Goal: Information Seeking & Learning: Learn about a topic

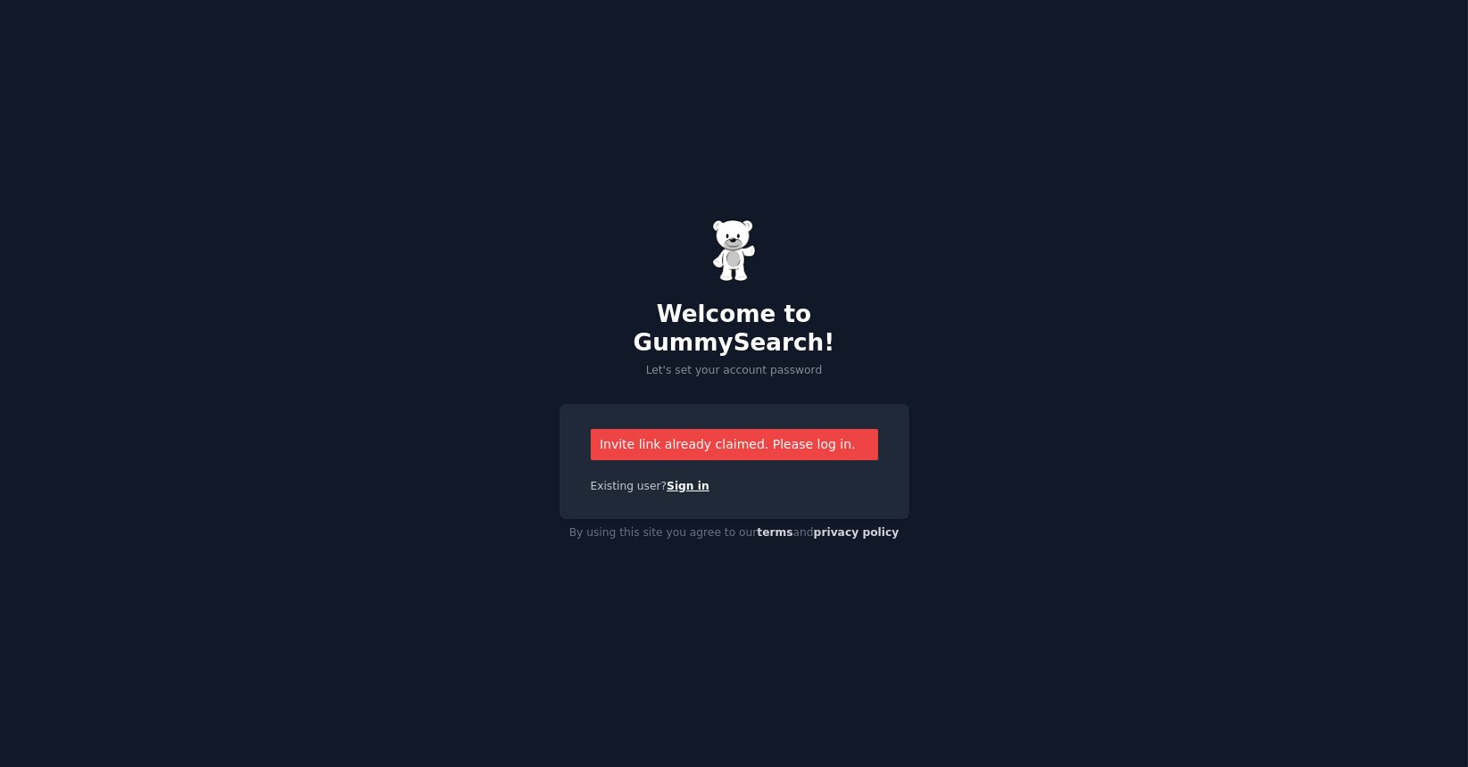
click at [685, 480] on link "Sign in" at bounding box center [688, 486] width 43 height 12
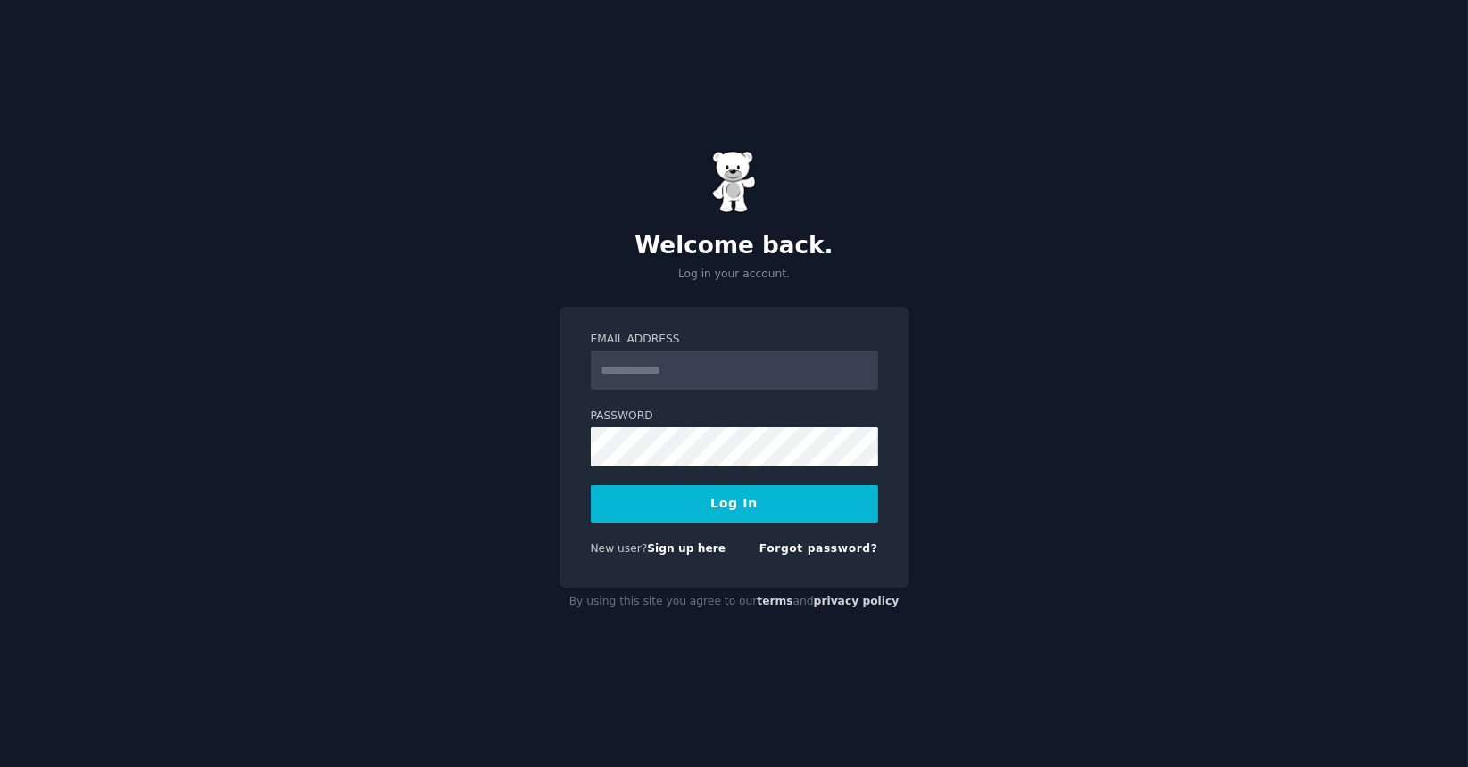
click at [667, 363] on input "Email Address" at bounding box center [734, 370] width 287 height 39
type input "**********"
click at [693, 447] on form "**********" at bounding box center [734, 447] width 287 height 231
click at [591, 485] on button "Log In" at bounding box center [734, 503] width 287 height 37
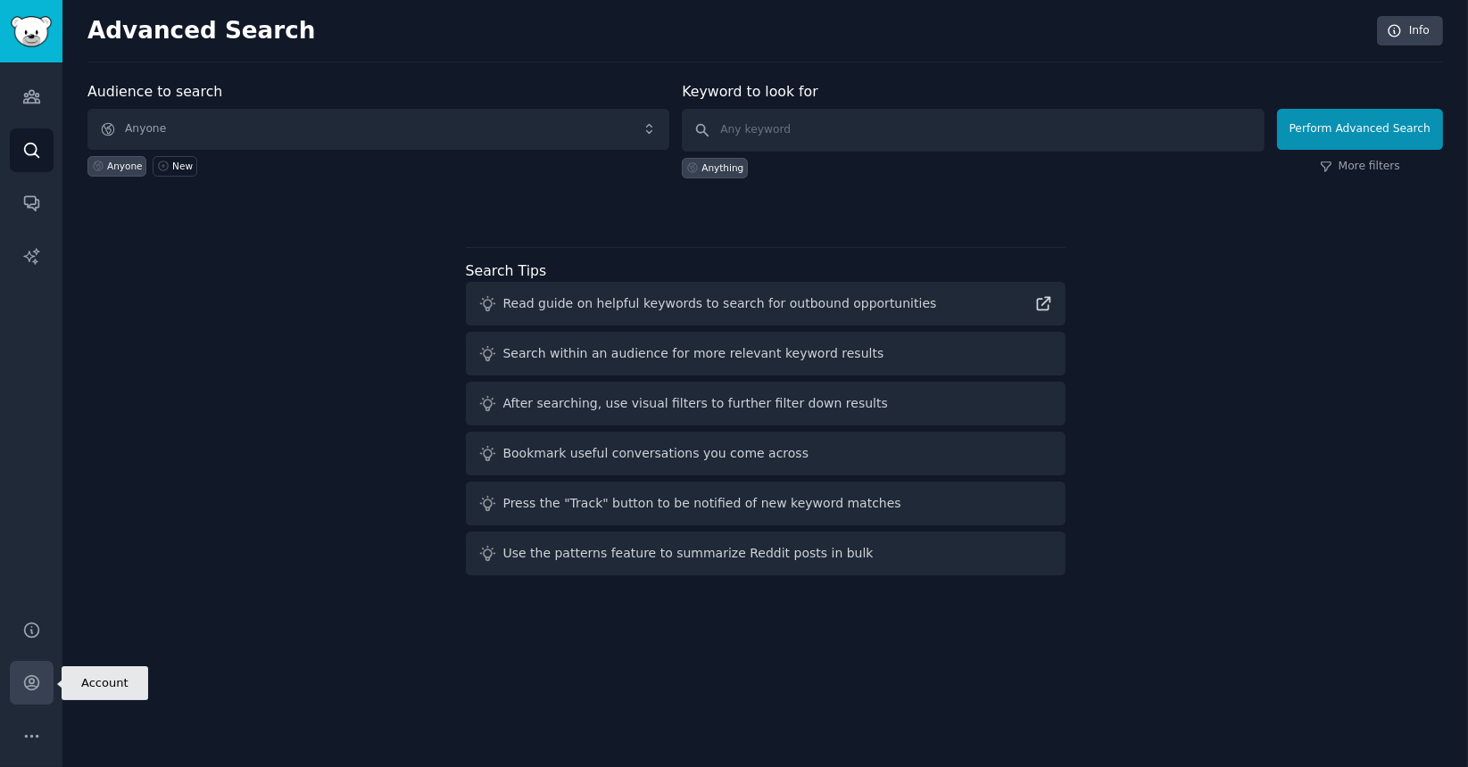
click at [34, 696] on link "Account" at bounding box center [32, 683] width 44 height 44
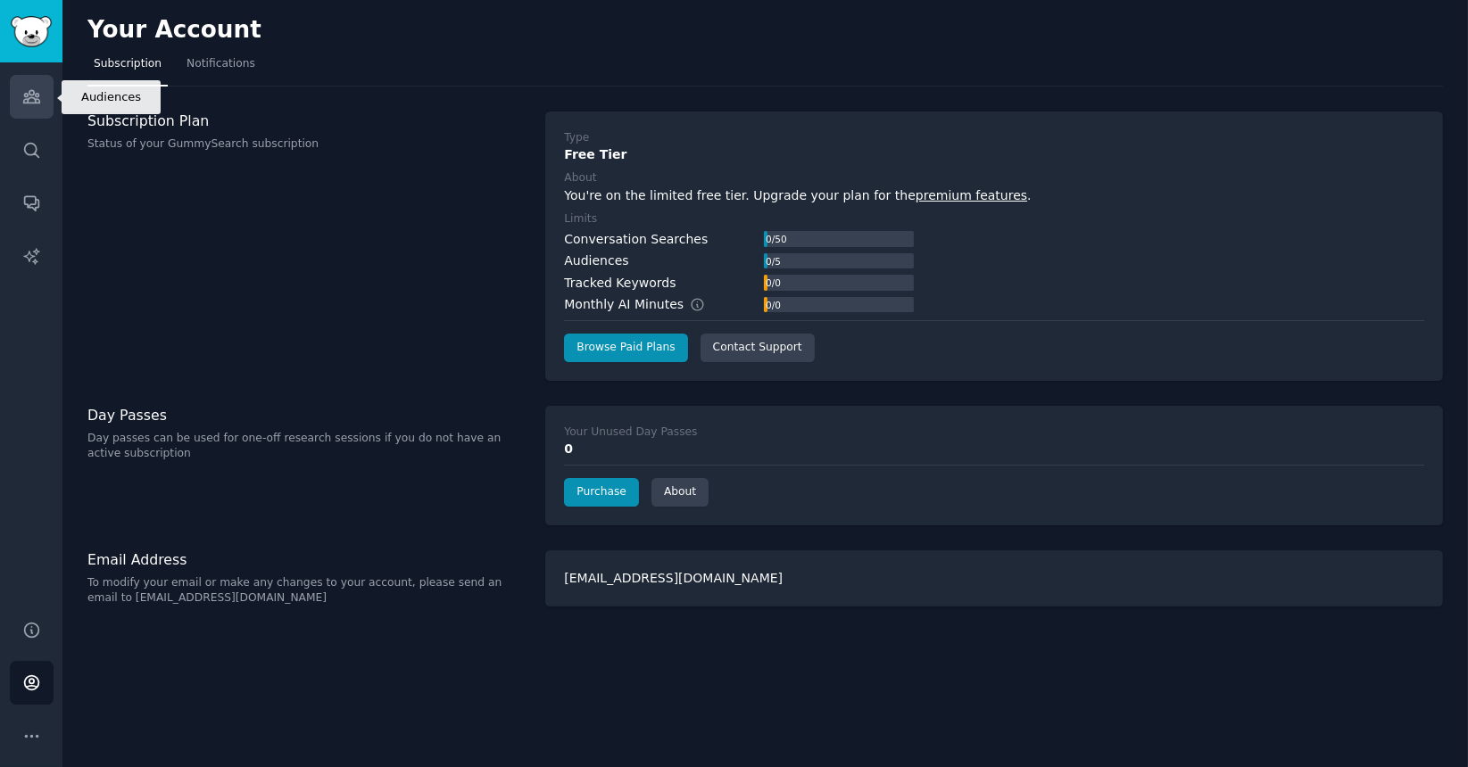
click at [22, 94] on icon "Sidebar" at bounding box center [31, 96] width 19 height 19
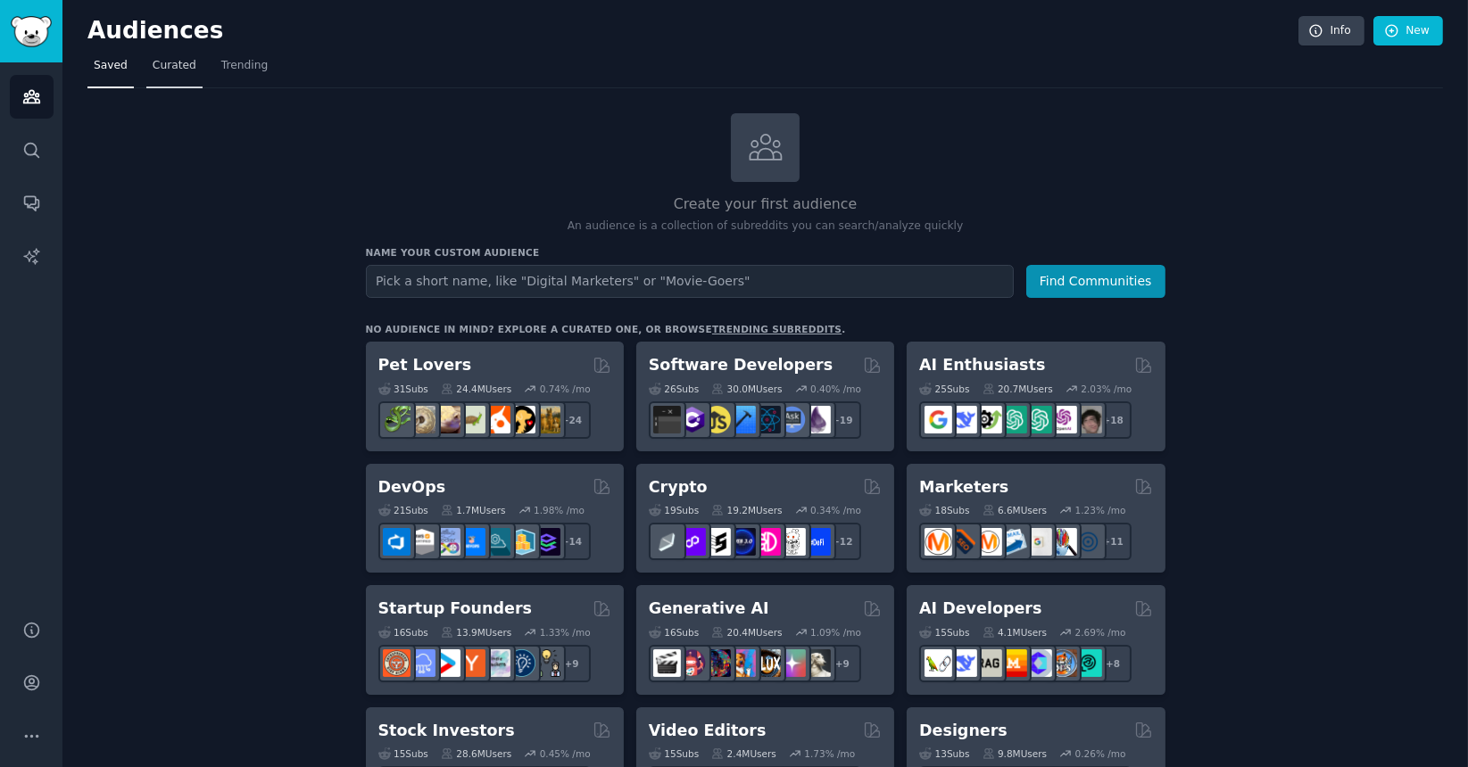
click at [166, 60] on span "Curated" at bounding box center [175, 66] width 44 height 16
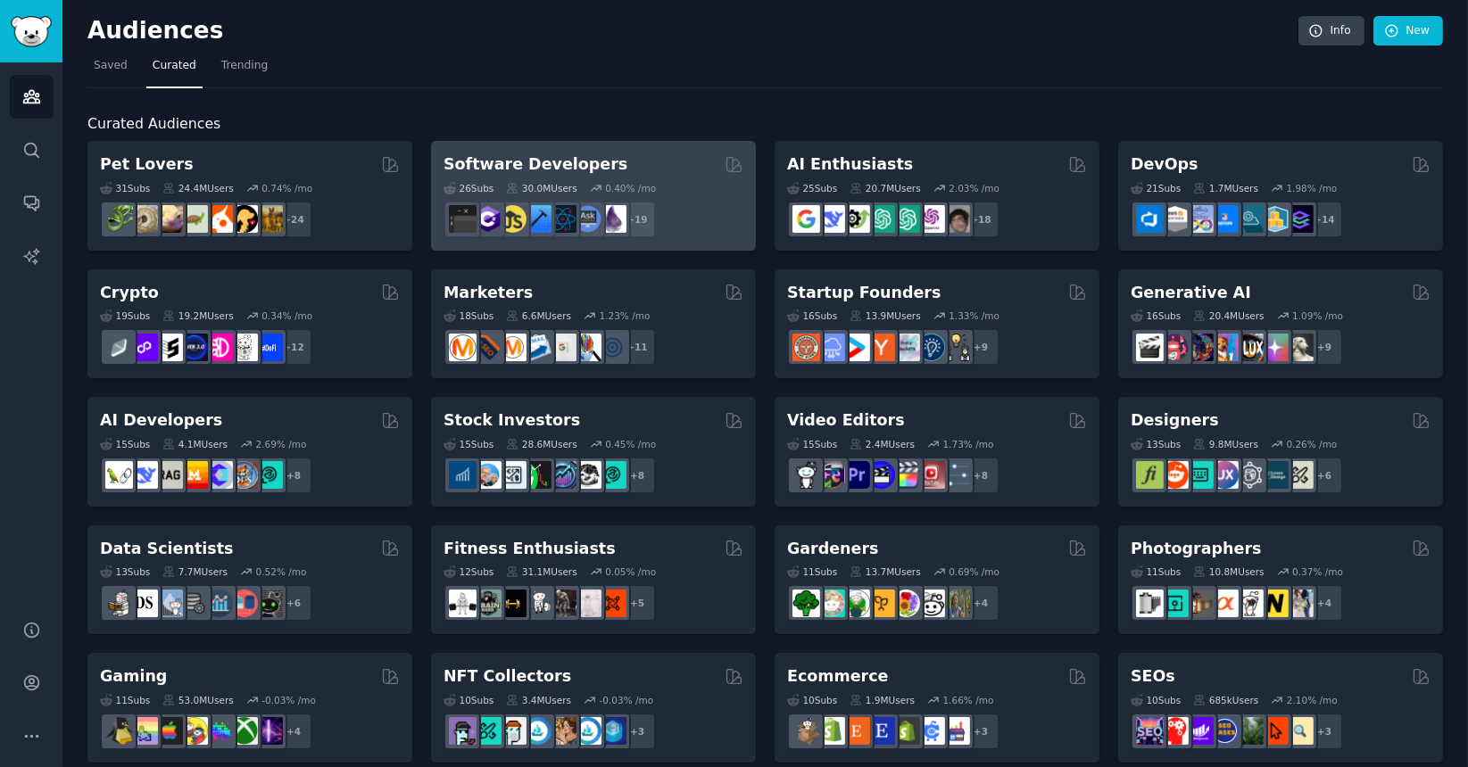
drag, startPoint x: 694, startPoint y: 194, endPoint x: 671, endPoint y: 185, distance: 24.9
click at [671, 185] on div "26 Sub s 30.0M Users 0.40 % /mo" at bounding box center [593, 188] width 300 height 12
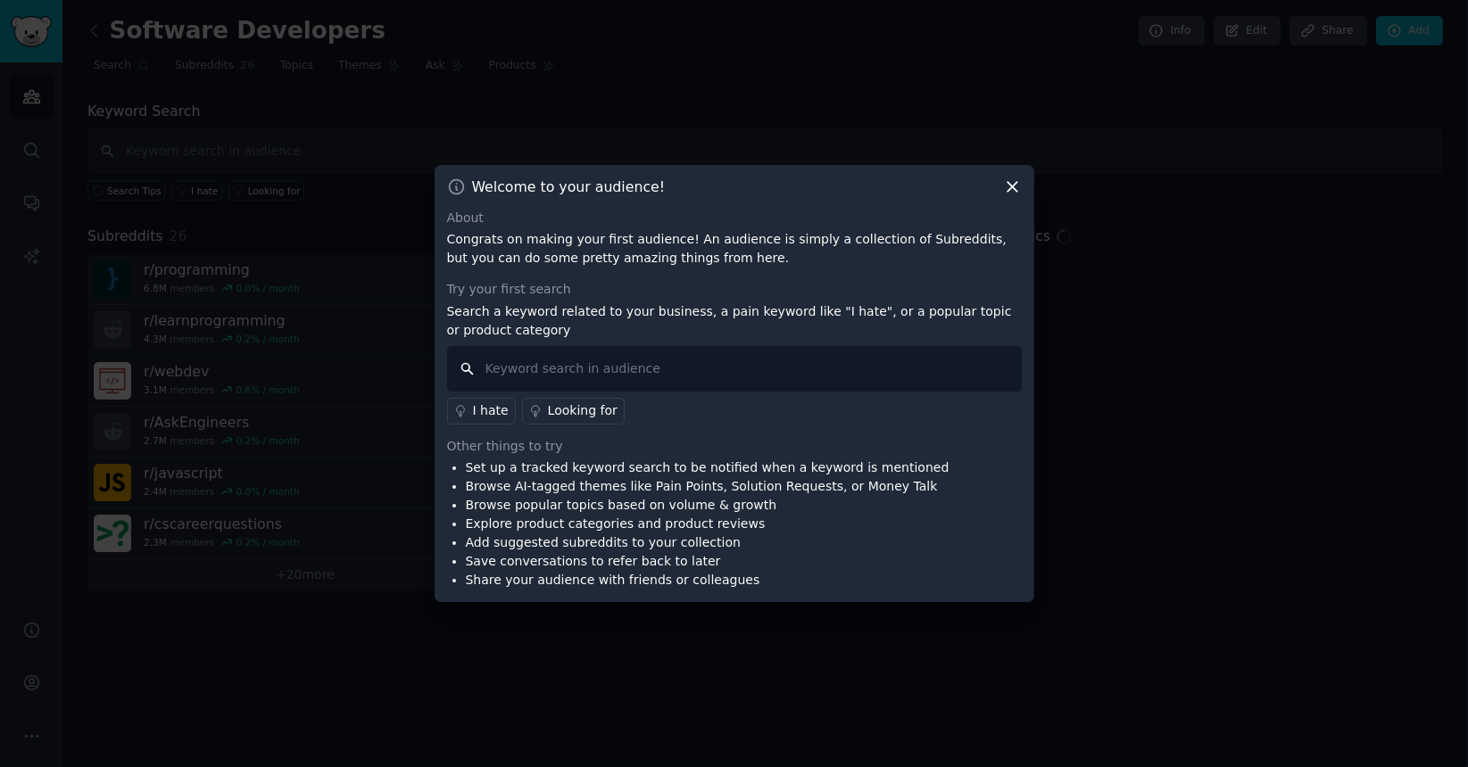
click at [610, 367] on input "text" at bounding box center [734, 369] width 575 height 46
click at [1007, 190] on icon at bounding box center [1012, 187] width 19 height 19
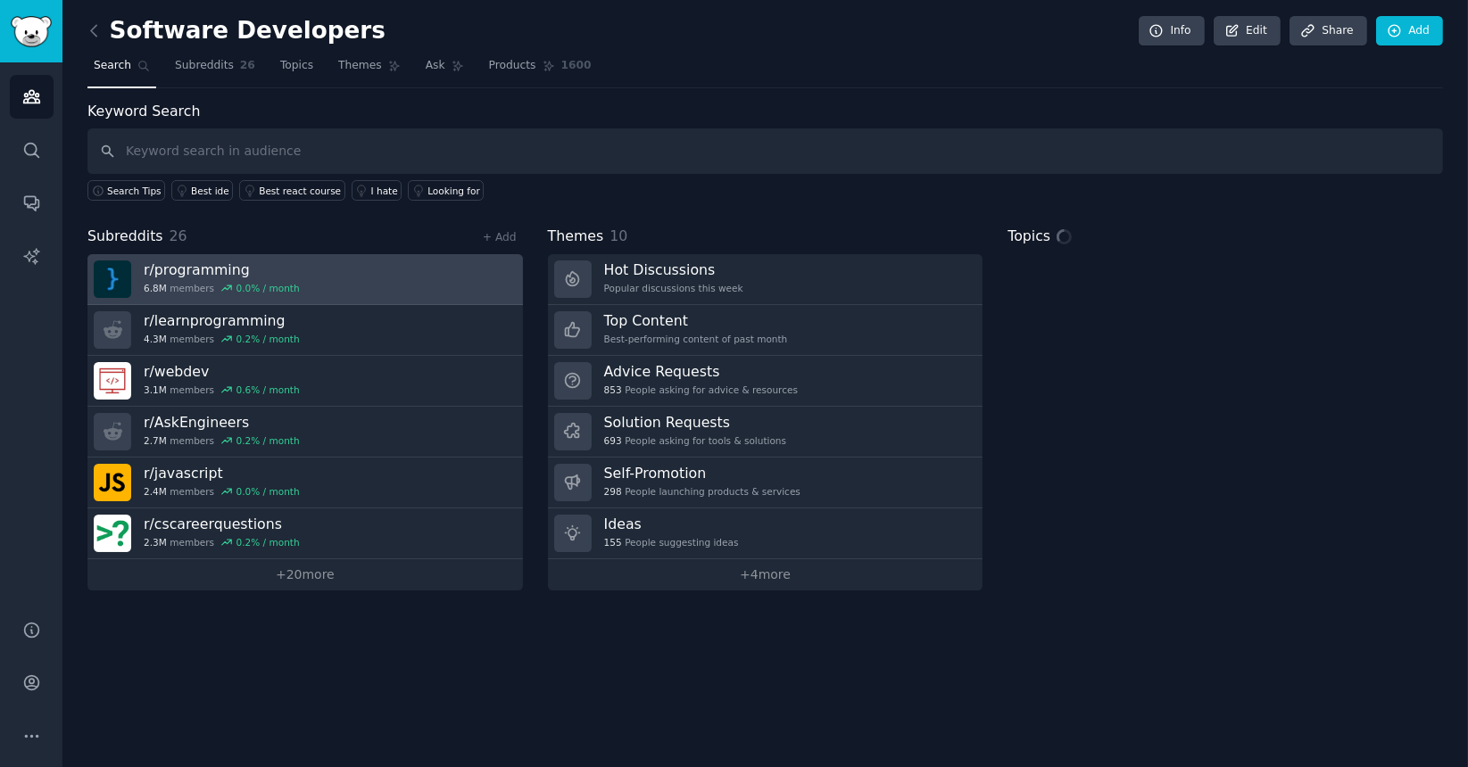
click at [419, 278] on link "r/ programming 6.8M members 0.0 % / month" at bounding box center [304, 279] width 435 height 51
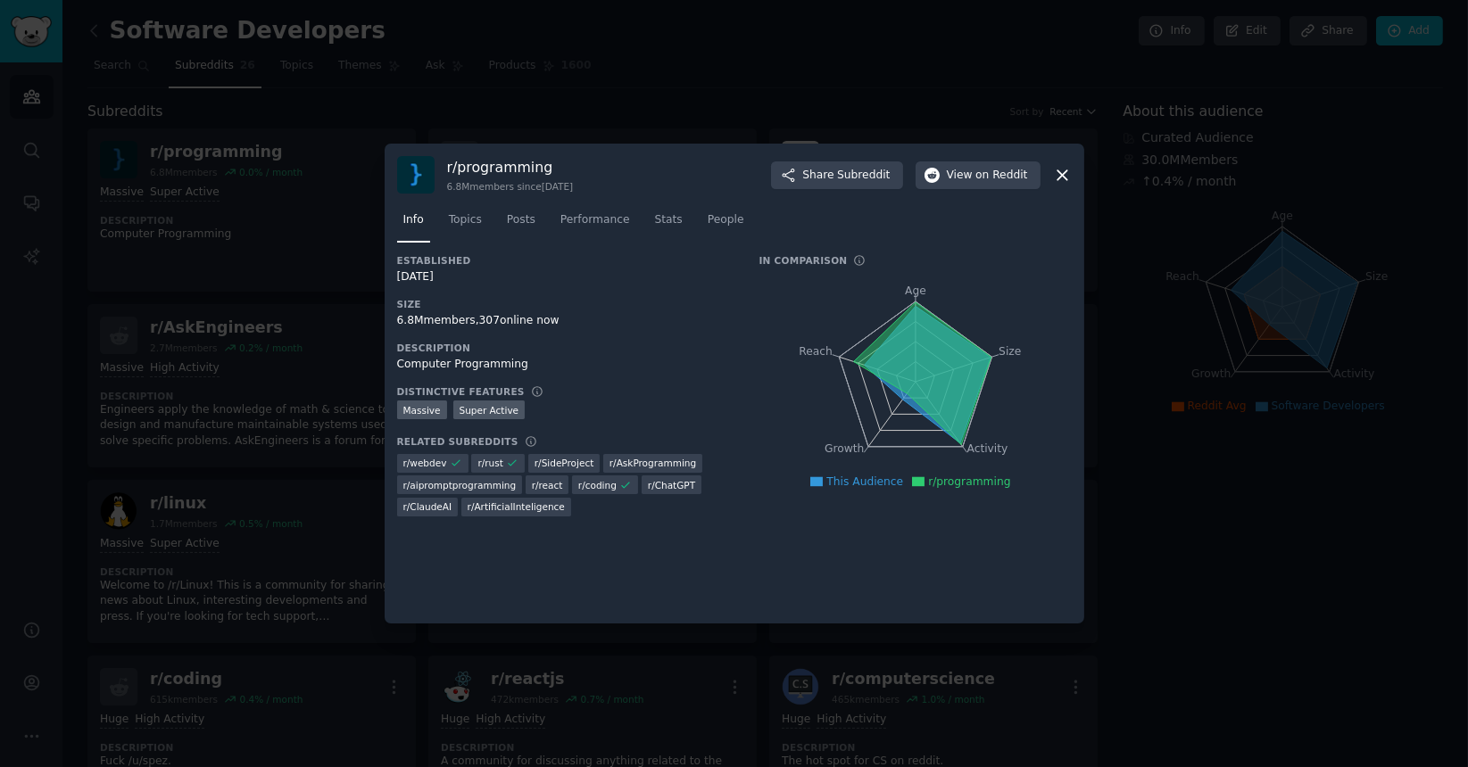
click at [1058, 171] on icon at bounding box center [1062, 175] width 10 height 10
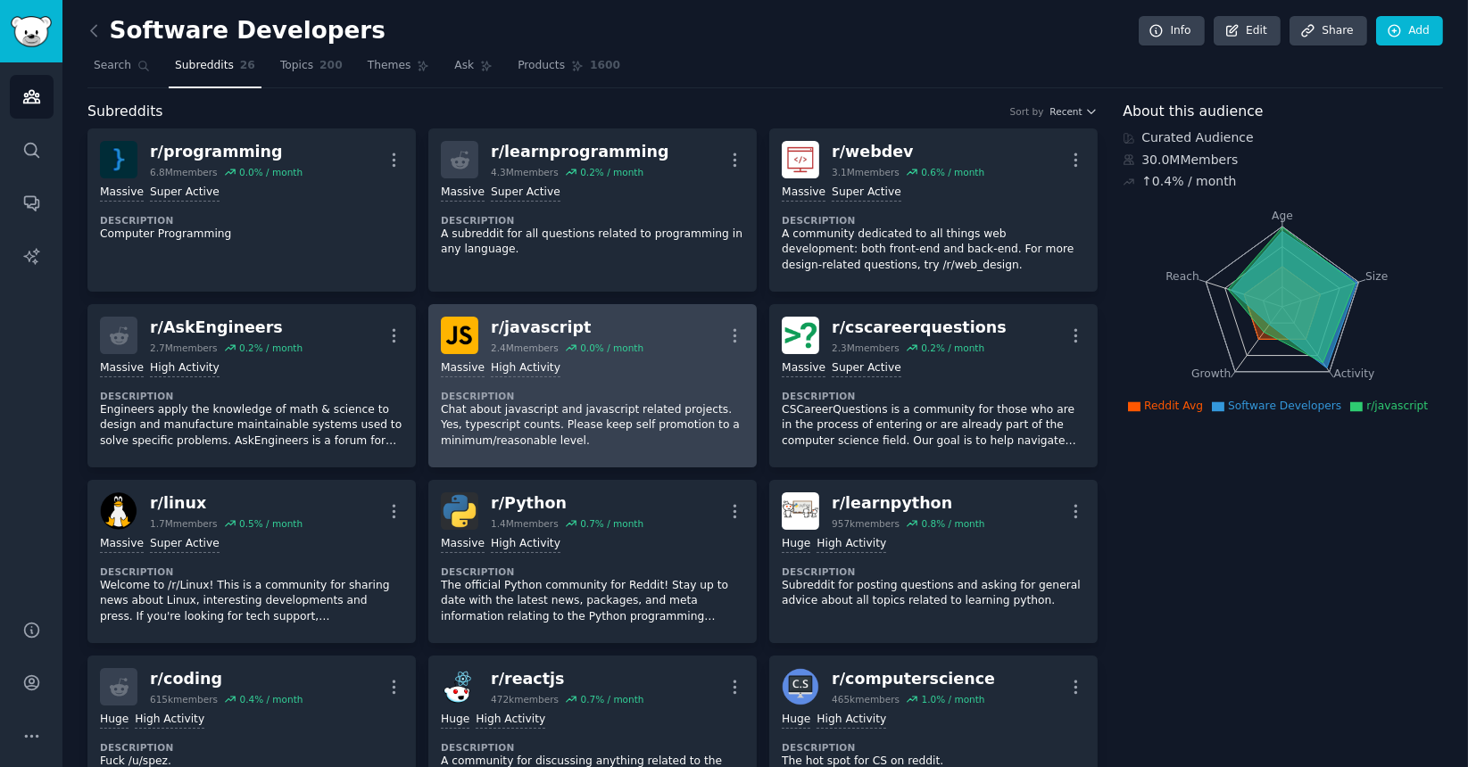
scroll to position [1, 0]
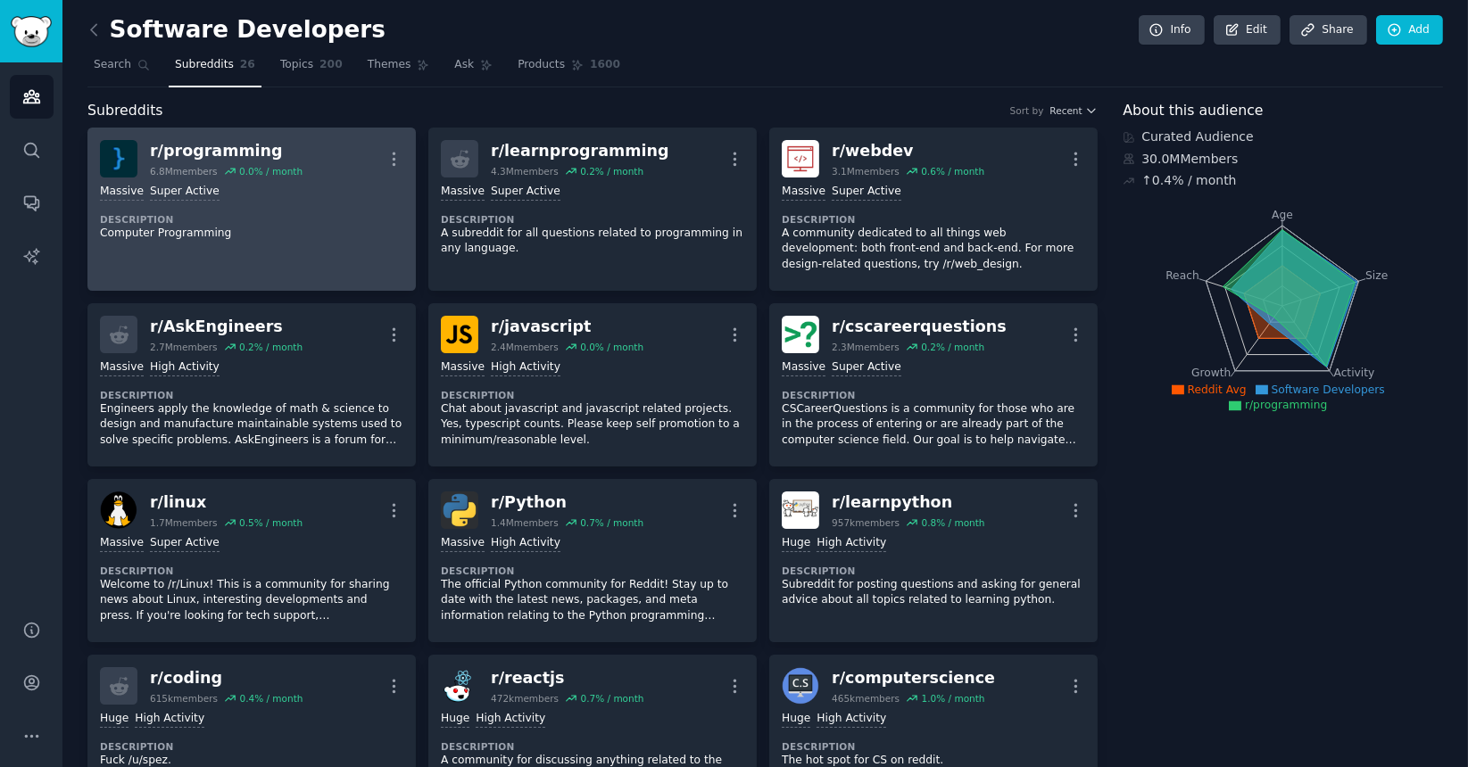
click at [311, 195] on div "Massive Super Active" at bounding box center [251, 192] width 303 height 17
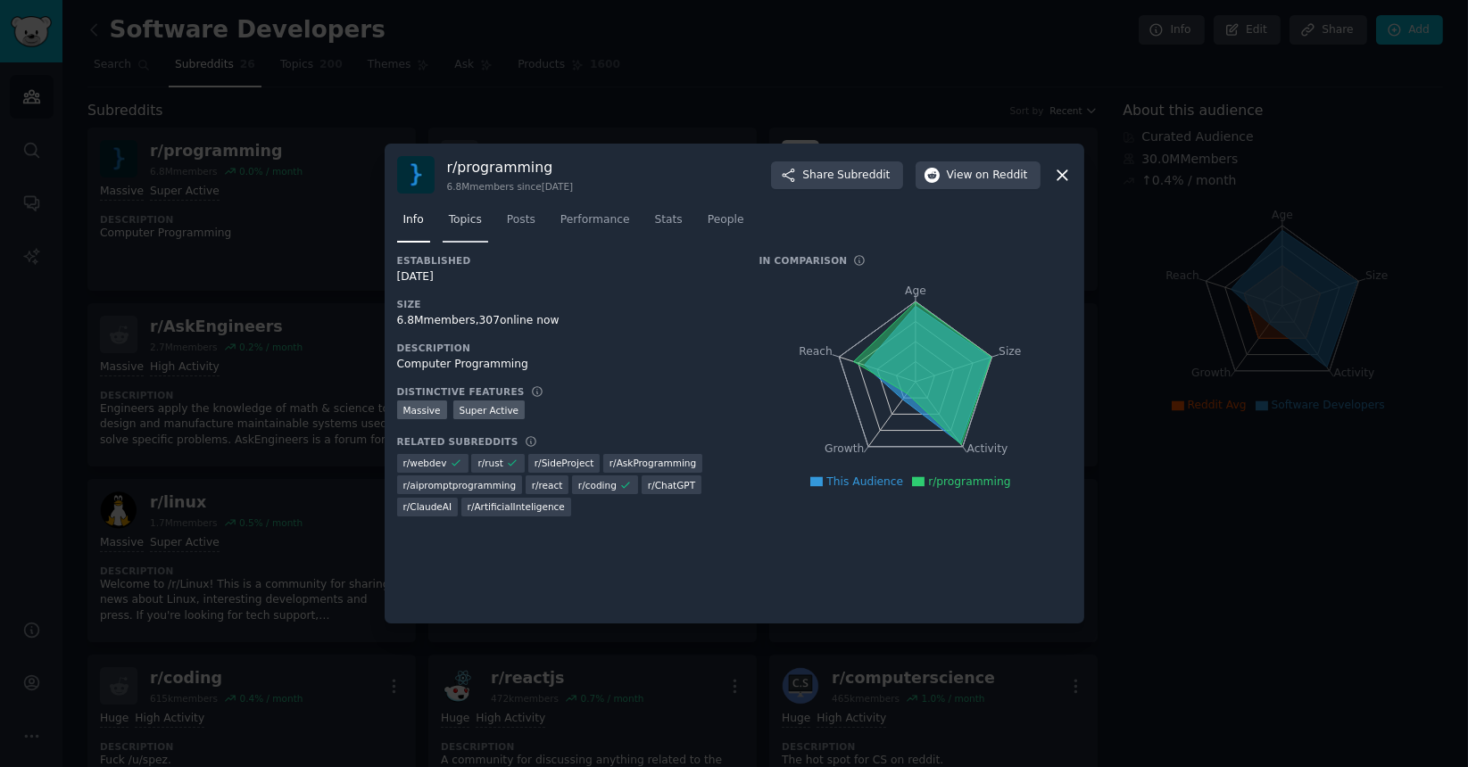
click at [457, 226] on span "Topics" at bounding box center [465, 220] width 33 height 16
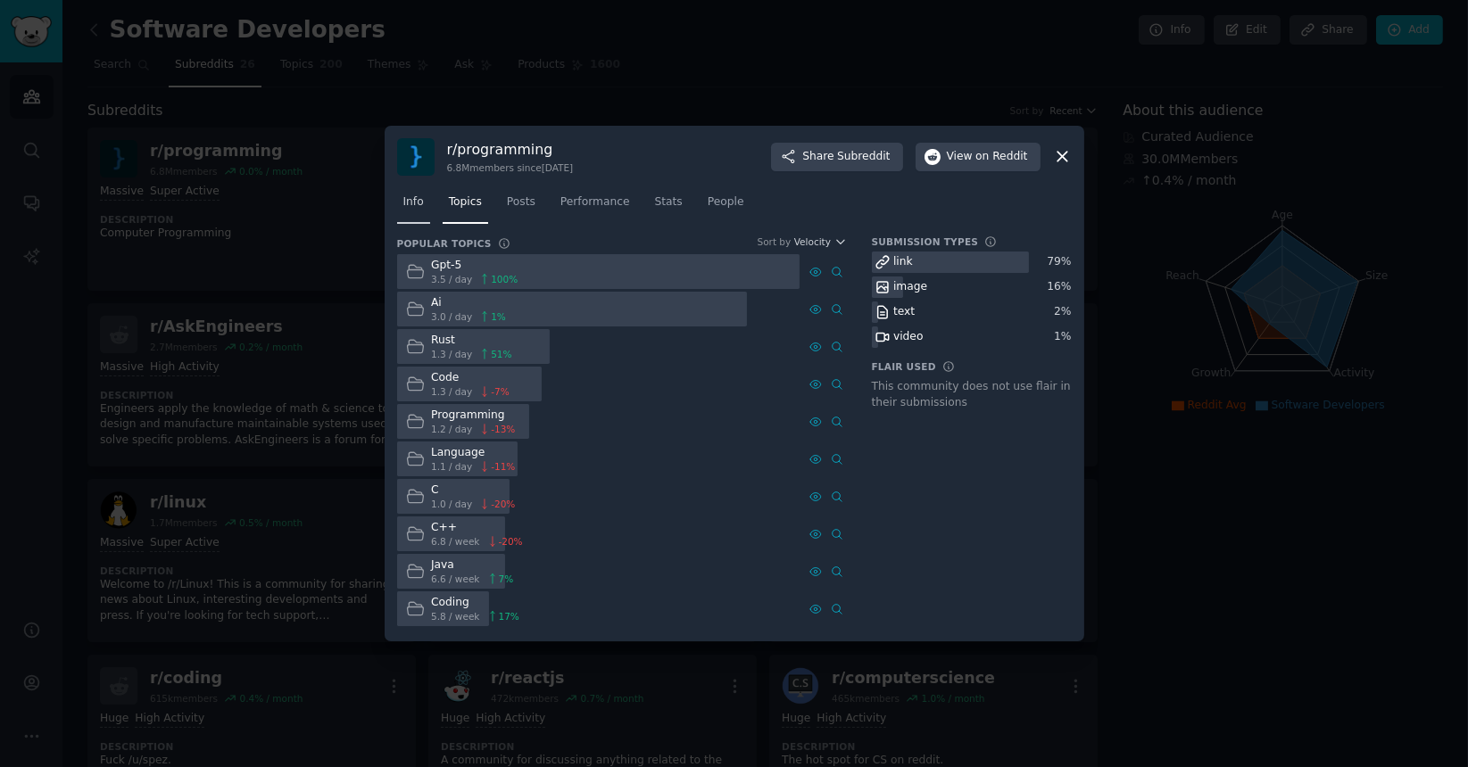
click at [417, 203] on span "Info" at bounding box center [413, 203] width 21 height 16
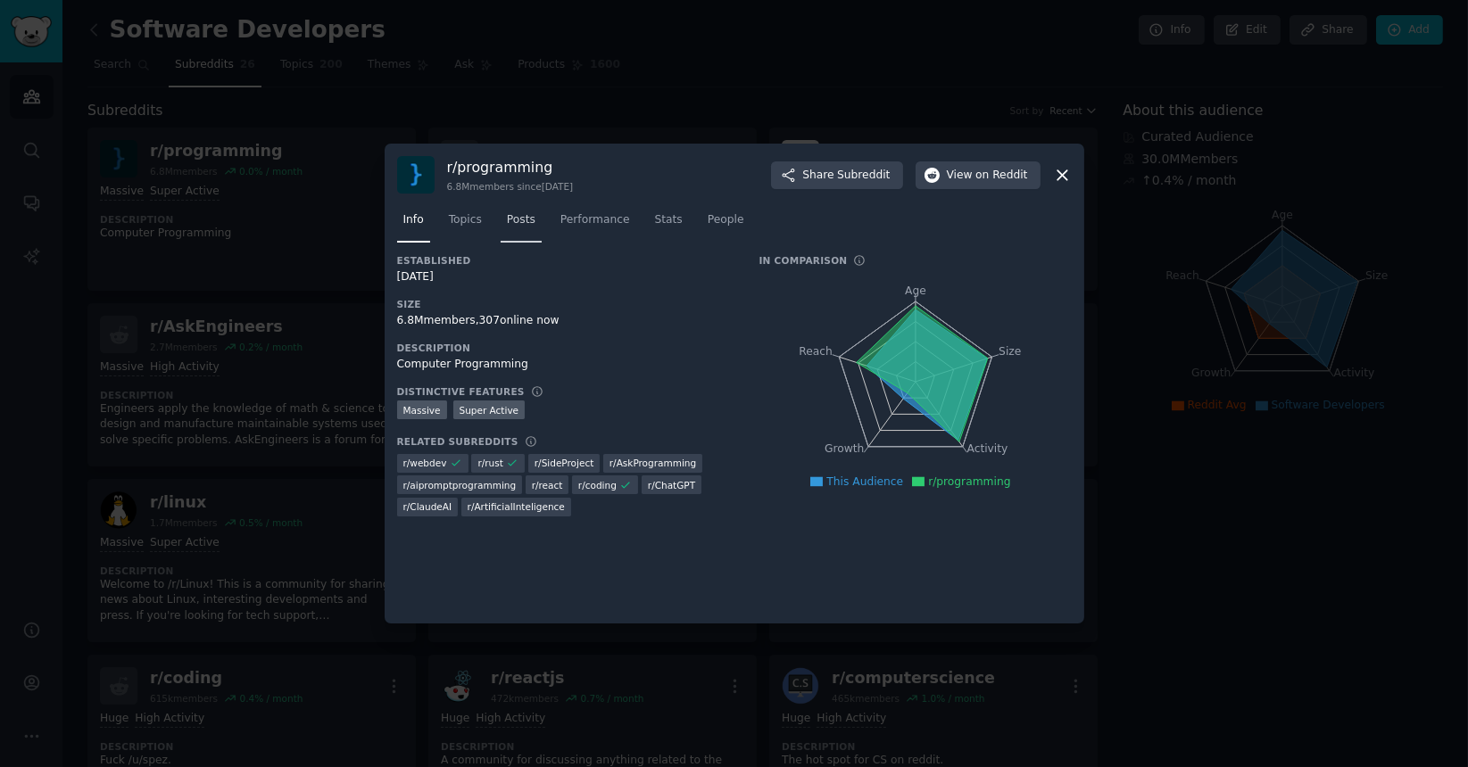
click at [516, 218] on span "Posts" at bounding box center [521, 220] width 29 height 16
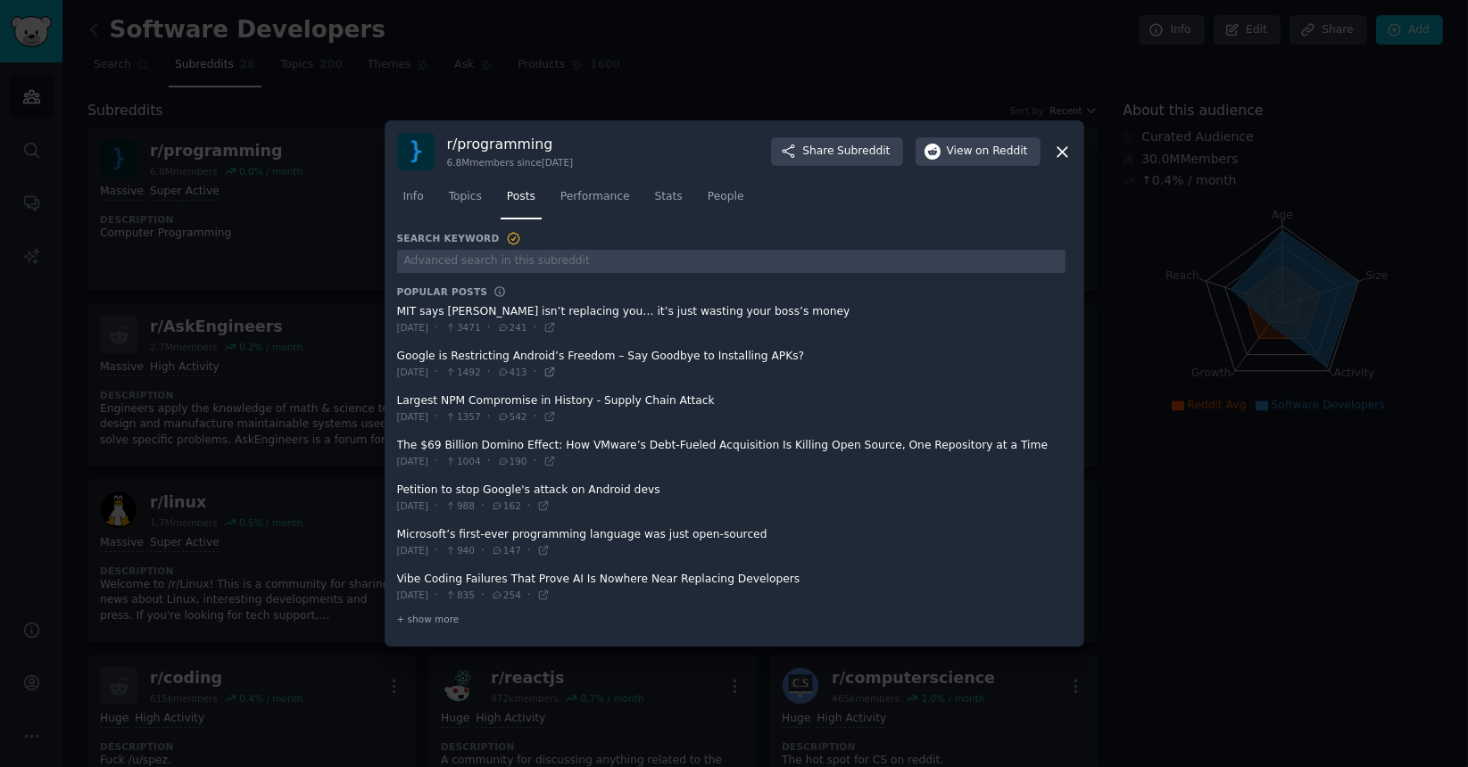
click at [556, 375] on icon at bounding box center [549, 372] width 12 height 12
click at [1060, 151] on icon at bounding box center [1062, 152] width 10 height 10
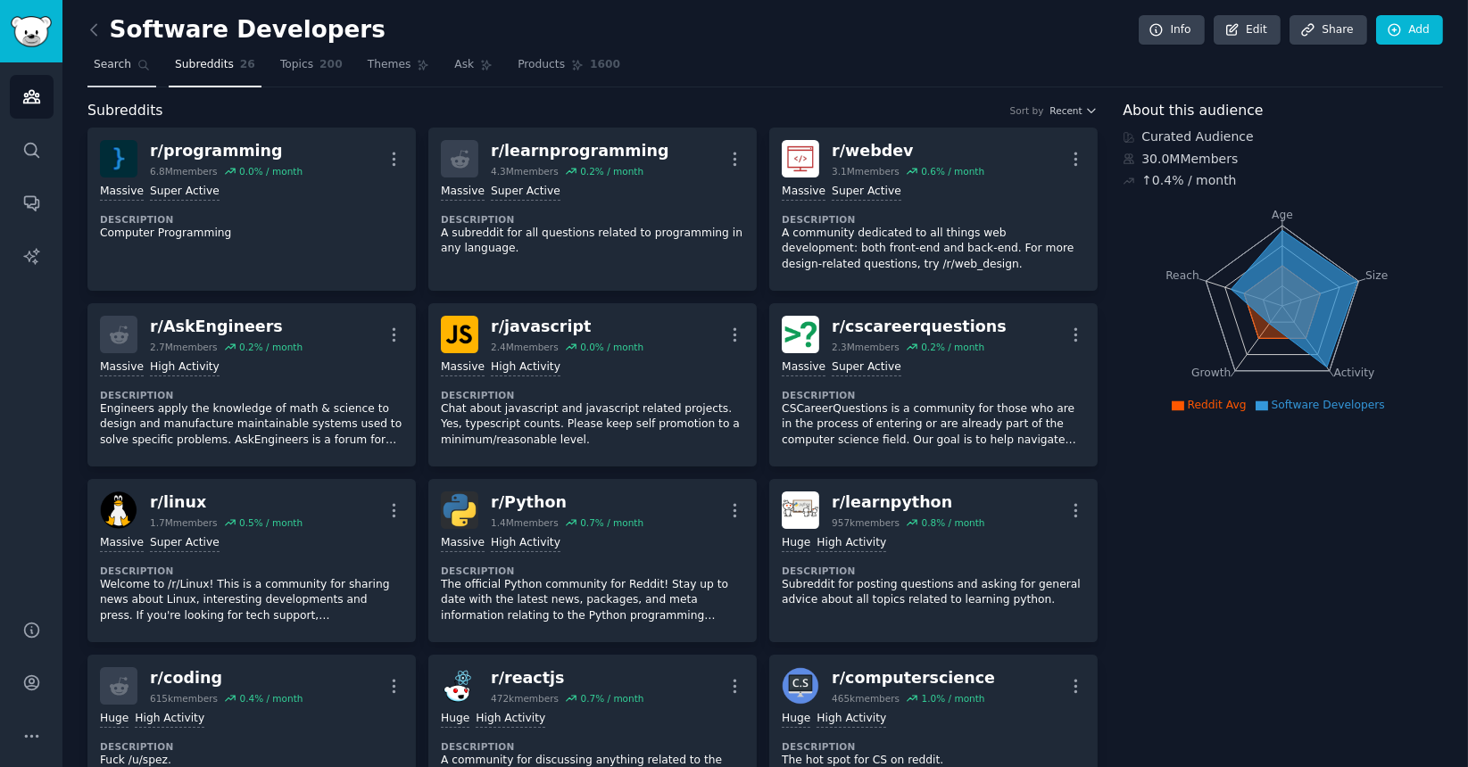
click at [123, 61] on span "Search" at bounding box center [112, 65] width 37 height 16
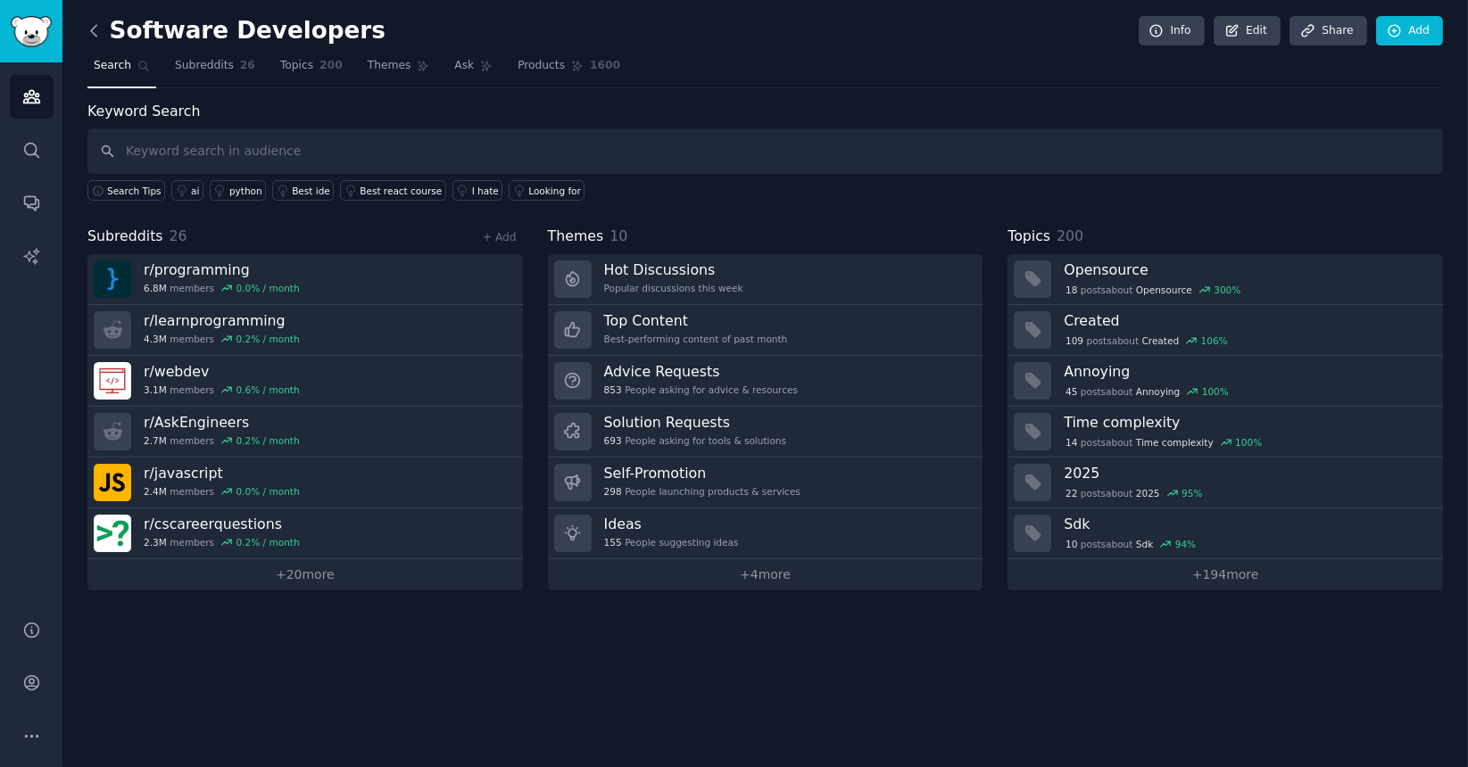
click at [100, 37] on icon at bounding box center [94, 30] width 19 height 19
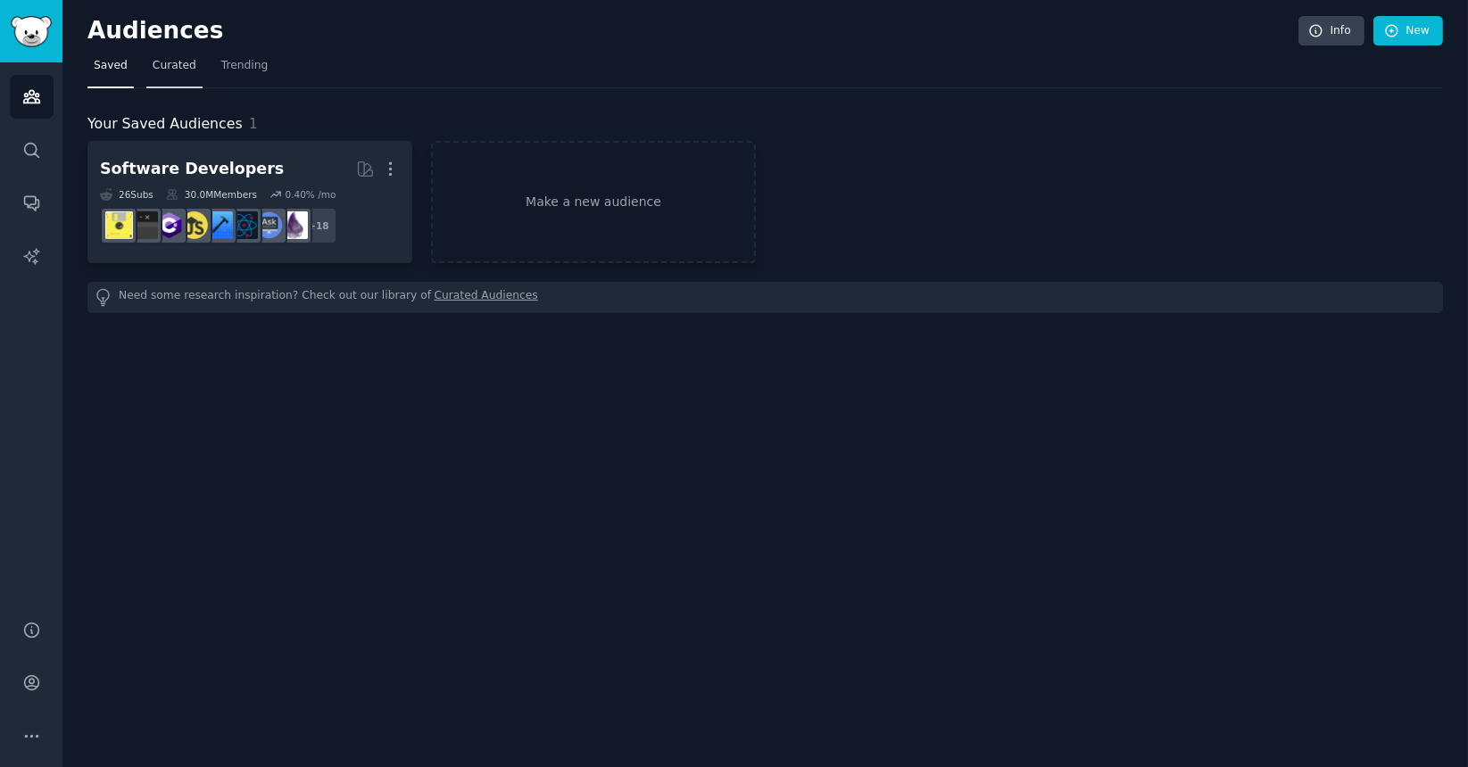
click at [163, 59] on span "Curated" at bounding box center [175, 66] width 44 height 16
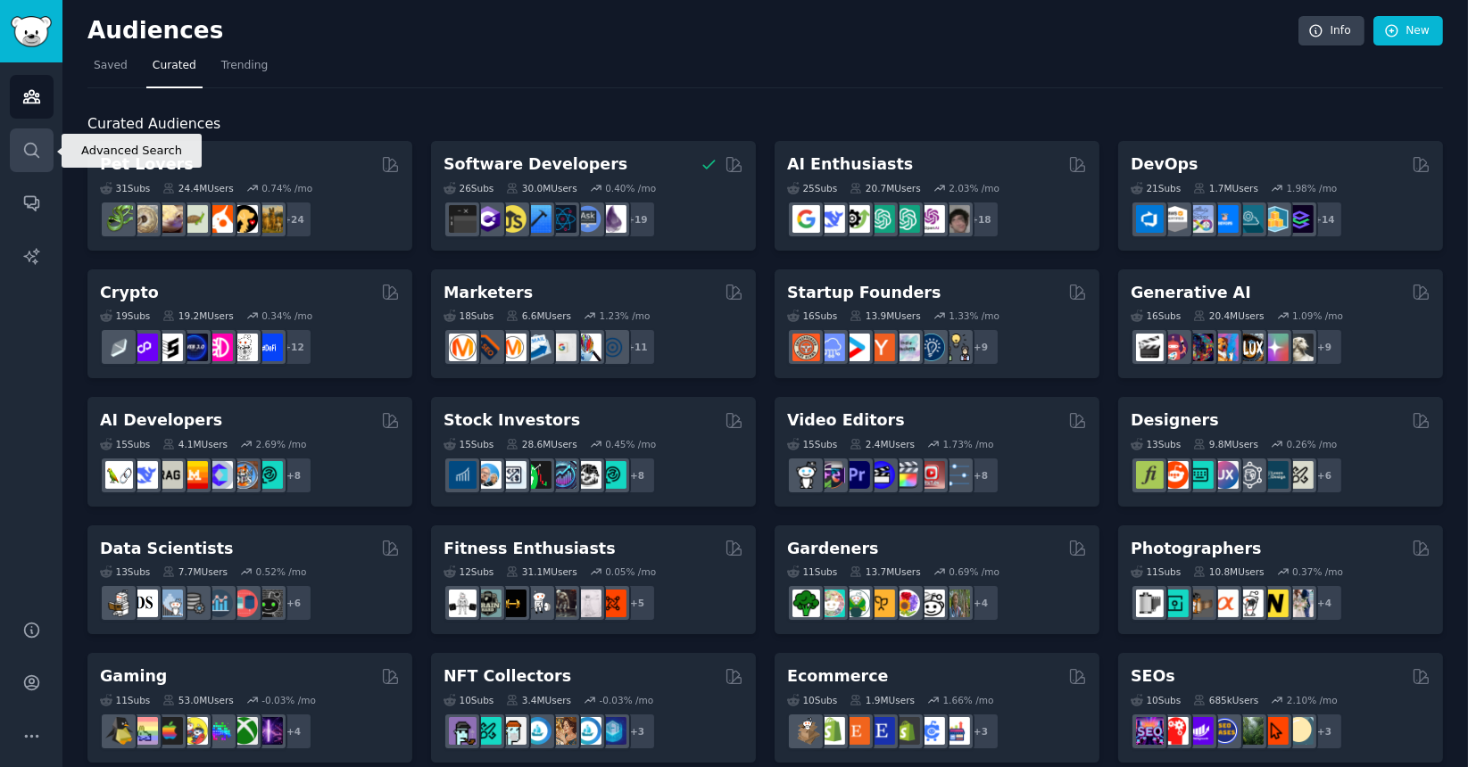
click at [25, 163] on link "Search" at bounding box center [32, 150] width 44 height 44
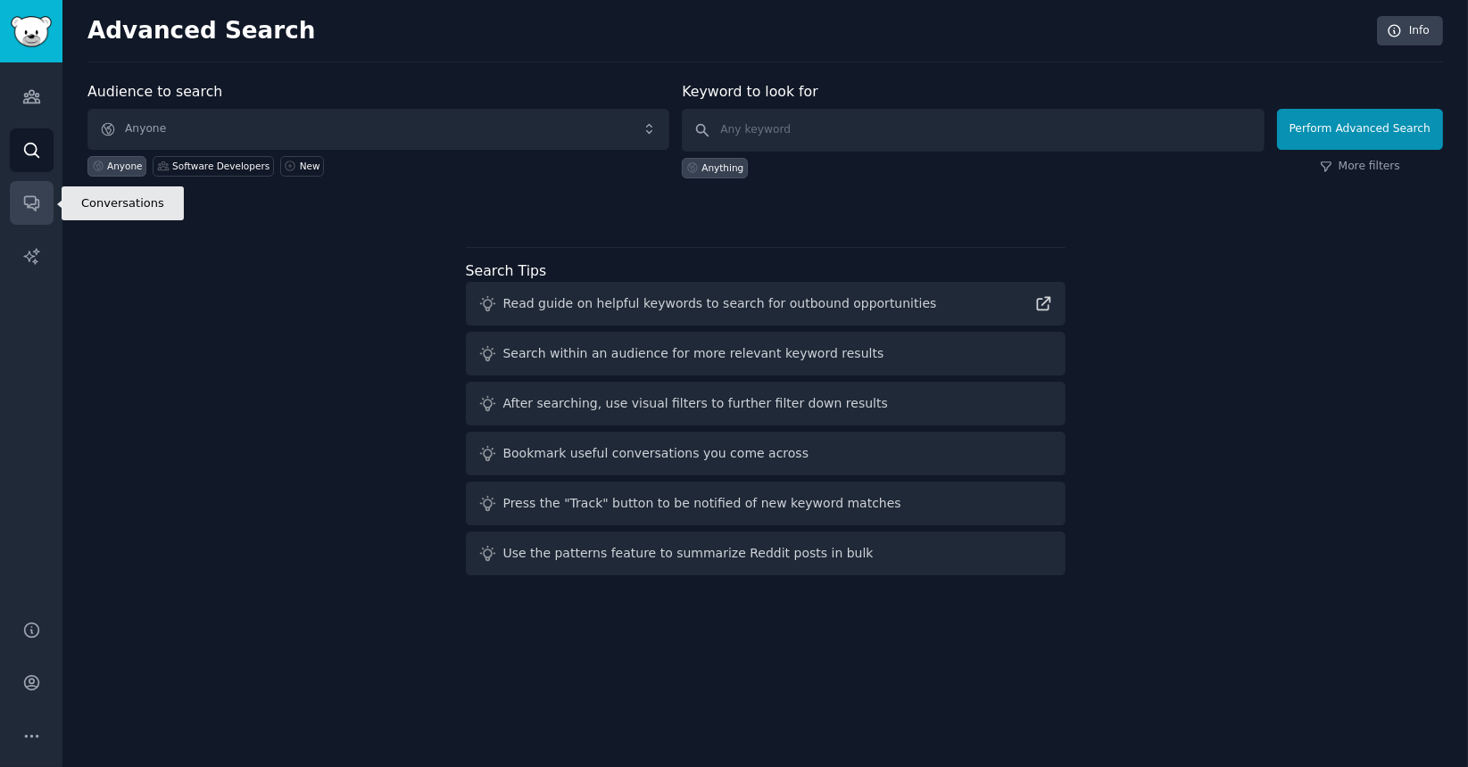
click at [29, 199] on icon "Sidebar" at bounding box center [31, 203] width 19 height 19
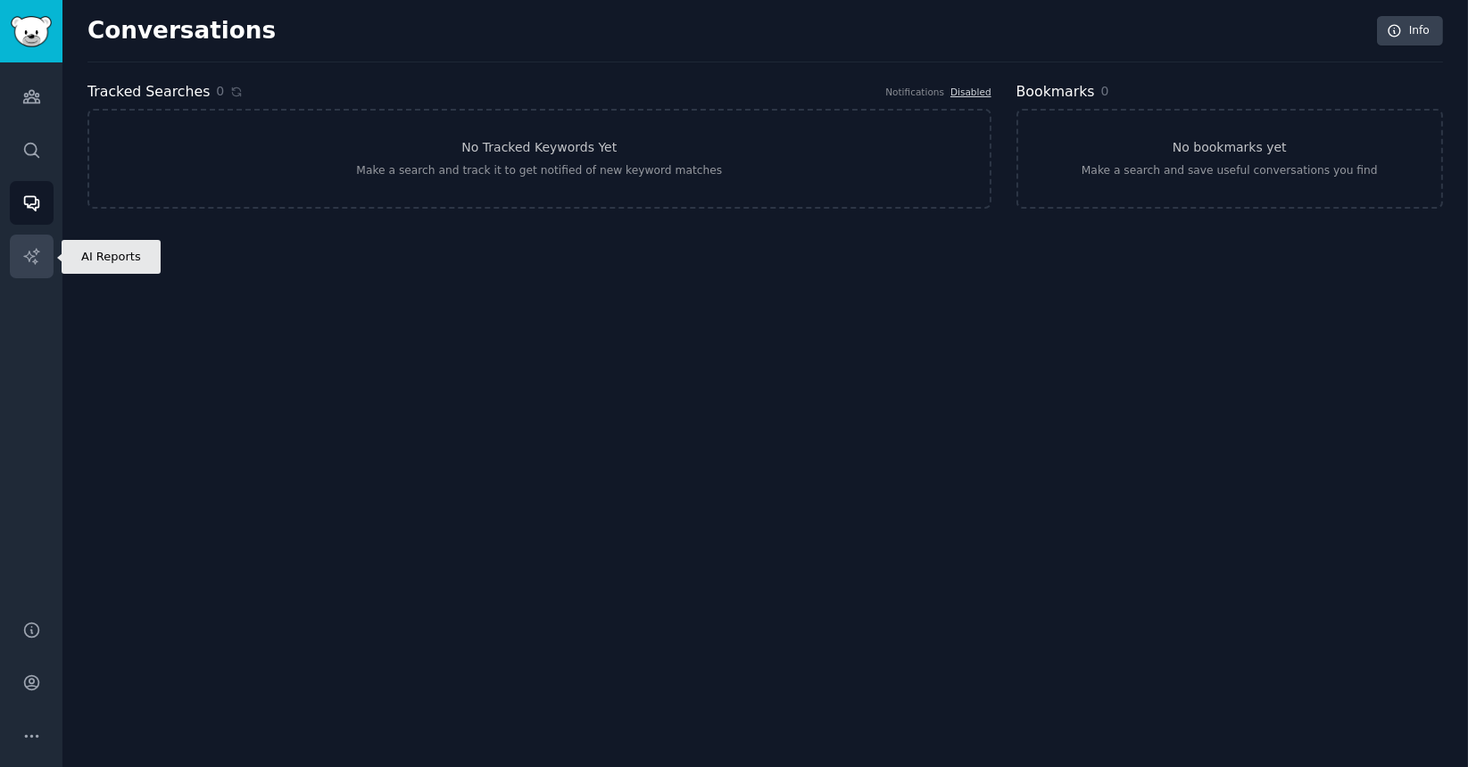
click at [33, 247] on icon "Sidebar" at bounding box center [31, 256] width 19 height 19
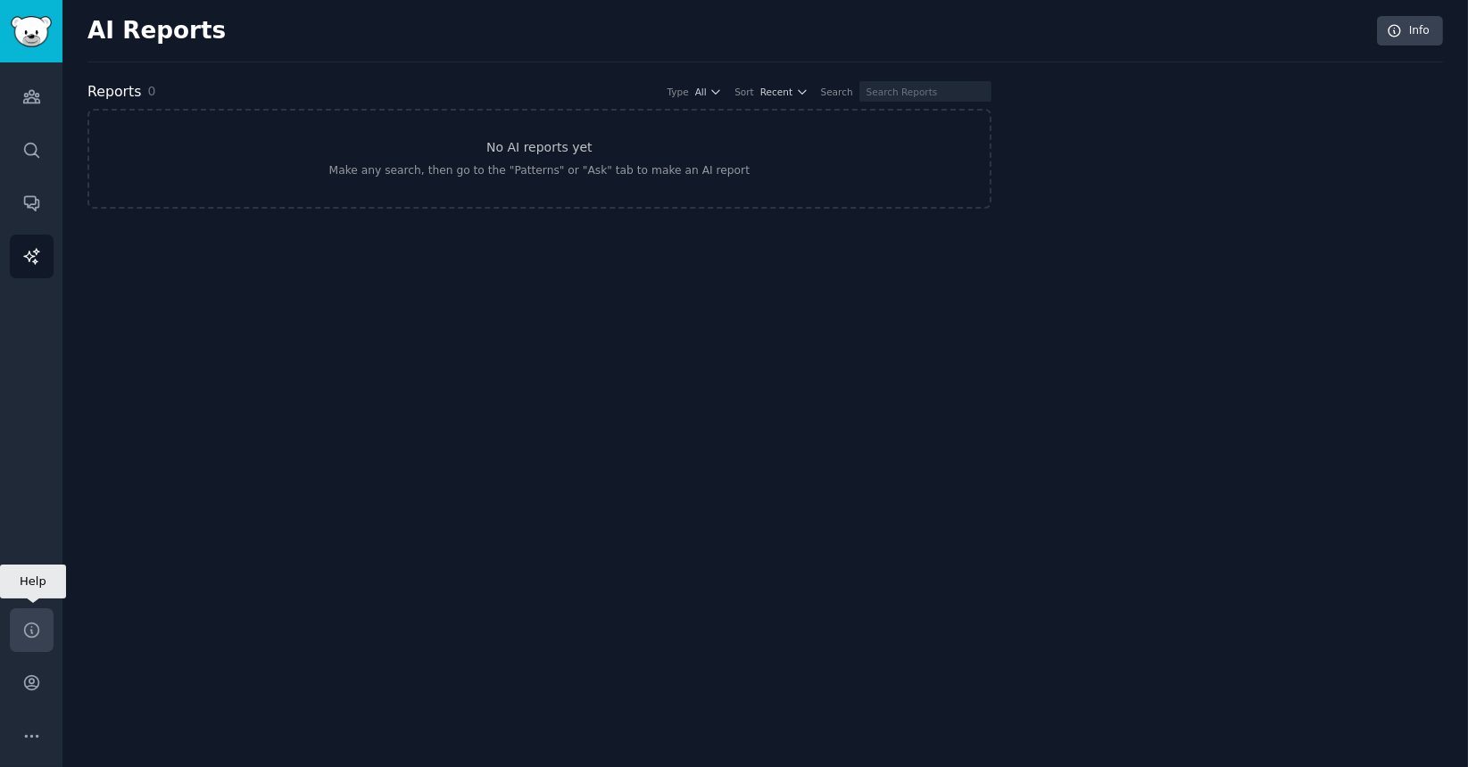
click at [27, 626] on icon "Sidebar" at bounding box center [31, 630] width 19 height 19
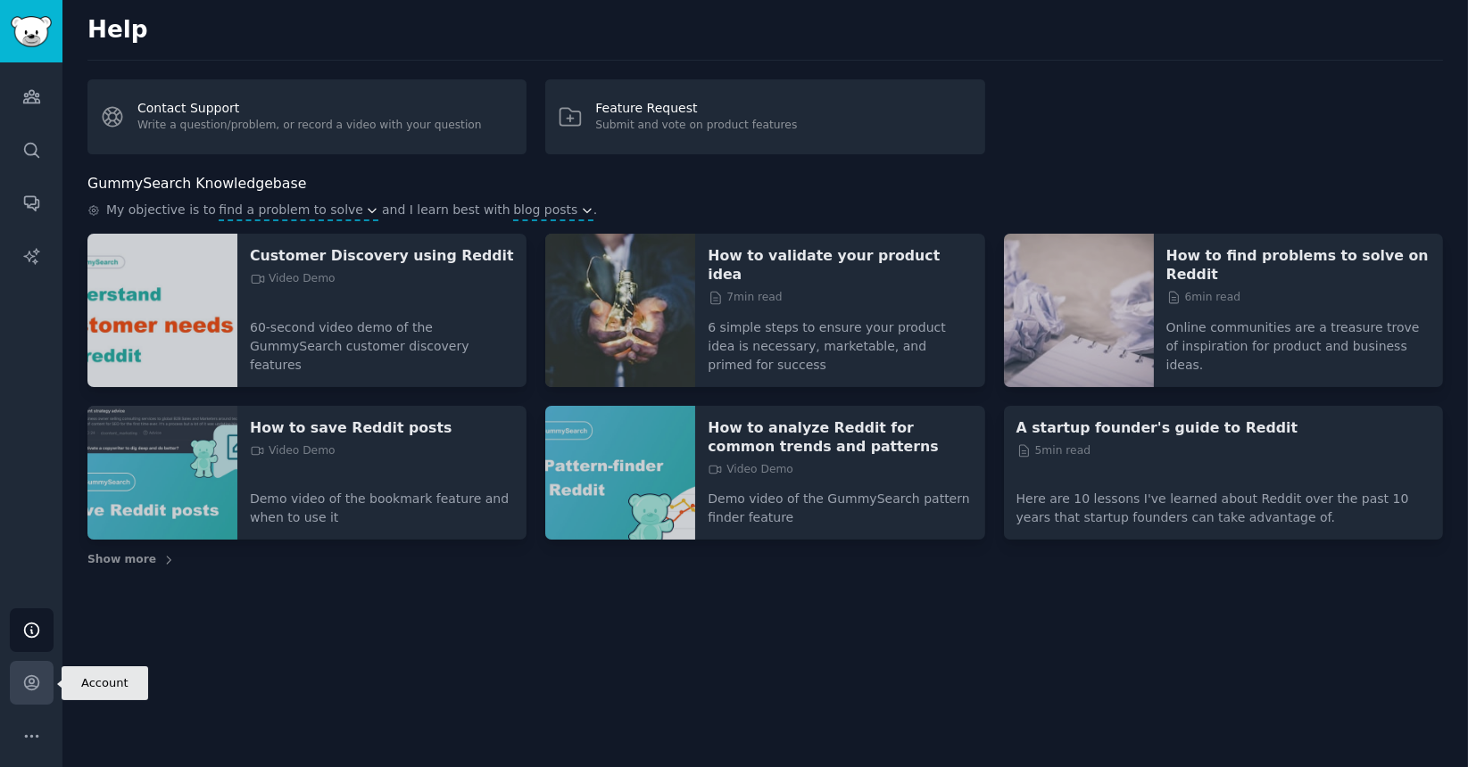
click at [37, 675] on icon "Sidebar" at bounding box center [31, 683] width 19 height 19
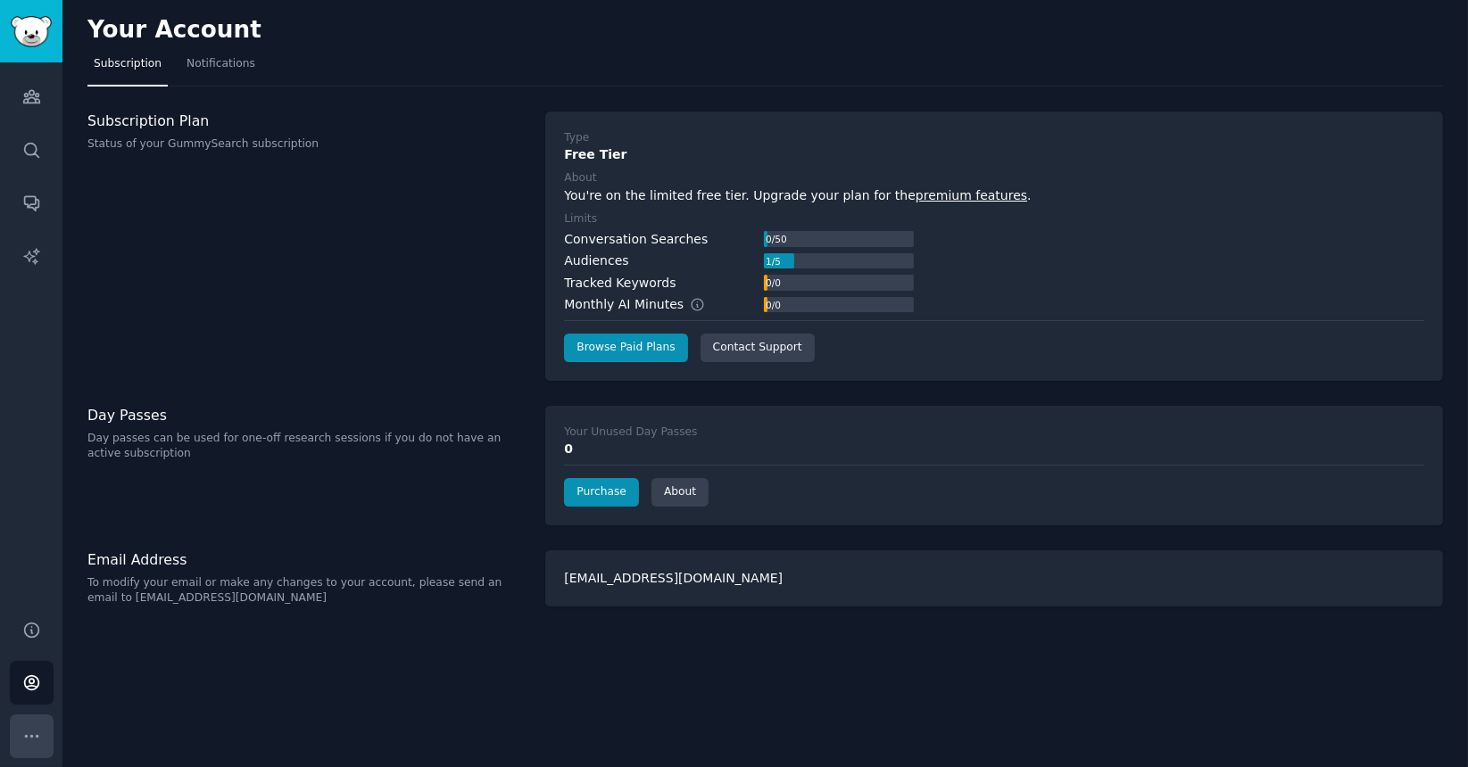
click at [47, 718] on button "More" at bounding box center [32, 737] width 44 height 44
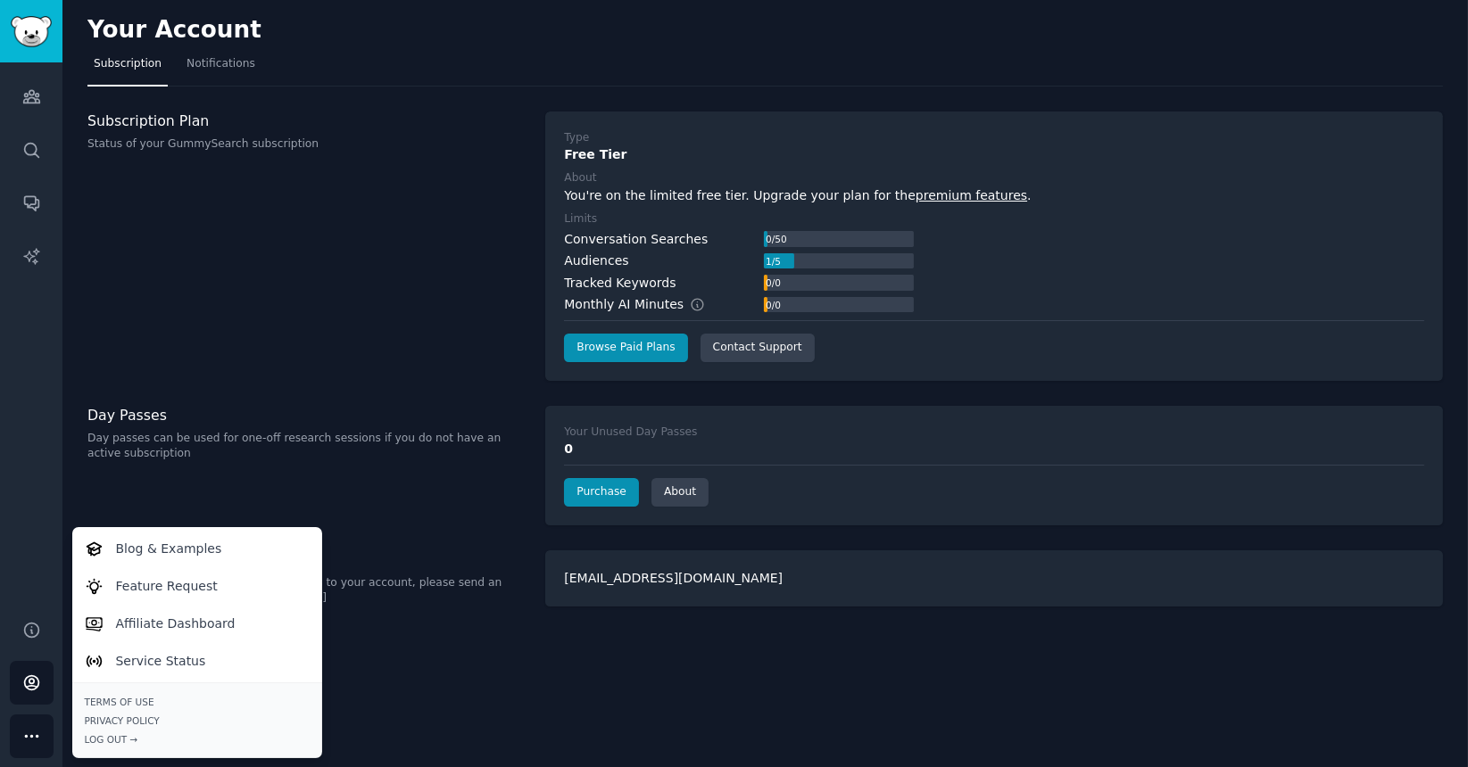
click at [197, 391] on div "Your Account Subscription Notifications Subscription Plan Status of your GummyS…" at bounding box center [764, 383] width 1405 height 767
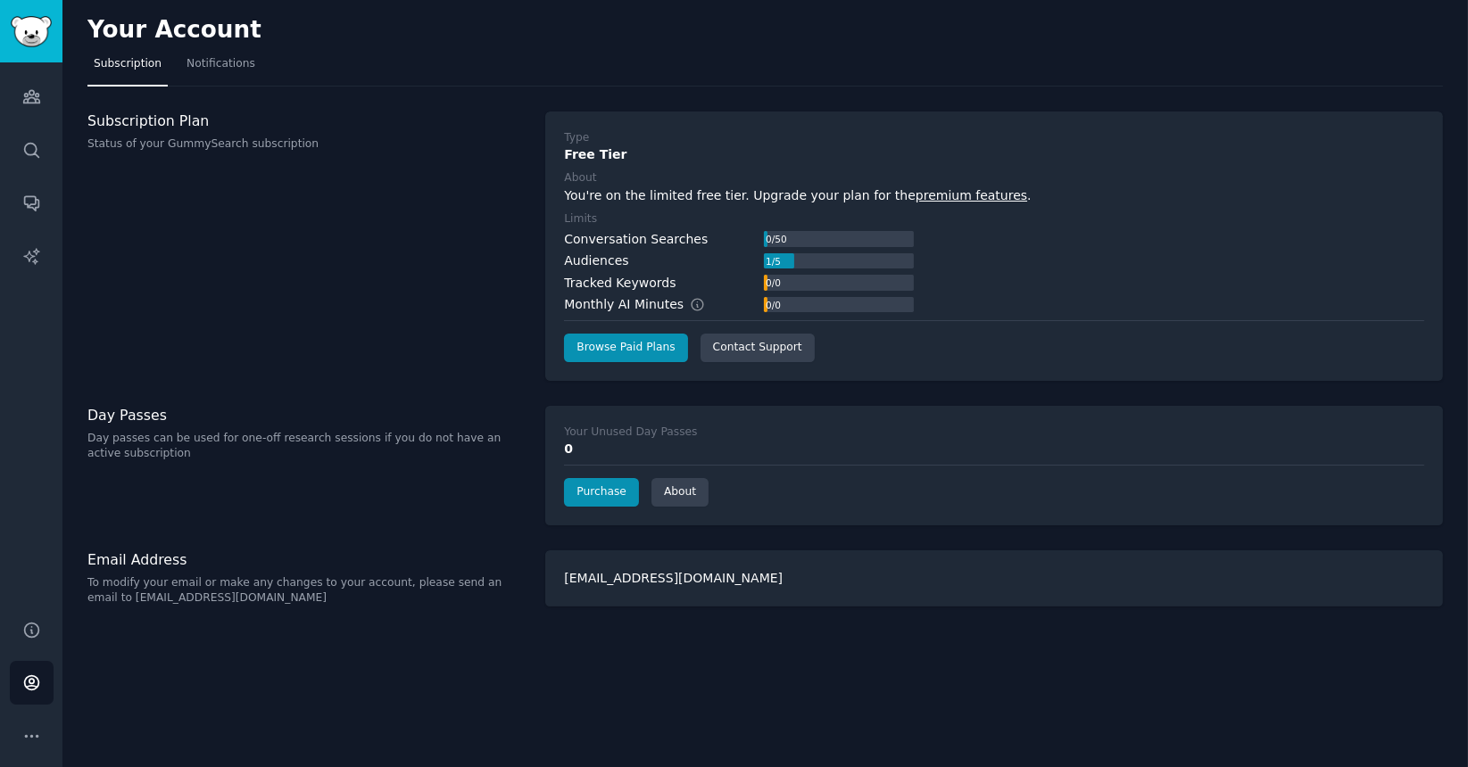
click at [34, 71] on div "Audiences Search Conversations AI Reports" at bounding box center [31, 330] width 62 height 536
click at [36, 108] on link "Audiences" at bounding box center [32, 97] width 44 height 44
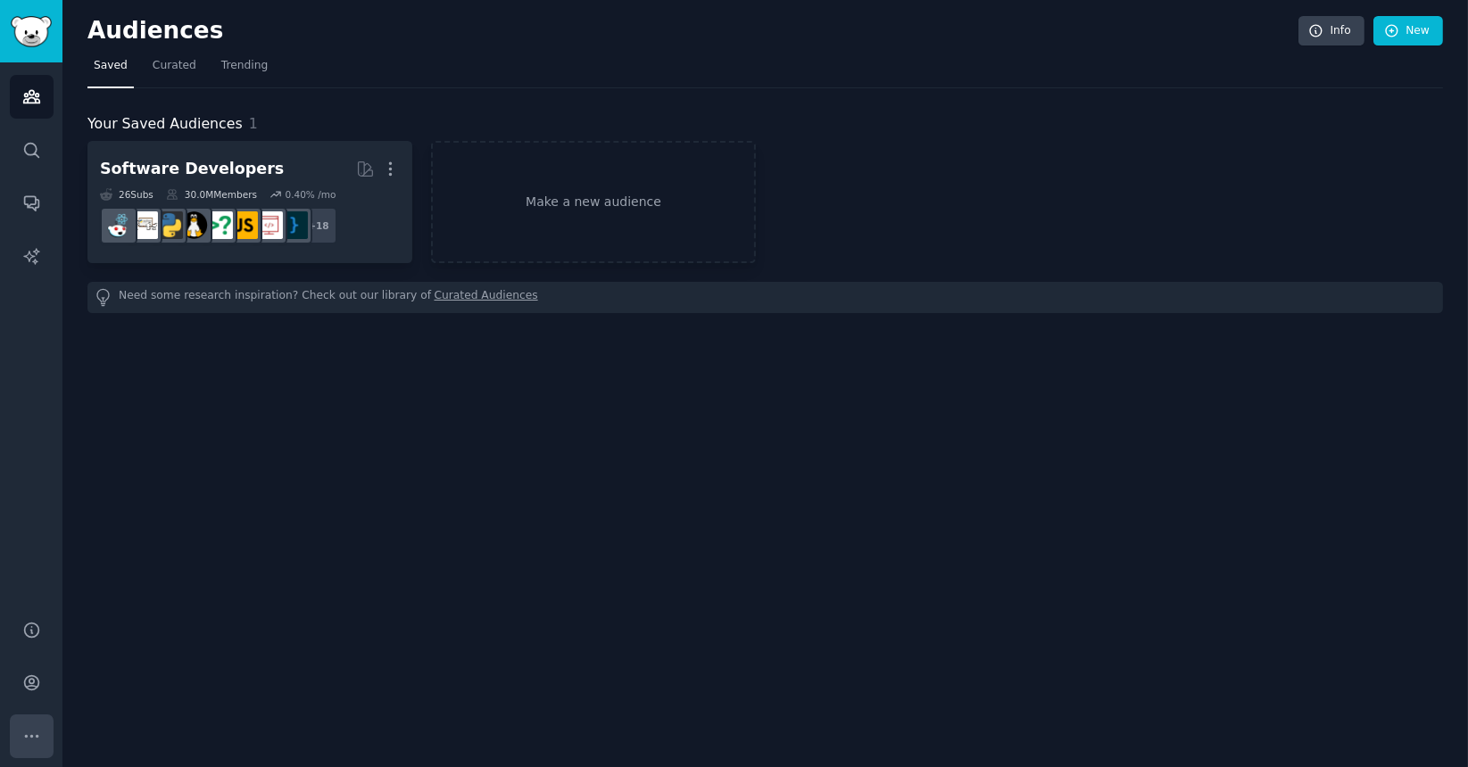
click at [29, 732] on icon "Sidebar" at bounding box center [31, 736] width 19 height 19
click at [18, 681] on link "Account" at bounding box center [32, 683] width 44 height 44
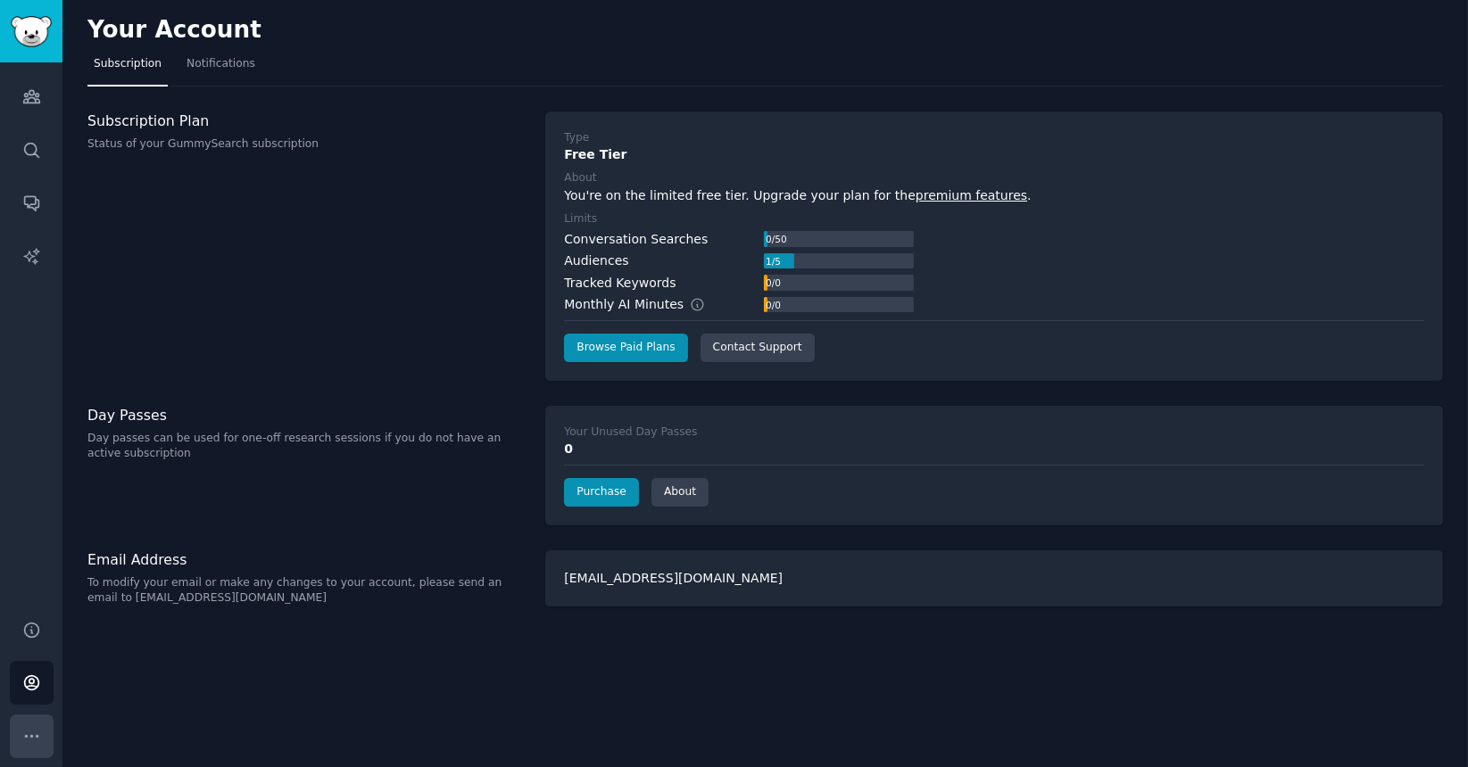
click at [29, 739] on icon "Sidebar" at bounding box center [31, 736] width 19 height 19
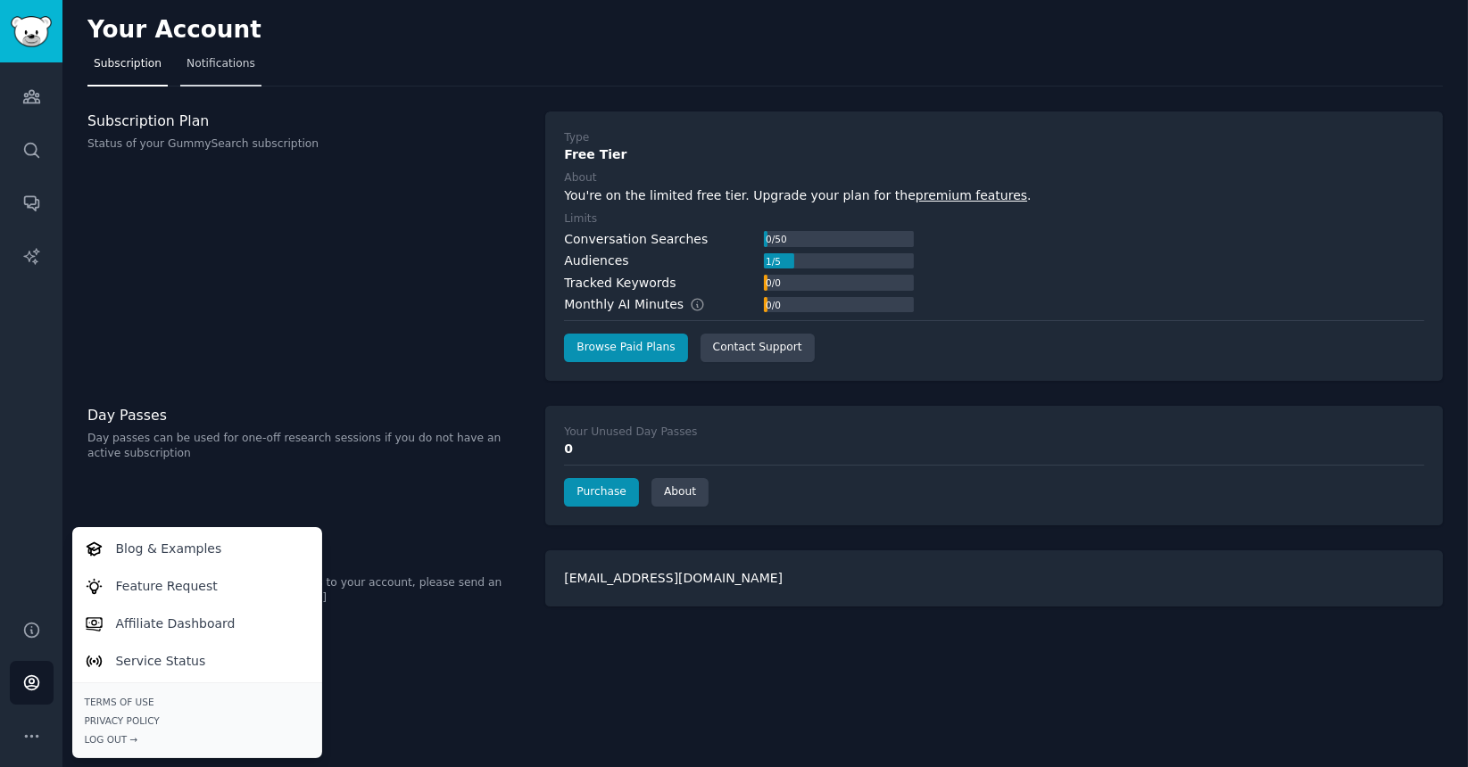
click at [216, 73] on link "Notifications" at bounding box center [220, 68] width 81 height 37
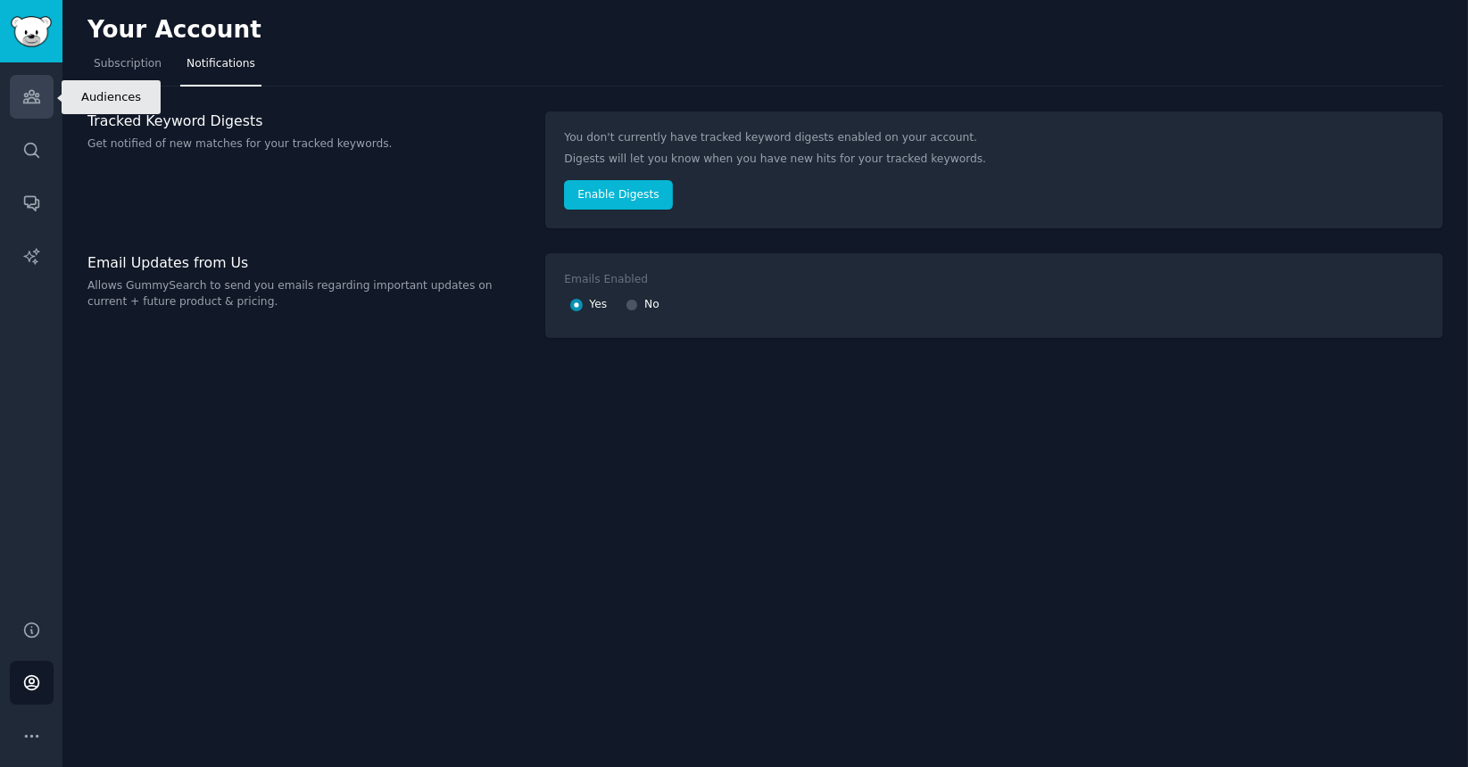
click at [21, 107] on link "Audiences" at bounding box center [32, 97] width 44 height 44
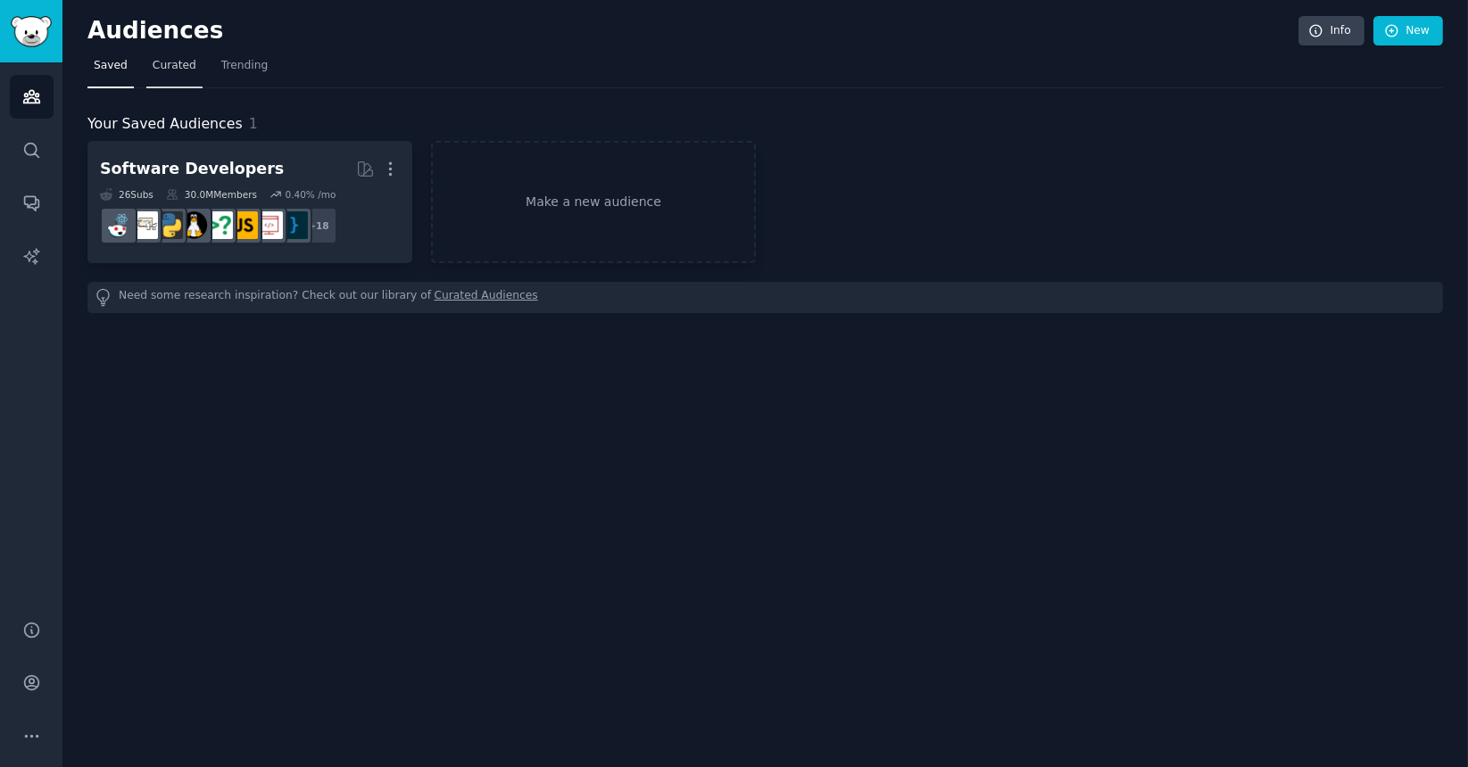
click at [187, 75] on link "Curated" at bounding box center [174, 70] width 56 height 37
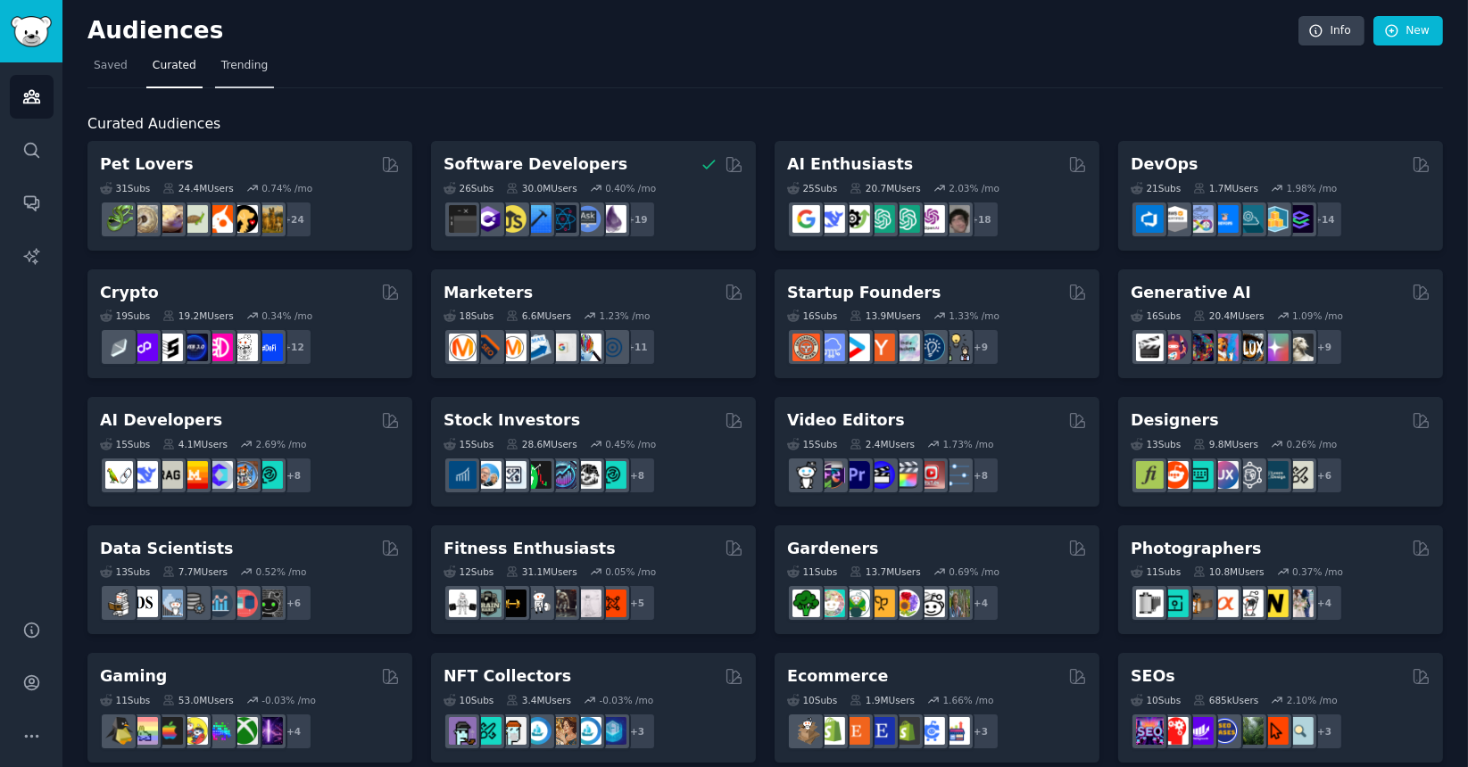
click at [241, 66] on span "Trending" at bounding box center [244, 66] width 46 height 16
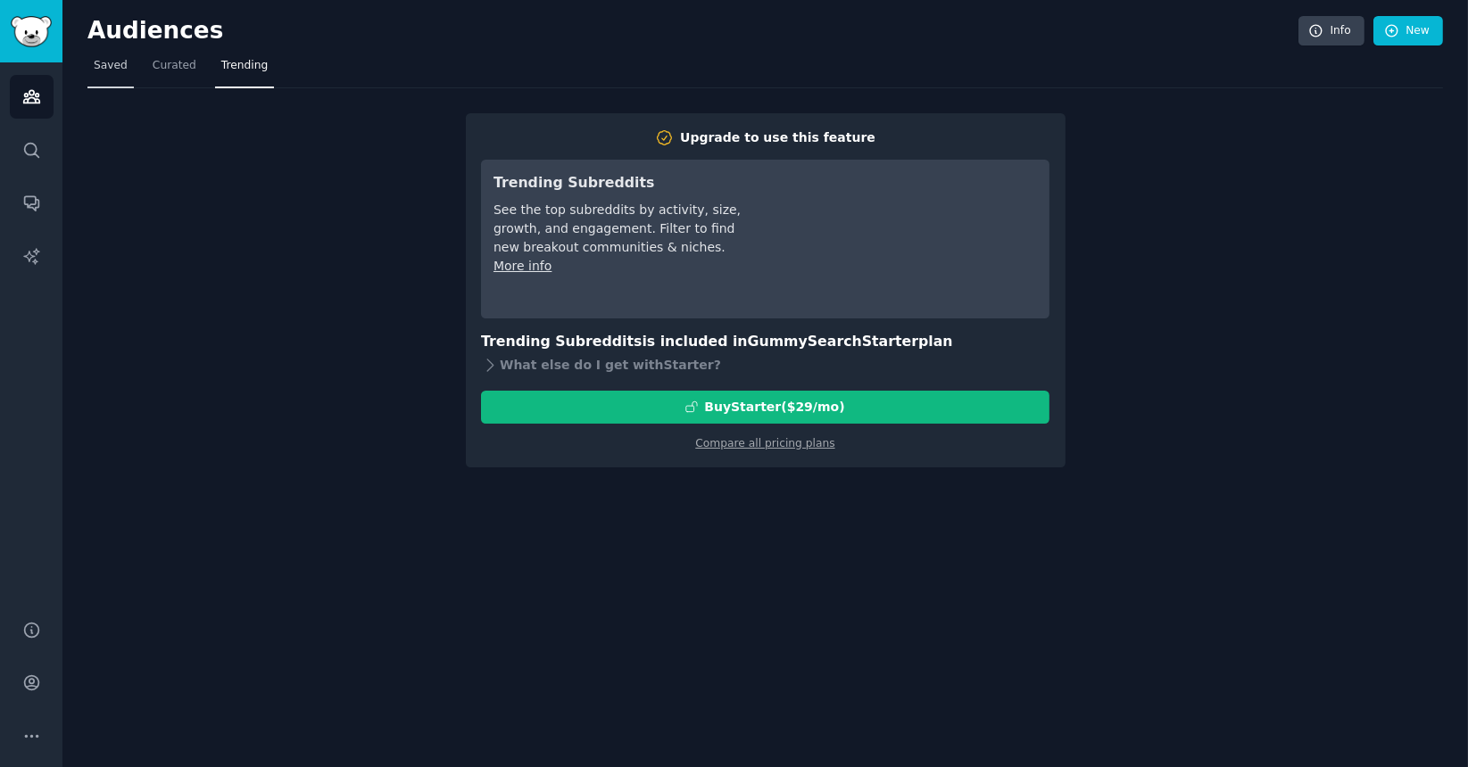
click at [110, 71] on span "Saved" at bounding box center [111, 66] width 34 height 16
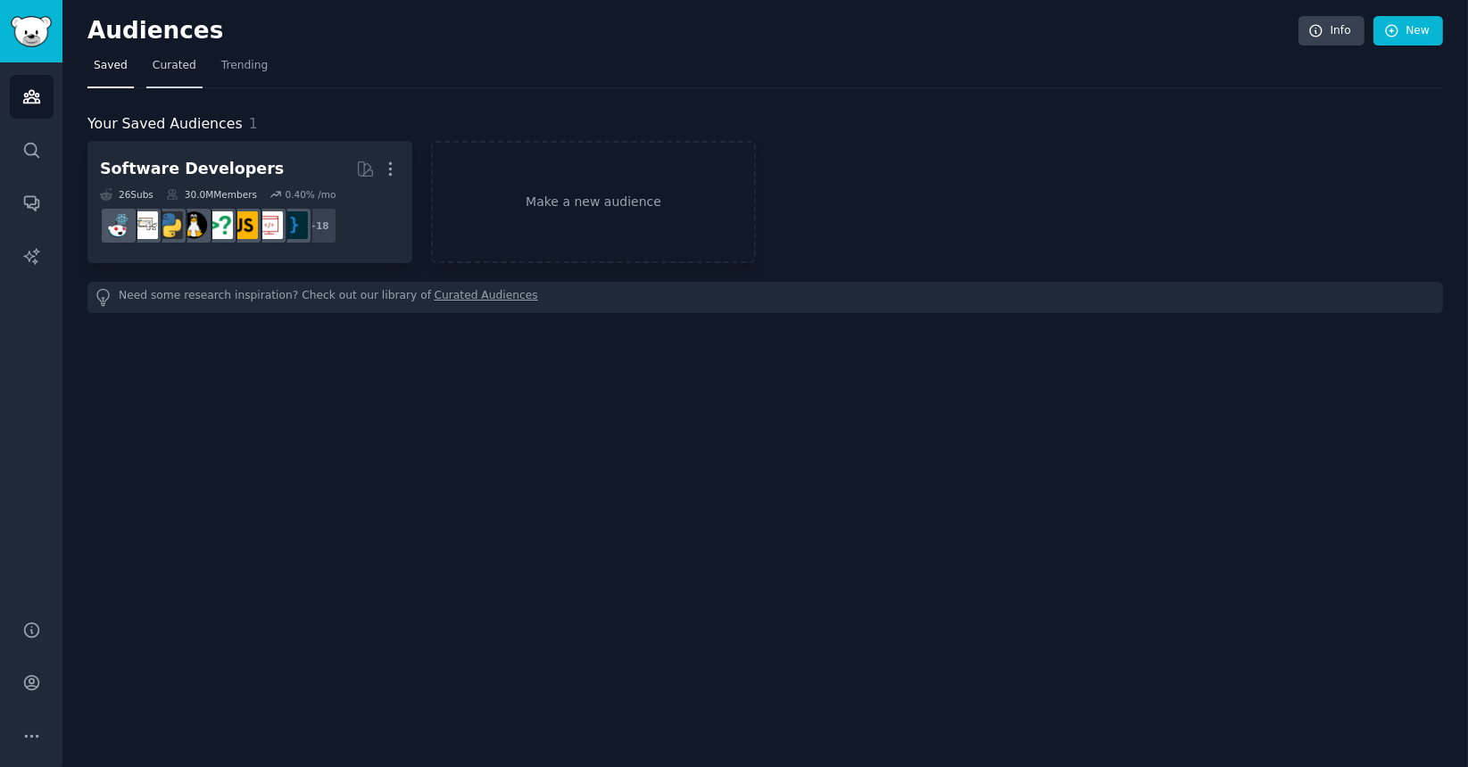
click at [174, 84] on link "Curated" at bounding box center [174, 70] width 56 height 37
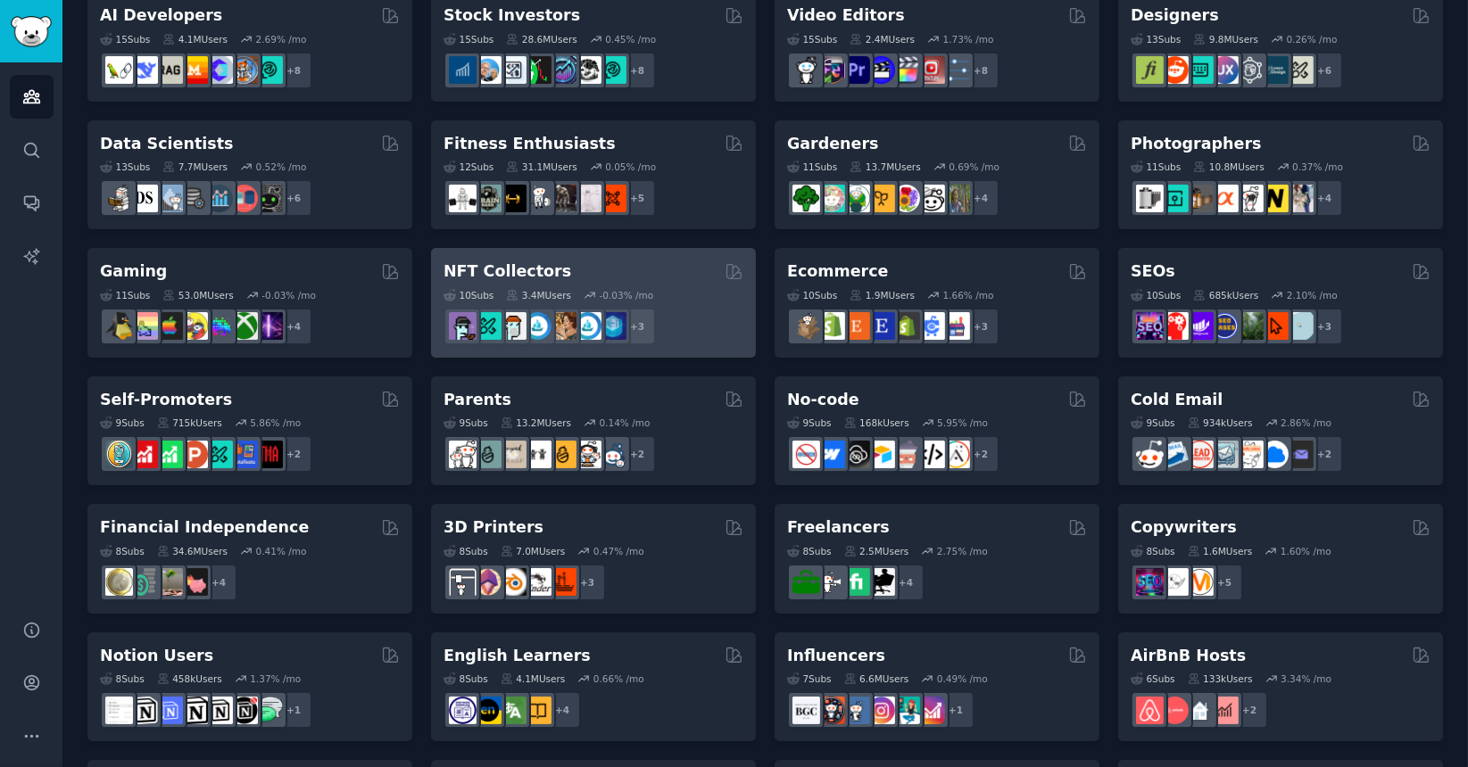
scroll to position [659, 0]
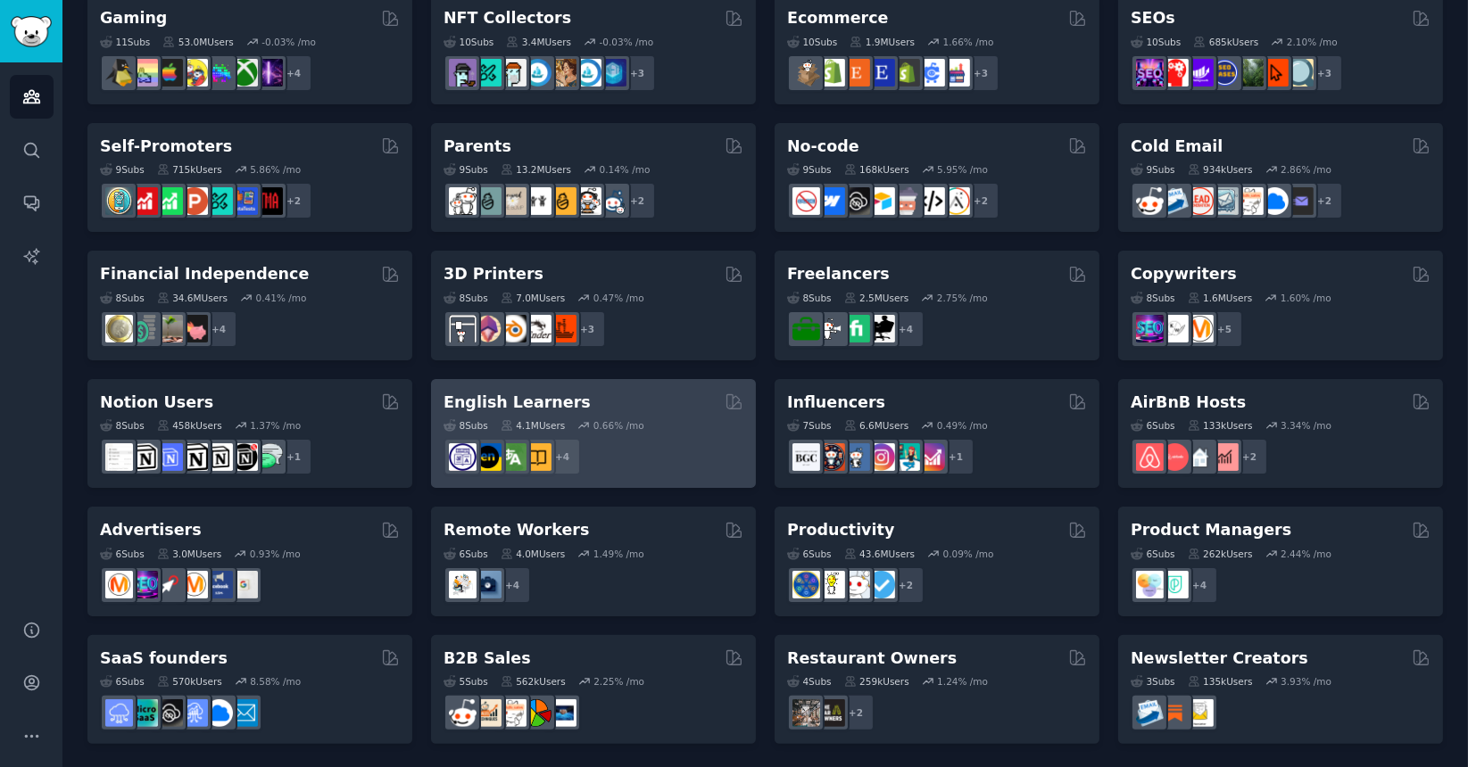
click at [657, 414] on div "8 Sub s 4.1M Users 0.66 % /mo r/language_exchange + 4" at bounding box center [593, 444] width 300 height 62
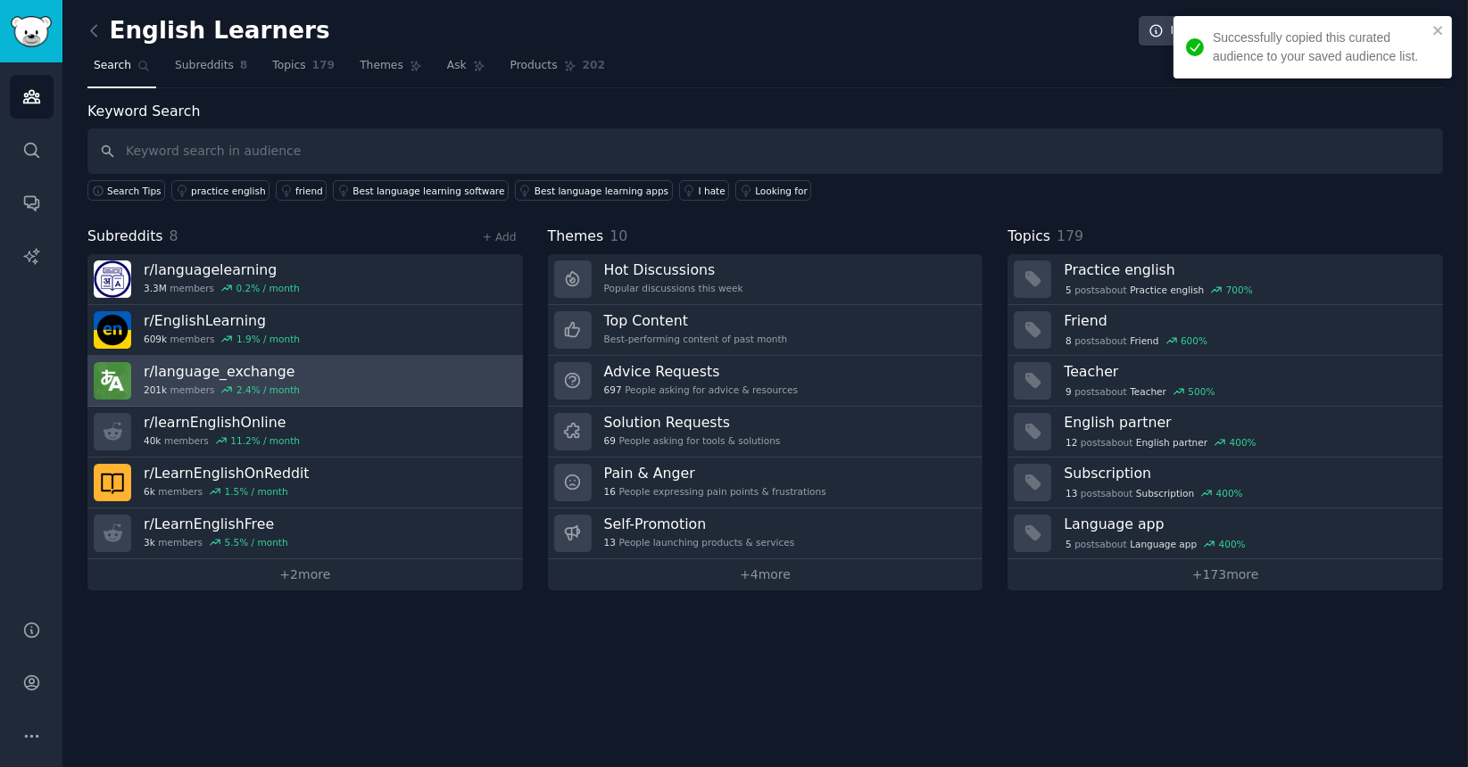
click at [485, 389] on link "r/ language_exchange 201k members 2.4 % / month" at bounding box center [304, 381] width 435 height 51
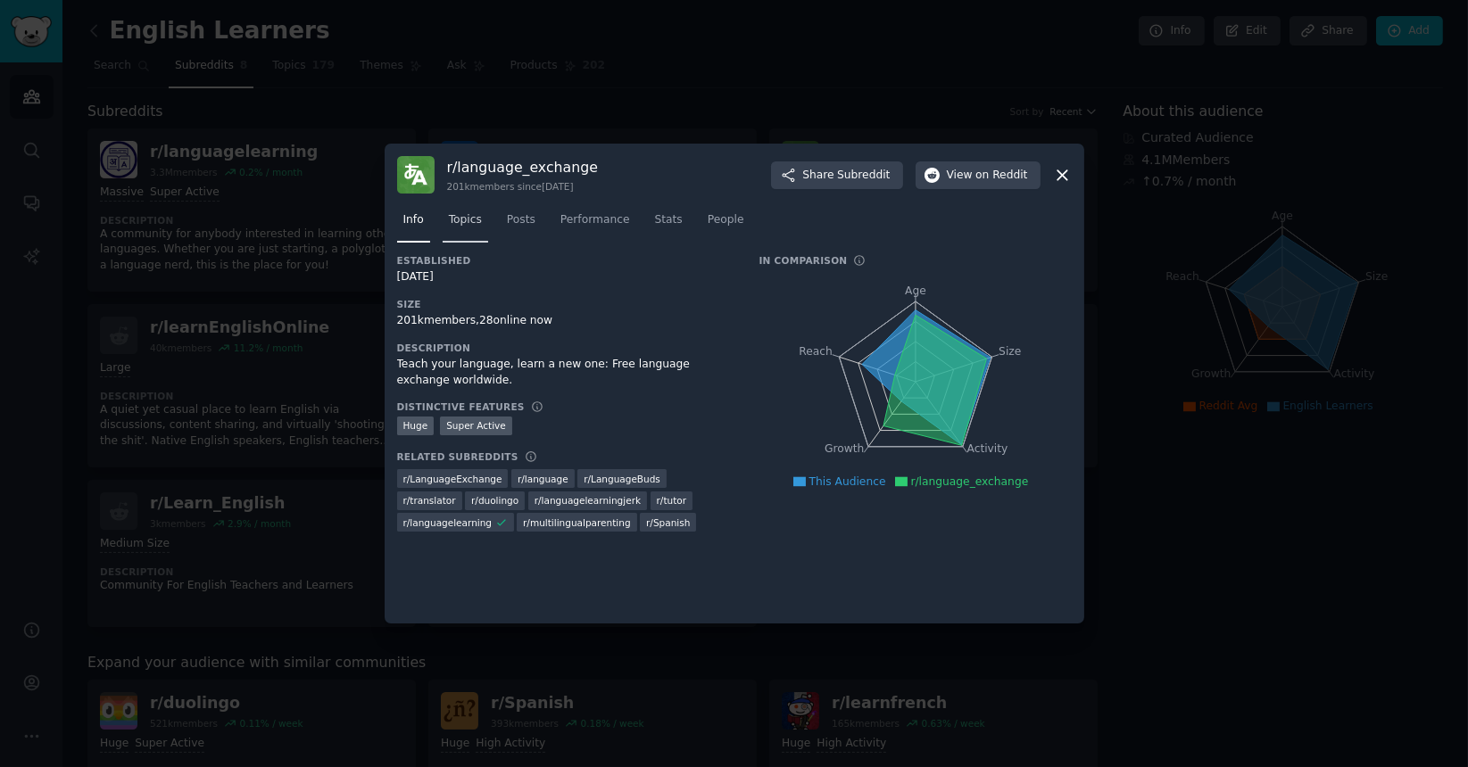
click at [469, 219] on span "Topics" at bounding box center [465, 220] width 33 height 16
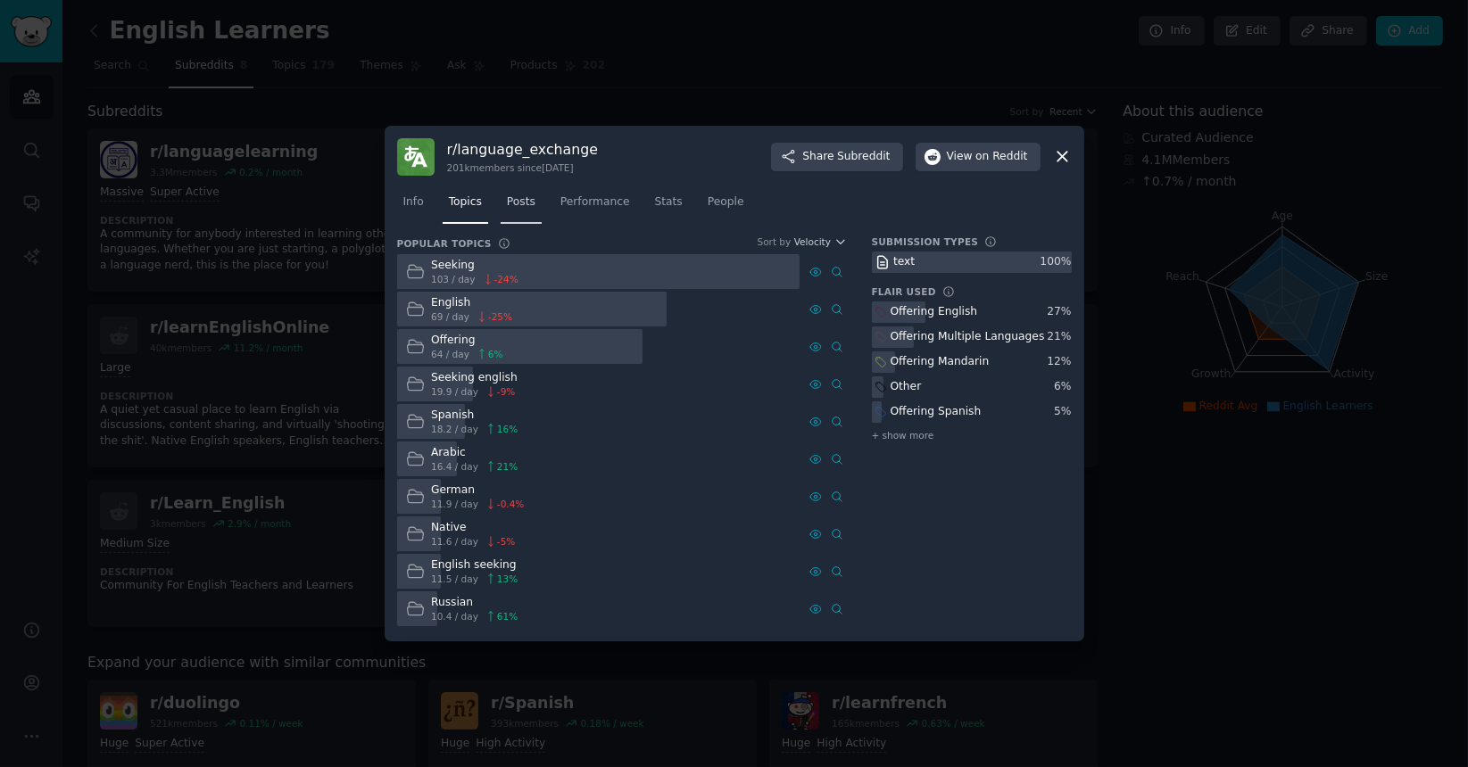
click at [523, 213] on link "Posts" at bounding box center [521, 206] width 41 height 37
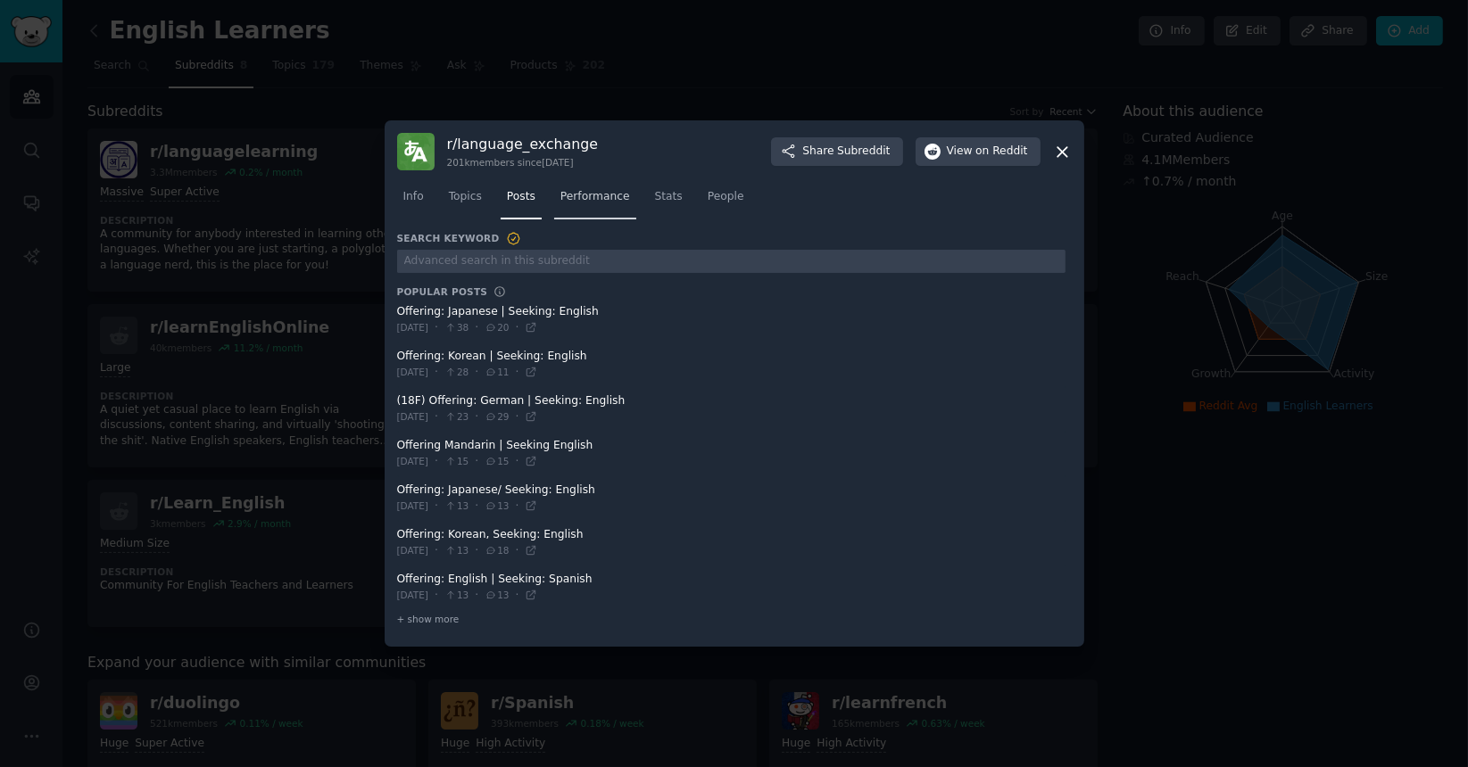
click at [585, 199] on span "Performance" at bounding box center [595, 197] width 70 height 16
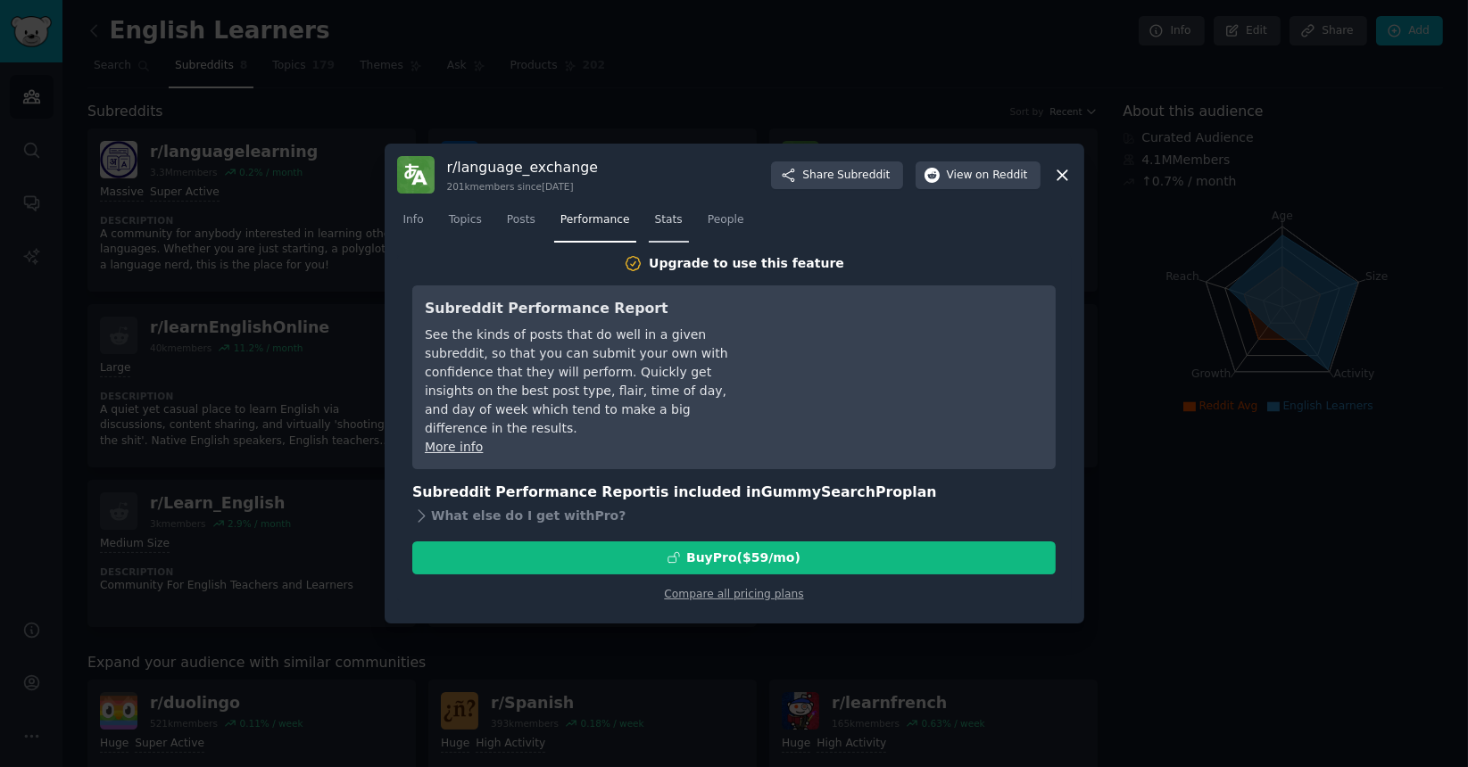
click at [655, 219] on span "Stats" at bounding box center [669, 220] width 28 height 16
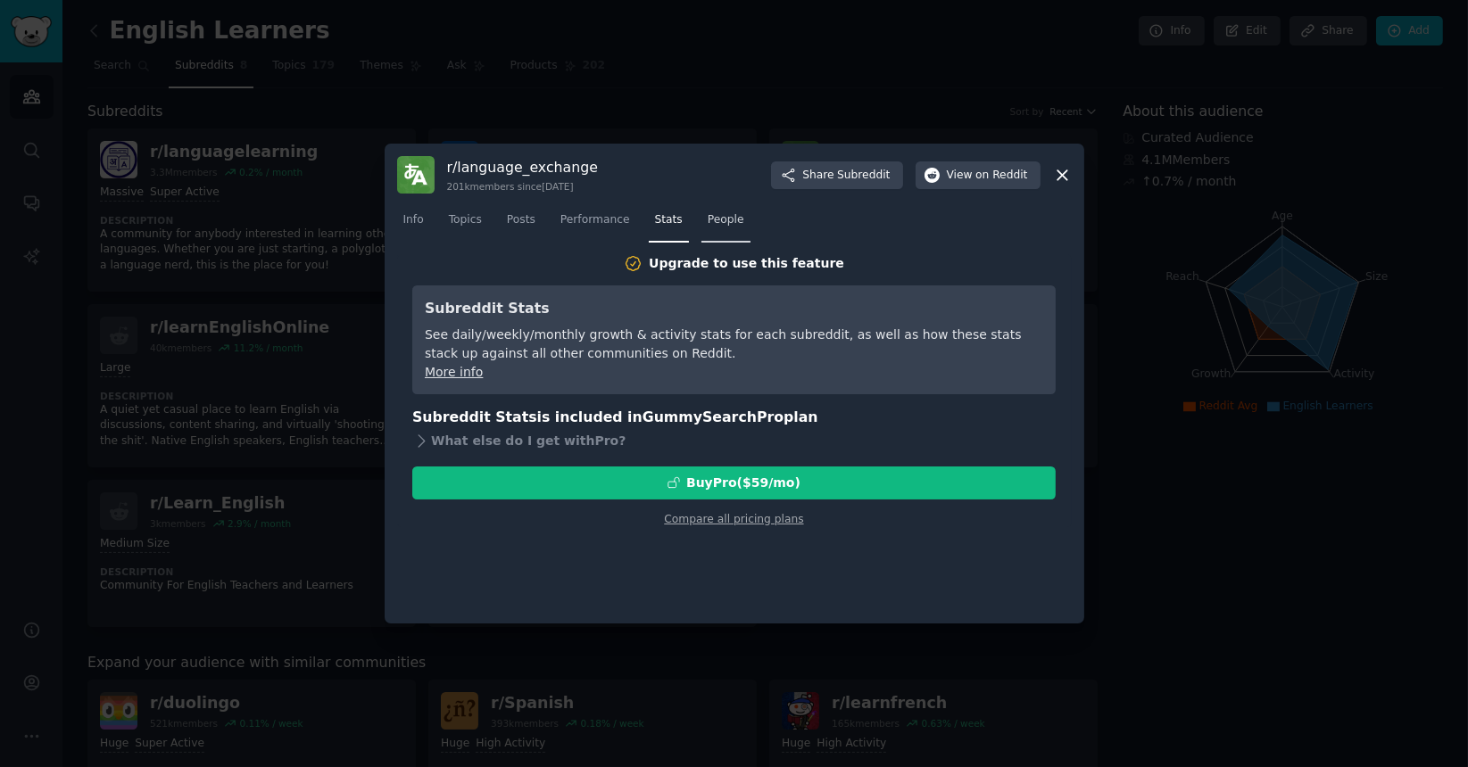
click at [708, 224] on span "People" at bounding box center [726, 220] width 37 height 16
click at [419, 449] on icon at bounding box center [421, 441] width 19 height 19
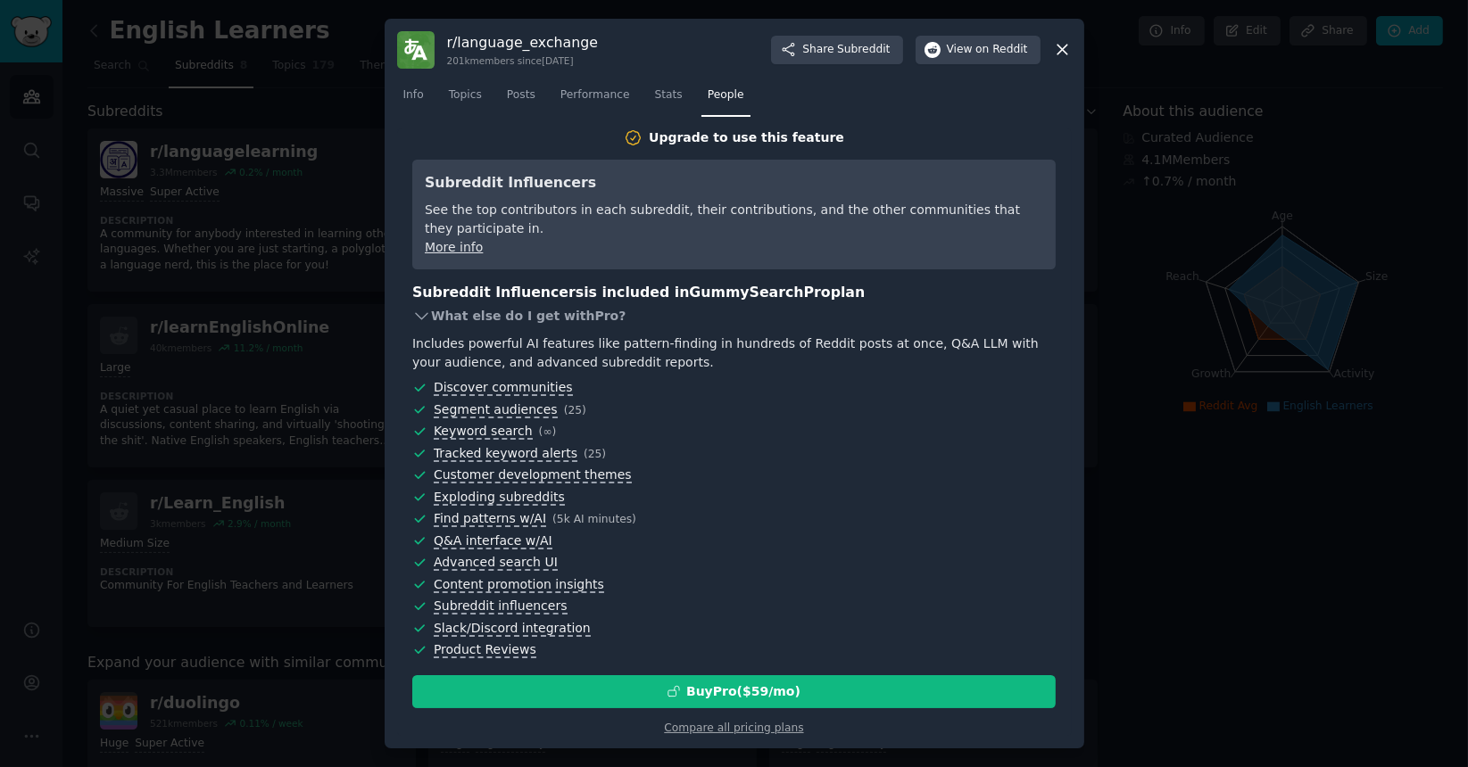
click at [419, 318] on icon at bounding box center [421, 316] width 19 height 19
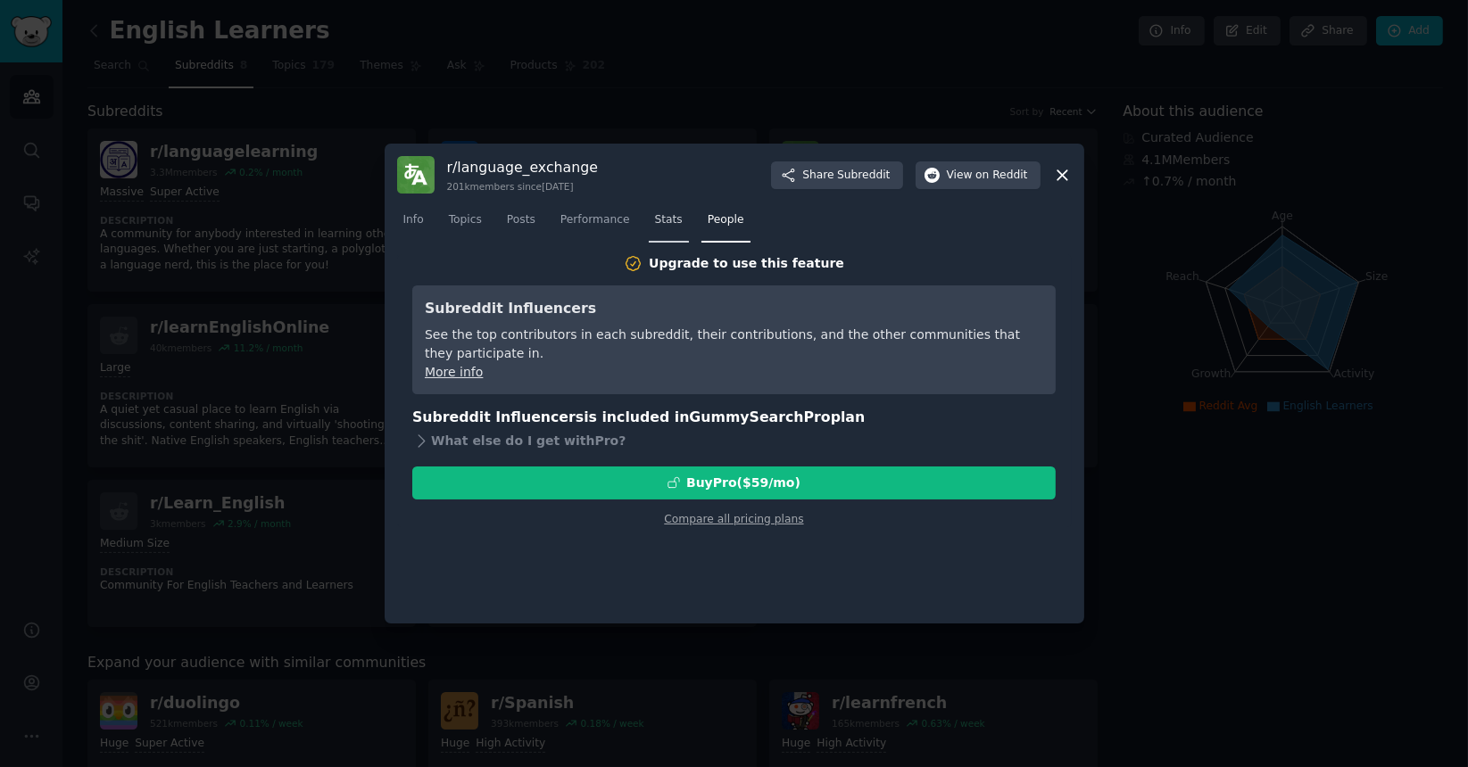
click at [655, 216] on span "Stats" at bounding box center [669, 220] width 28 height 16
click at [468, 221] on span "Topics" at bounding box center [465, 220] width 33 height 16
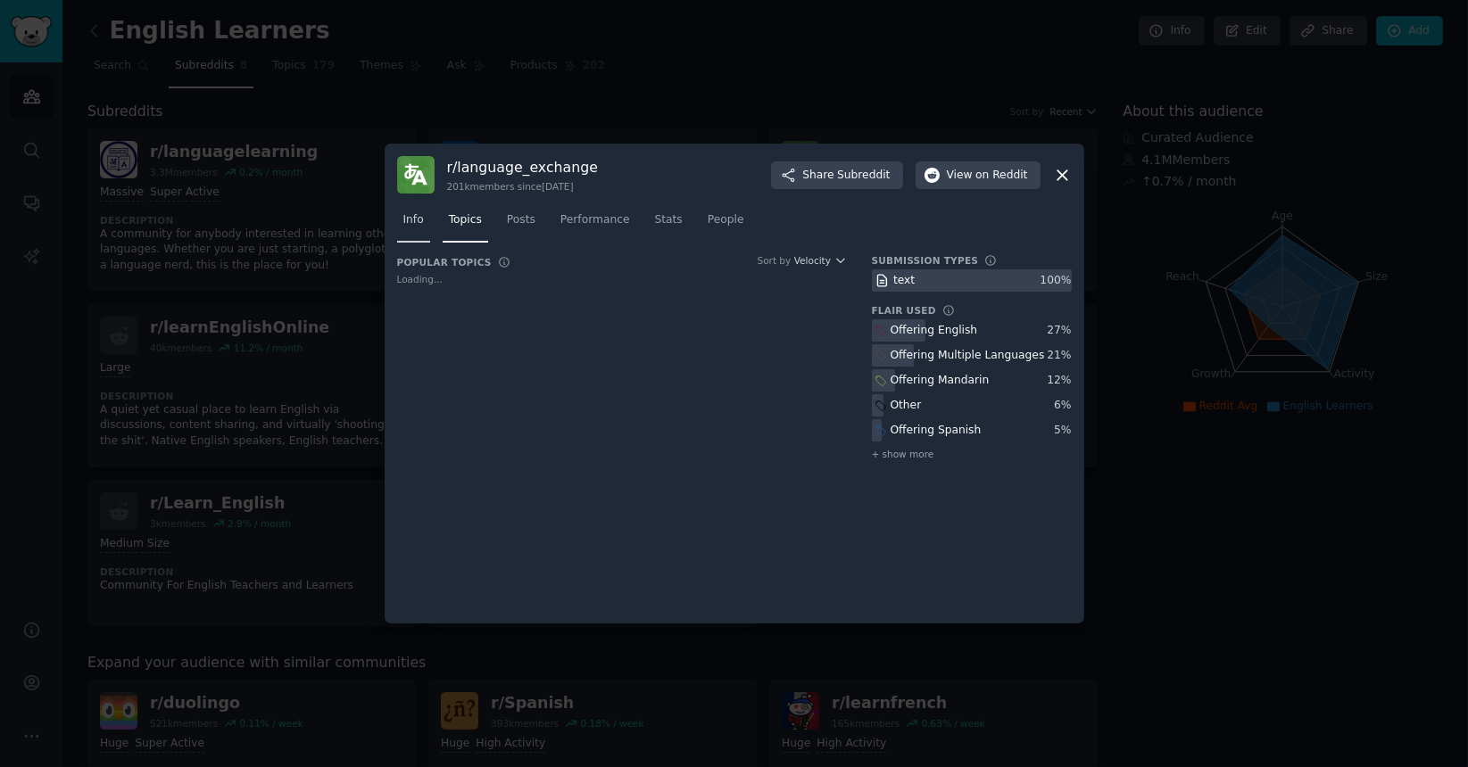
click at [410, 228] on span "Info" at bounding box center [413, 220] width 21 height 16
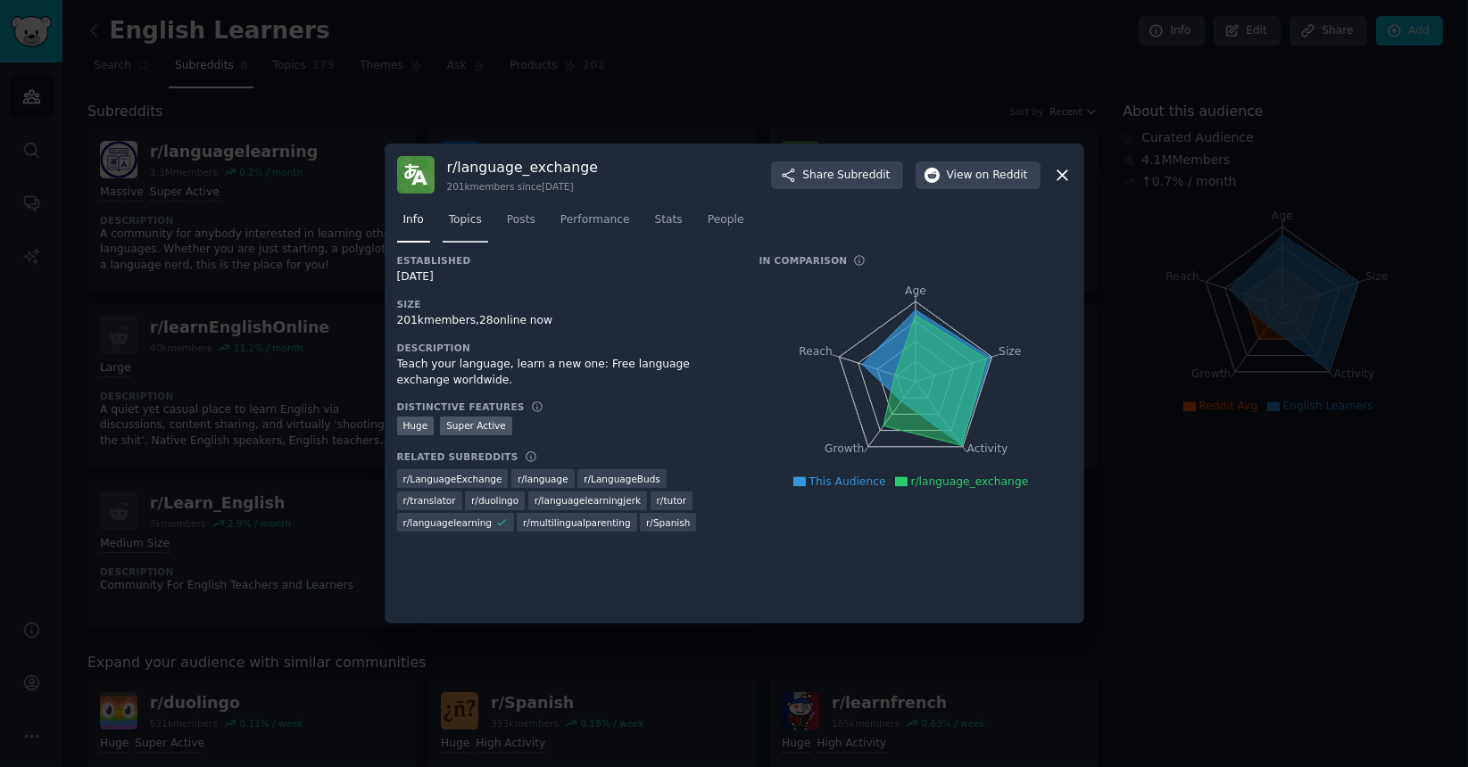
click at [468, 237] on link "Topics" at bounding box center [466, 224] width 46 height 37
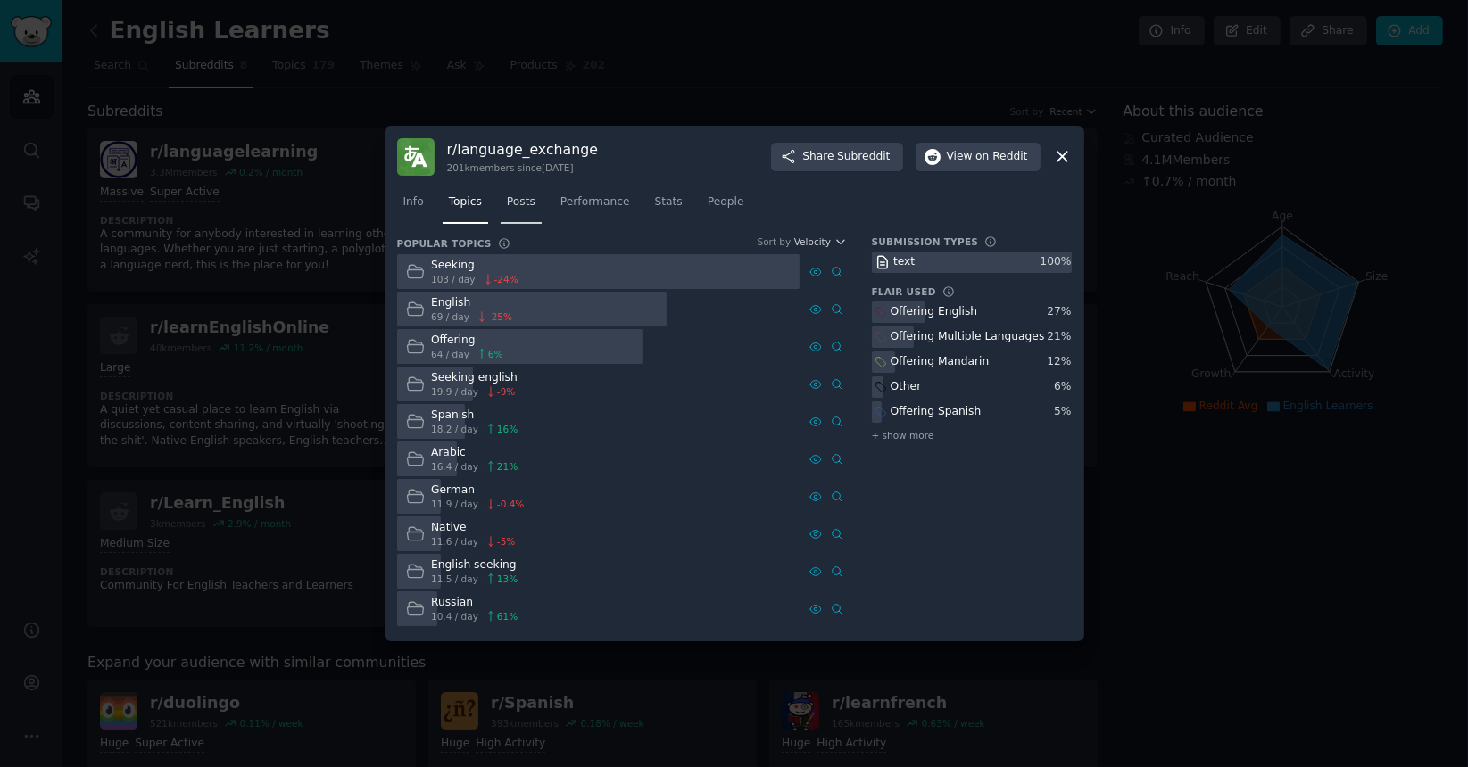
click at [529, 203] on link "Posts" at bounding box center [521, 206] width 41 height 37
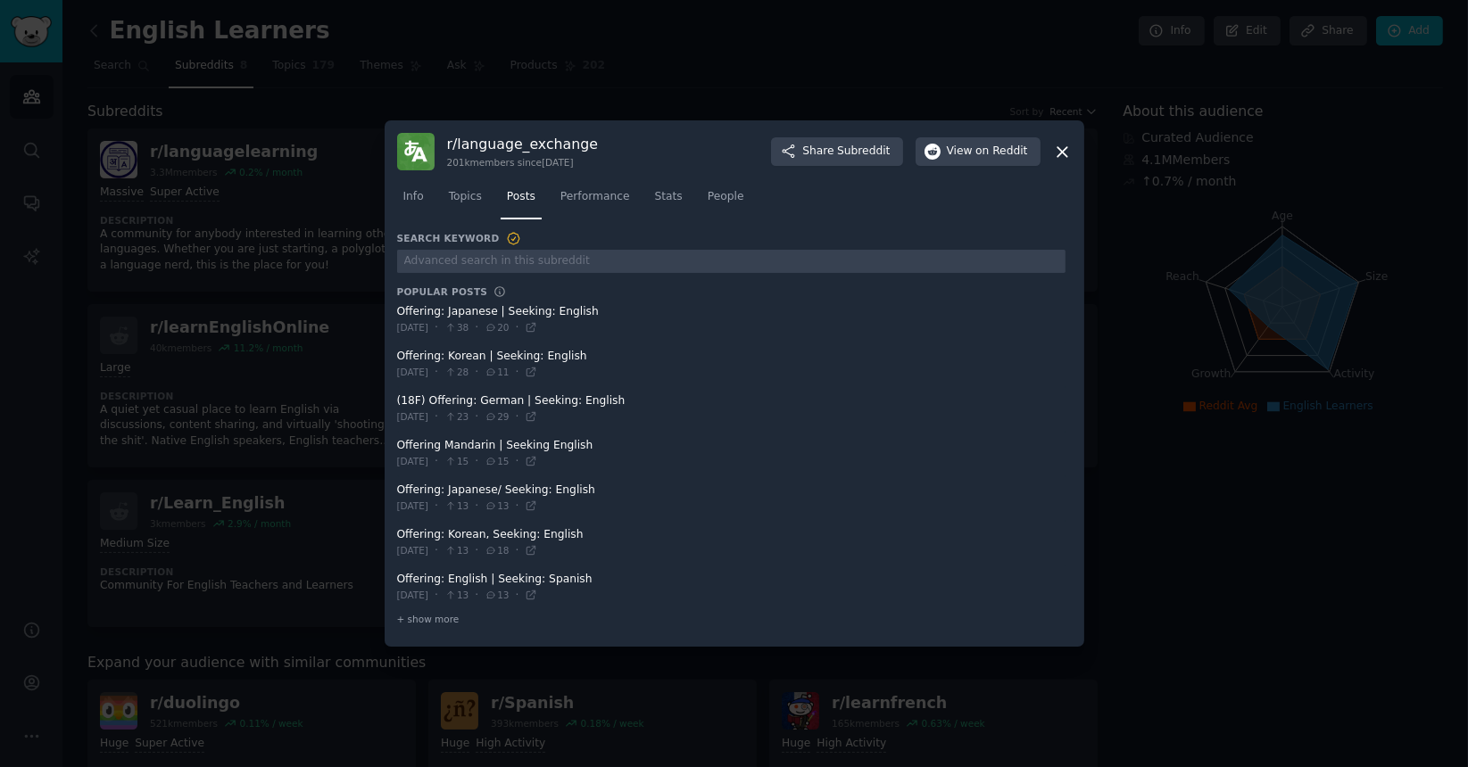
click at [1065, 147] on icon at bounding box center [1062, 152] width 19 height 19
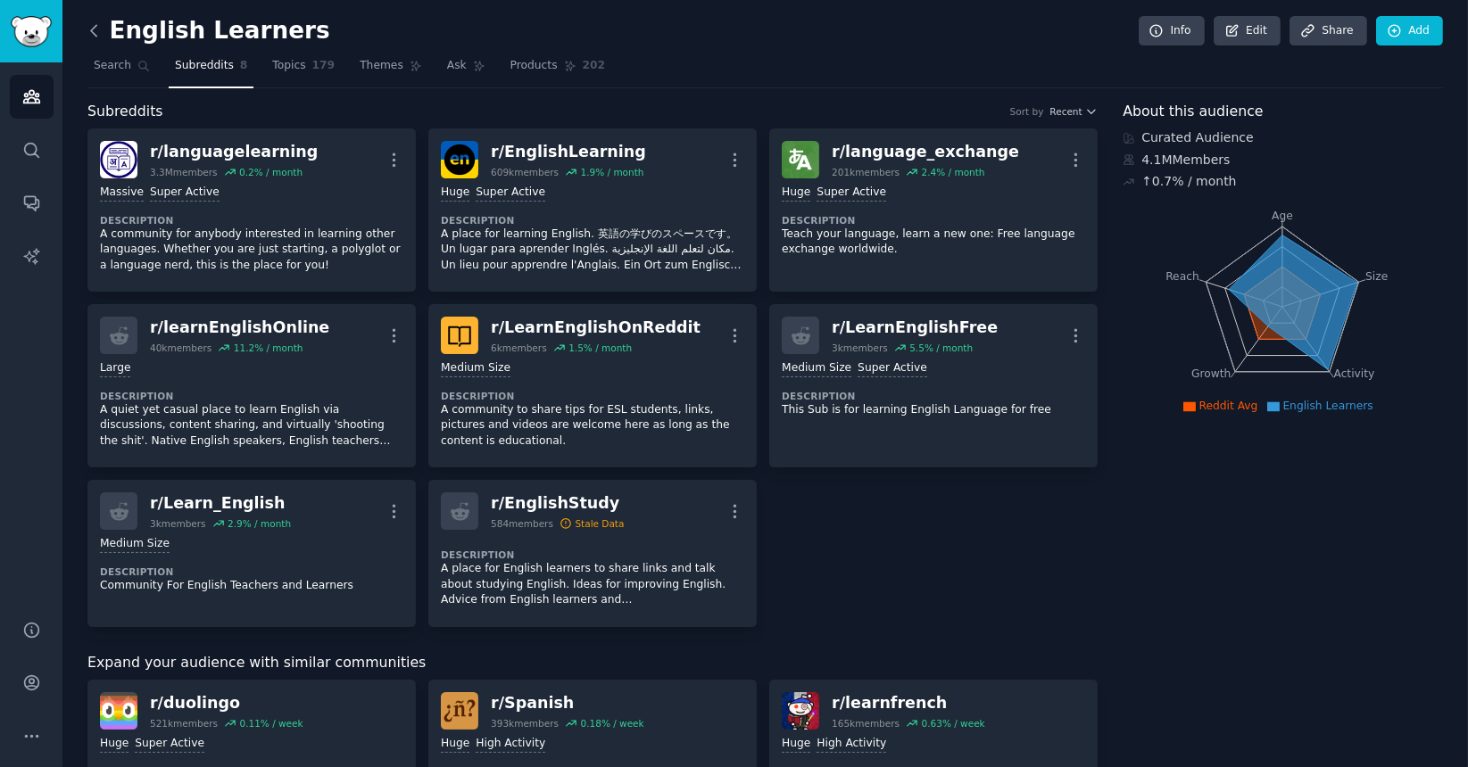
click at [87, 34] on icon at bounding box center [94, 30] width 19 height 19
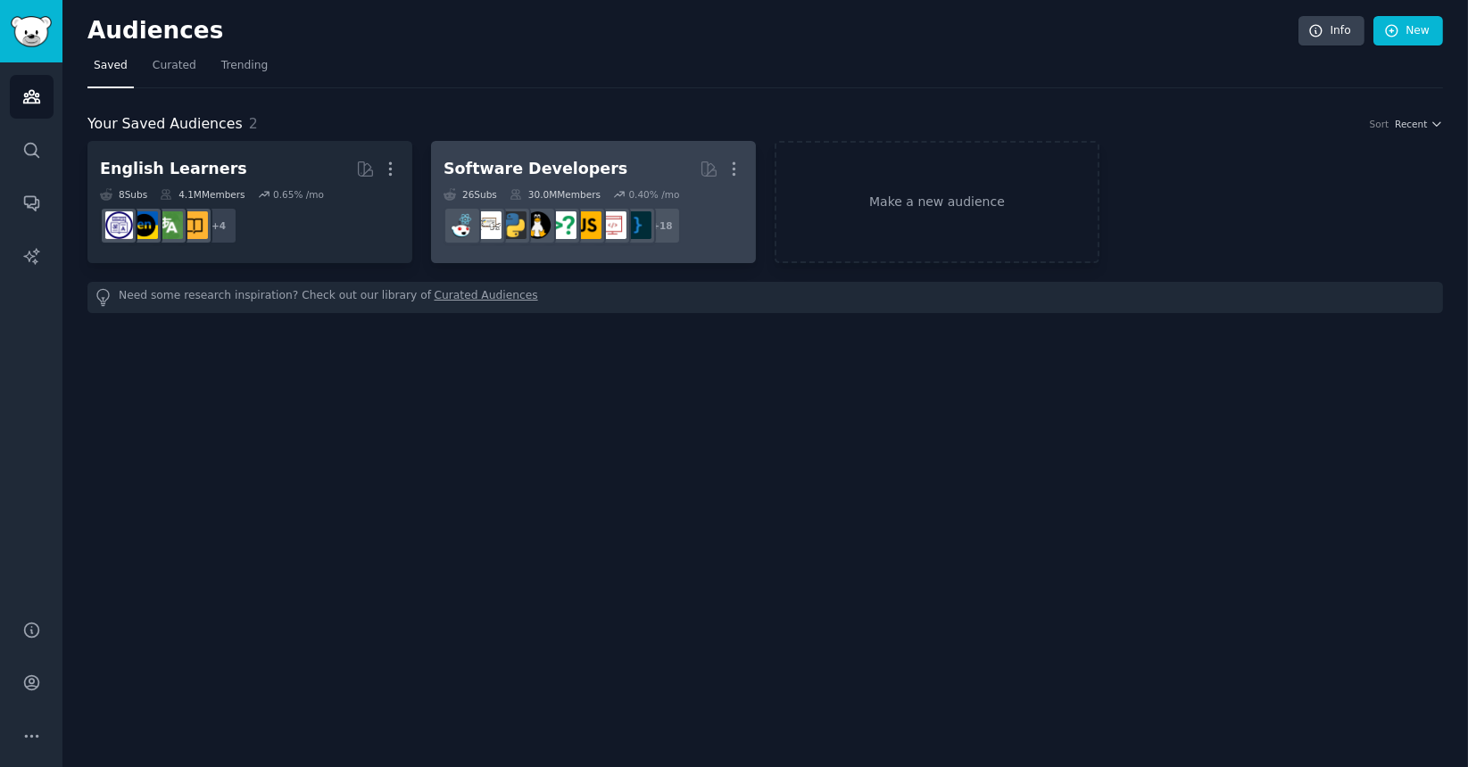
click at [522, 183] on div "Software Developers More 26 Sub s 30.0M Members 0.40 % /mo + 18" at bounding box center [593, 201] width 300 height 97
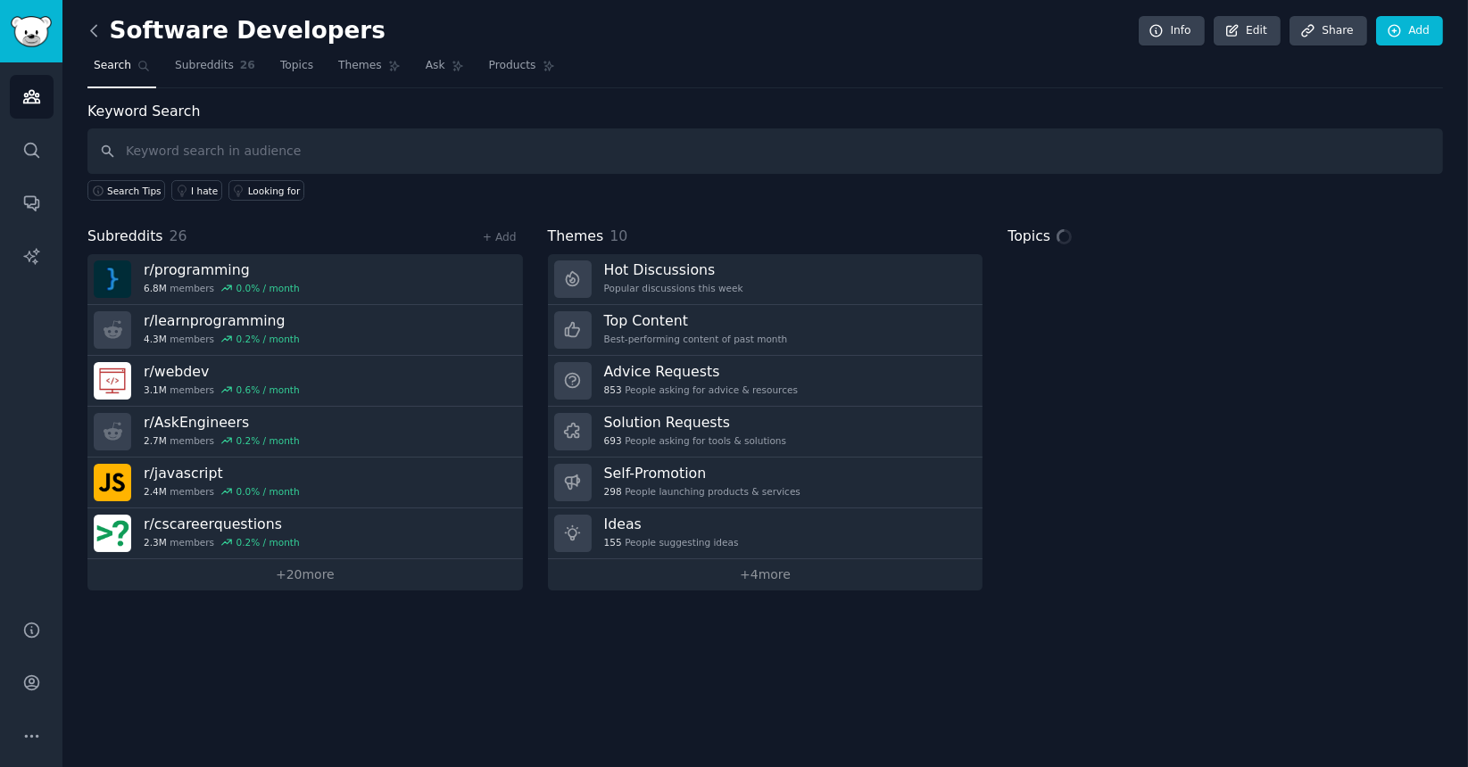
click at [95, 36] on icon at bounding box center [93, 30] width 5 height 11
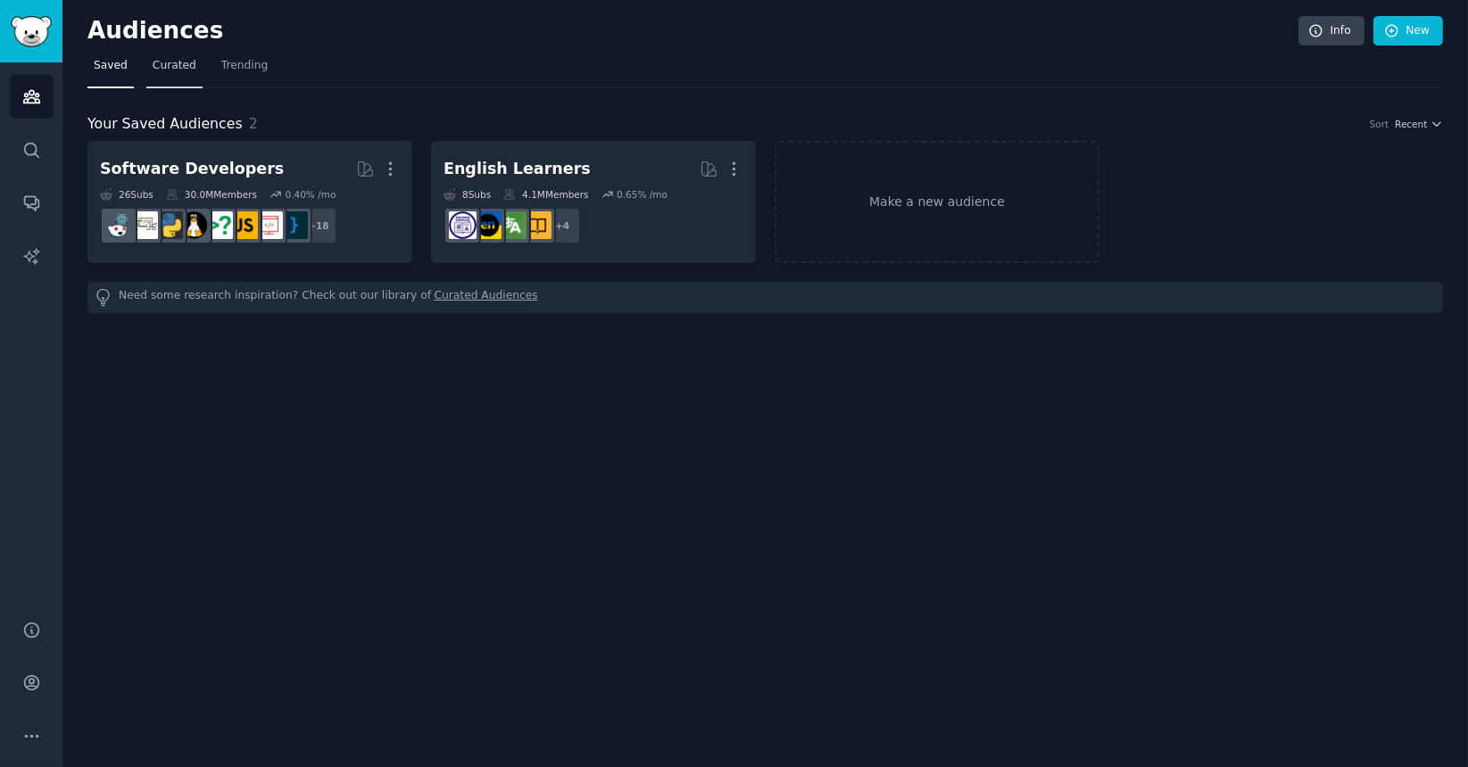
click at [171, 79] on link "Curated" at bounding box center [174, 70] width 56 height 37
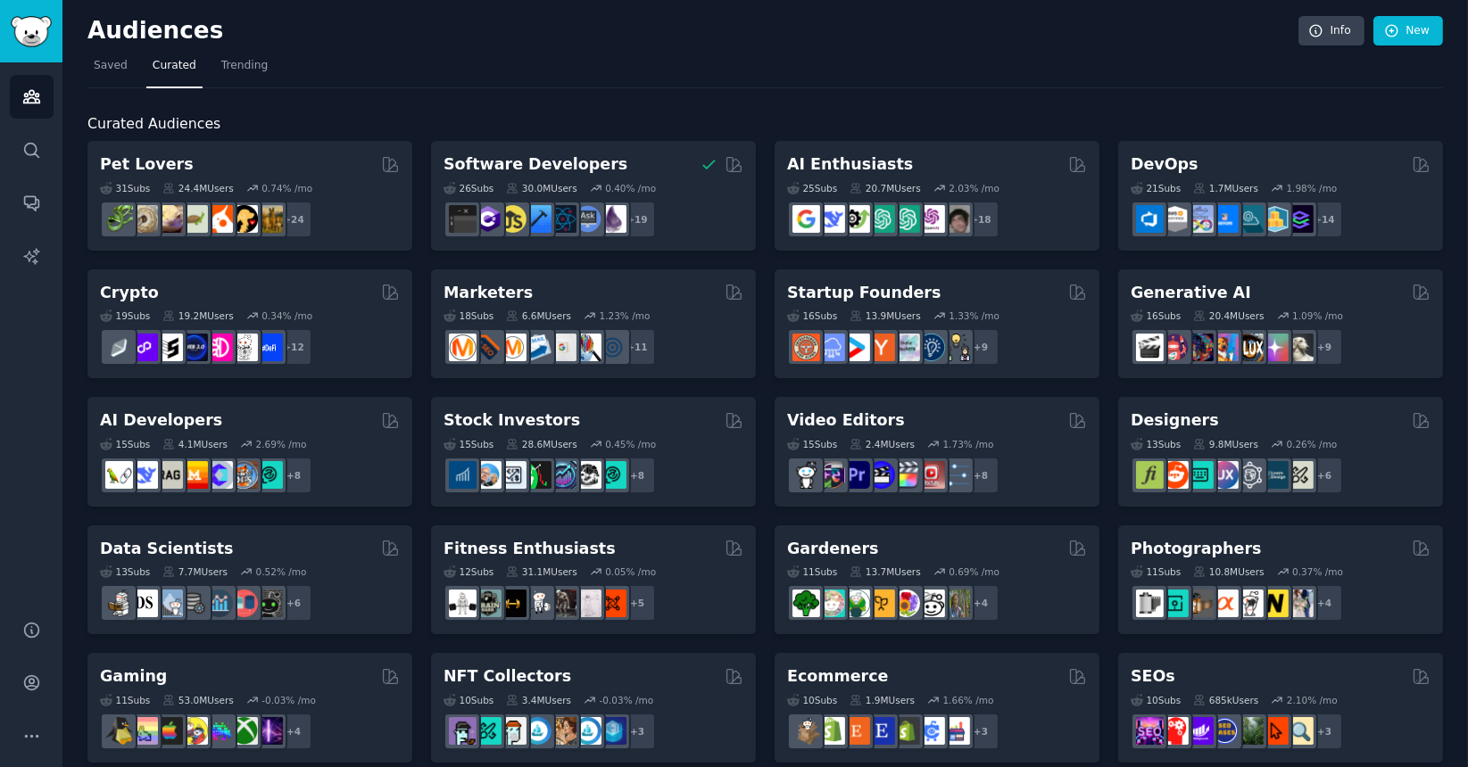
drag, startPoint x: 315, startPoint y: 221, endPoint x: 490, endPoint y: 72, distance: 229.8
click at [490, 72] on nav "Saved Curated Trending" at bounding box center [764, 70] width 1355 height 37
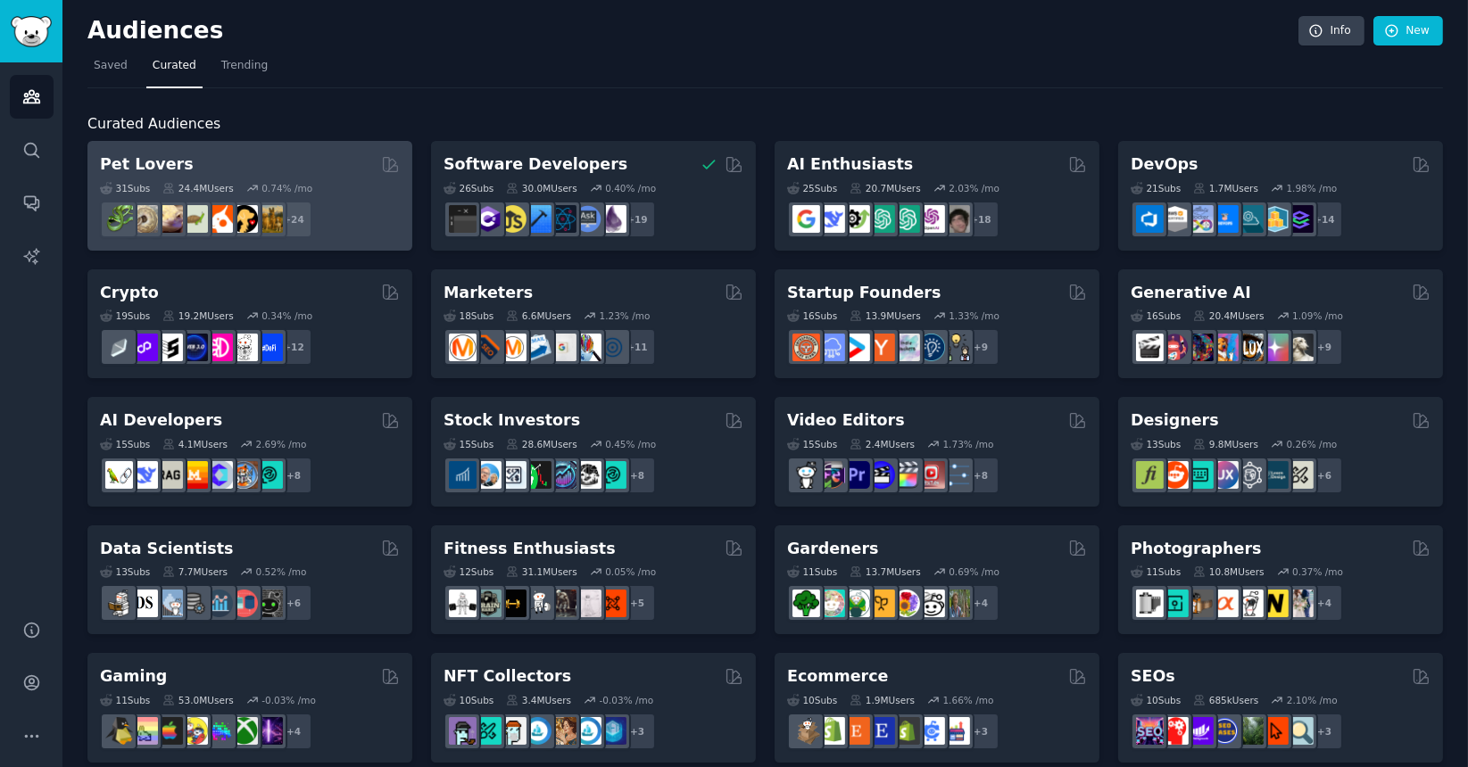
click at [344, 190] on div "31 Sub s 24.4M Users 0.74 % /mo" at bounding box center [250, 188] width 300 height 12
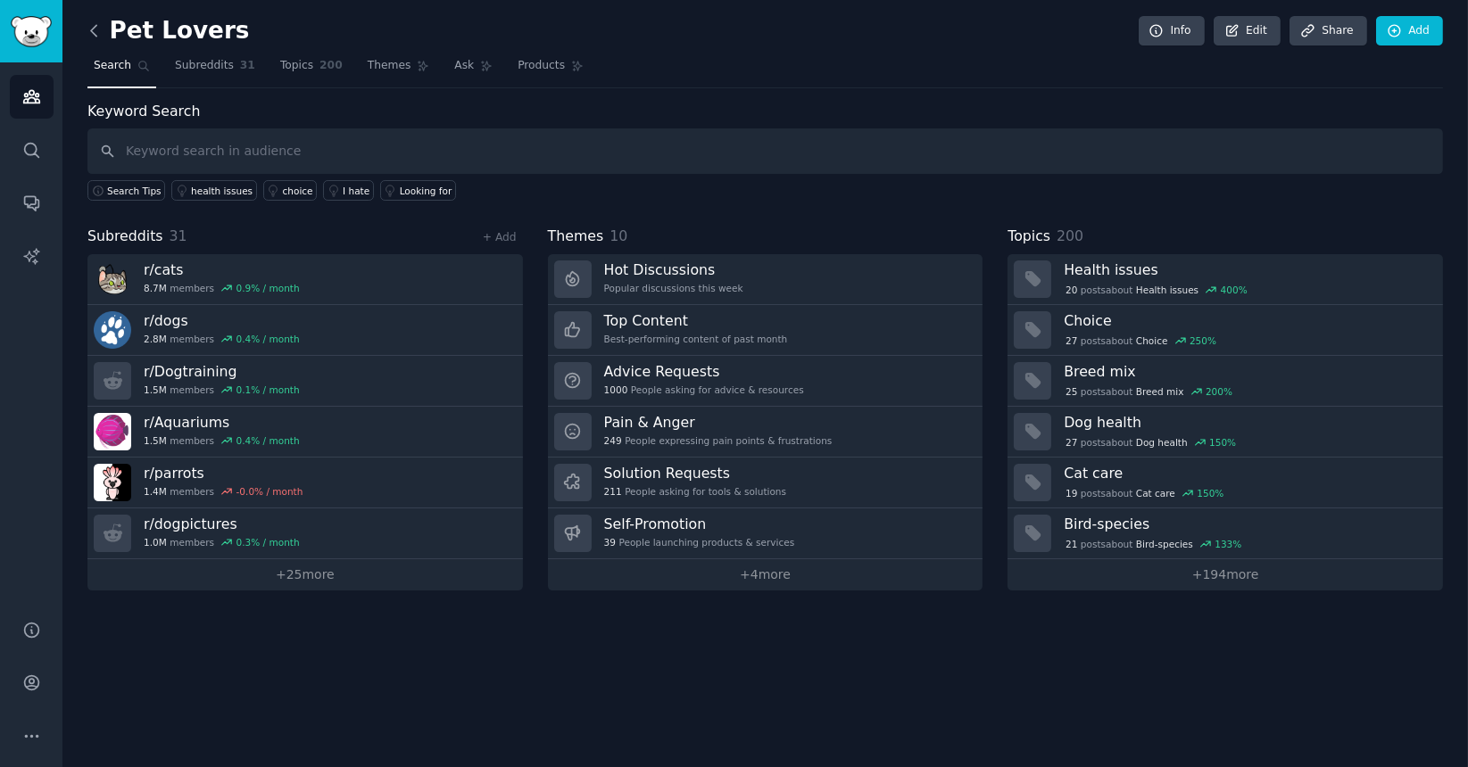
click at [92, 22] on icon at bounding box center [94, 30] width 19 height 19
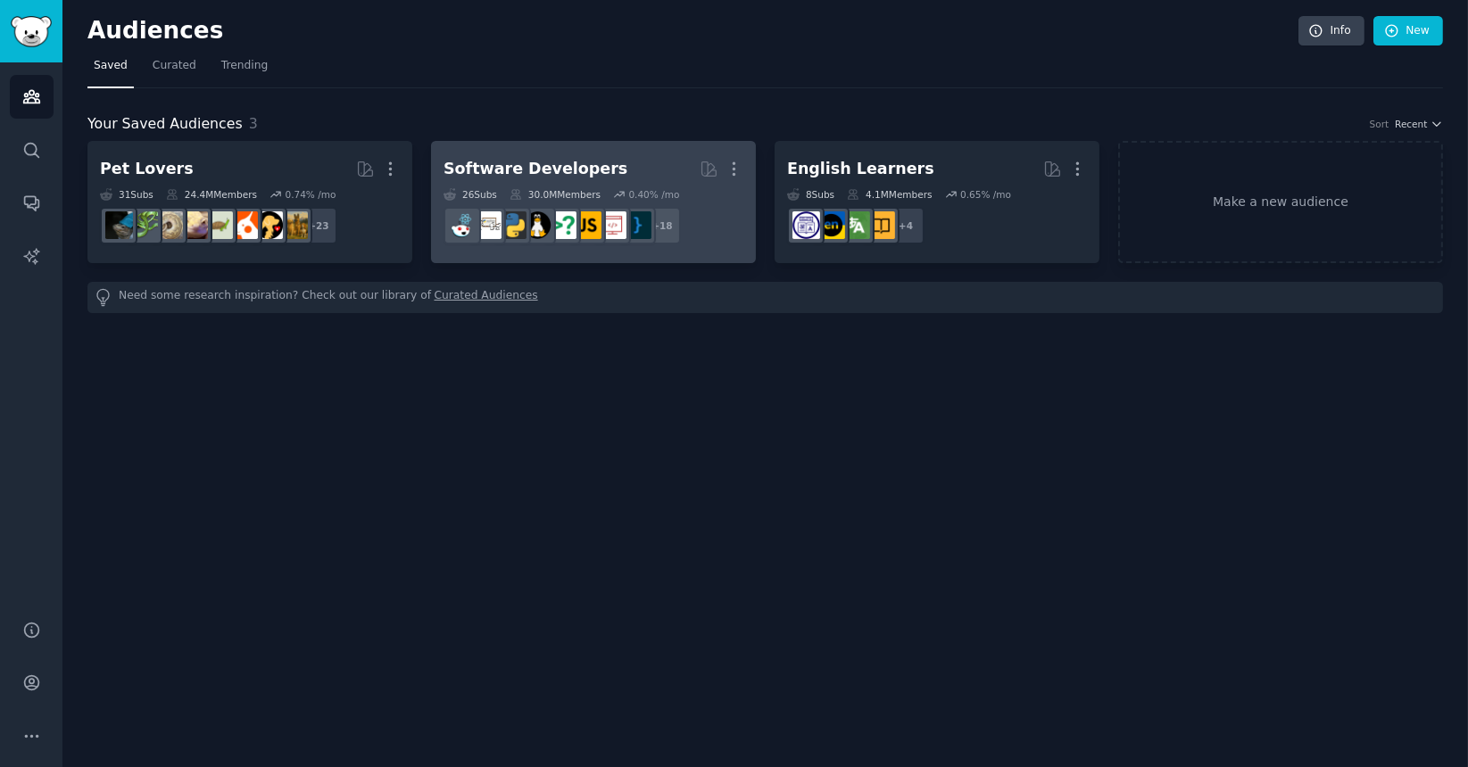
click at [657, 154] on h2 "Software Developers More" at bounding box center [593, 168] width 300 height 31
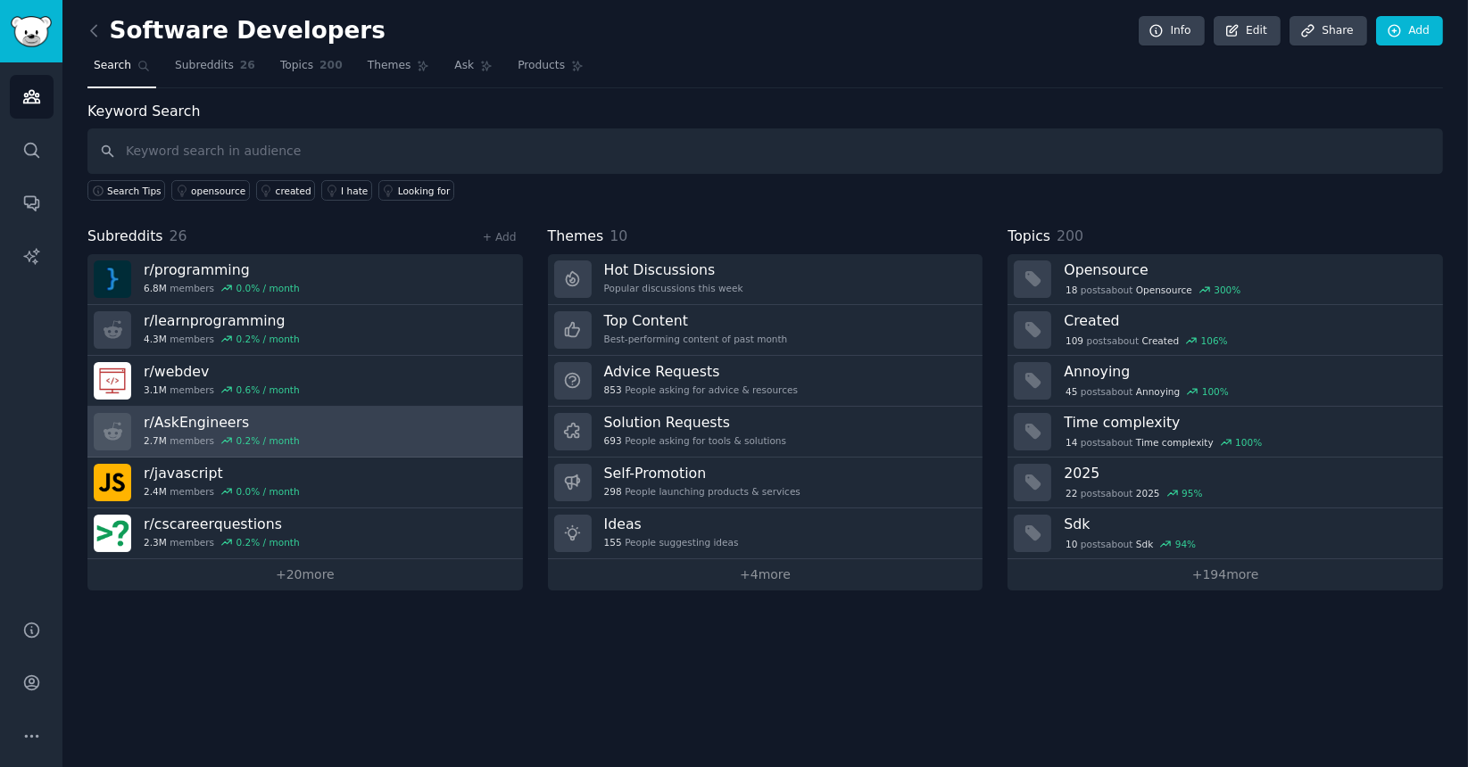
click at [378, 407] on link "r/ AskEngineers 2.7M members 0.2 % / month" at bounding box center [304, 432] width 435 height 51
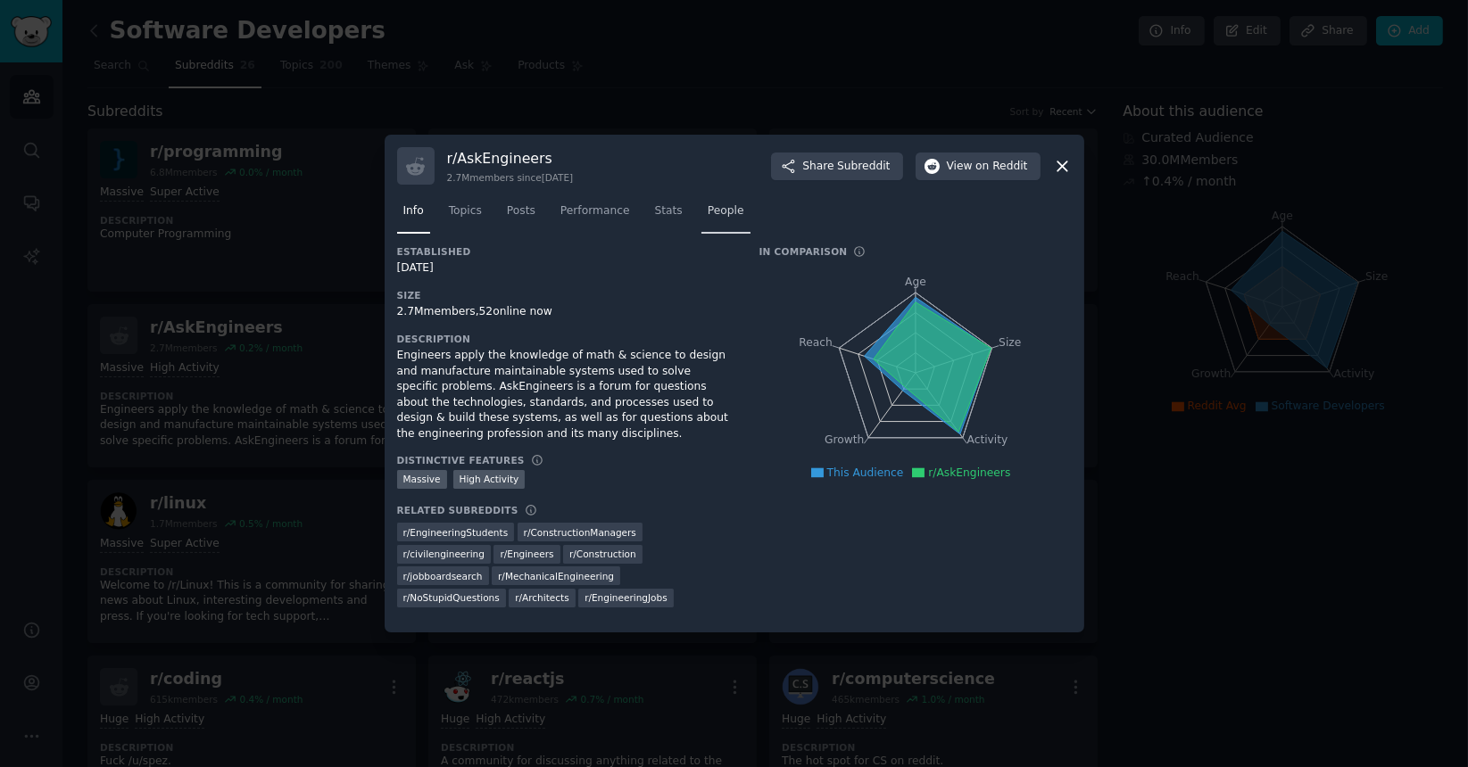
click at [708, 214] on span "People" at bounding box center [726, 211] width 37 height 16
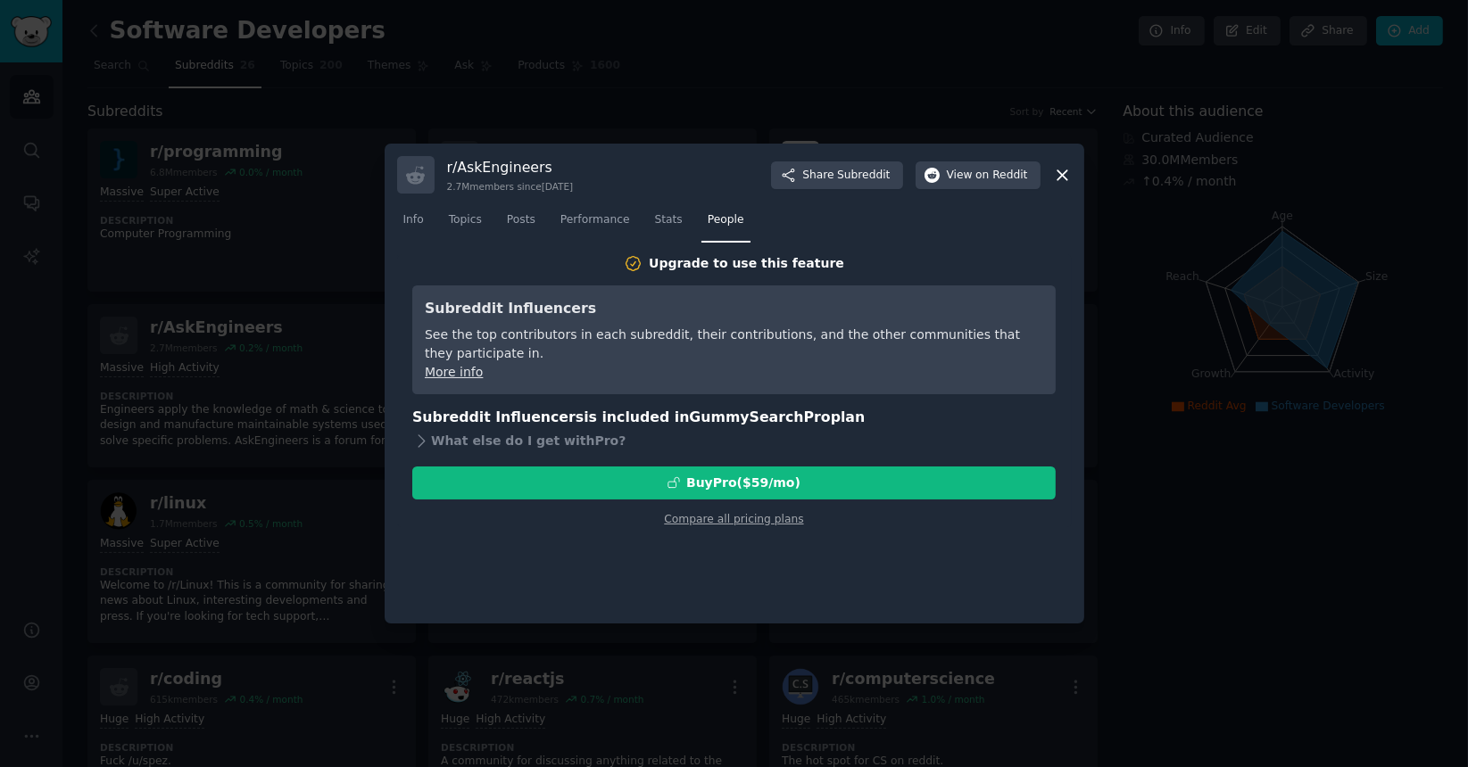
click at [689, 415] on span "GummySearch Pro" at bounding box center [759, 417] width 141 height 17
drag, startPoint x: 660, startPoint y: 415, endPoint x: 878, endPoint y: 432, distance: 218.4
click at [878, 432] on div "Subreddit Influencers is included in GummySearch Pro plan What else do I get wi…" at bounding box center [733, 430] width 643 height 47
click at [878, 432] on div "What else do I get with Pro ?" at bounding box center [733, 441] width 643 height 25
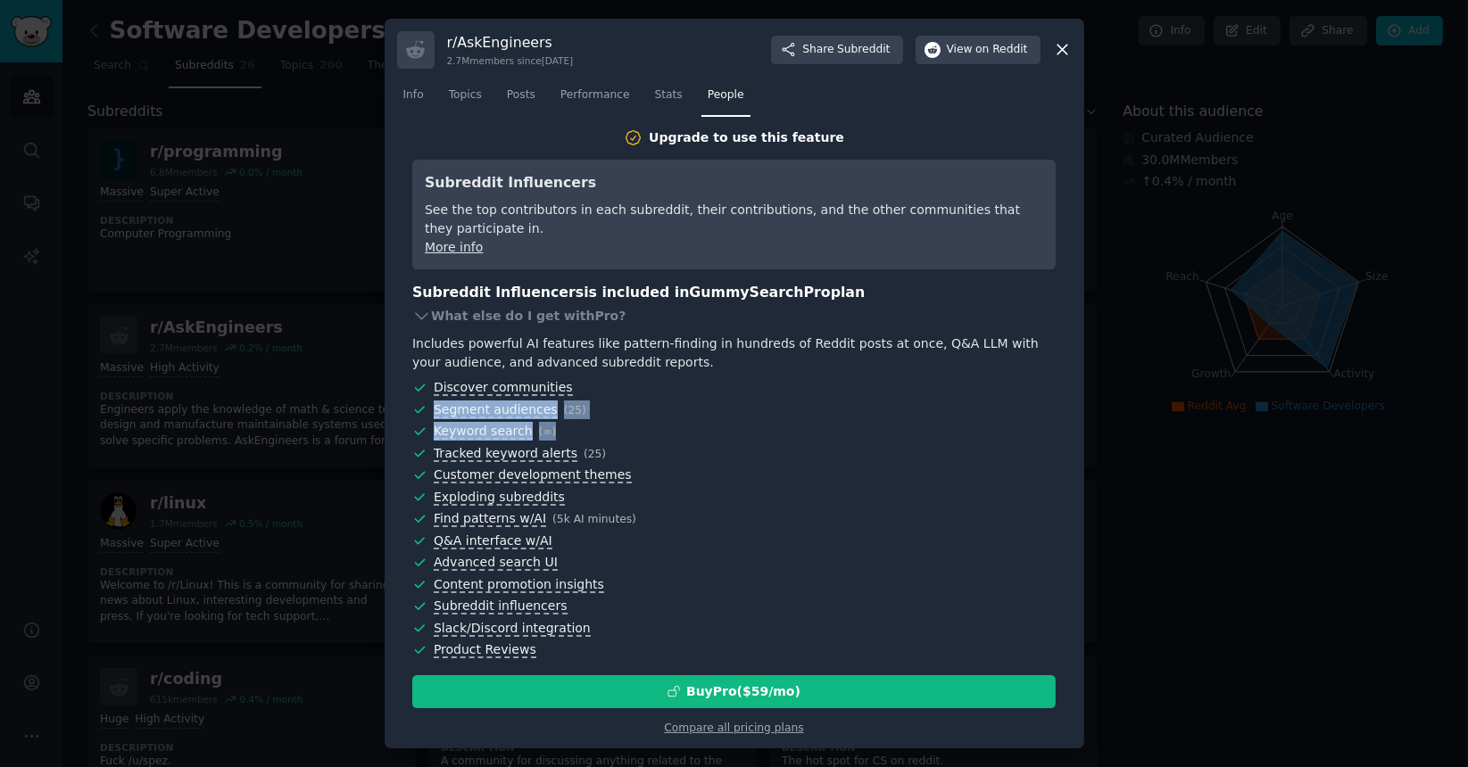
click at [647, 368] on div "Includes powerful AI features like pattern-finding in hundreds of Reddit posts …" at bounding box center [733, 497] width 643 height 325
click at [703, 336] on div "Includes powerful AI features like pattern-finding in hundreds of Reddit posts …" at bounding box center [733, 353] width 643 height 37
click at [422, 320] on icon at bounding box center [421, 316] width 19 height 19
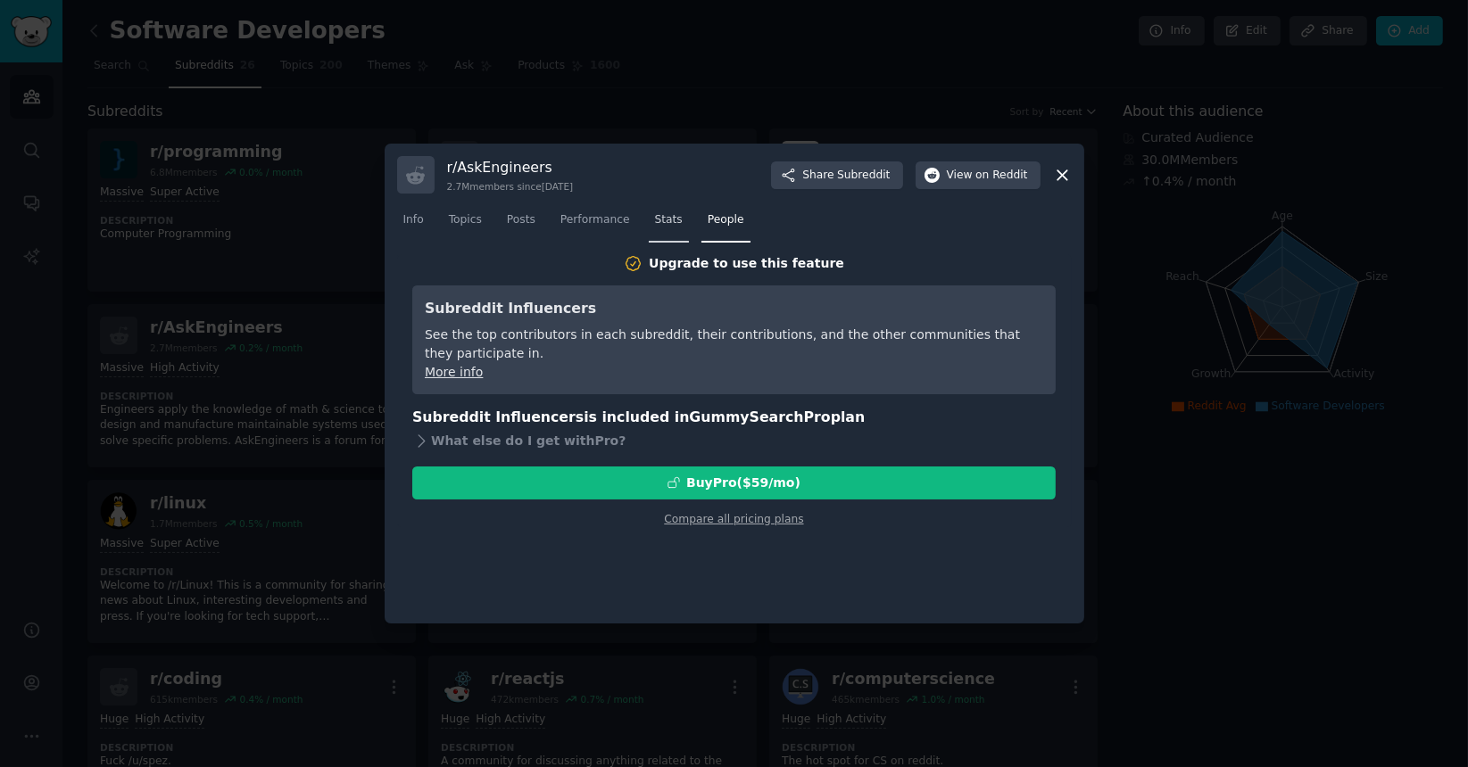
click at [653, 236] on link "Stats" at bounding box center [669, 224] width 40 height 37
click at [708, 226] on span "People" at bounding box center [726, 220] width 37 height 16
click at [584, 226] on span "Performance" at bounding box center [595, 220] width 70 height 16
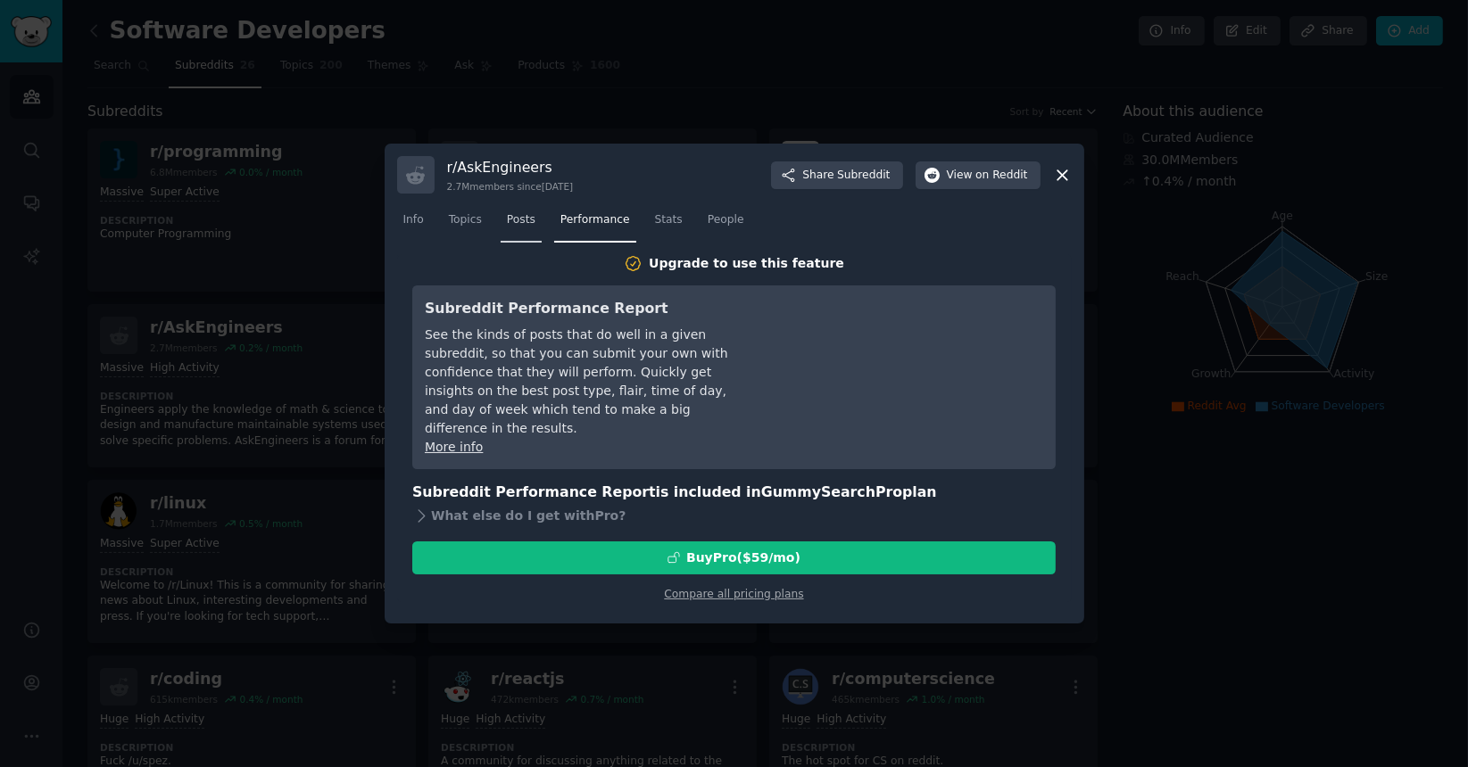
click at [528, 228] on link "Posts" at bounding box center [521, 224] width 41 height 37
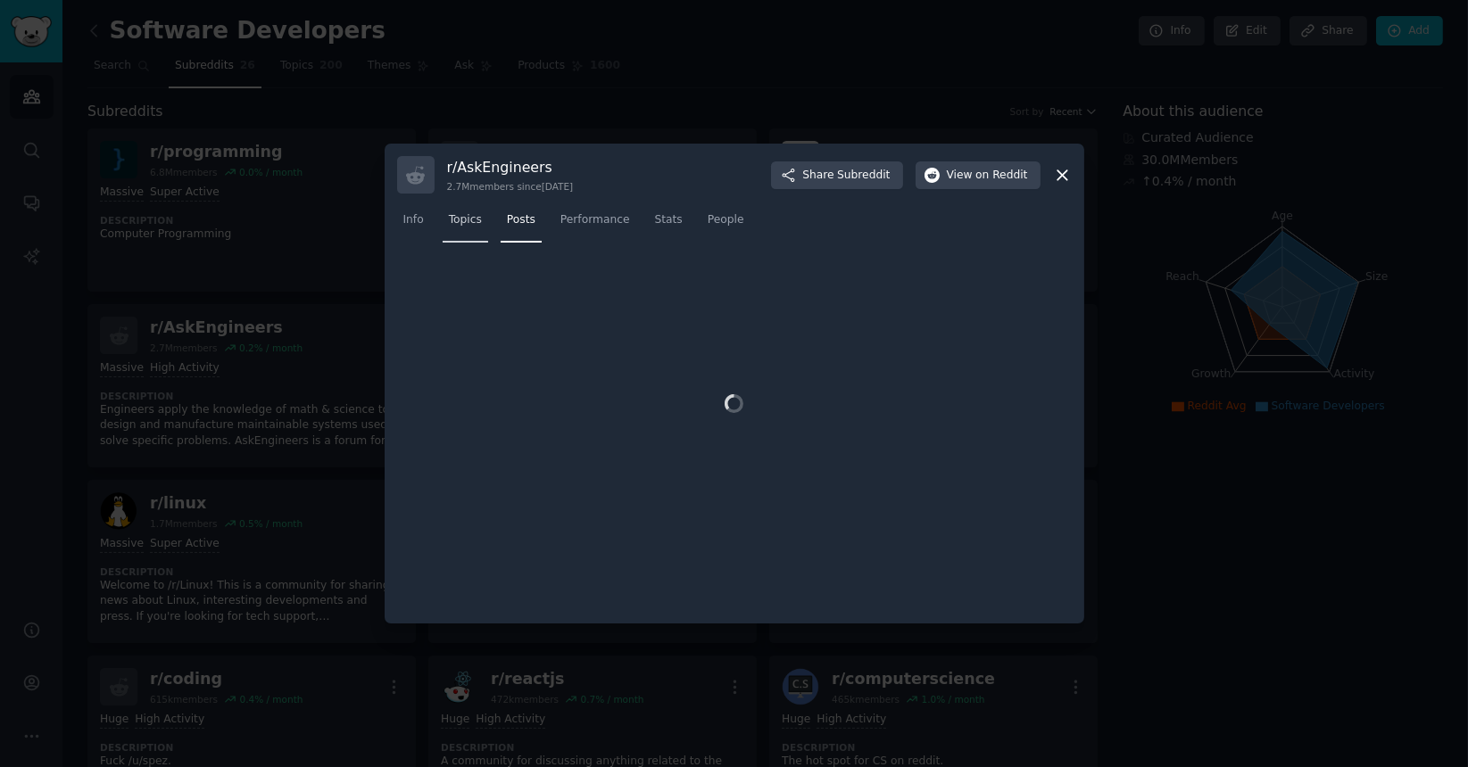
click at [475, 228] on div "Info Topics Posts Performance Stats People" at bounding box center [734, 224] width 675 height 61
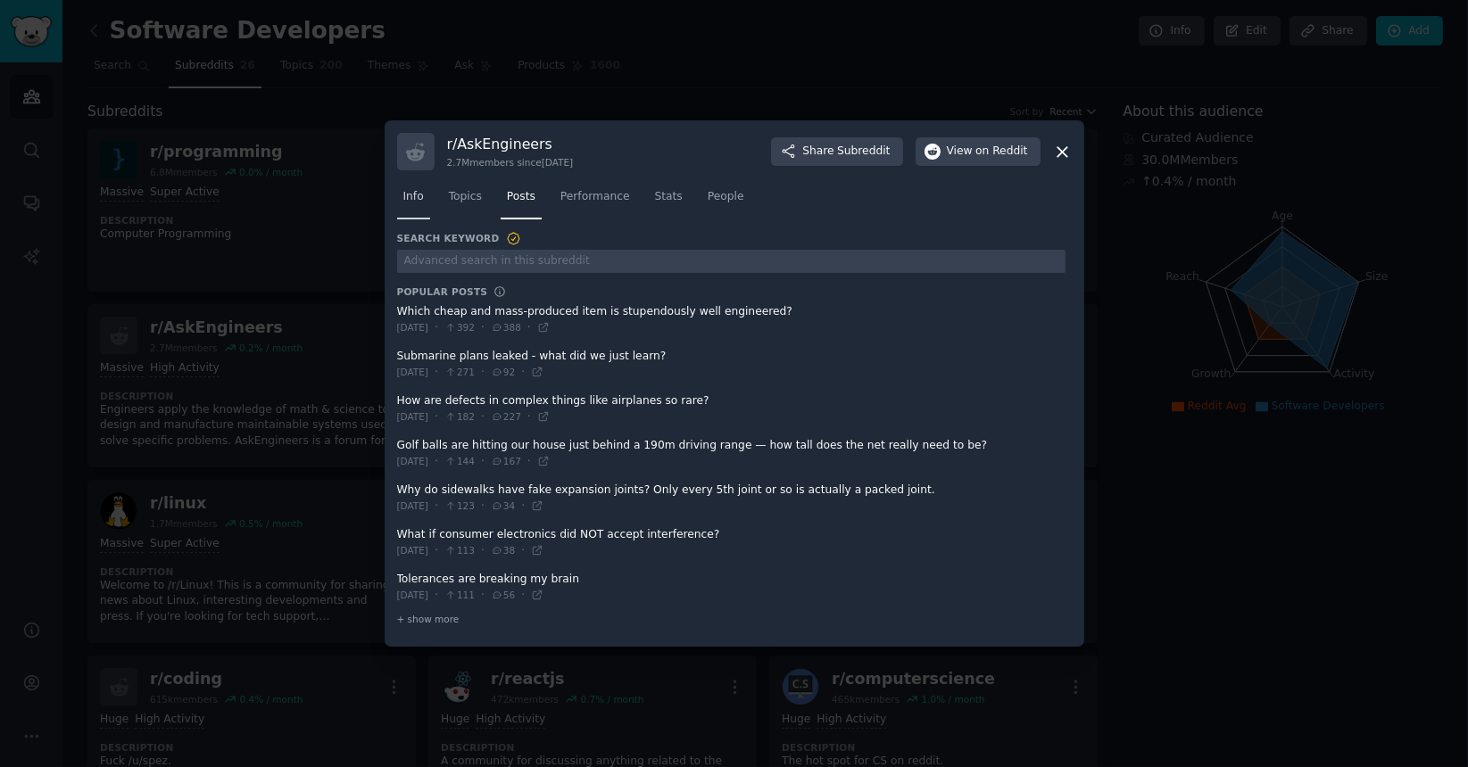
click at [412, 193] on span "Info" at bounding box center [413, 197] width 21 height 16
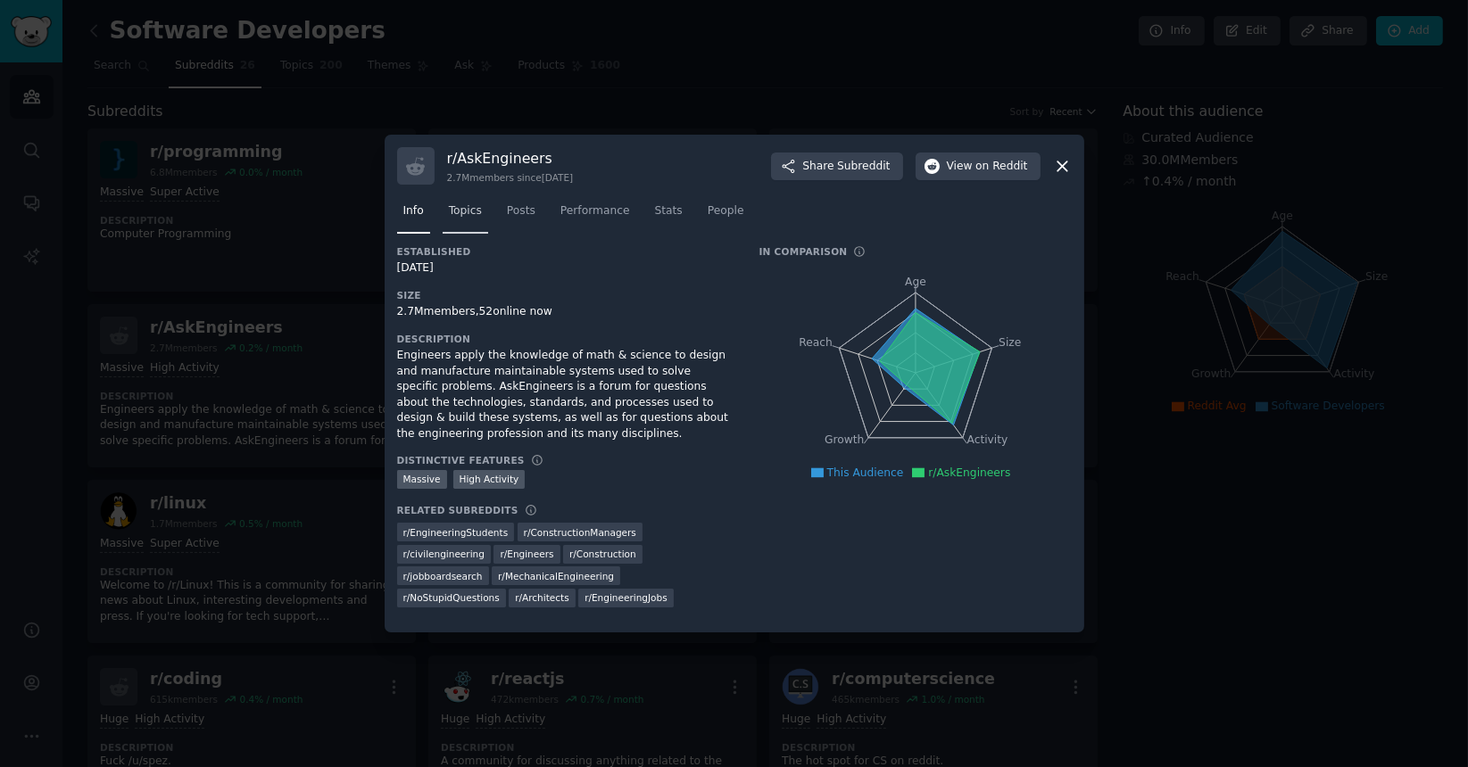
click at [464, 208] on span "Topics" at bounding box center [465, 211] width 33 height 16
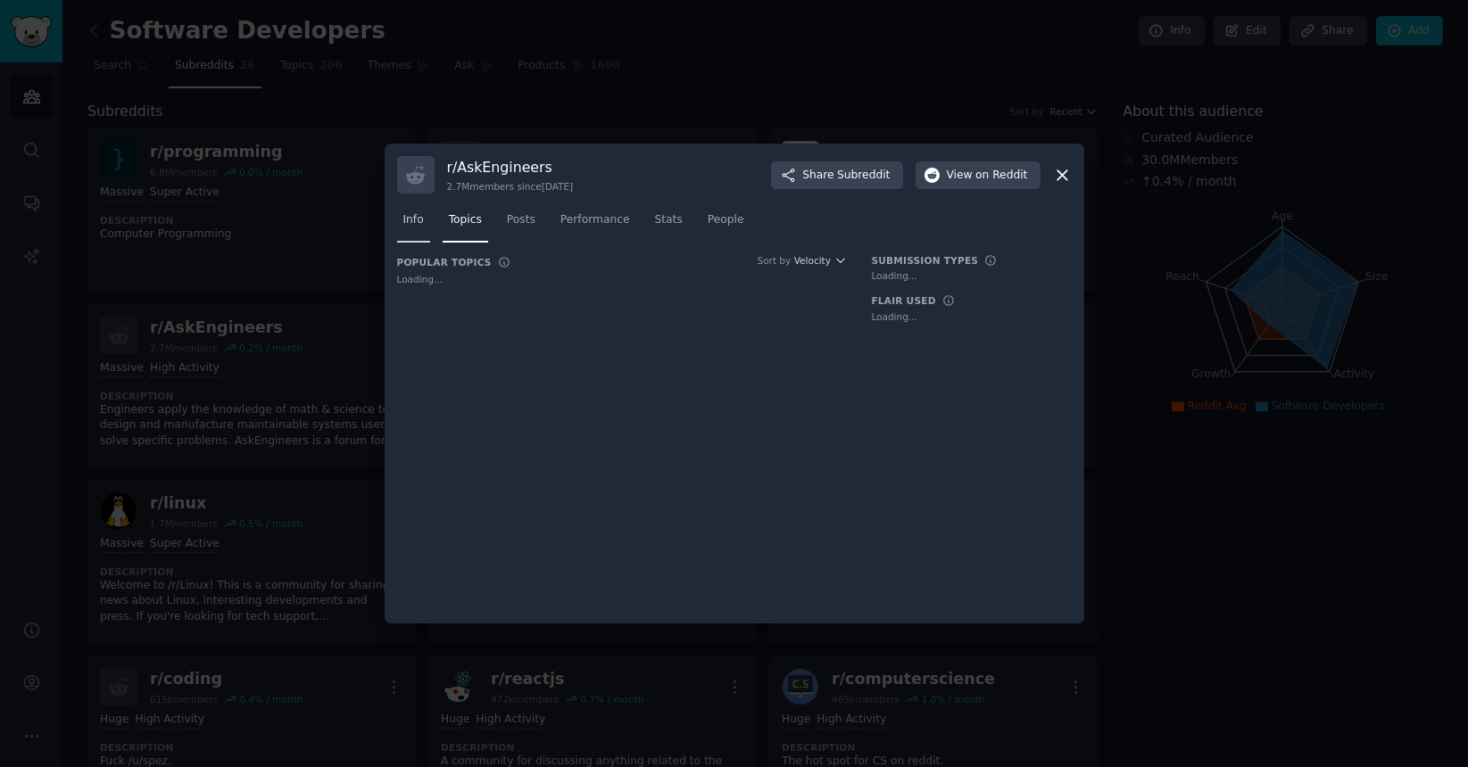
click at [402, 230] on link "Info" at bounding box center [413, 224] width 33 height 37
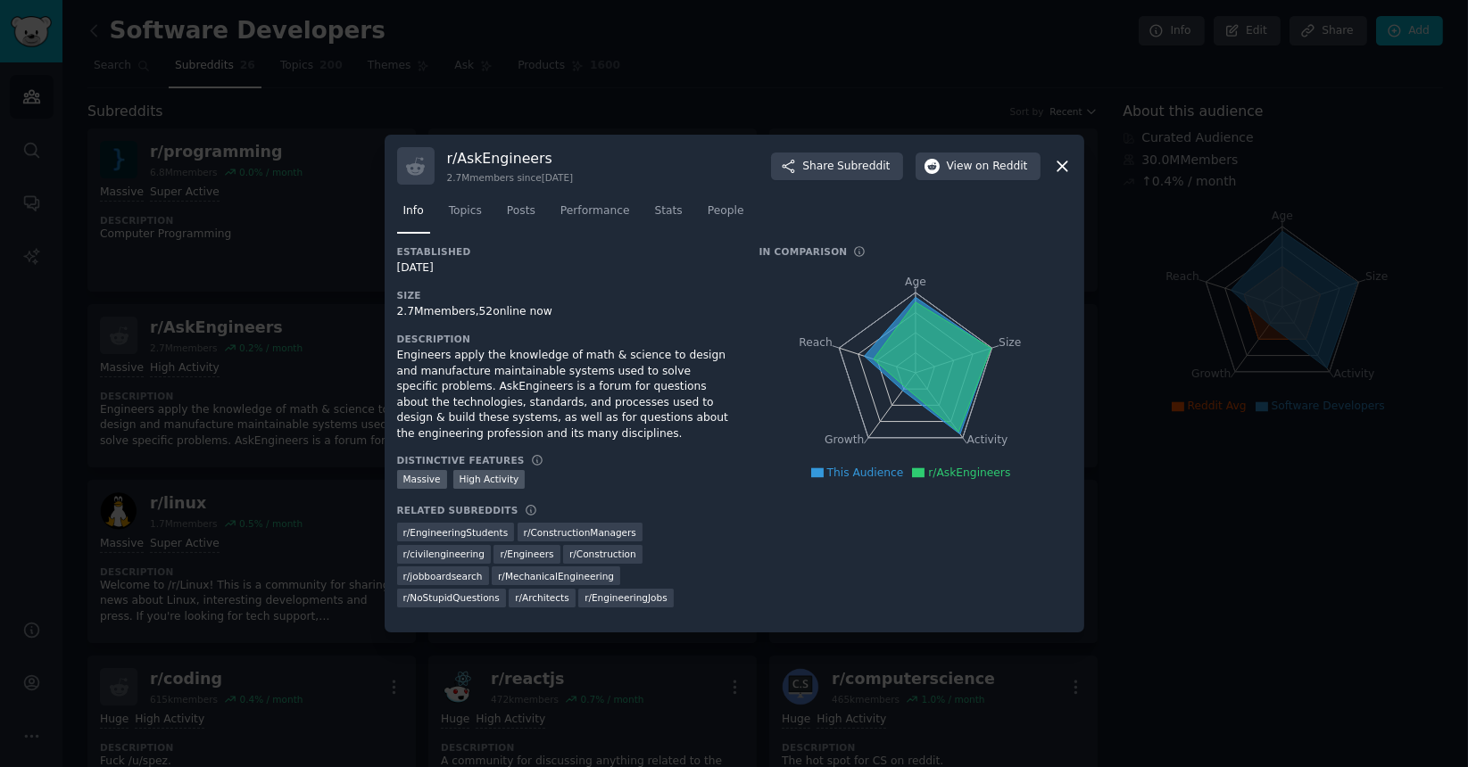
click at [1062, 158] on icon at bounding box center [1062, 166] width 19 height 19
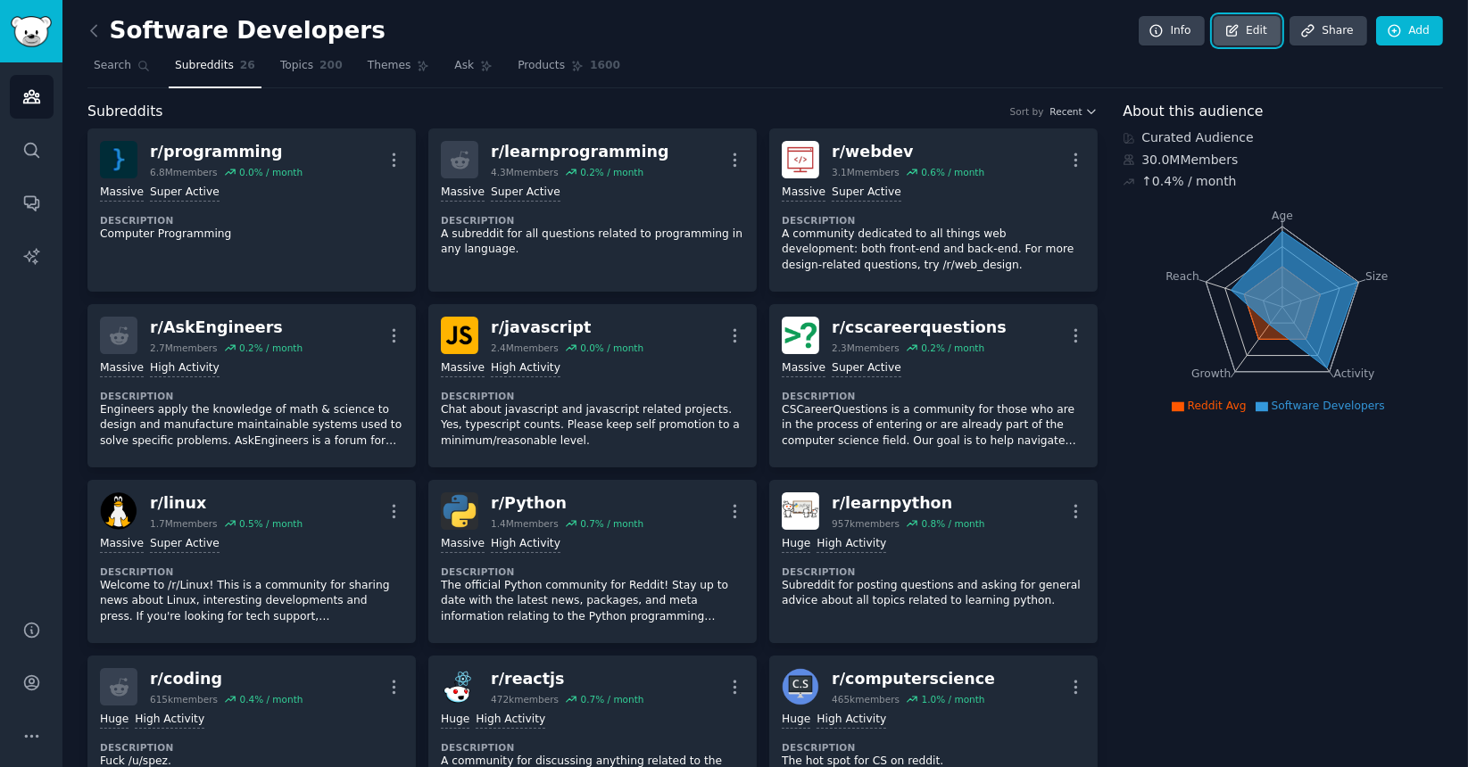
click at [1249, 32] on link "Edit" at bounding box center [1247, 31] width 67 height 30
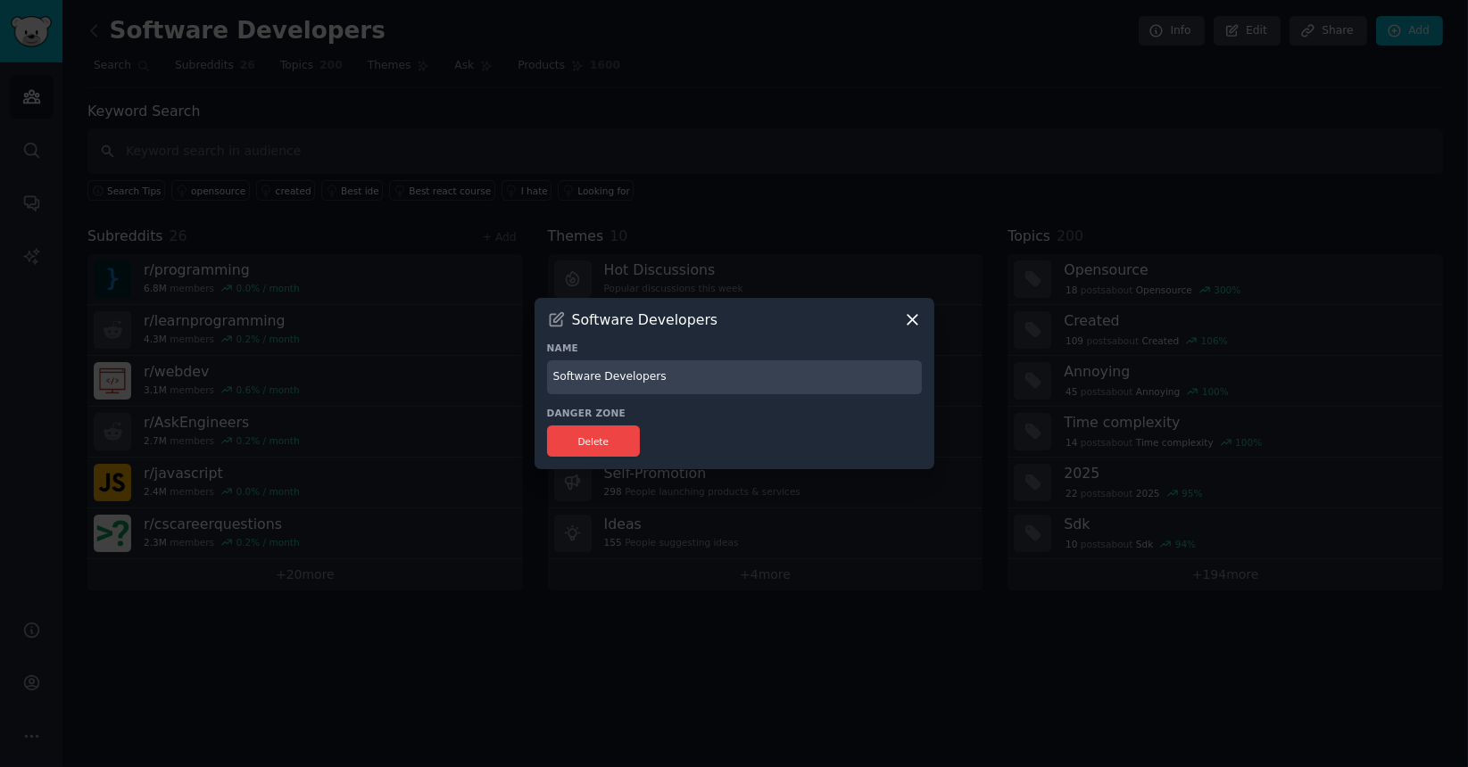
click at [903, 312] on icon at bounding box center [912, 320] width 19 height 19
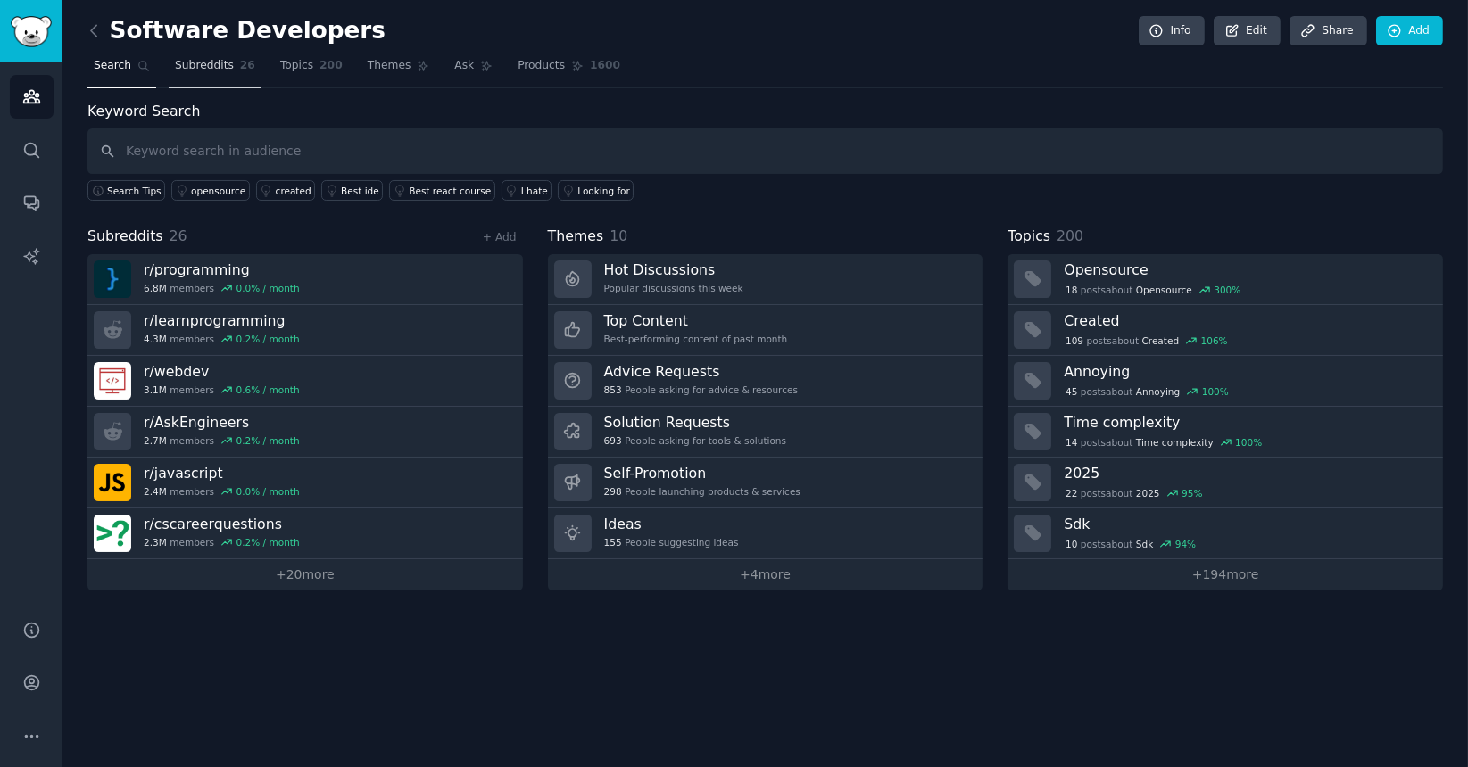
click at [207, 67] on span "Subreddits" at bounding box center [204, 66] width 59 height 16
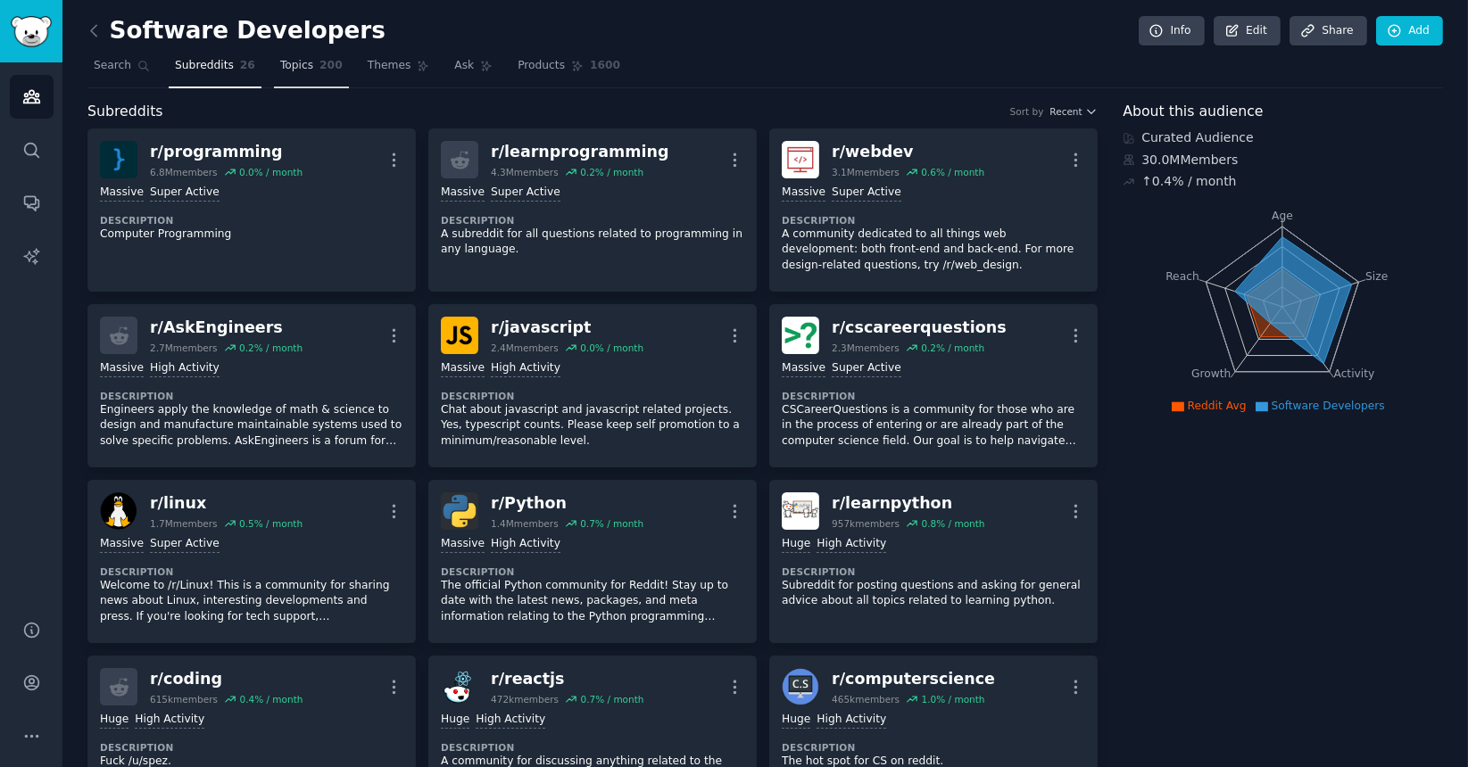
click at [319, 70] on span "200" at bounding box center [330, 66] width 23 height 16
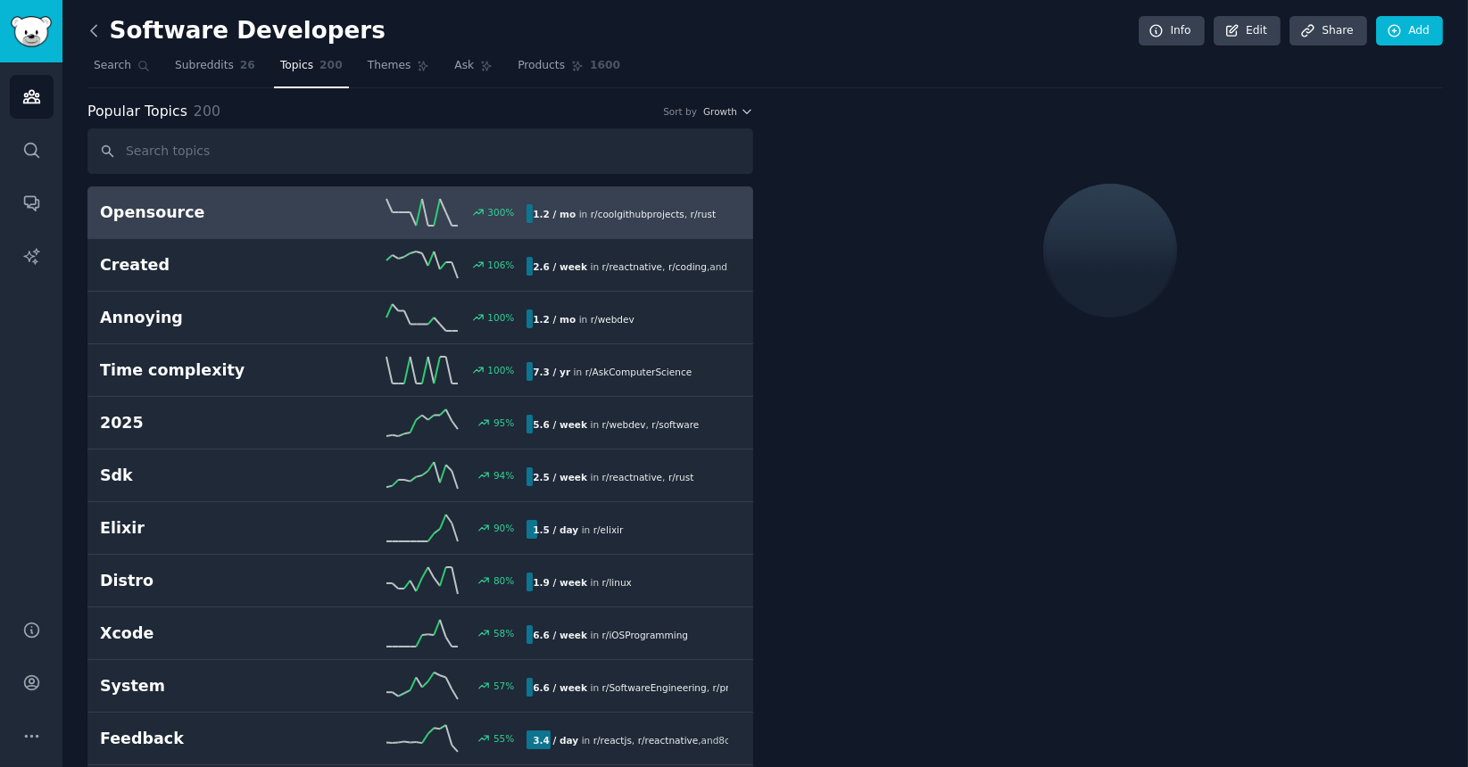
click at [93, 28] on icon at bounding box center [93, 30] width 5 height 11
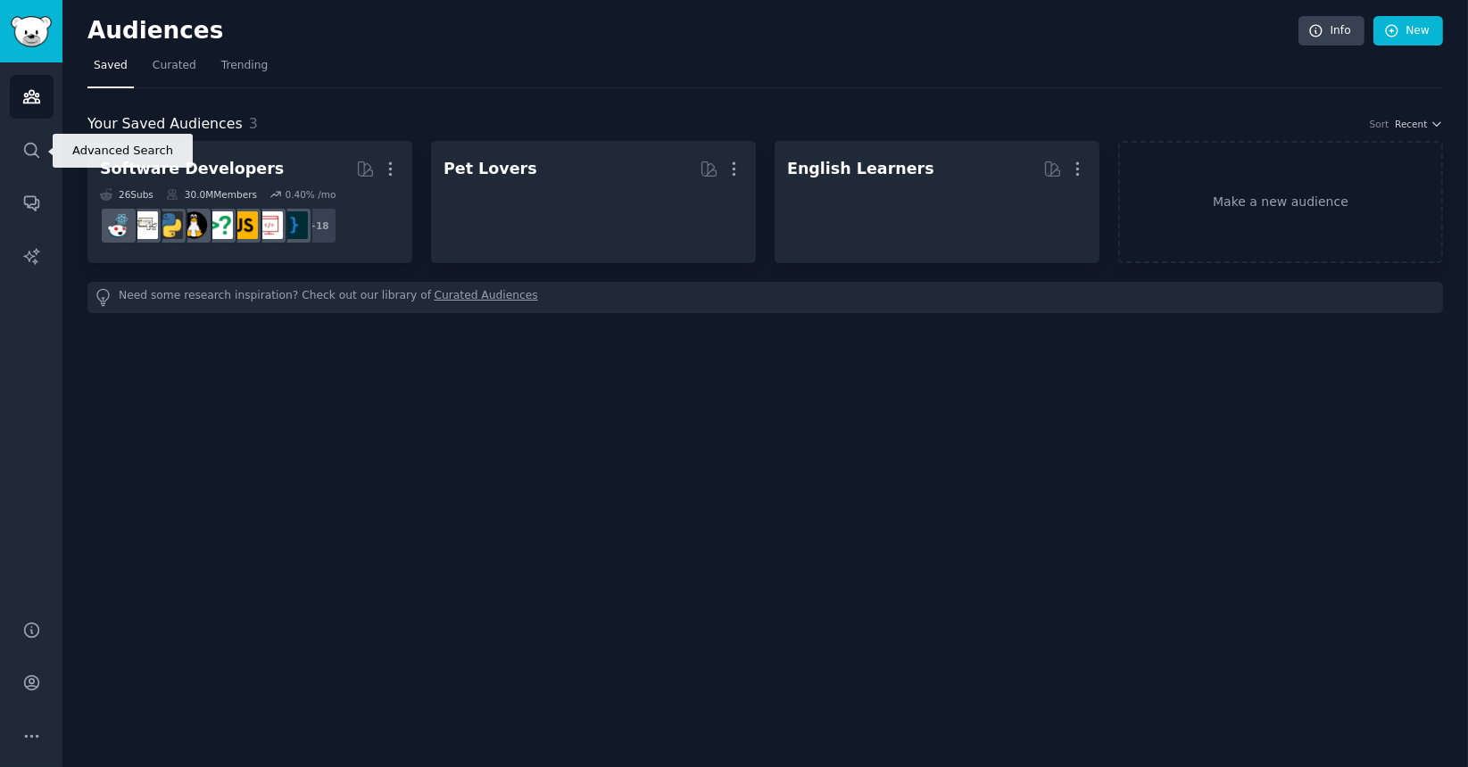
click at [22, 153] on icon "Sidebar" at bounding box center [31, 150] width 19 height 19
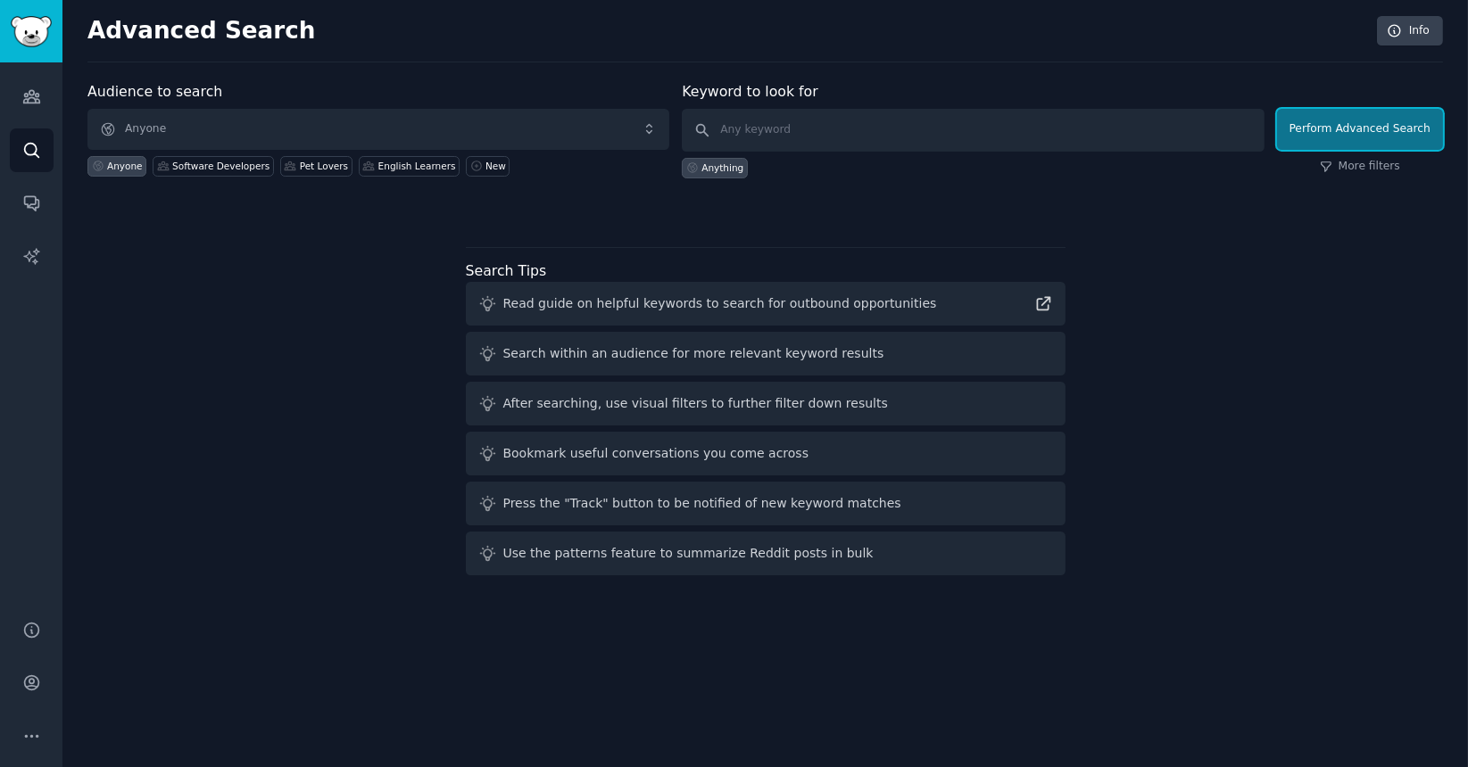
click at [1364, 139] on button "Perform Advanced Search" at bounding box center [1360, 129] width 166 height 41
click at [172, 161] on div "Software Developers" at bounding box center [220, 166] width 97 height 12
click at [116, 167] on div "Anyone" at bounding box center [125, 166] width 36 height 12
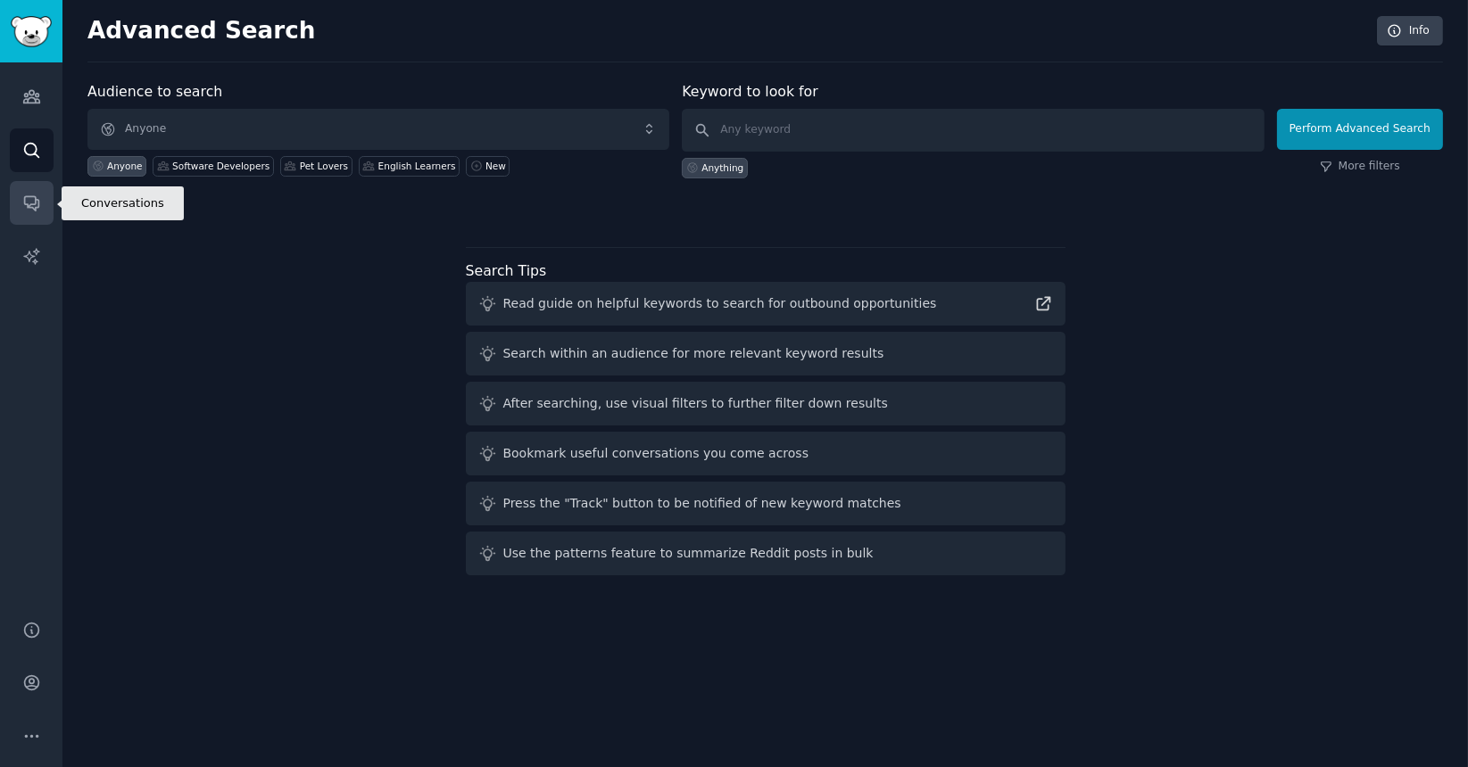
click at [40, 214] on link "Conversations" at bounding box center [32, 203] width 44 height 44
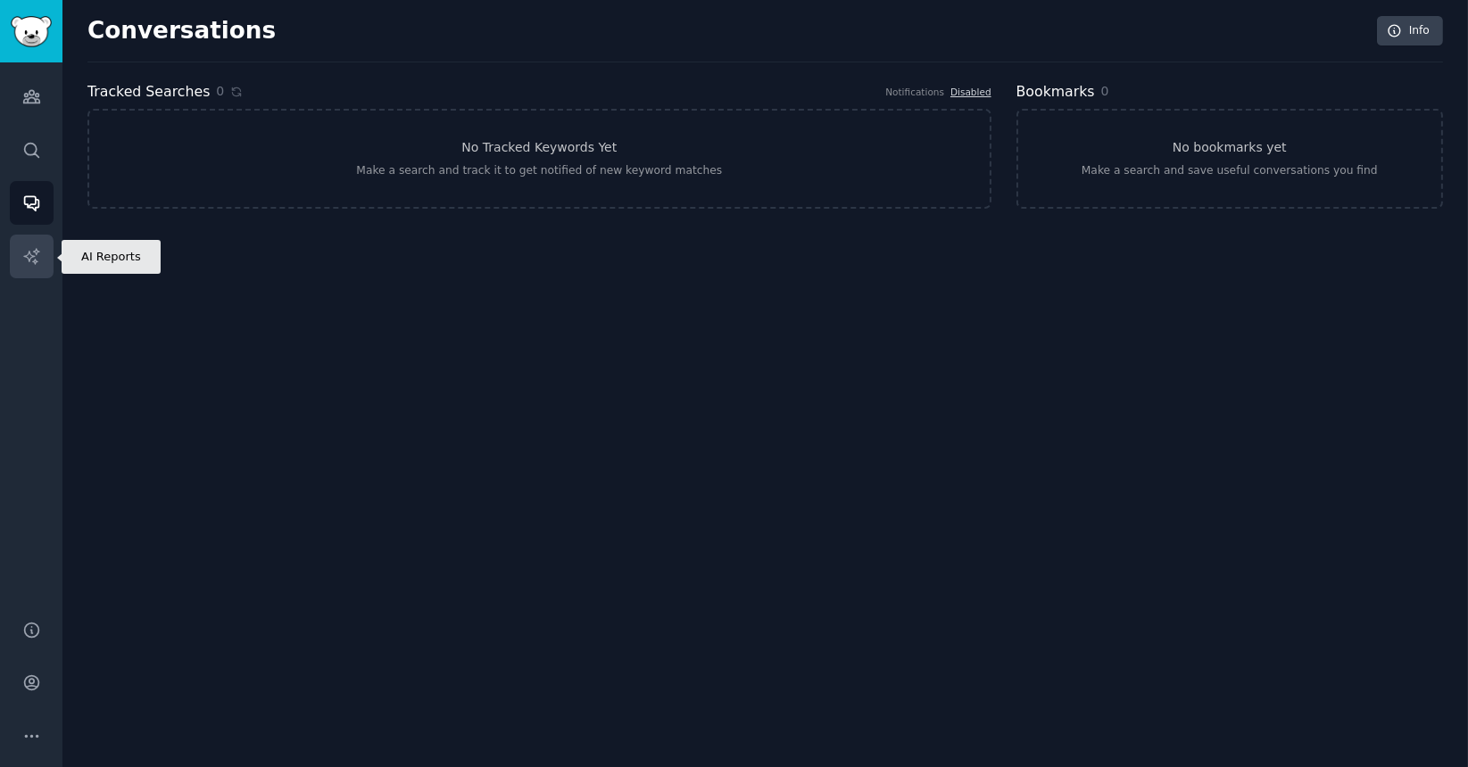
click at [30, 252] on icon "Sidebar" at bounding box center [31, 256] width 19 height 19
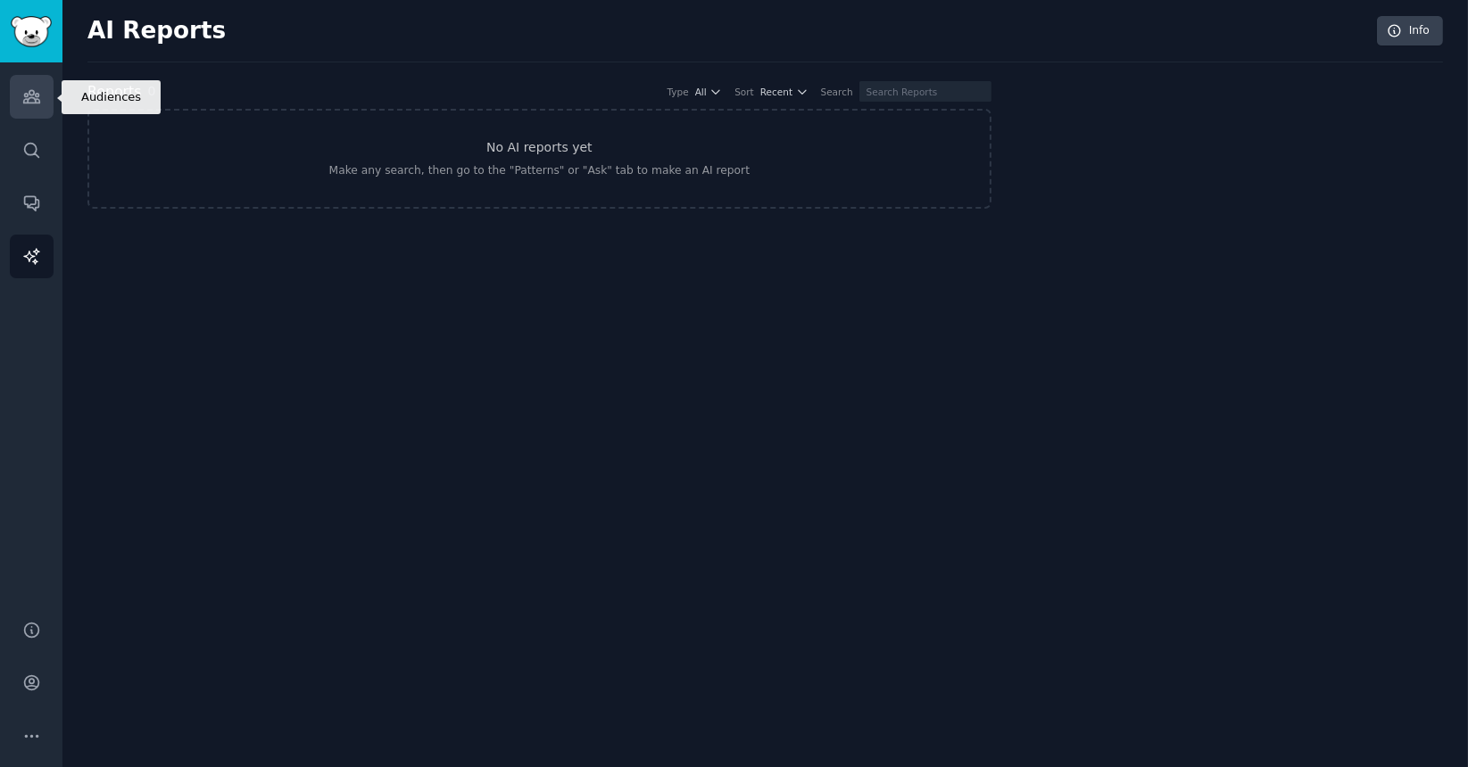
click at [37, 93] on icon "Sidebar" at bounding box center [31, 96] width 19 height 19
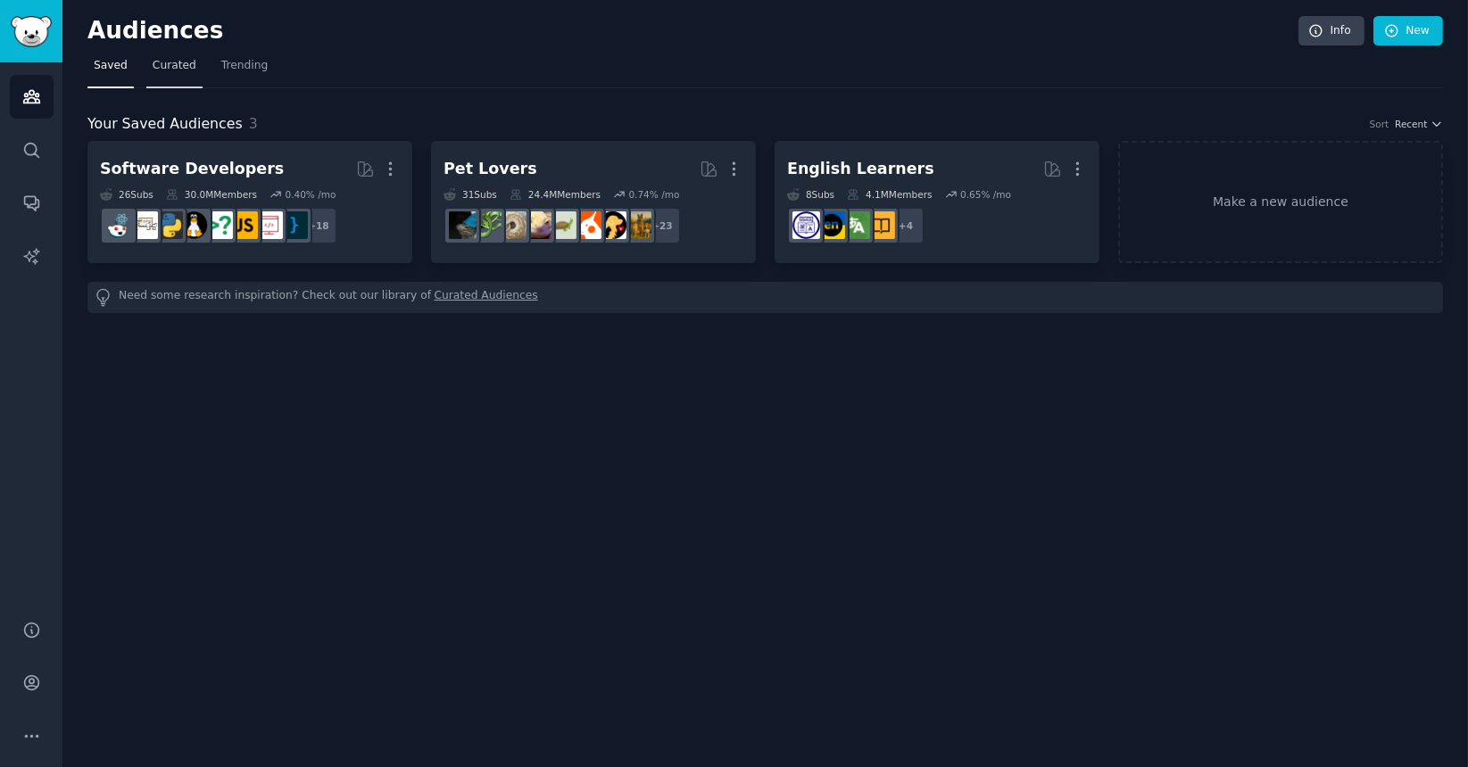
click at [180, 68] on span "Curated" at bounding box center [175, 66] width 44 height 16
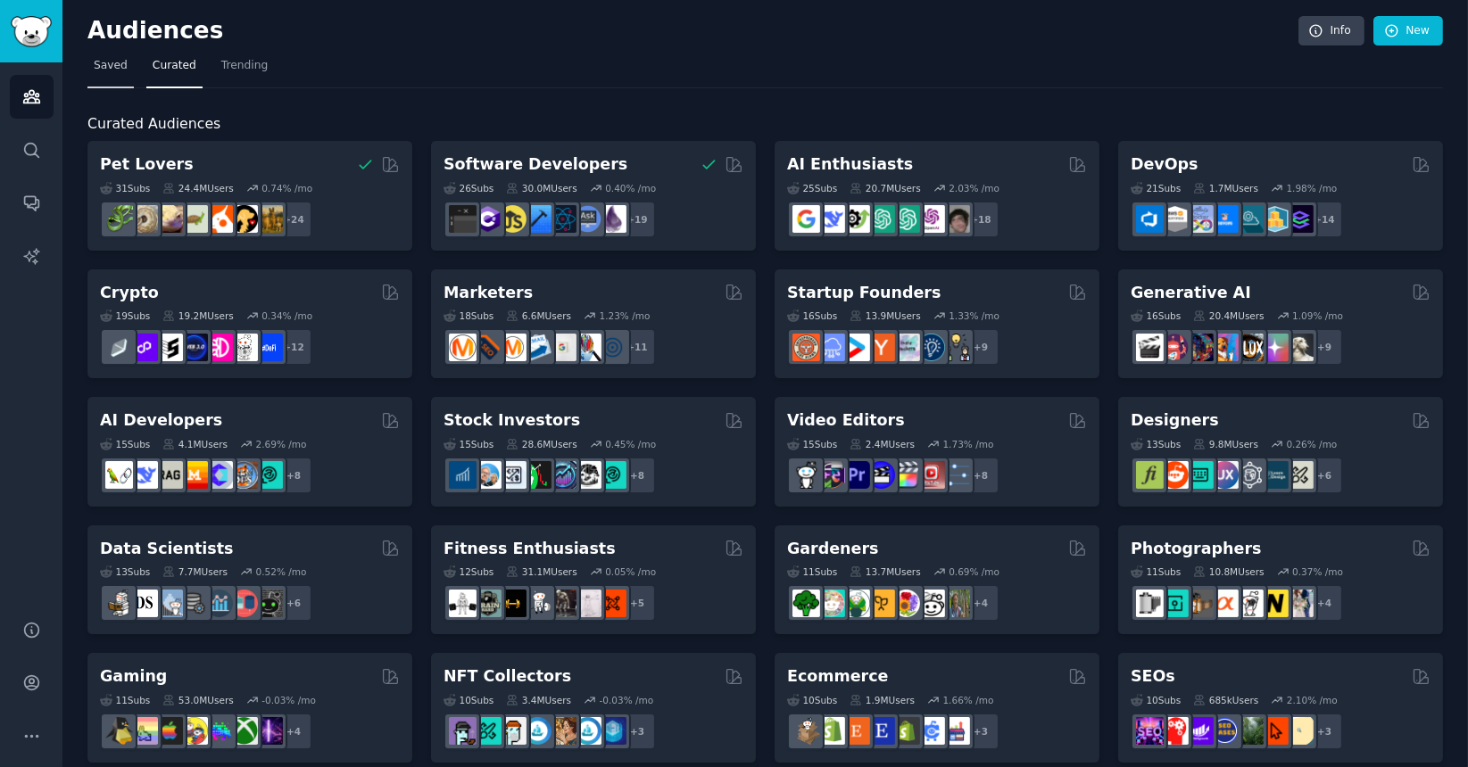
click at [119, 81] on link "Saved" at bounding box center [110, 70] width 46 height 37
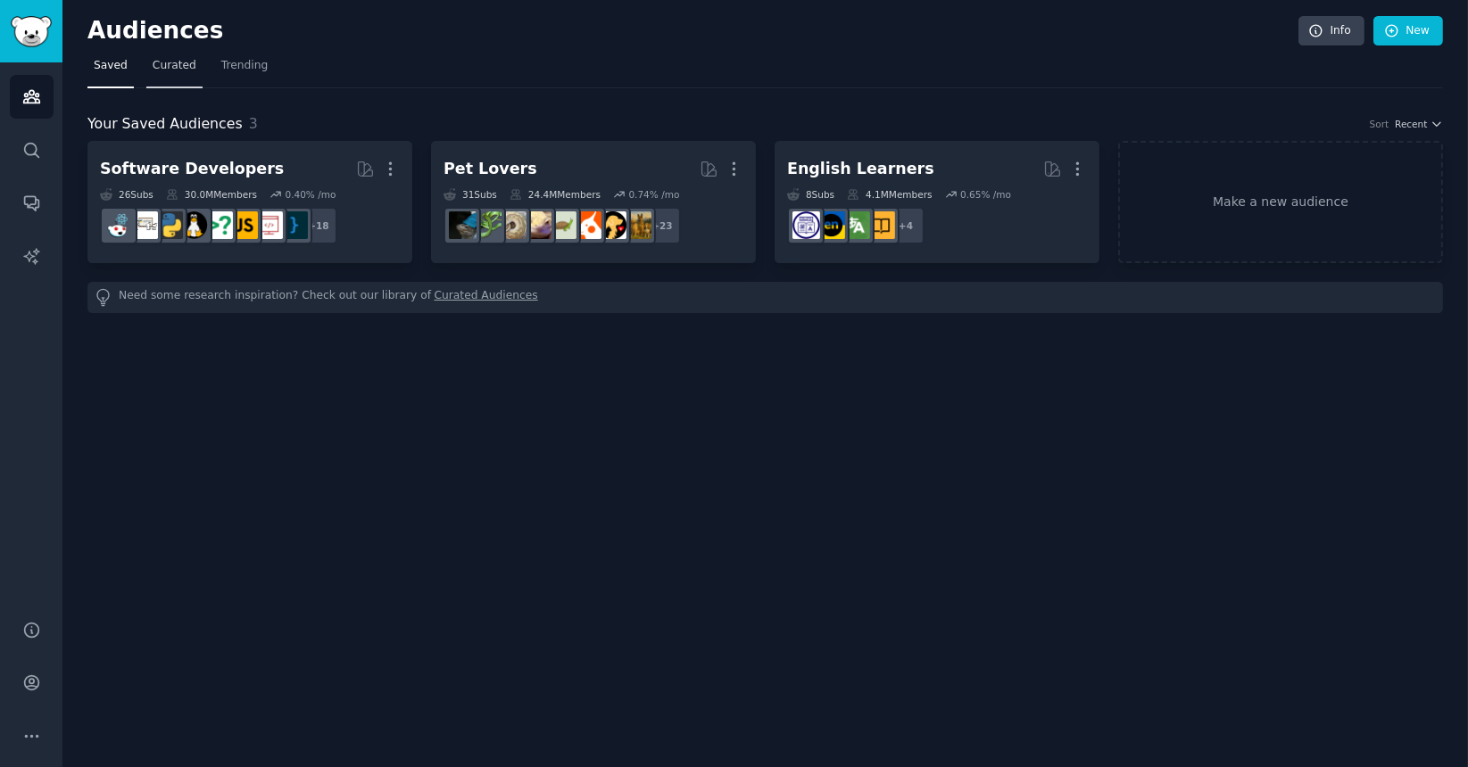
click at [187, 82] on link "Curated" at bounding box center [174, 70] width 56 height 37
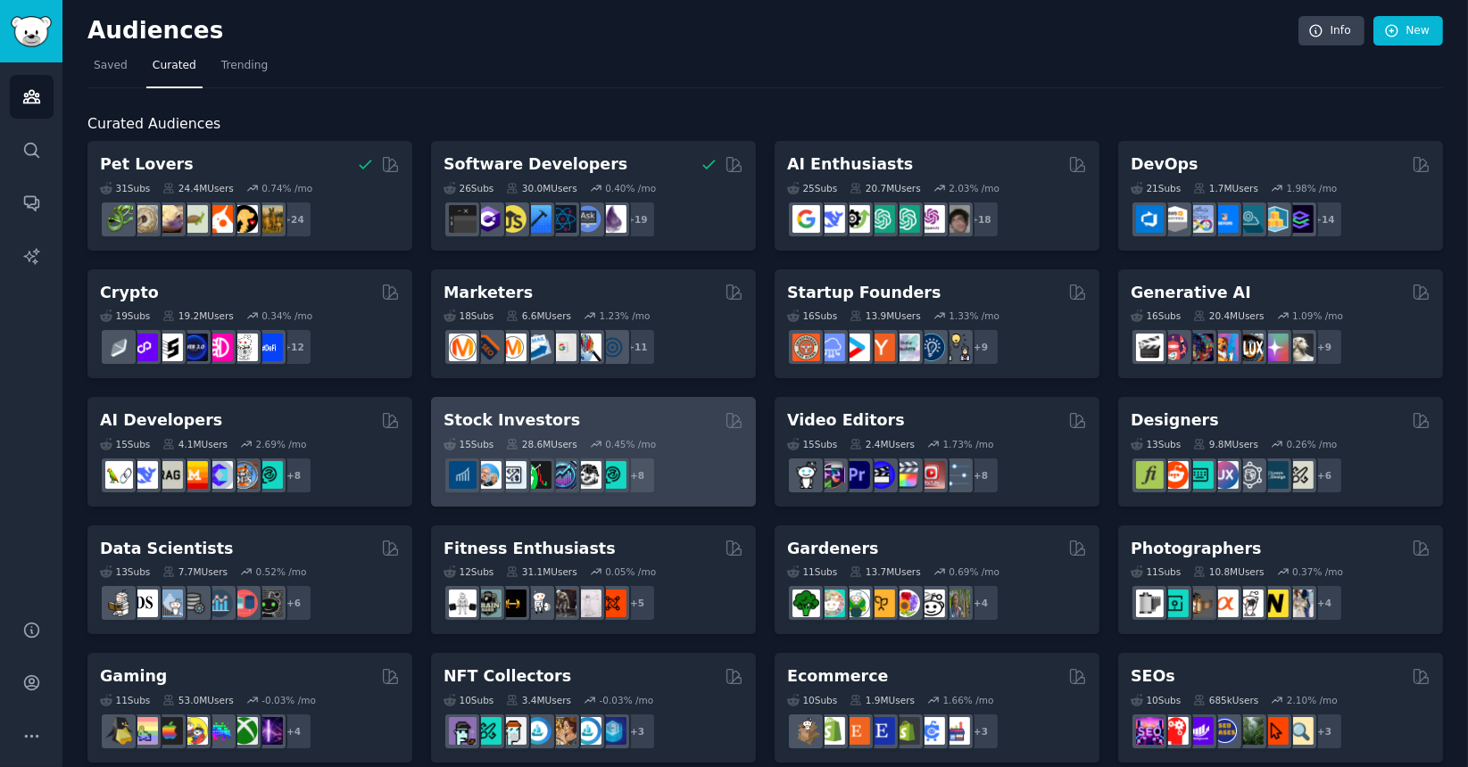
scroll to position [659, 0]
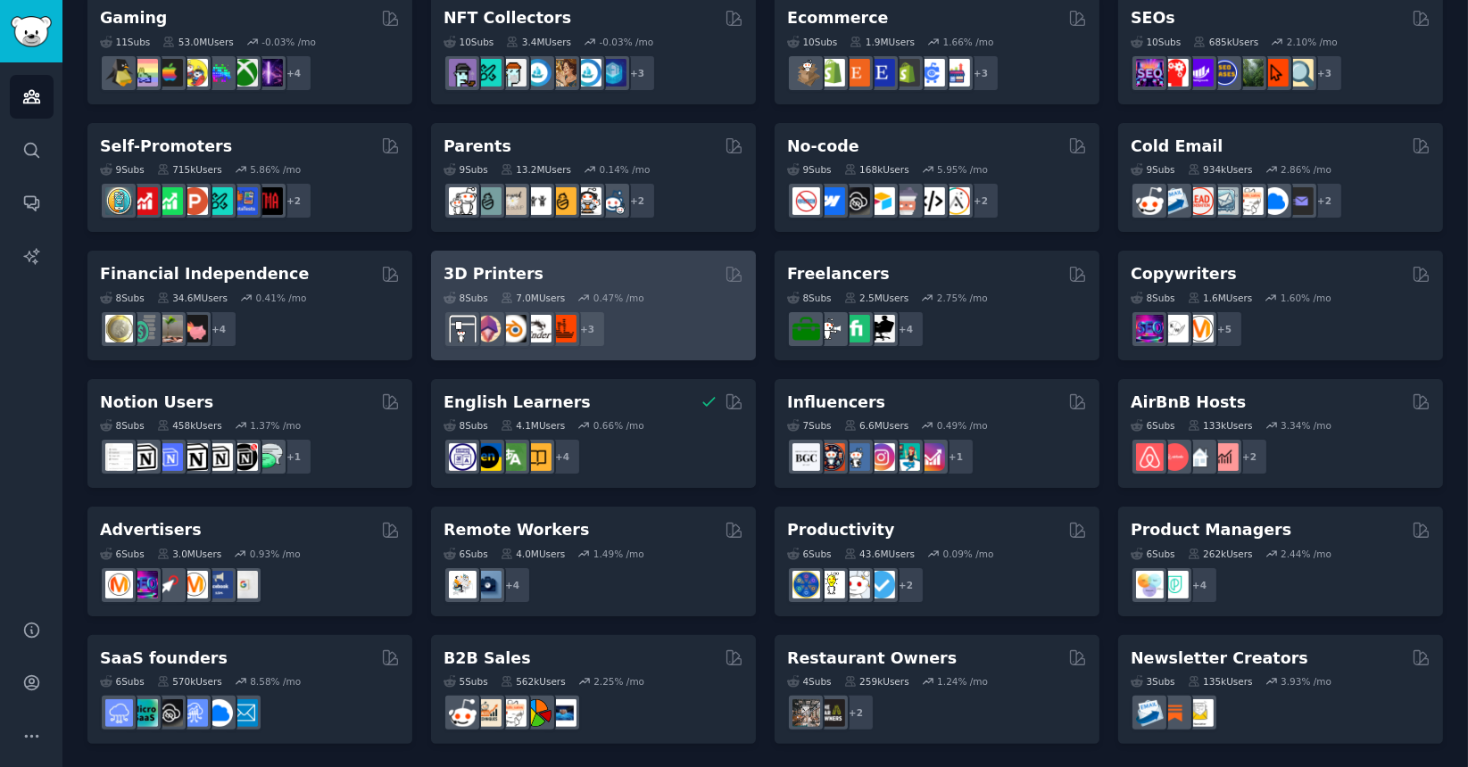
click at [647, 346] on div "3D Printers 8 Sub s 7.0M Users 0.47 % /mo + 3" at bounding box center [593, 306] width 325 height 110
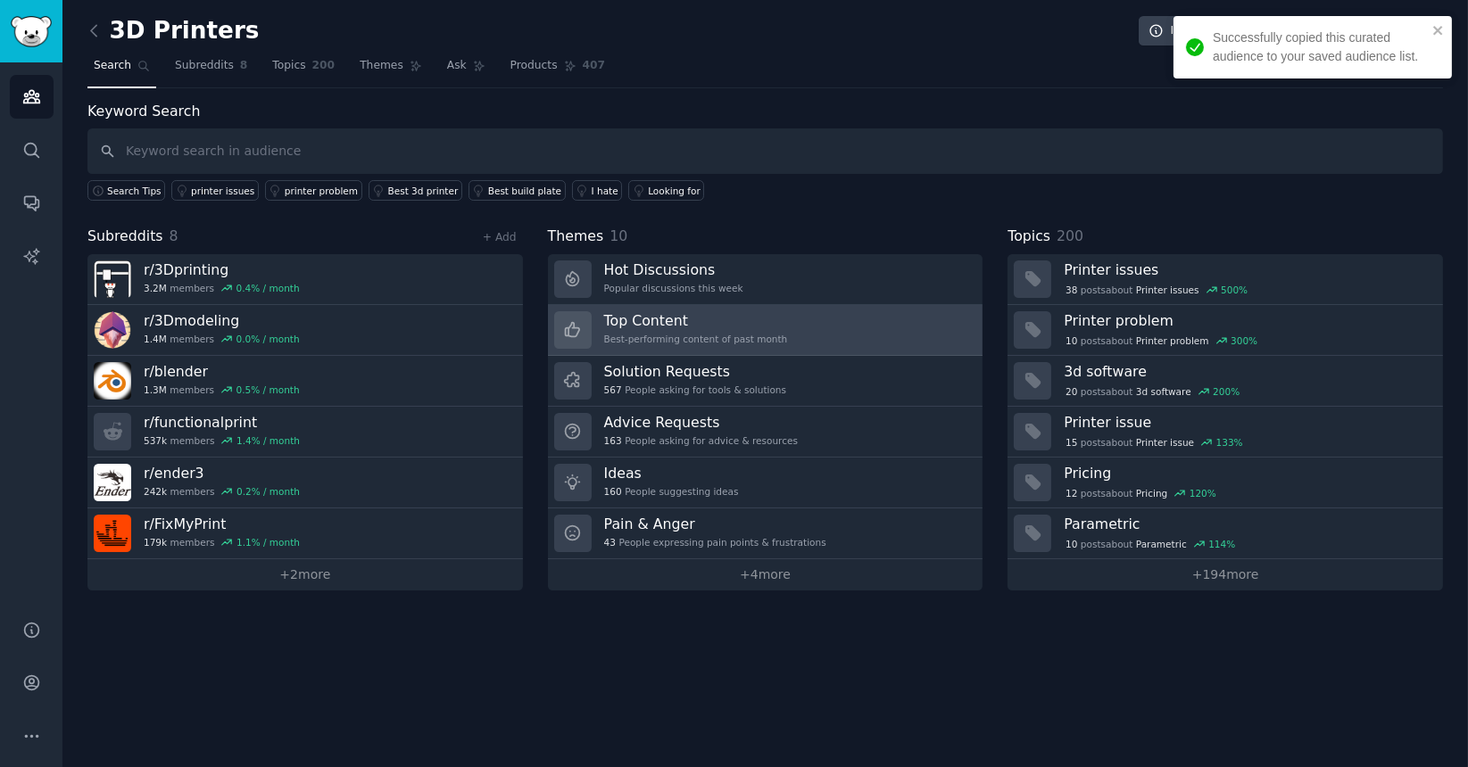
click at [682, 307] on link "Top Content Best-performing content of past month" at bounding box center [765, 330] width 435 height 51
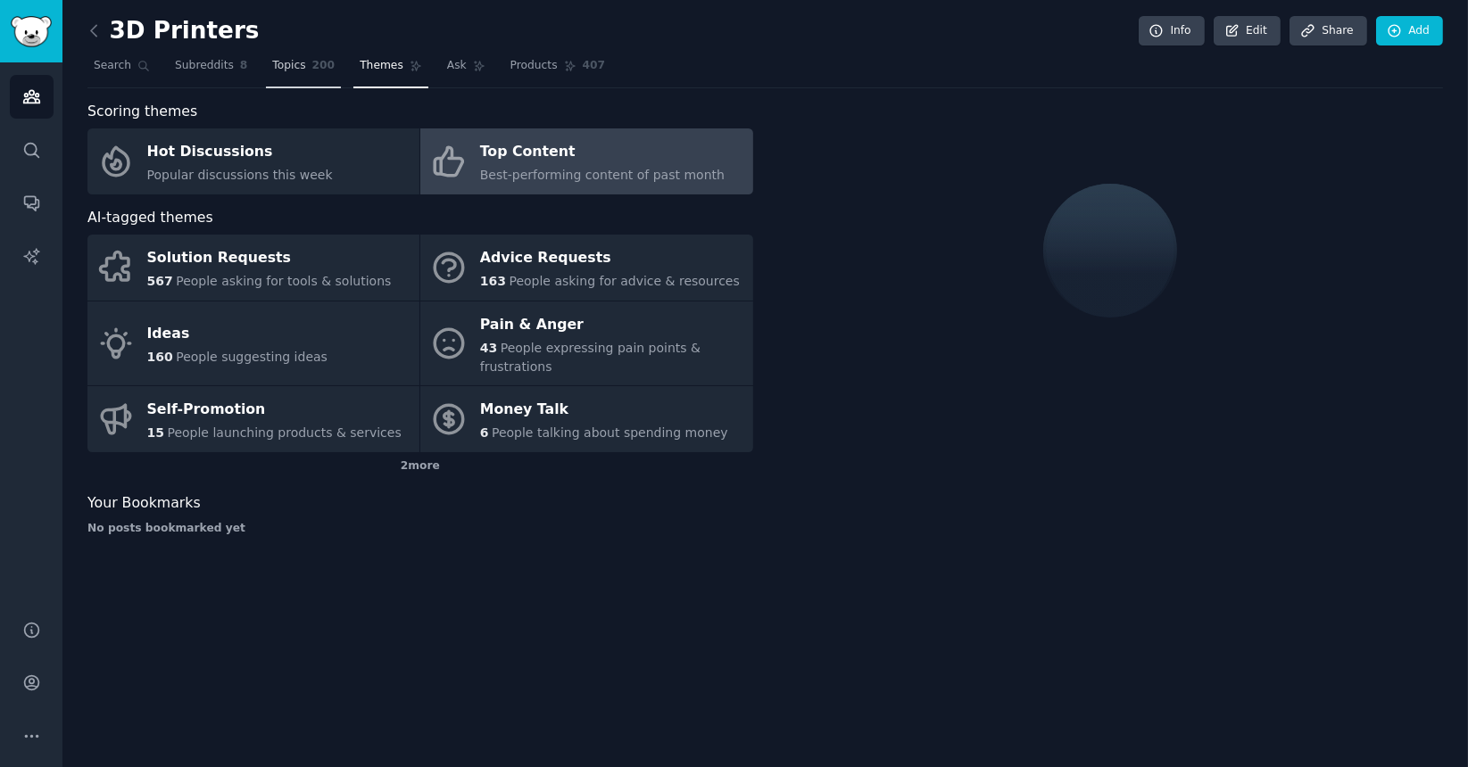
click at [294, 70] on link "Topics 200" at bounding box center [303, 70] width 75 height 37
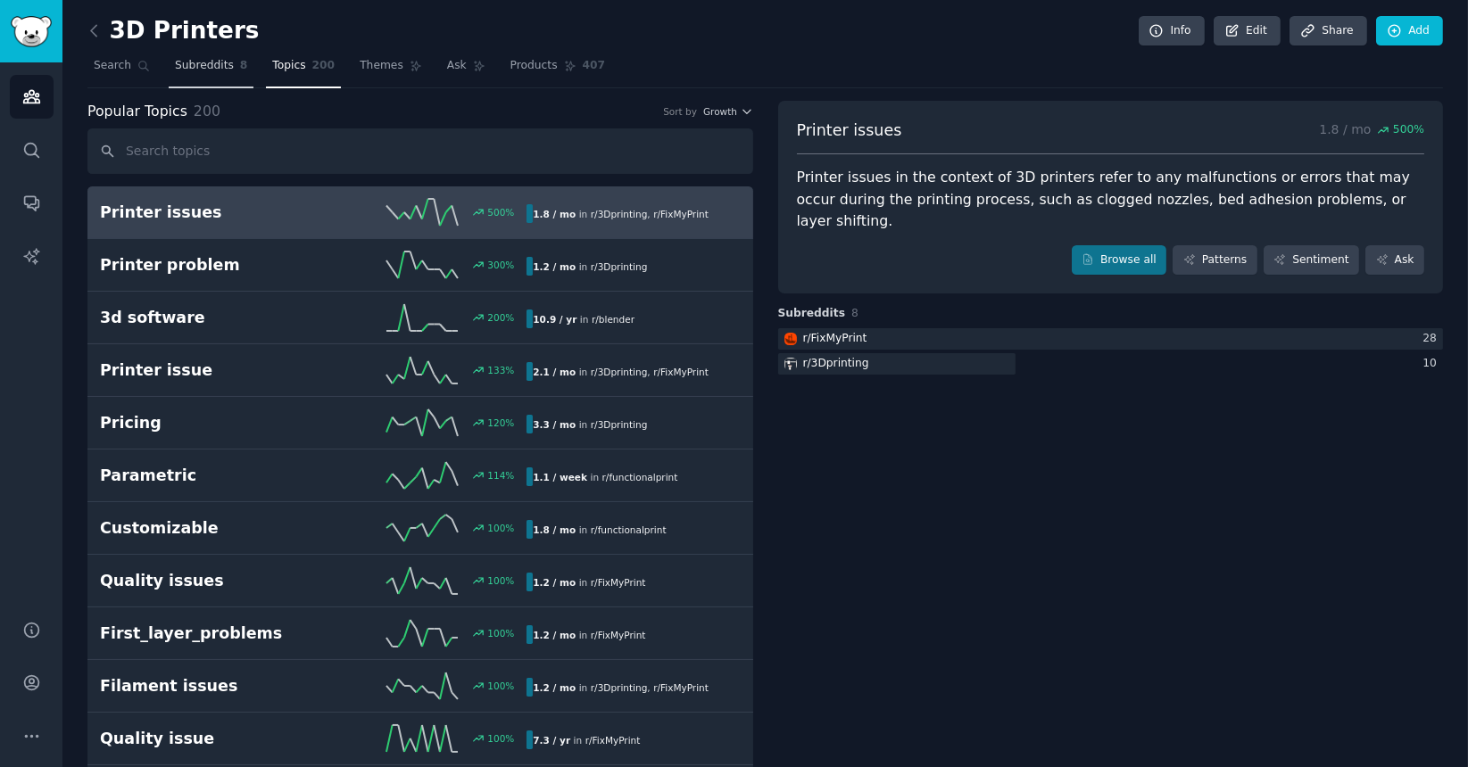
click at [201, 68] on span "Subreddits" at bounding box center [204, 66] width 59 height 16
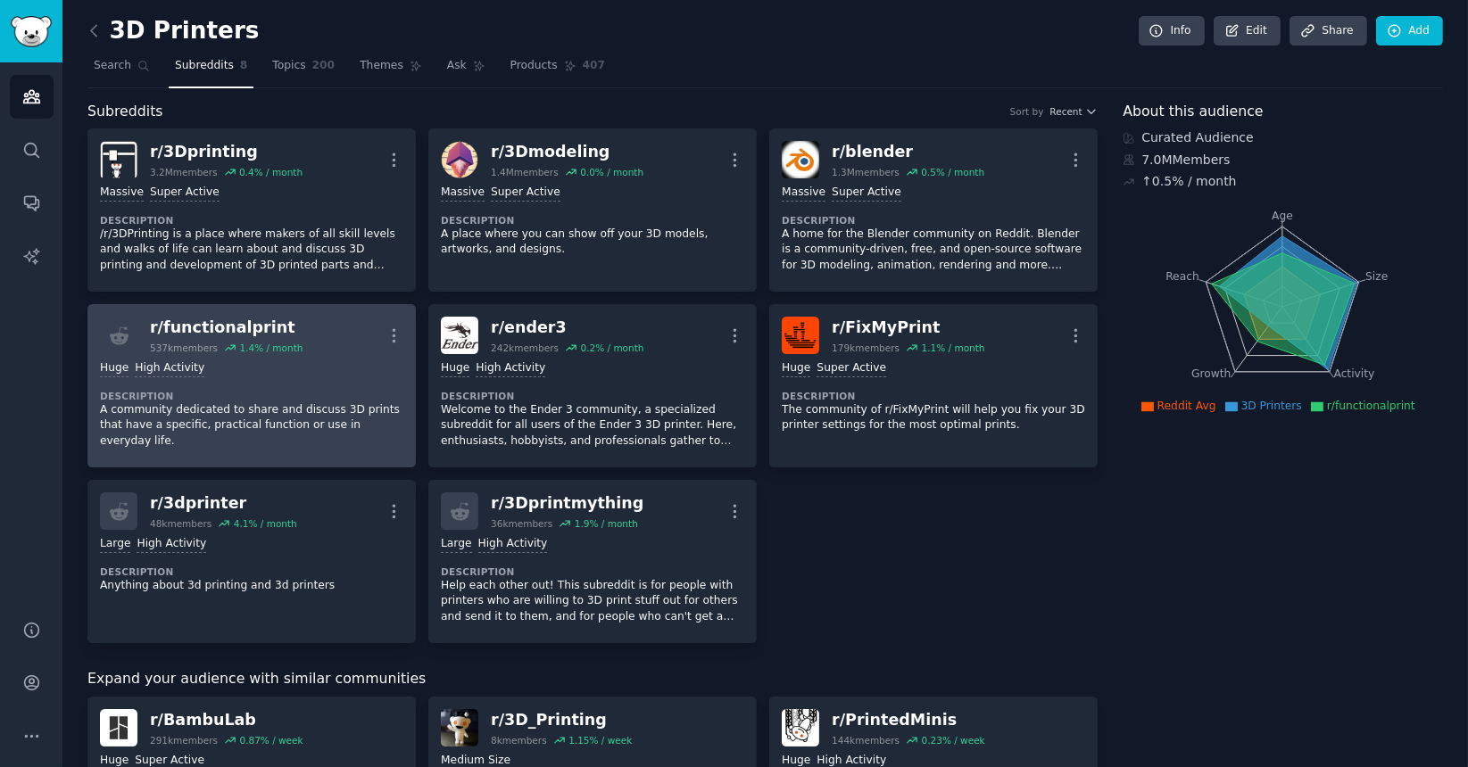
click at [262, 361] on div "Huge High Activity" at bounding box center [251, 369] width 303 height 17
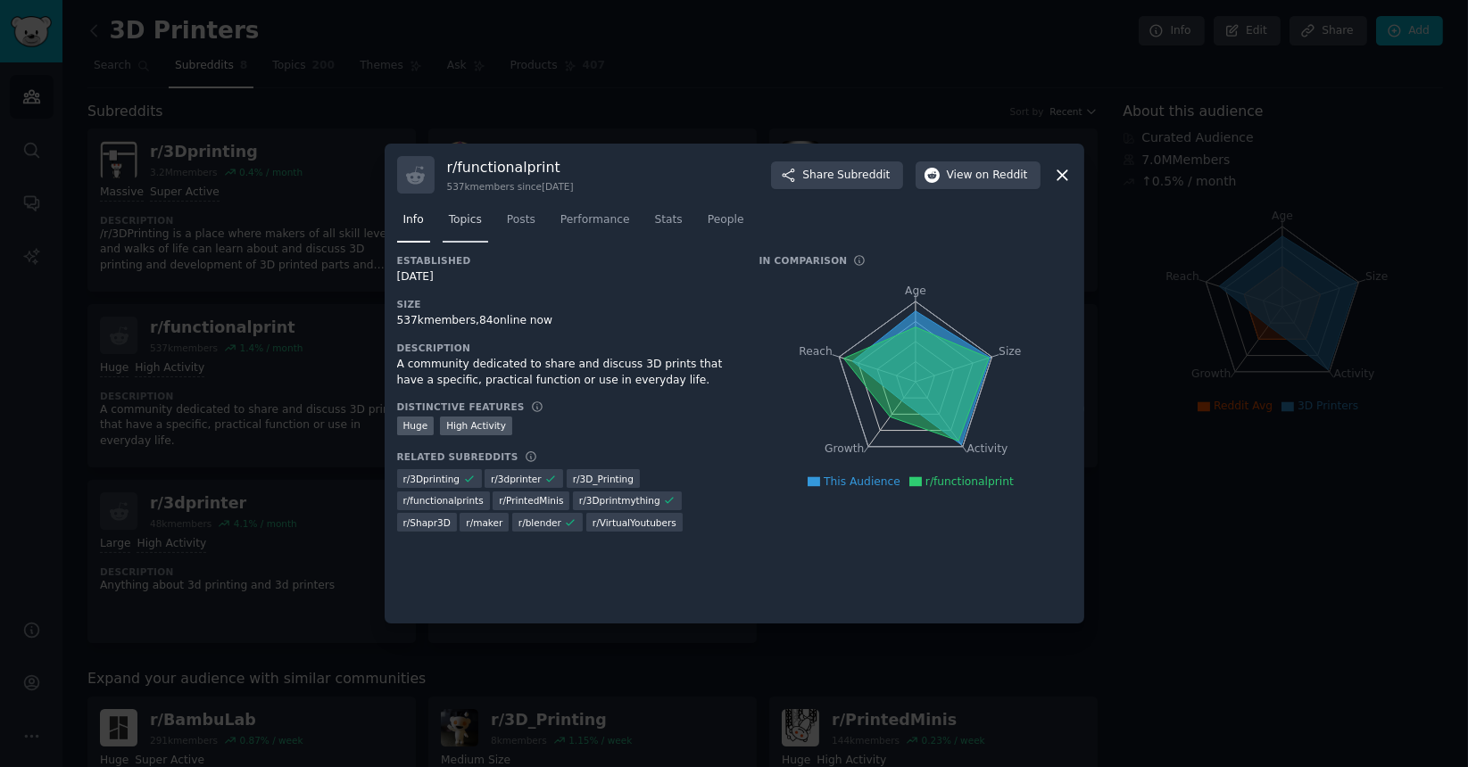
click at [449, 223] on span "Topics" at bounding box center [465, 220] width 33 height 16
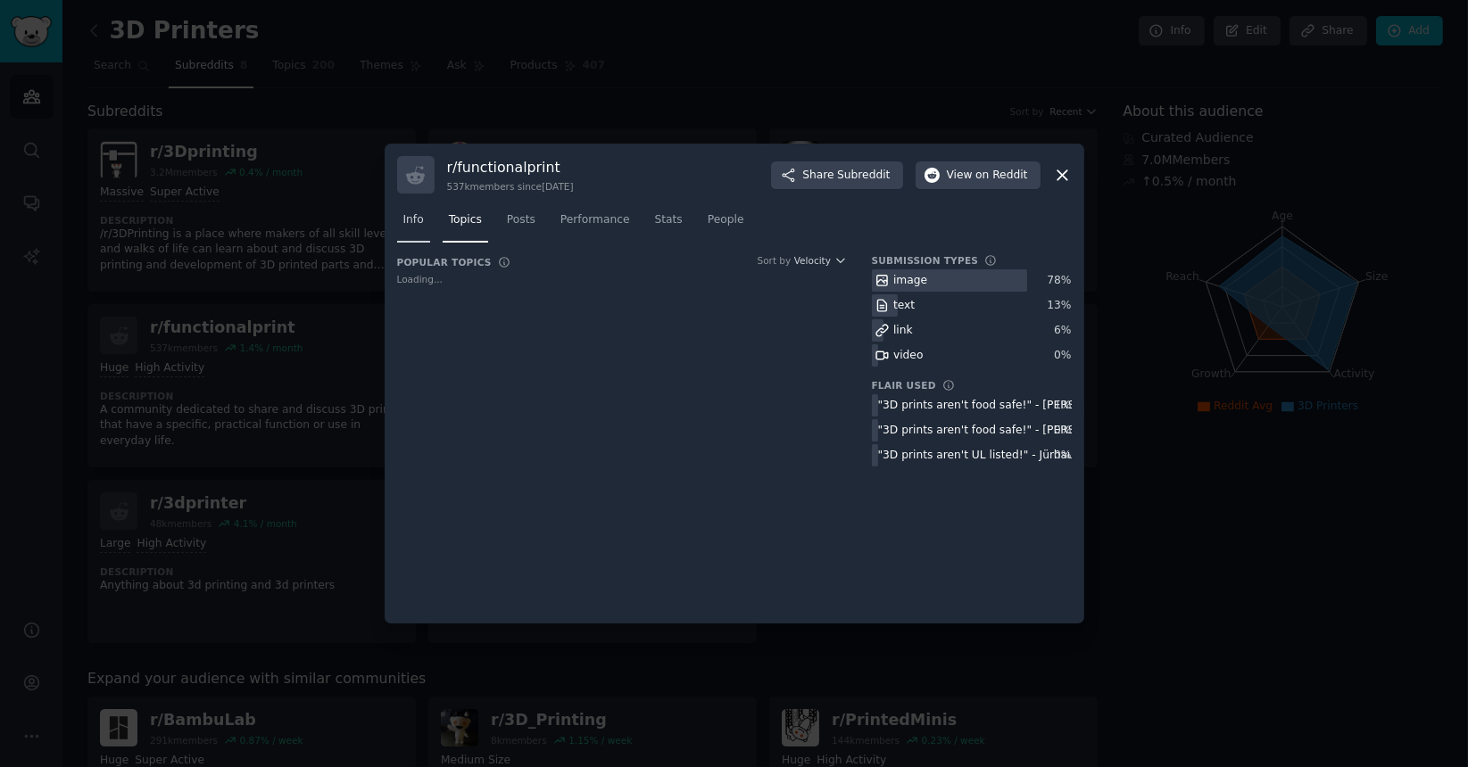
click at [399, 216] on link "Info" at bounding box center [413, 224] width 33 height 37
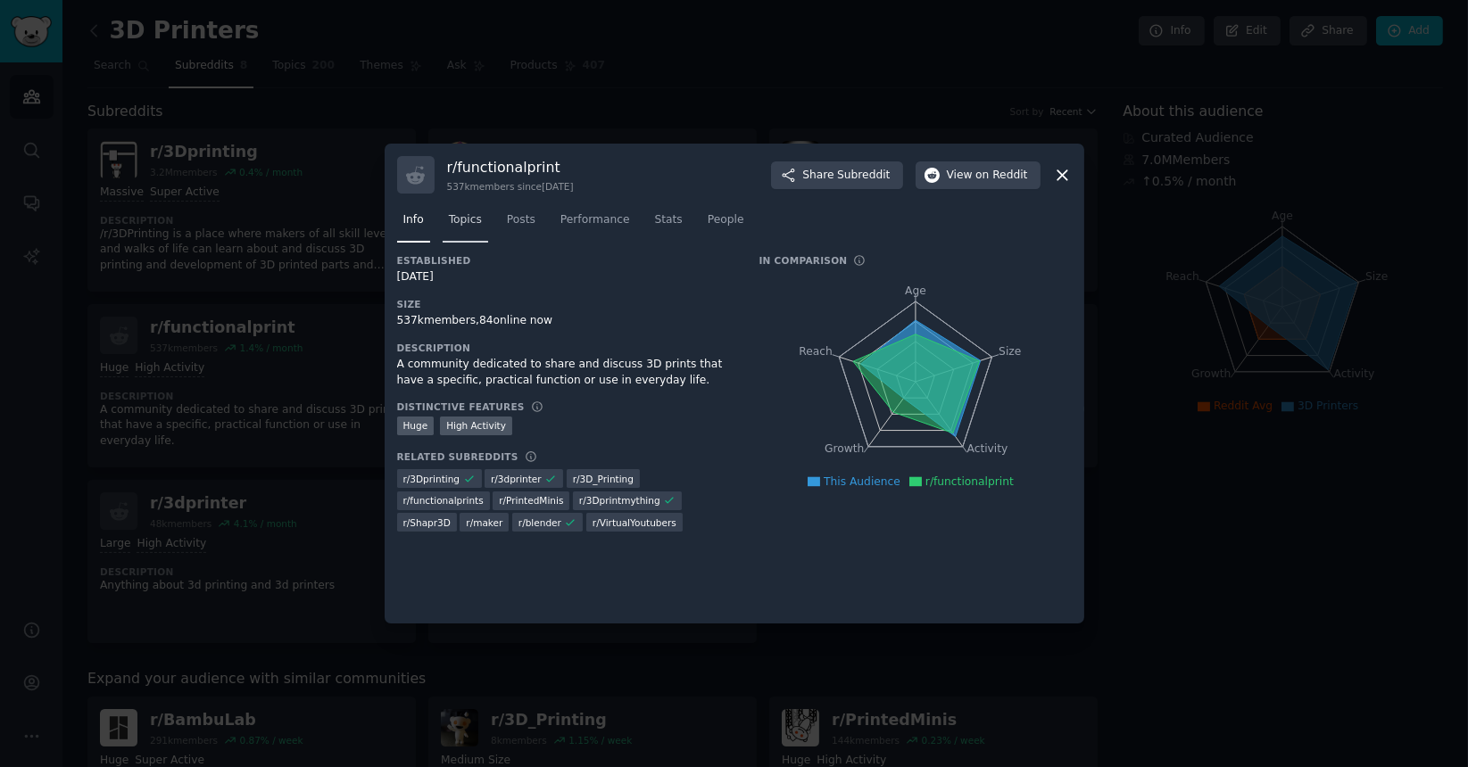
click at [457, 217] on span "Topics" at bounding box center [465, 220] width 33 height 16
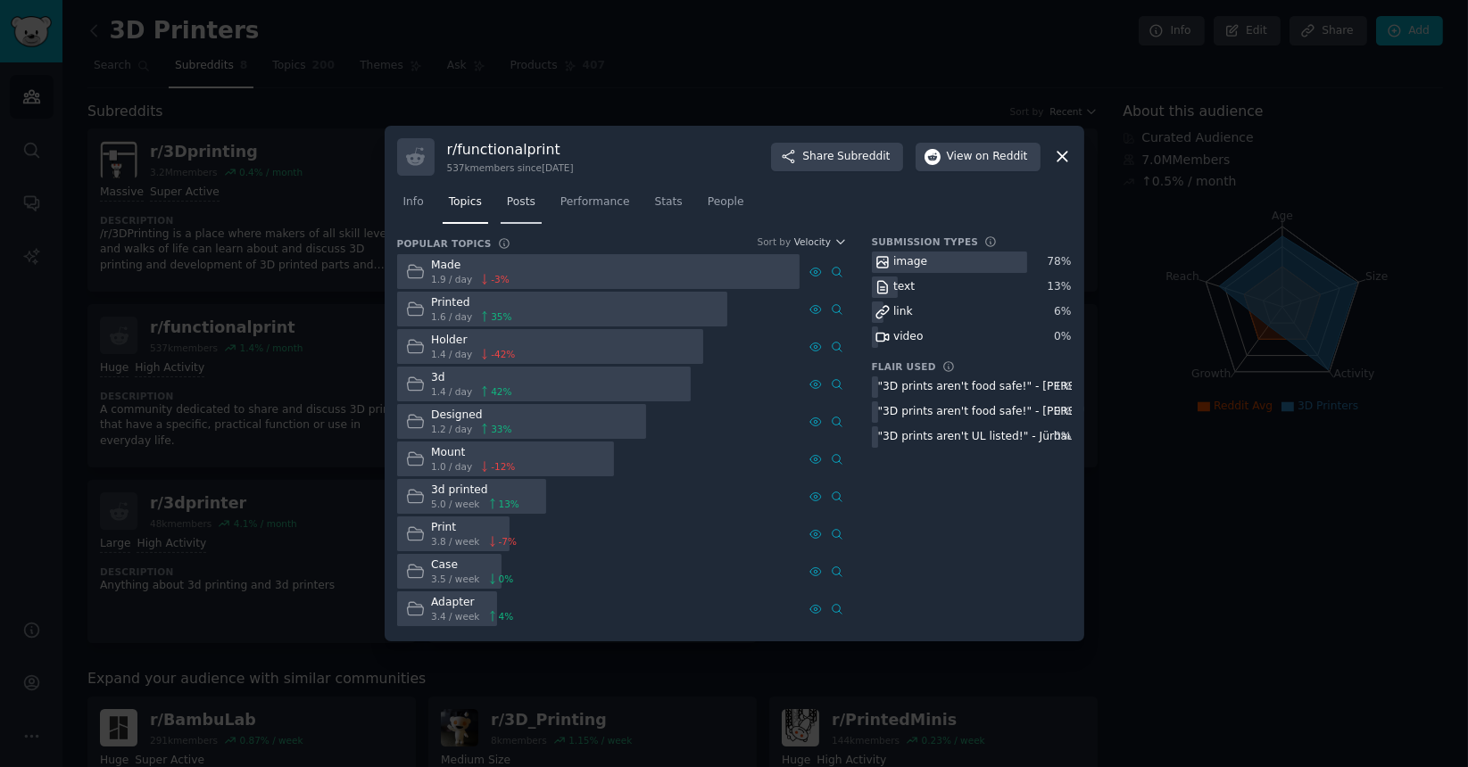
click at [507, 200] on span "Posts" at bounding box center [521, 203] width 29 height 16
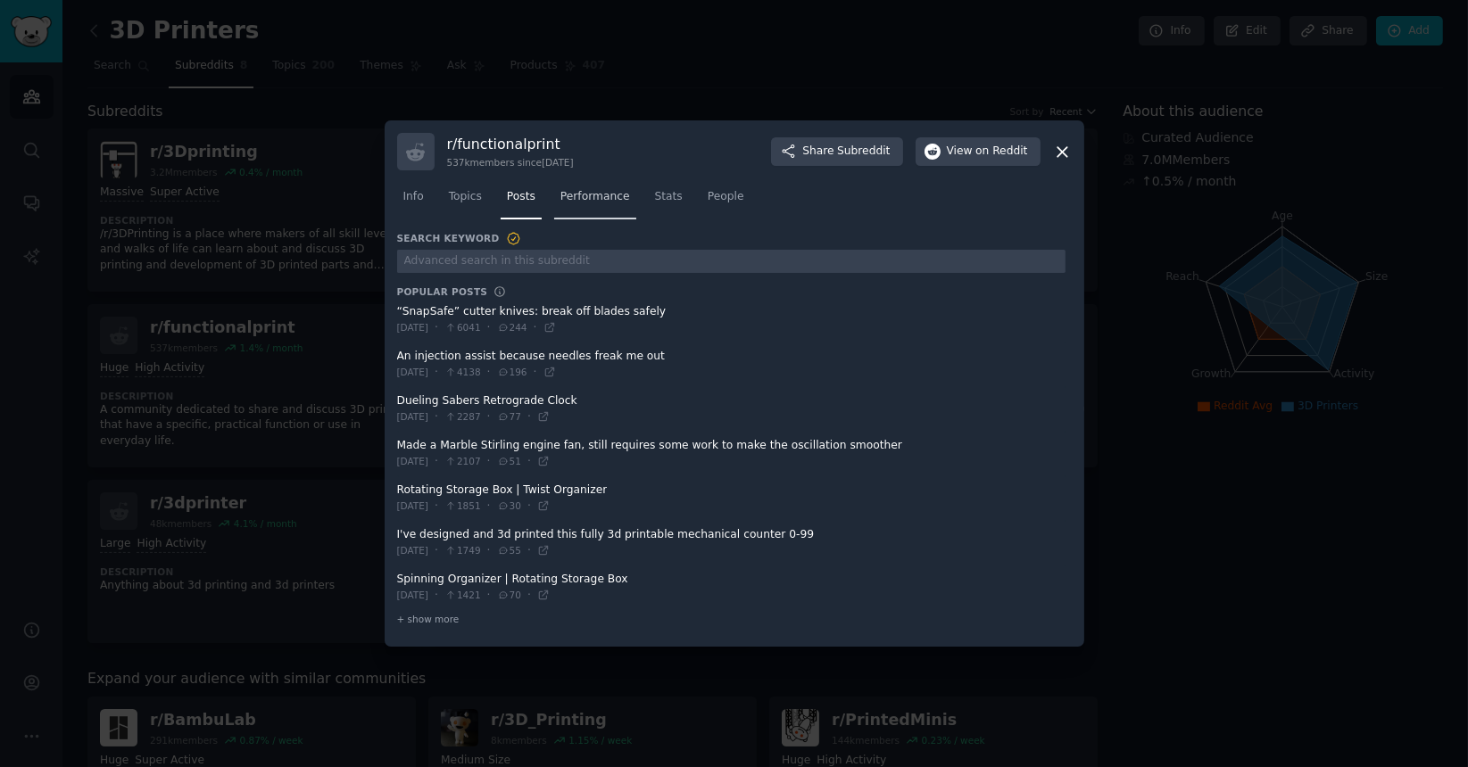
click at [594, 196] on span "Performance" at bounding box center [595, 197] width 70 height 16
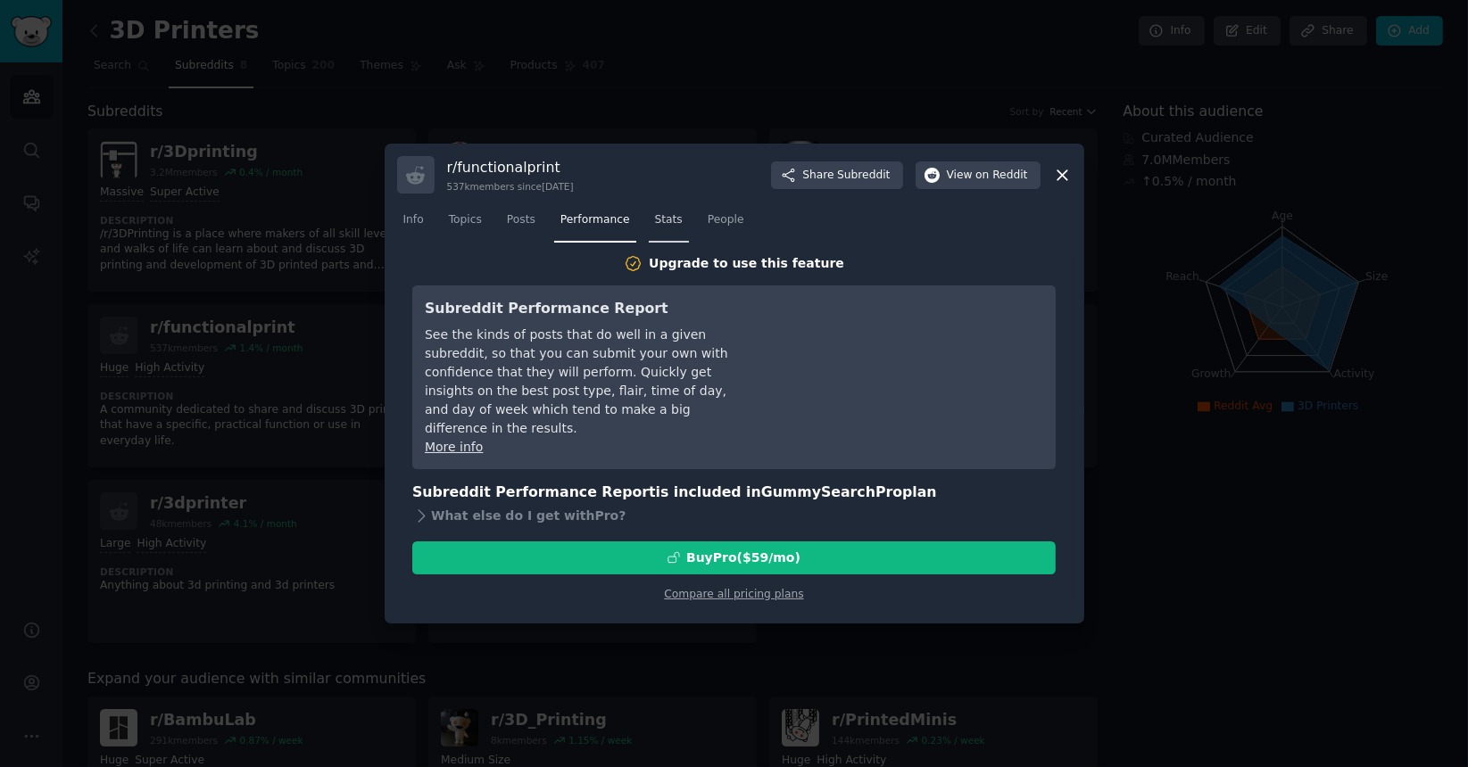
click at [657, 216] on span "Stats" at bounding box center [669, 220] width 28 height 16
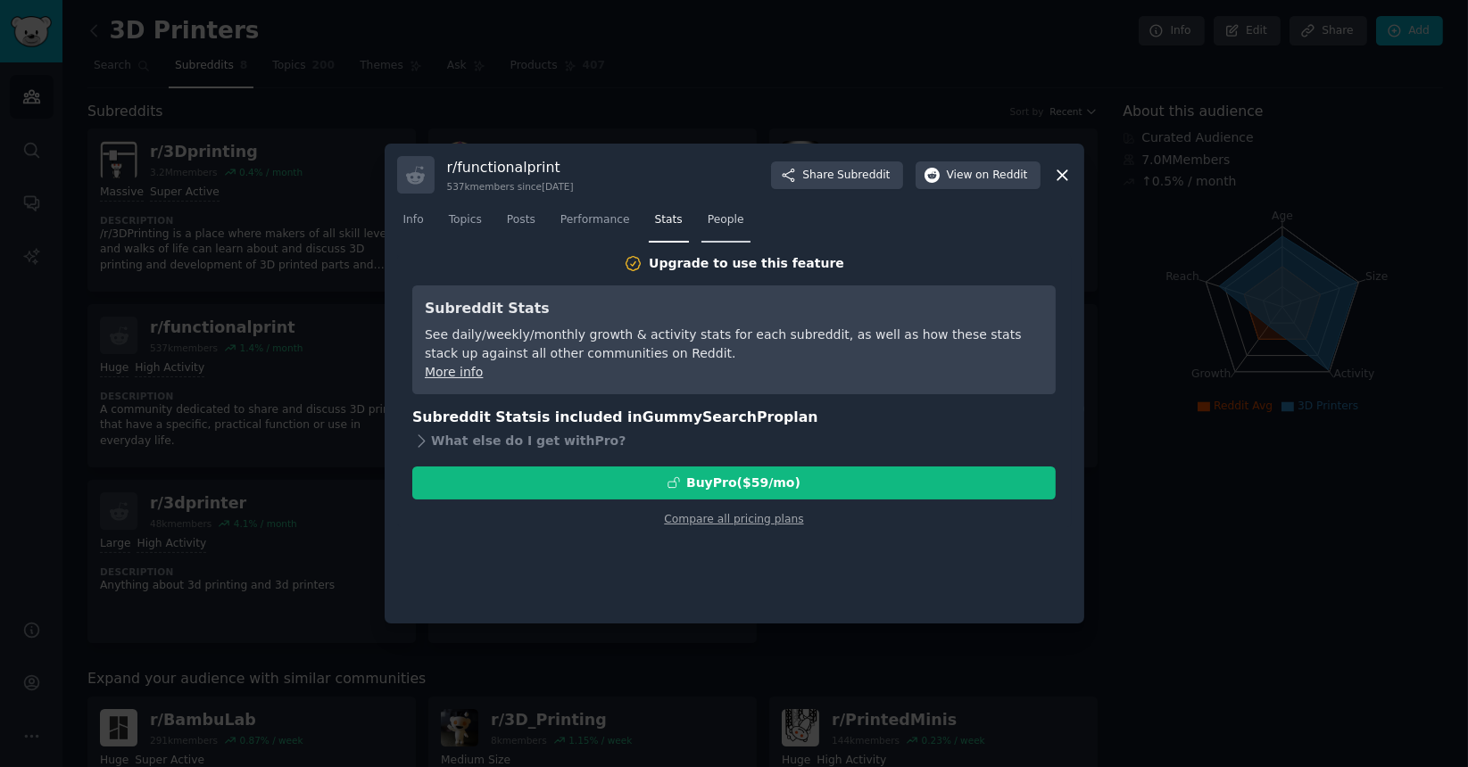
click at [711, 222] on span "People" at bounding box center [726, 220] width 37 height 16
click at [501, 228] on link "Posts" at bounding box center [521, 224] width 41 height 37
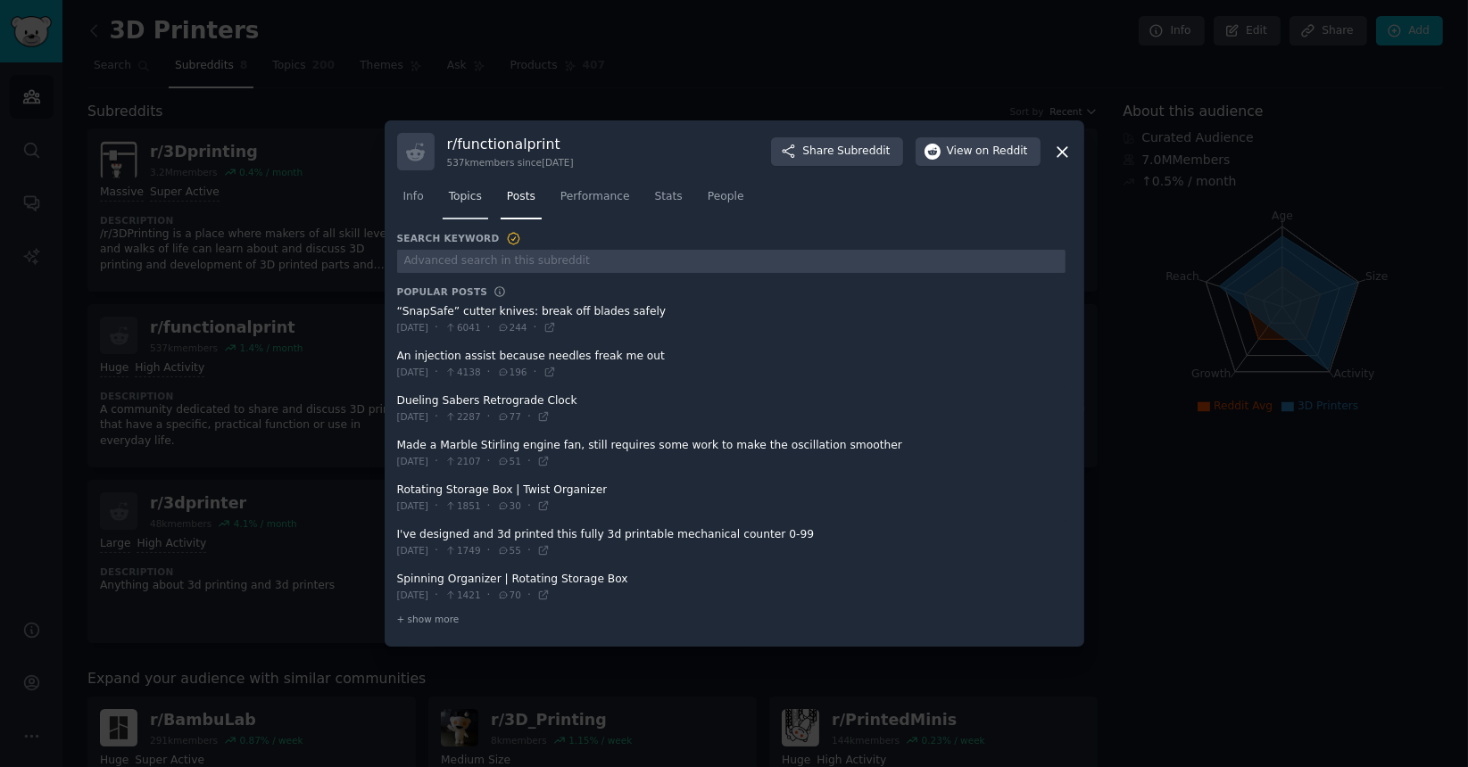
click at [477, 203] on span "Topics" at bounding box center [465, 197] width 33 height 16
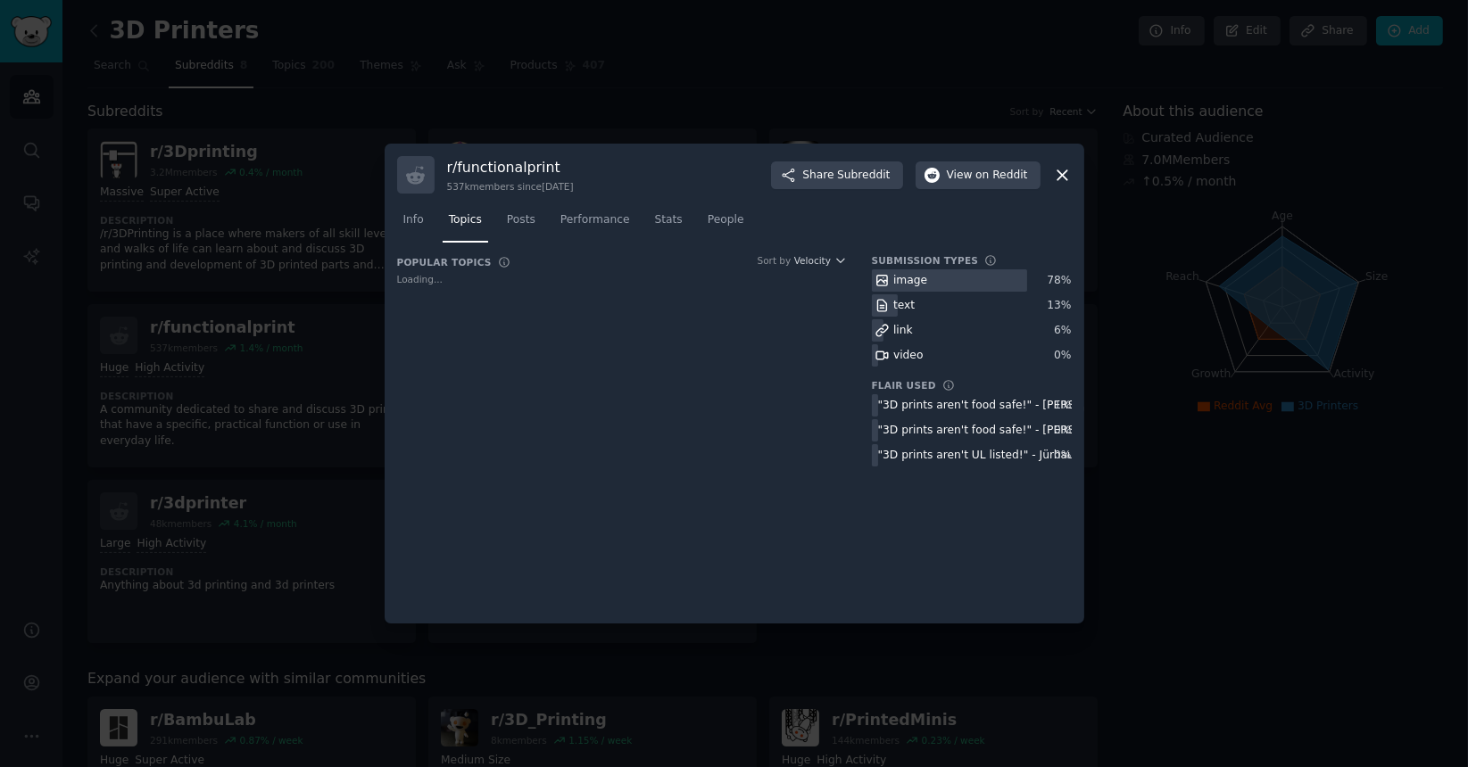
click at [867, 189] on div "r/ functionalprint 537k members since 02/03/2014 Share Subreddit View on Reddit" at bounding box center [734, 174] width 675 height 37
click at [874, 173] on span "Subreddit" at bounding box center [863, 176] width 53 height 16
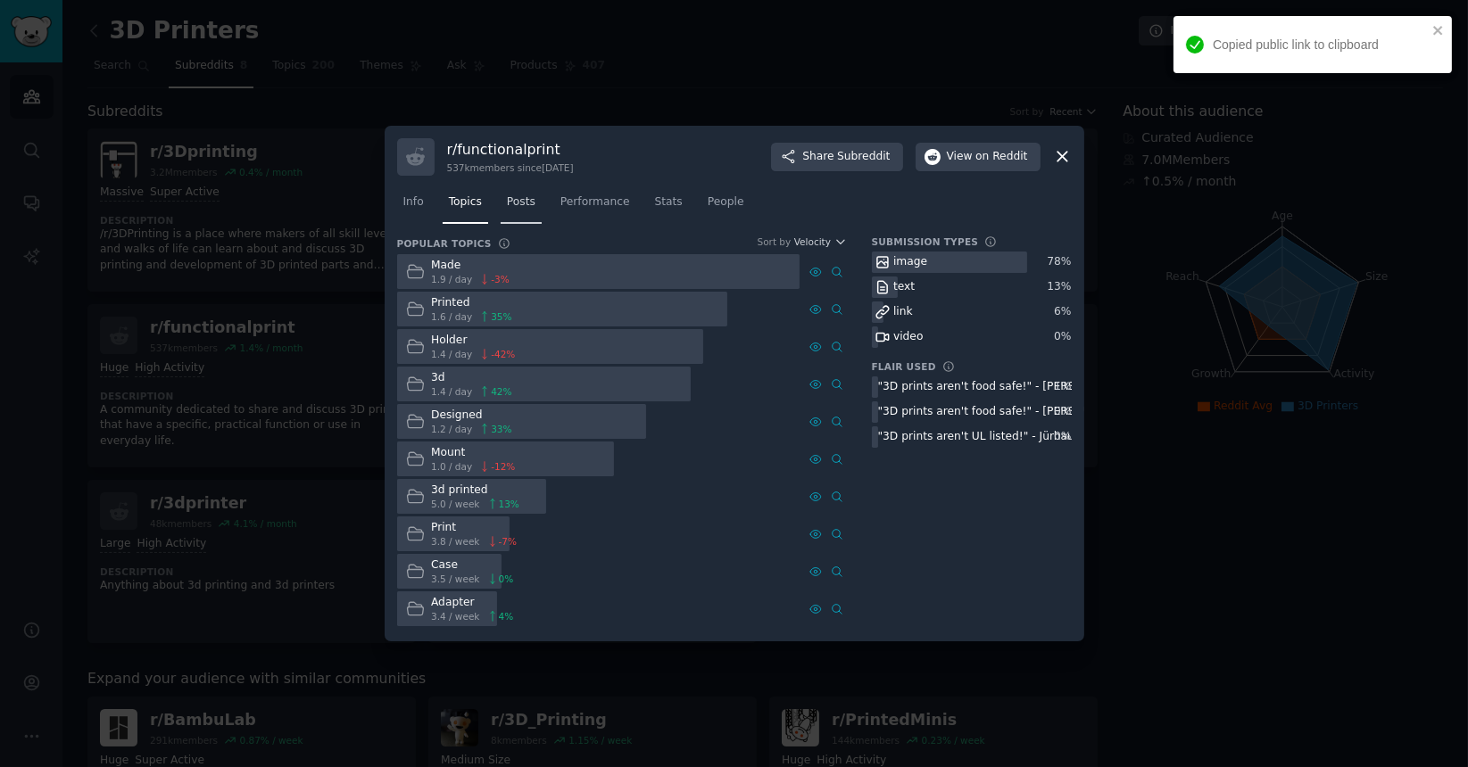
click at [507, 205] on span "Posts" at bounding box center [521, 203] width 29 height 16
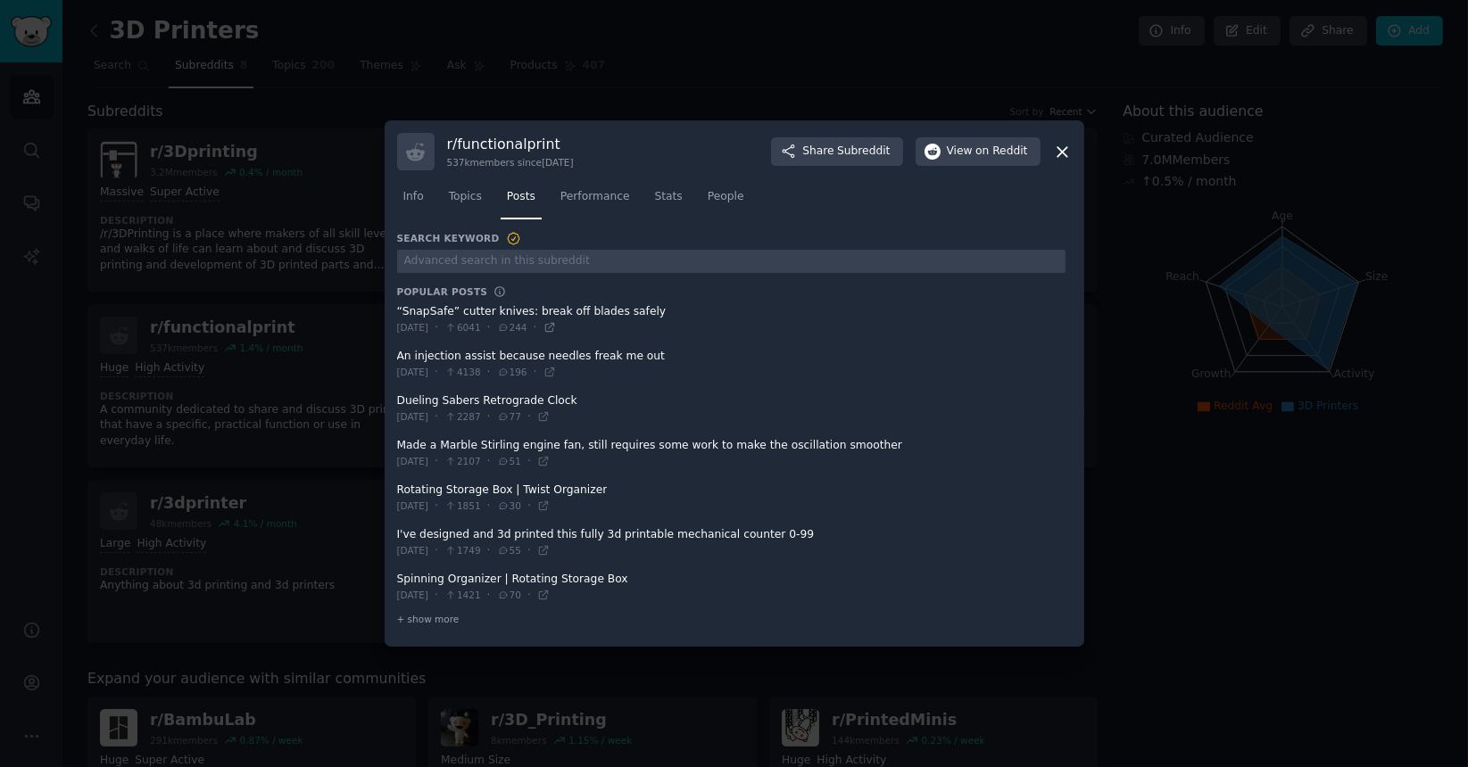
click at [556, 327] on icon at bounding box center [549, 327] width 12 height 12
click at [107, 43] on div at bounding box center [734, 383] width 1468 height 767
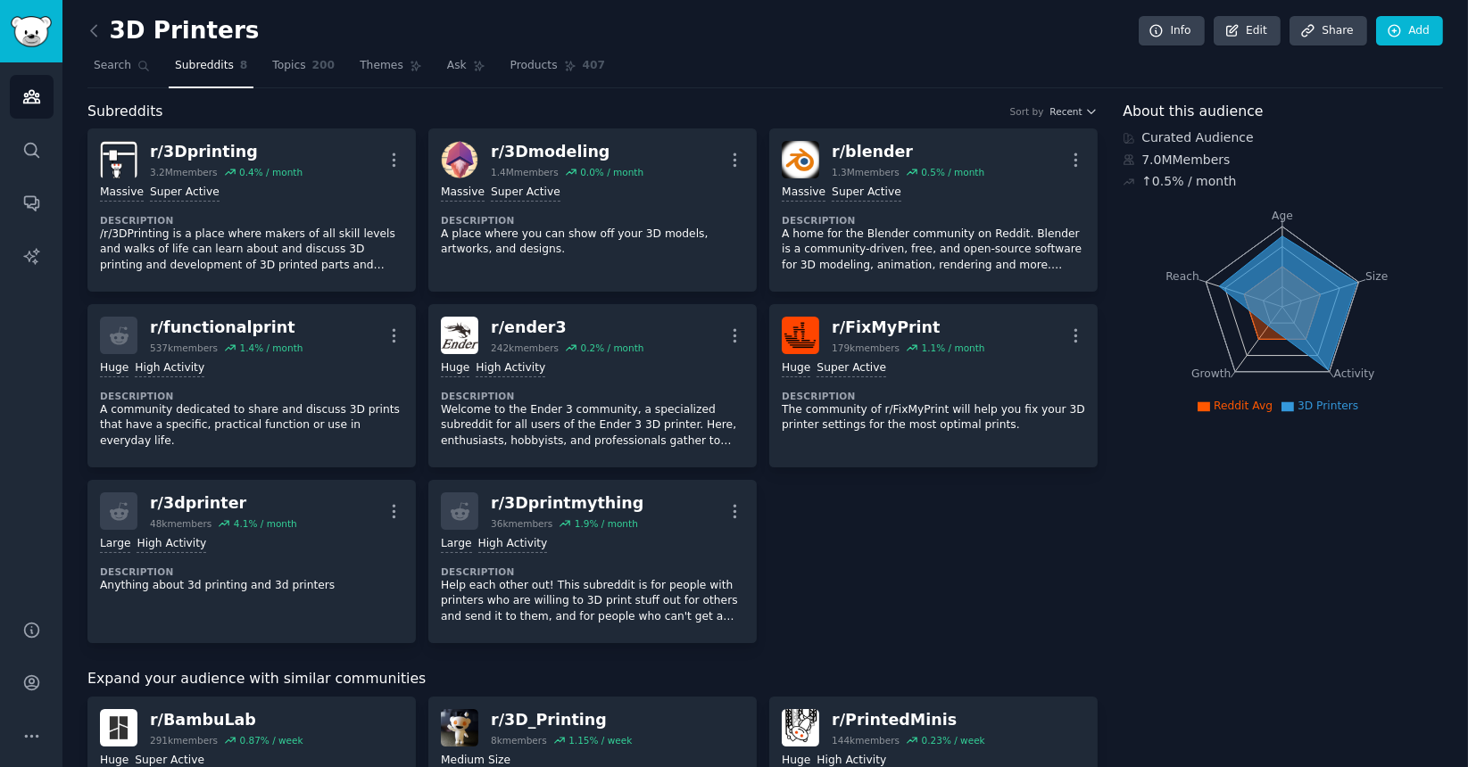
click at [728, 44] on div "3D Printers Info Edit Share Add" at bounding box center [764, 34] width 1355 height 37
click at [26, 154] on icon "Sidebar" at bounding box center [31, 150] width 19 height 19
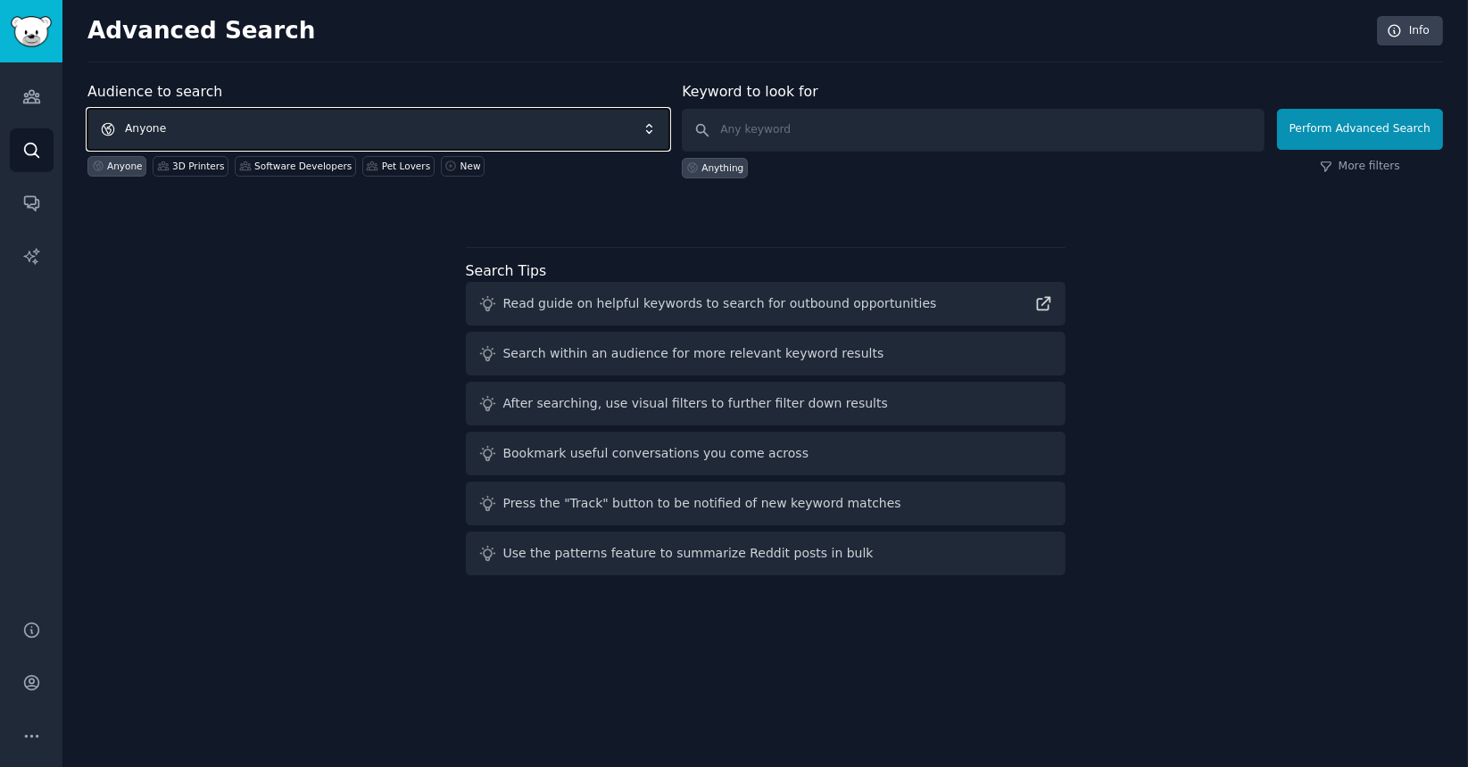
click at [181, 114] on span "Anyone" at bounding box center [378, 129] width 582 height 41
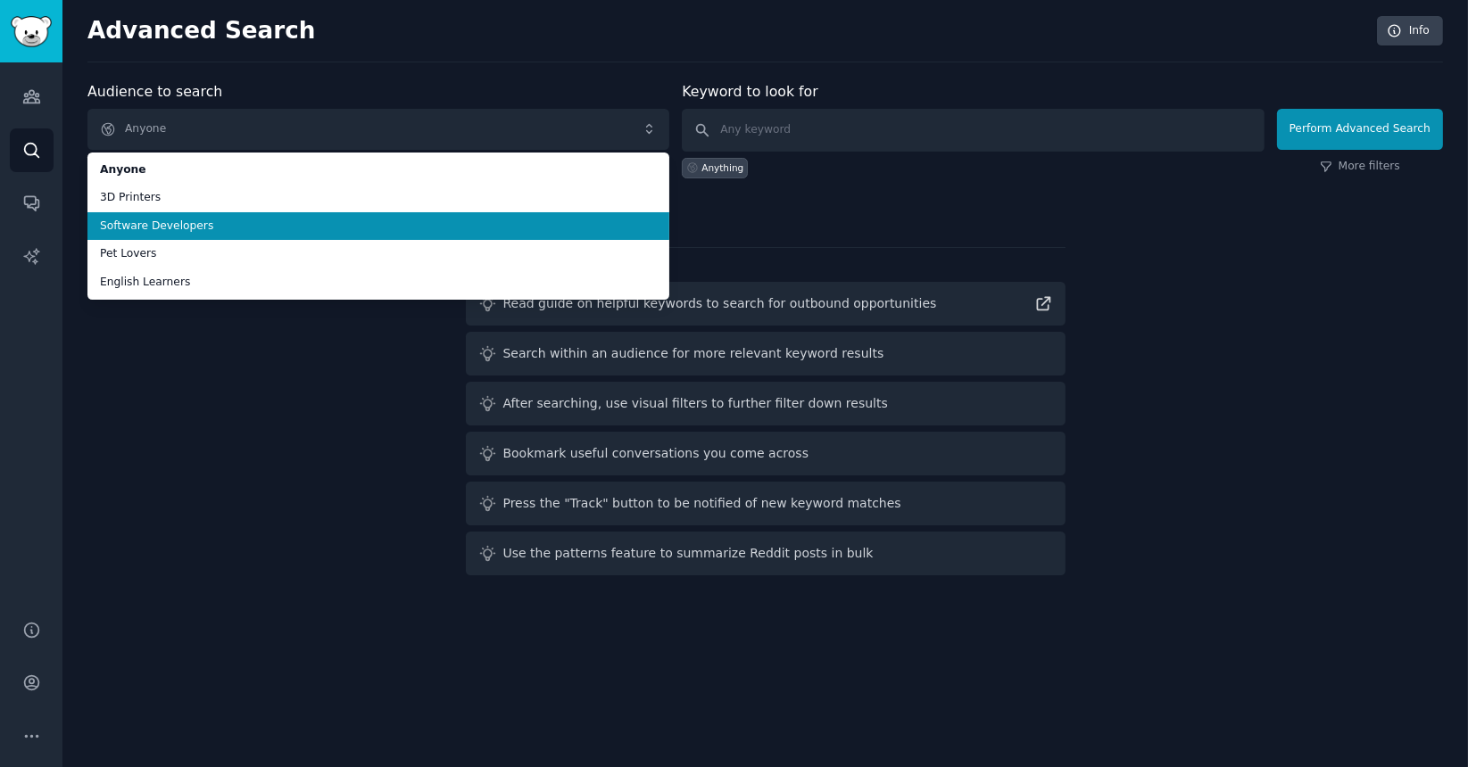
click at [236, 213] on li "Software Developers" at bounding box center [378, 226] width 582 height 29
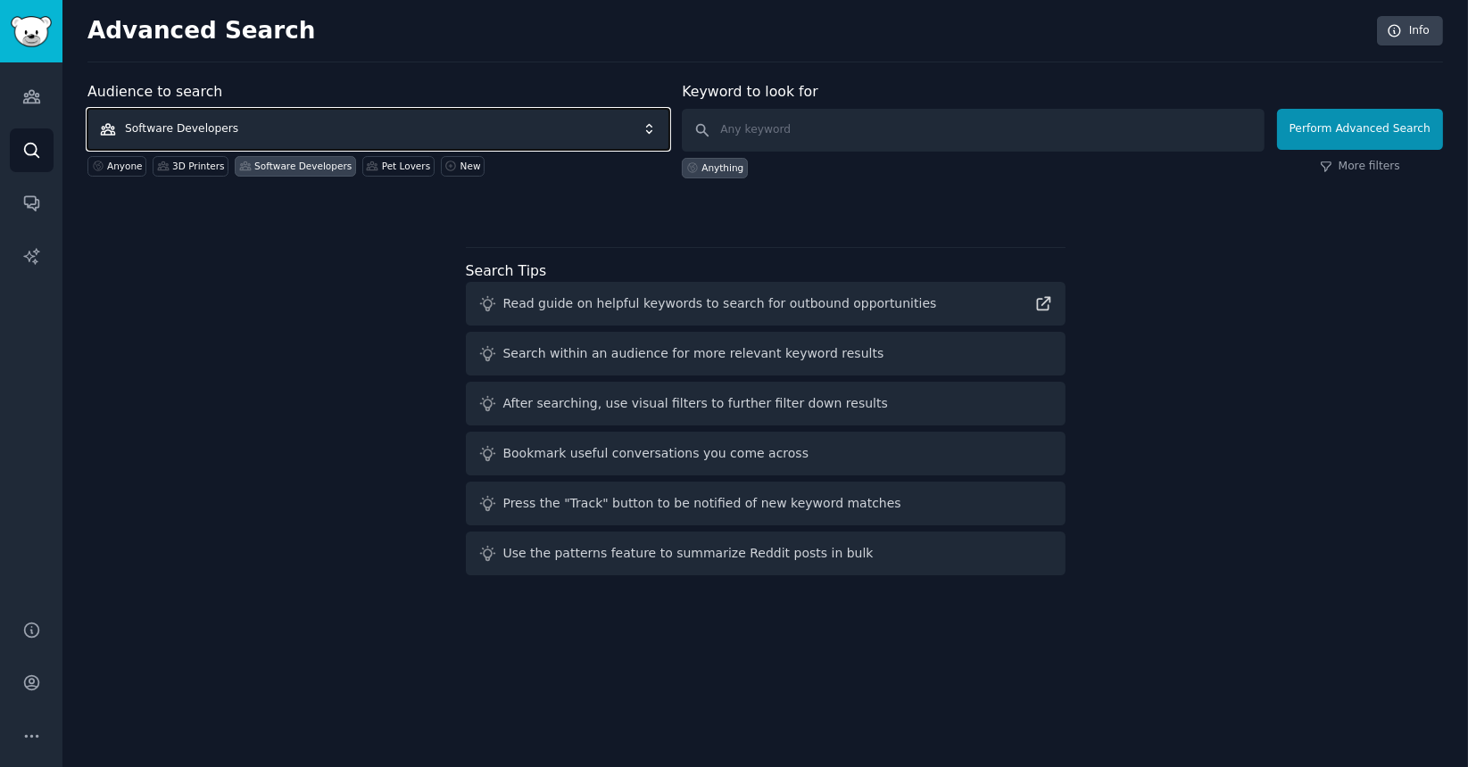
click at [303, 128] on span "Software Developers" at bounding box center [378, 129] width 582 height 41
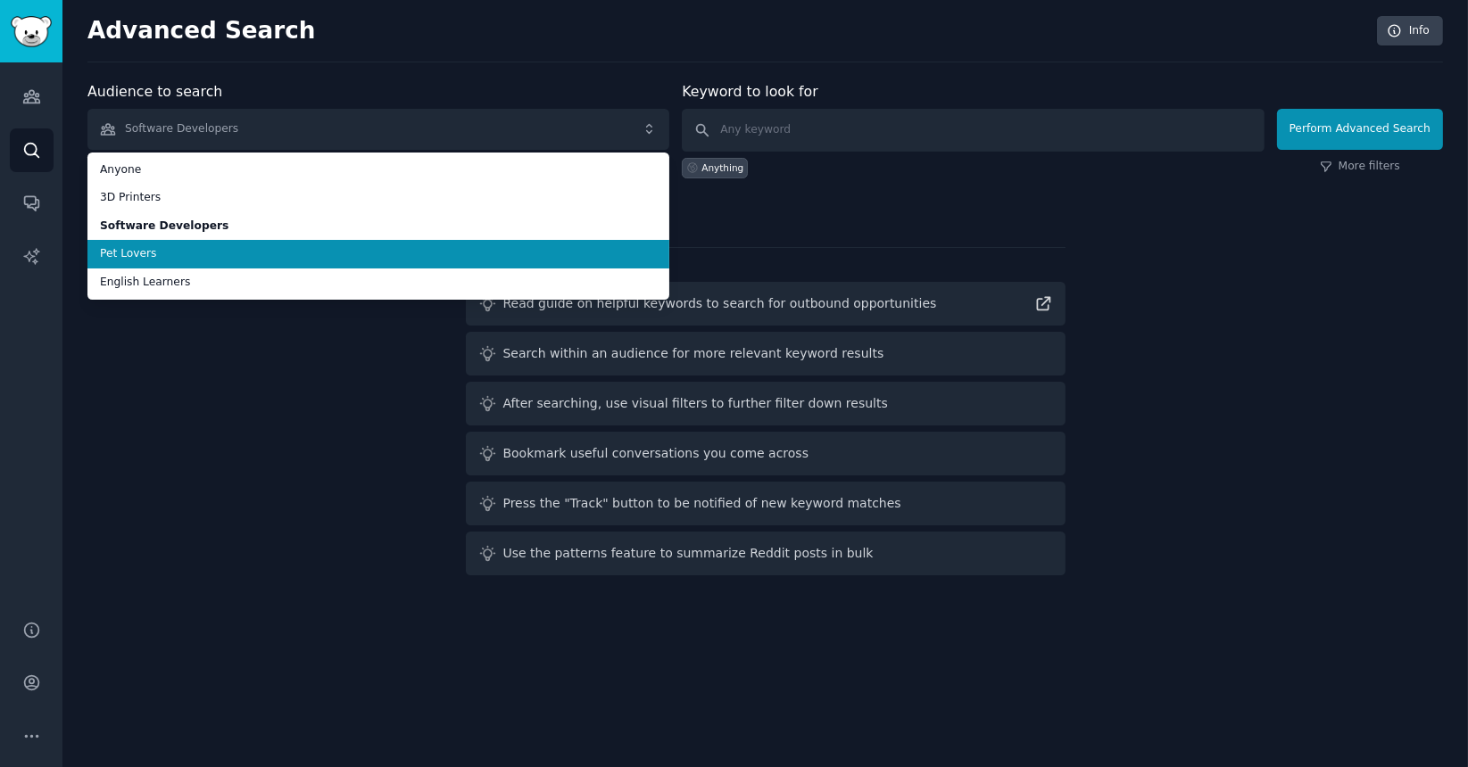
click at [311, 251] on span "Pet Lovers" at bounding box center [378, 254] width 557 height 16
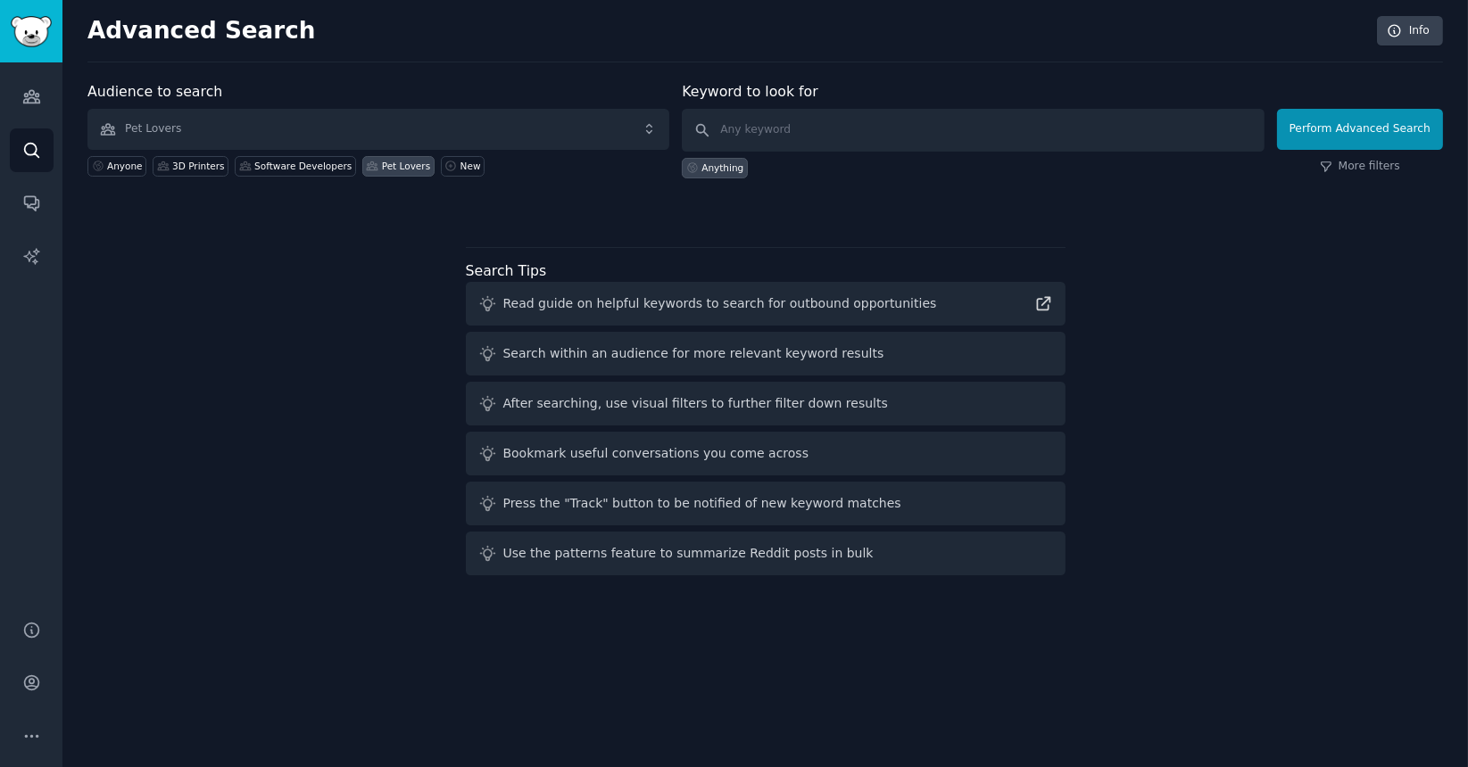
click at [363, 353] on div "Audience to search Pet Lovers Anyone 3D Printers Software Developers Pet Lovers…" at bounding box center [764, 332] width 1355 height 502
click at [14, 222] on link "Conversations" at bounding box center [32, 203] width 44 height 44
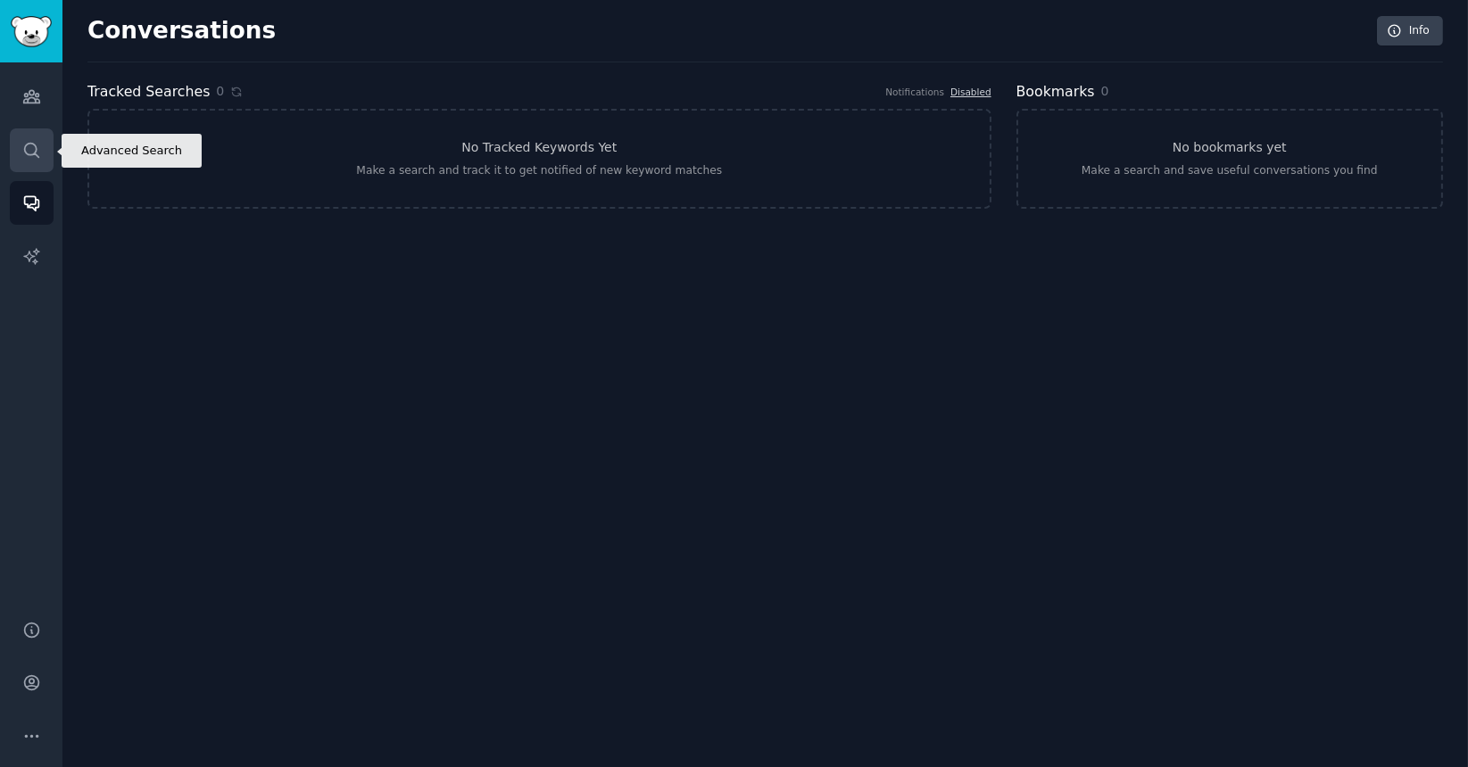
click at [24, 149] on icon "Sidebar" at bounding box center [31, 150] width 14 height 14
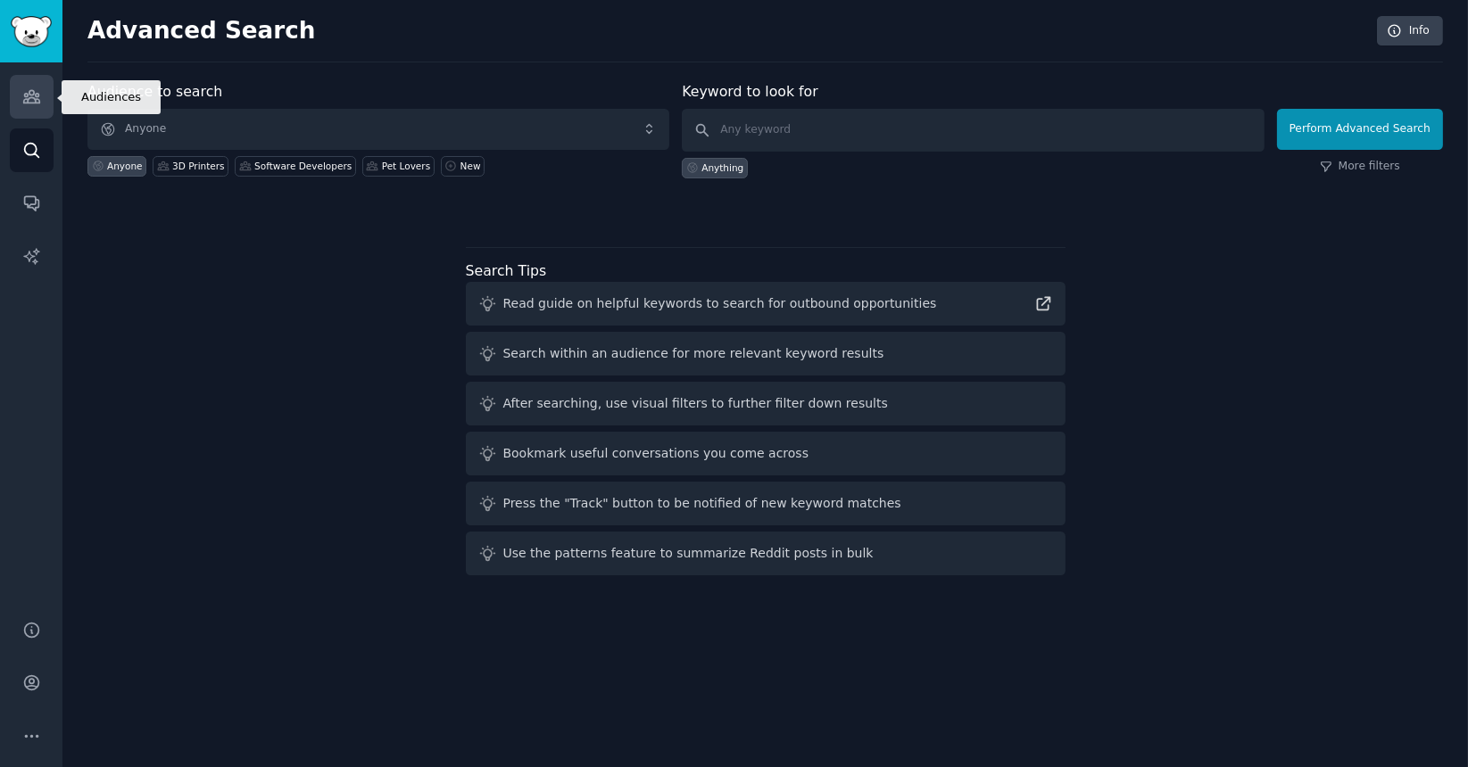
click at [39, 104] on icon "Sidebar" at bounding box center [31, 96] width 19 height 19
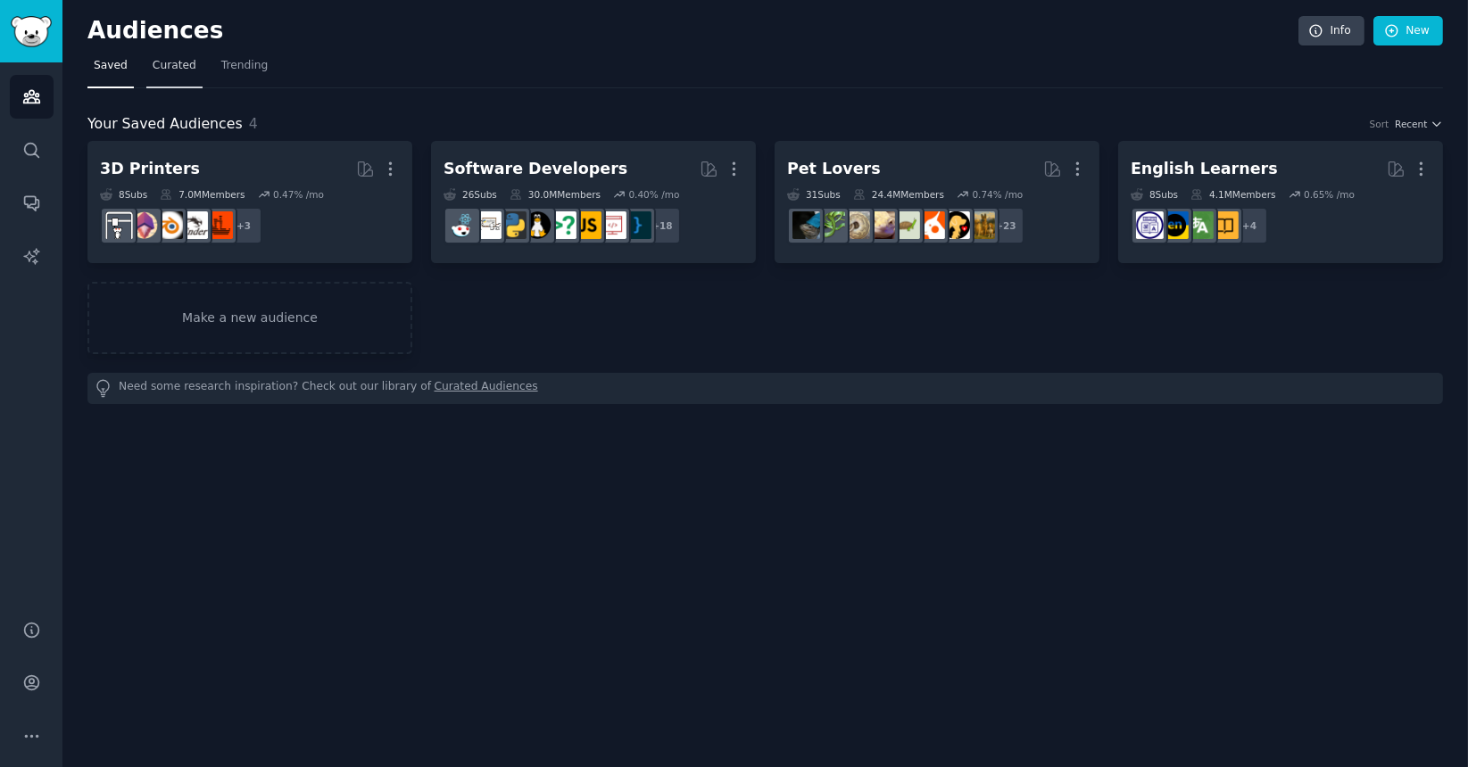
click at [180, 80] on link "Curated" at bounding box center [174, 70] width 56 height 37
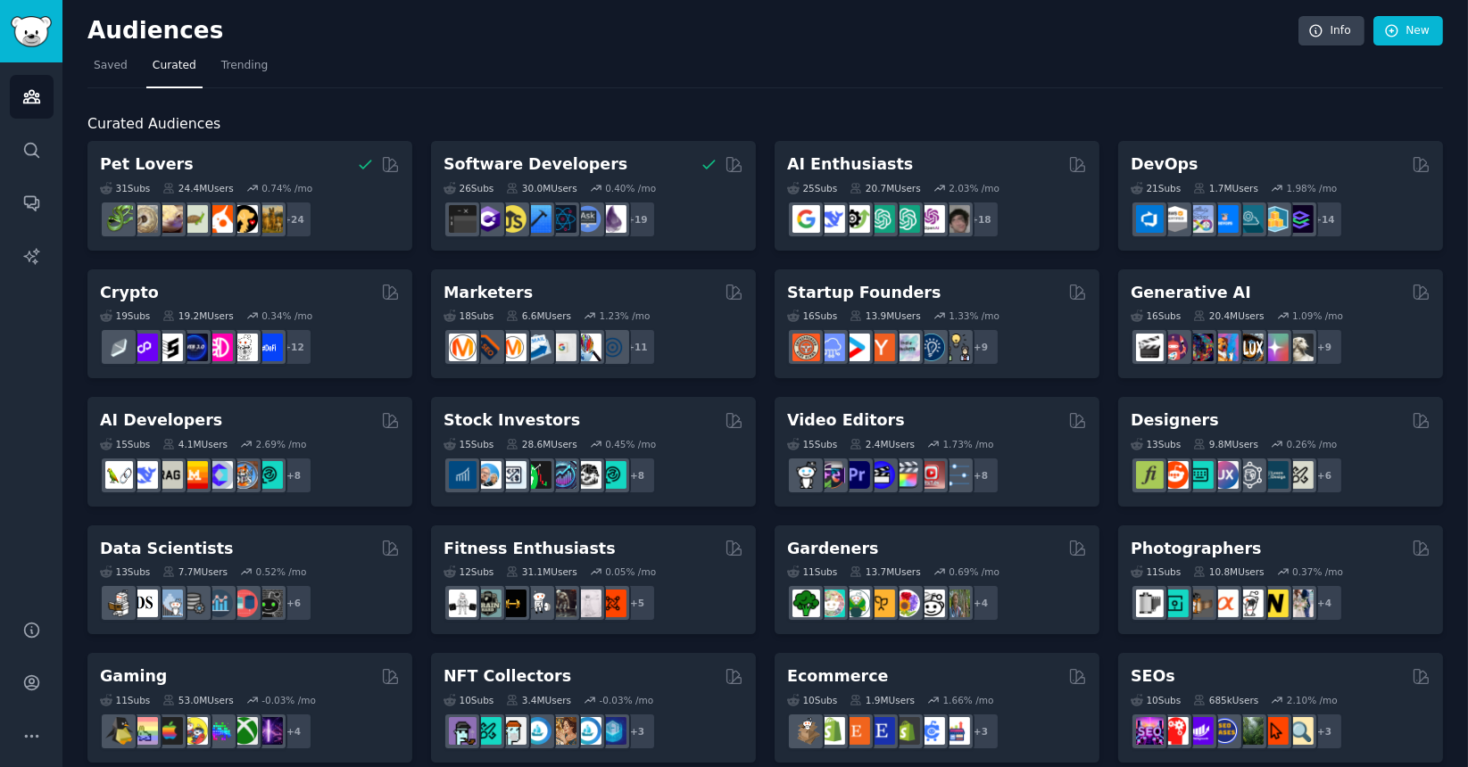
click at [1099, 344] on div "Pet Lovers 31 Sub s 24.4M Users 0.74 % /mo + 24 Software Developers Curated by …" at bounding box center [764, 772] width 1355 height 1262
click at [242, 83] on link "Trending" at bounding box center [244, 70] width 59 height 37
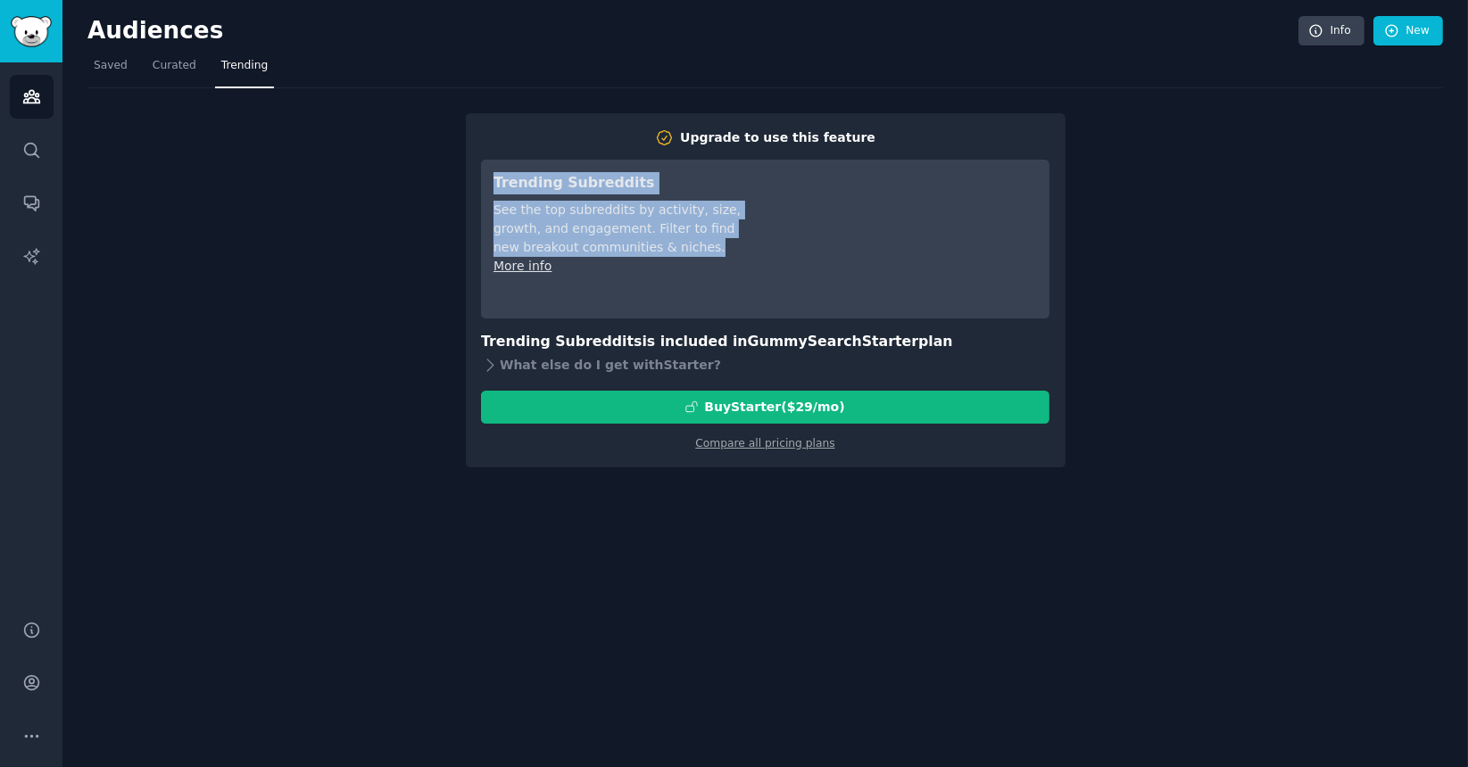
drag, startPoint x: 485, startPoint y: 179, endPoint x: 711, endPoint y: 285, distance: 249.1
click at [711, 285] on div "Trending Subreddits See the top subreddits by activity, size, growth, and engag…" at bounding box center [765, 239] width 568 height 159
click at [402, 285] on div "Upgrade to use this feature Trending Subreddits See the top subreddits by activ…" at bounding box center [764, 277] width 1355 height 379
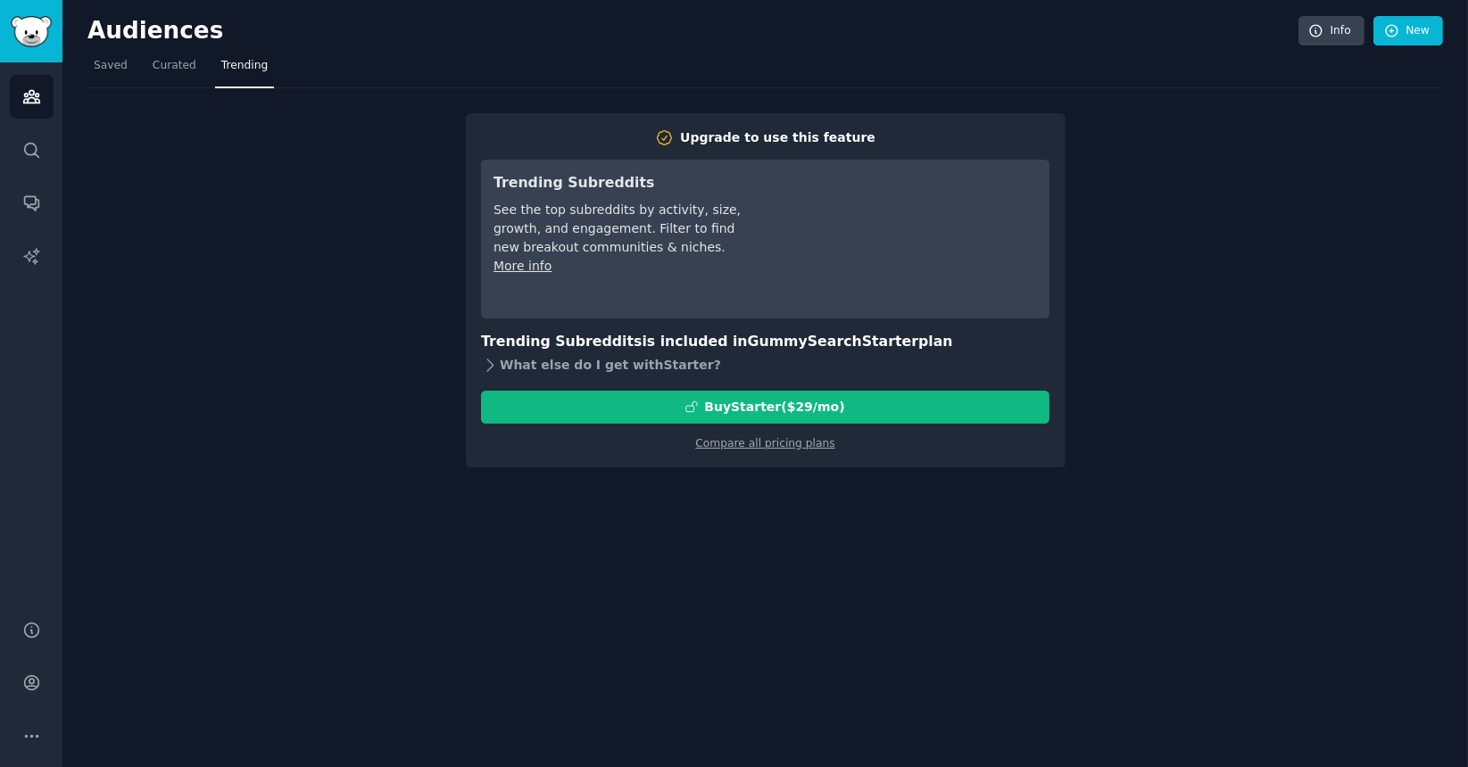
click at [493, 368] on icon at bounding box center [490, 365] width 19 height 19
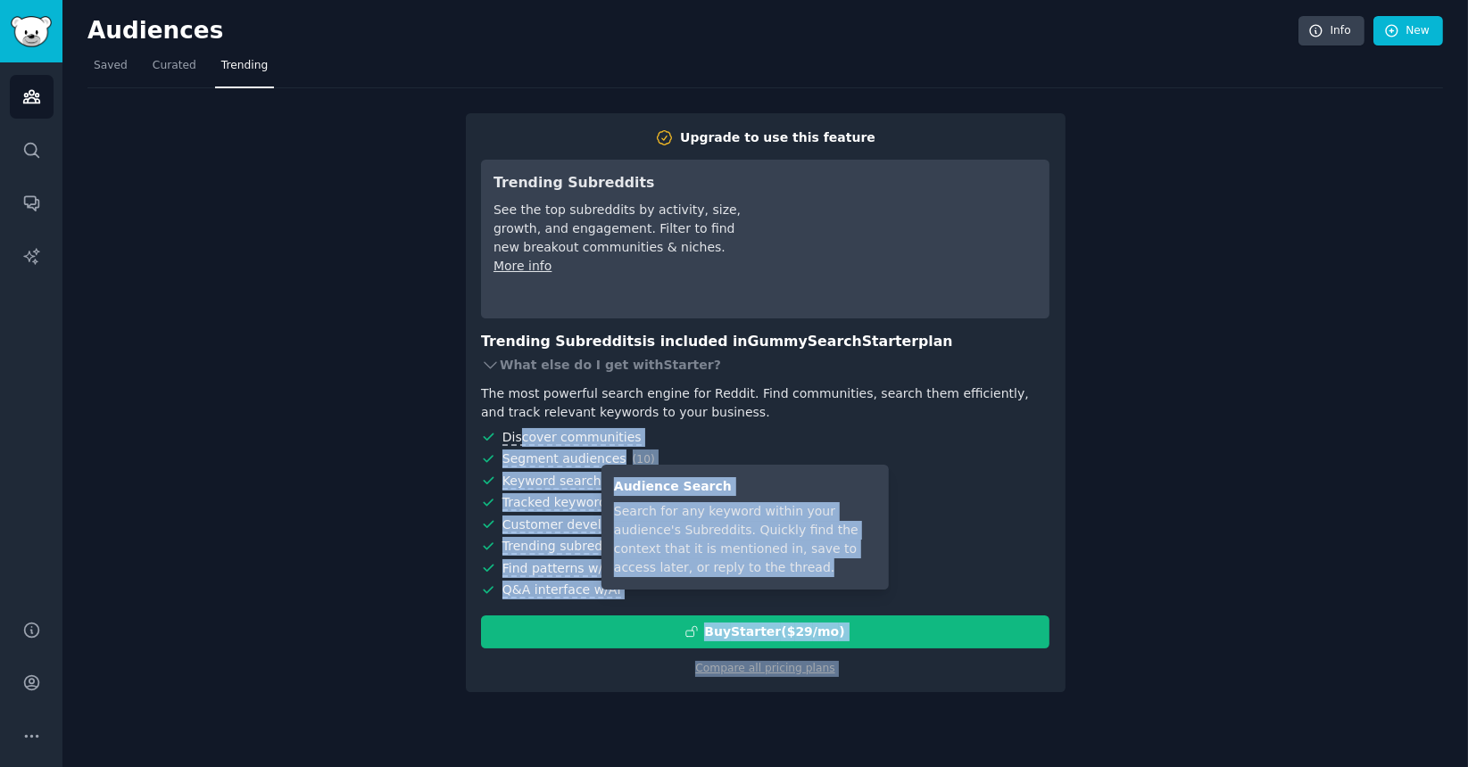
drag, startPoint x: 518, startPoint y: 438, endPoint x: 681, endPoint y: 590, distance: 222.9
click at [681, 590] on ul "Discover communities Segment audiences ( 10 ) Keyword search ( ∞ ) Tracked keyw…" at bounding box center [765, 514] width 568 height 172
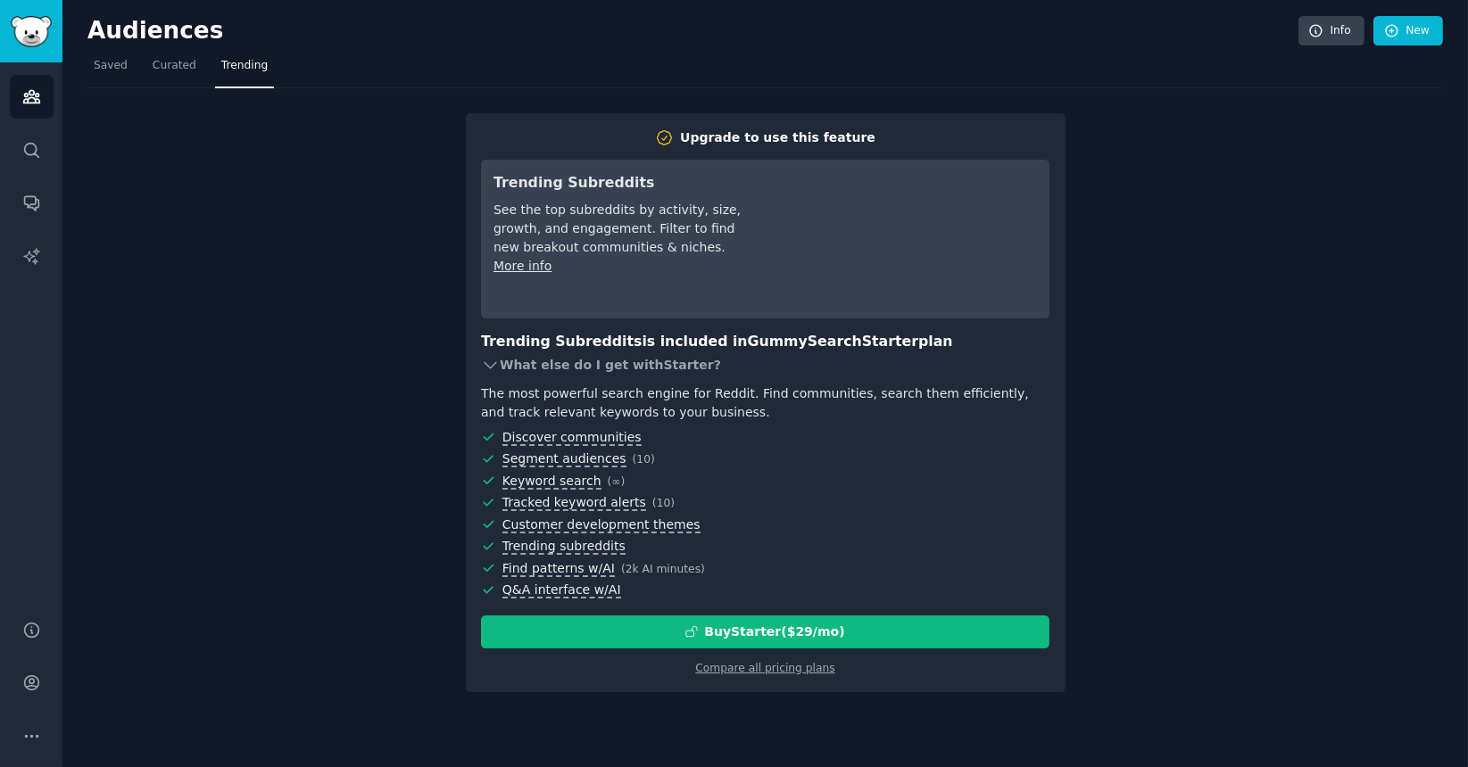
click at [651, 364] on div "What else do I get with Starter ?" at bounding box center [765, 365] width 568 height 25
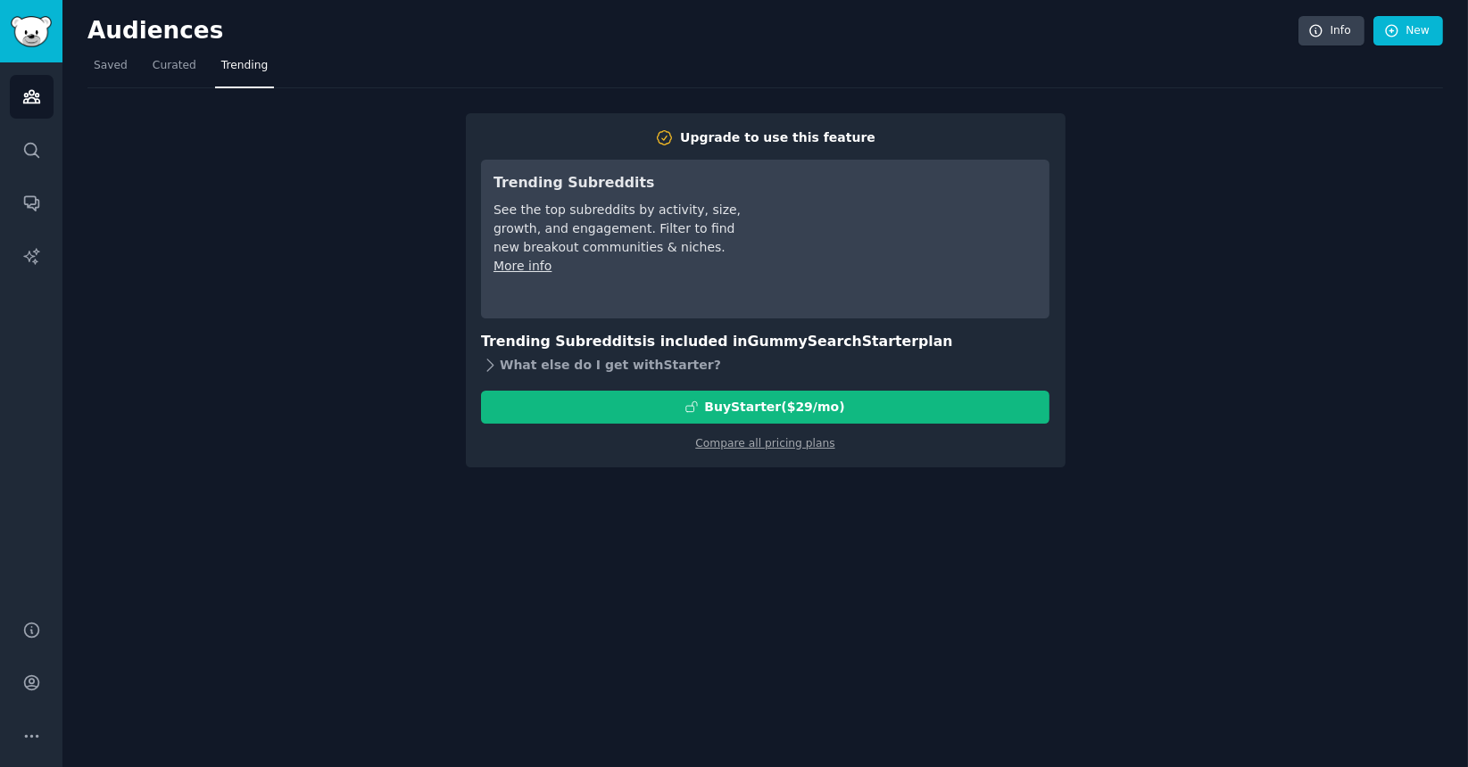
click at [651, 364] on div "What else do I get with Starter ?" at bounding box center [765, 365] width 568 height 25
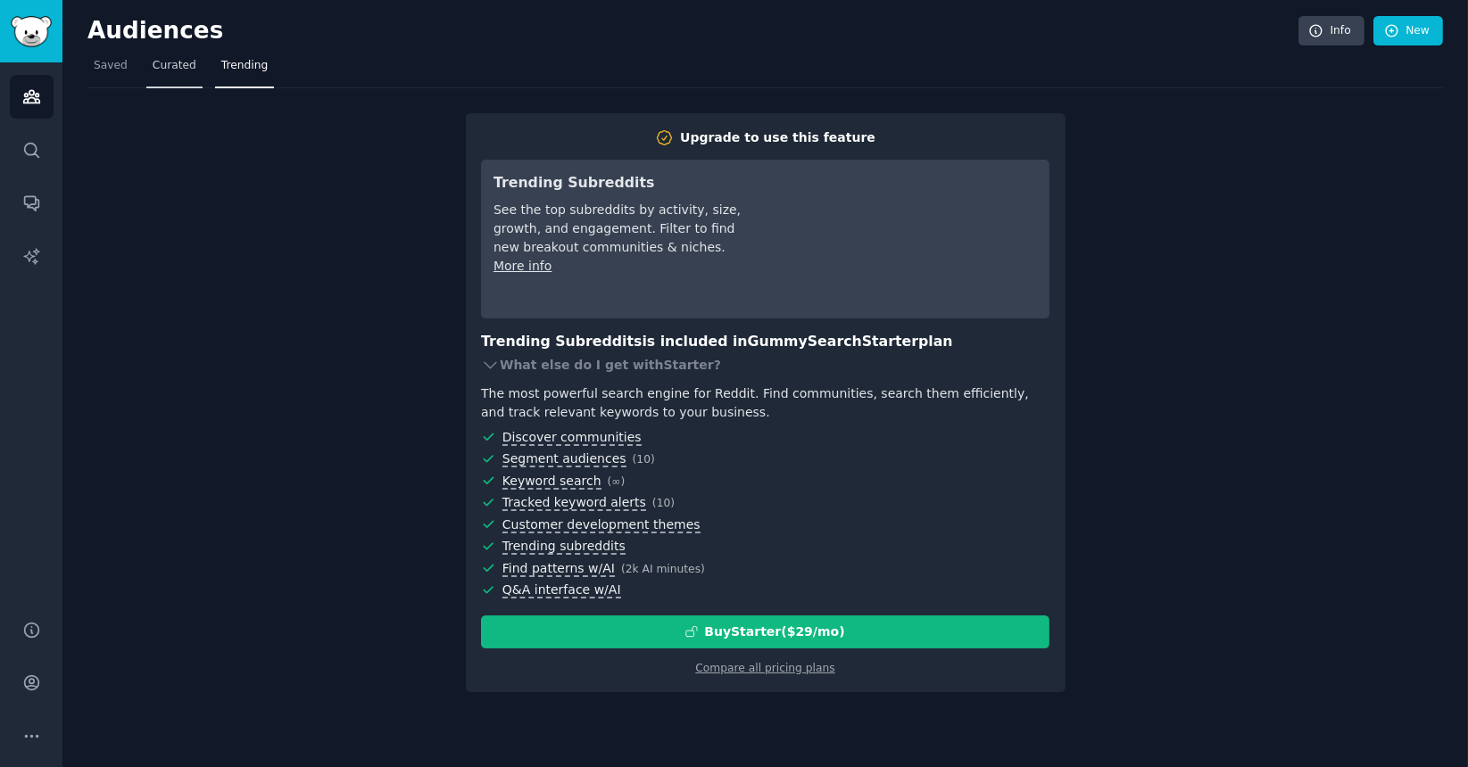
click at [164, 58] on span "Curated" at bounding box center [175, 66] width 44 height 16
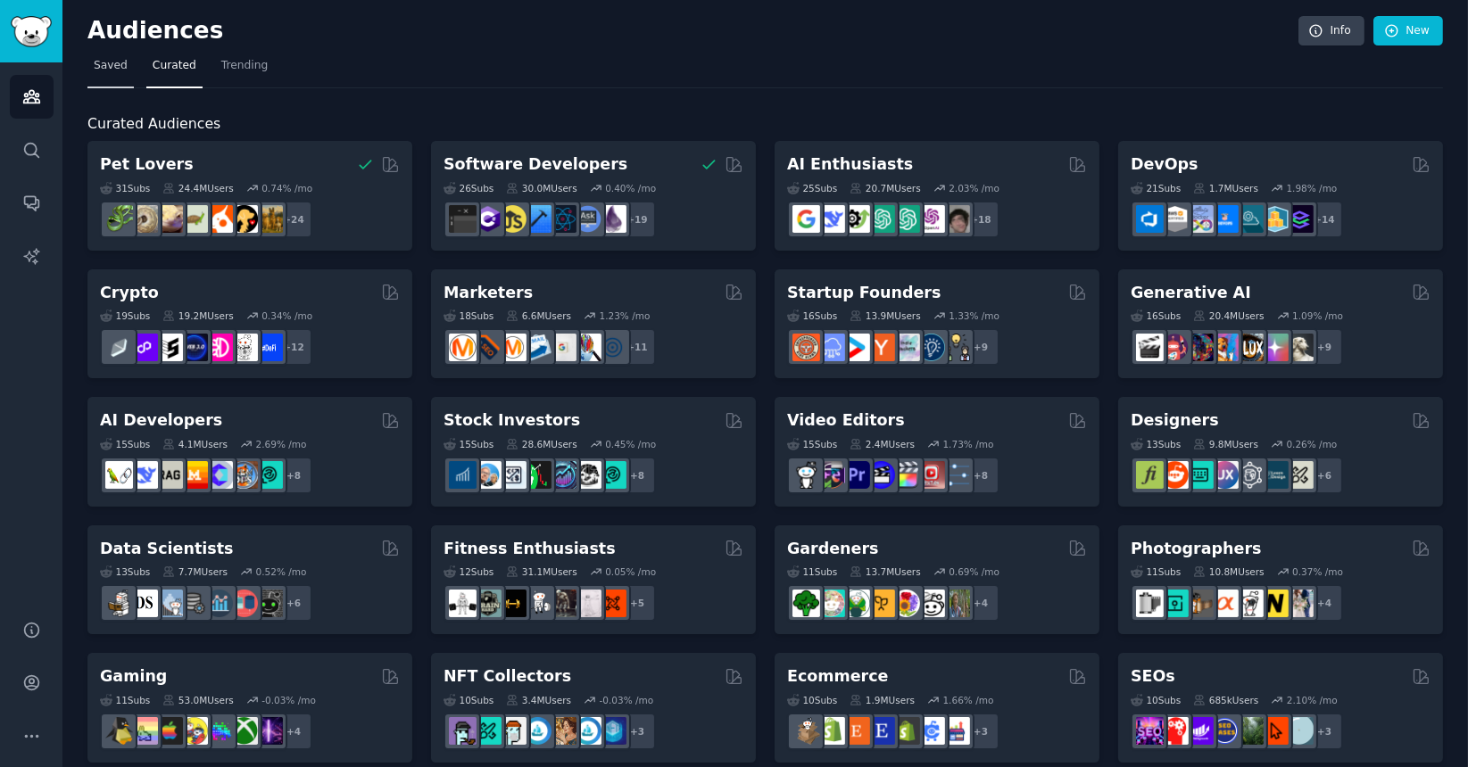
click at [103, 74] on link "Saved" at bounding box center [110, 70] width 46 height 37
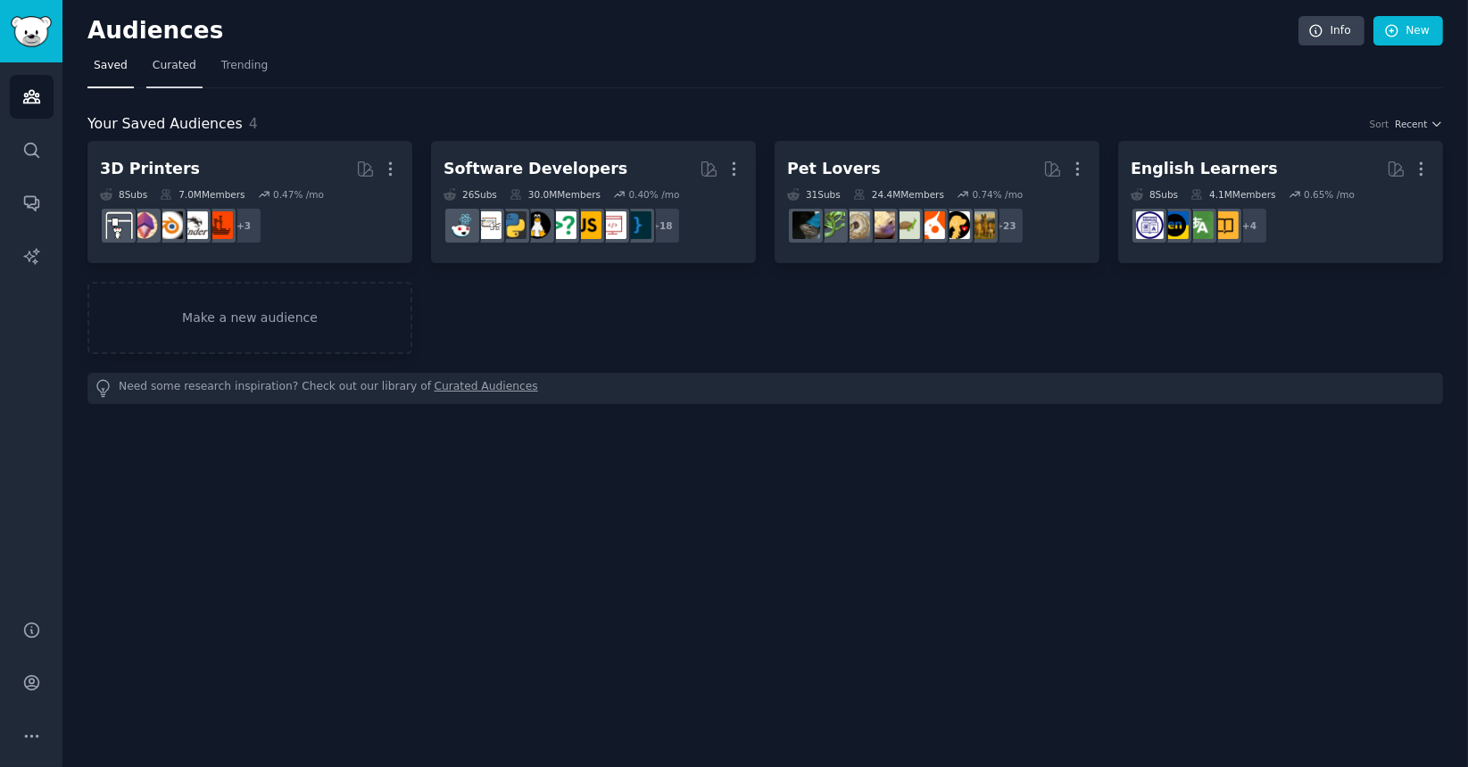
click at [161, 59] on span "Curated" at bounding box center [175, 66] width 44 height 16
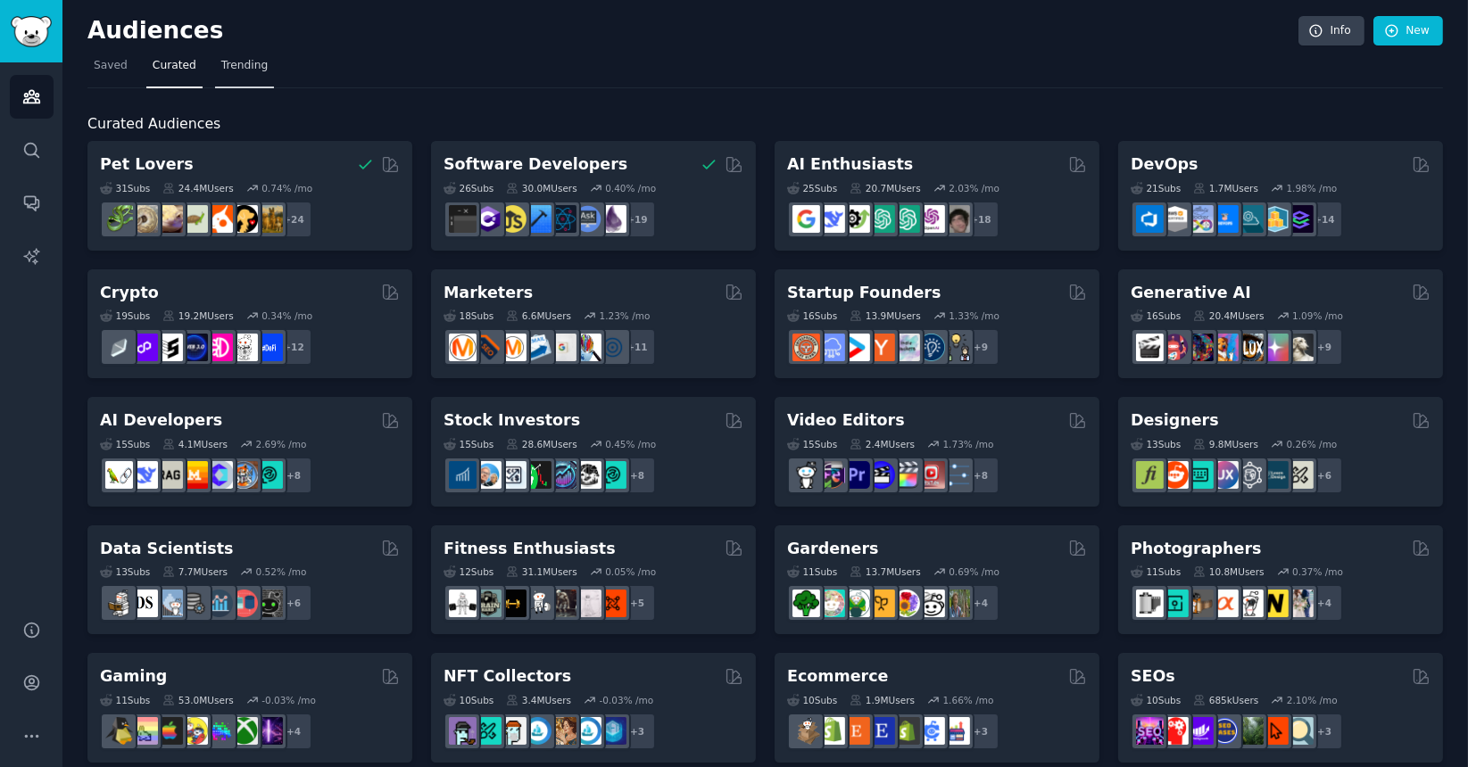
click at [221, 52] on link "Trending" at bounding box center [244, 70] width 59 height 37
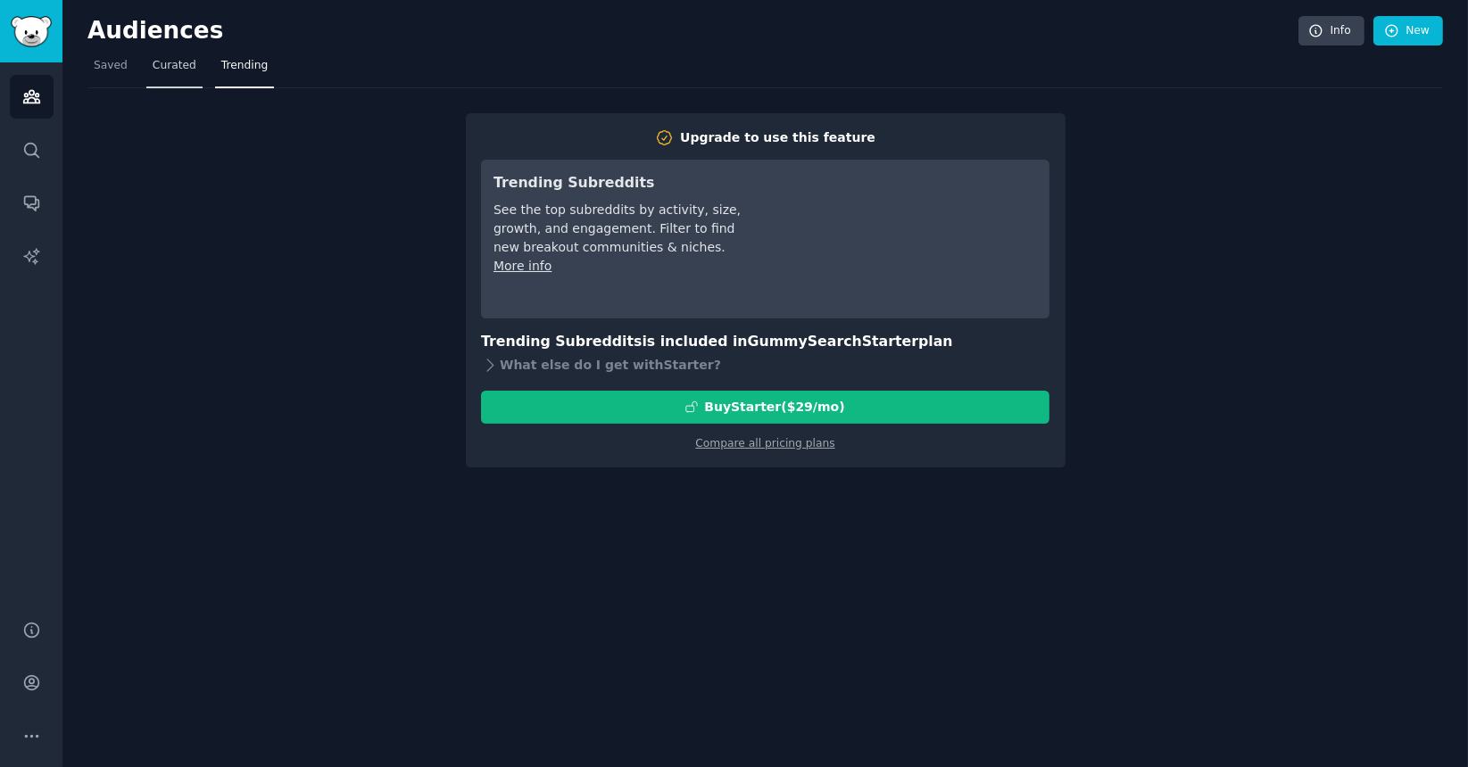
click at [174, 73] on link "Curated" at bounding box center [174, 70] width 56 height 37
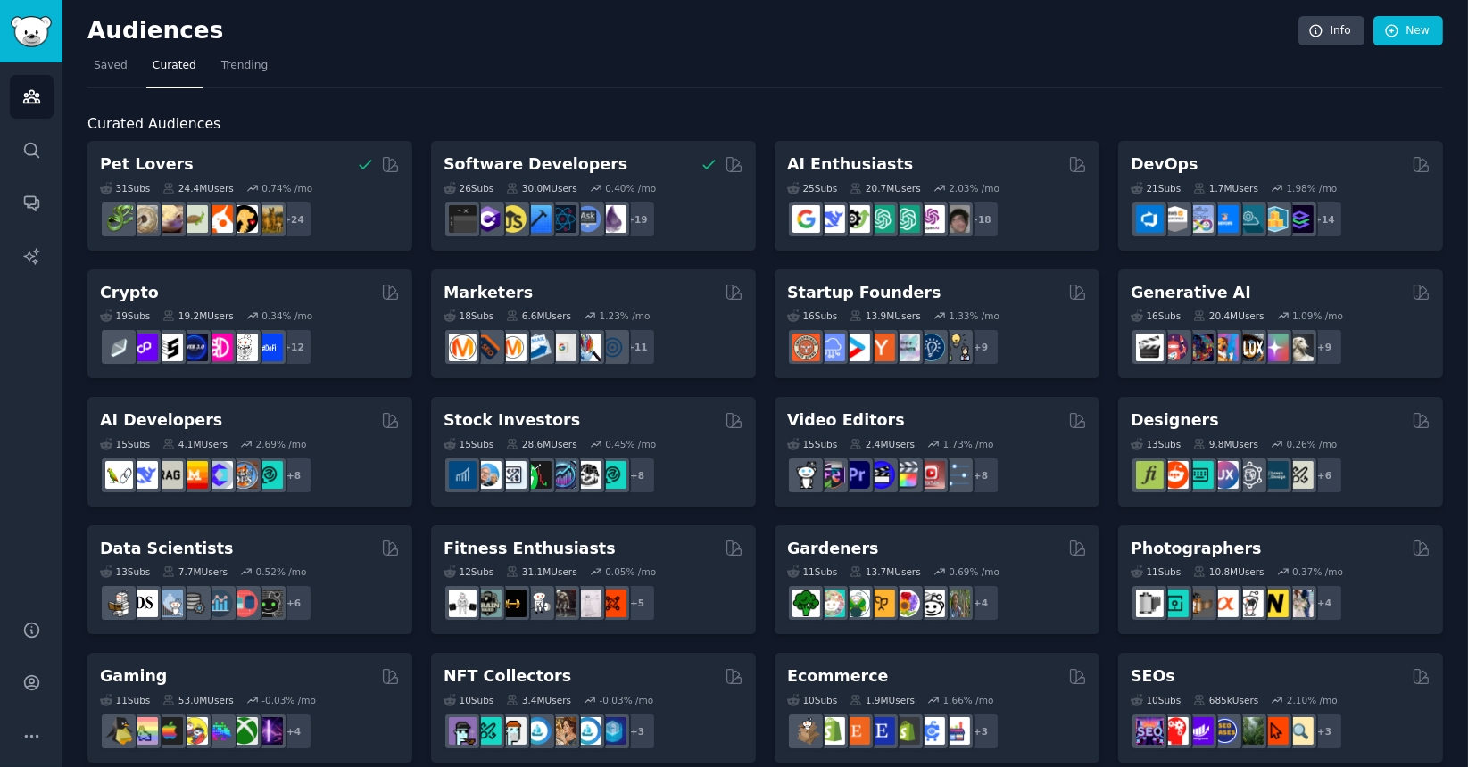
click at [422, 410] on div "Pet Lovers 31 Sub s 24.4M Users 0.74 % /mo + 24 Software Developers 26 Sub s 30…" at bounding box center [764, 772] width 1355 height 1262
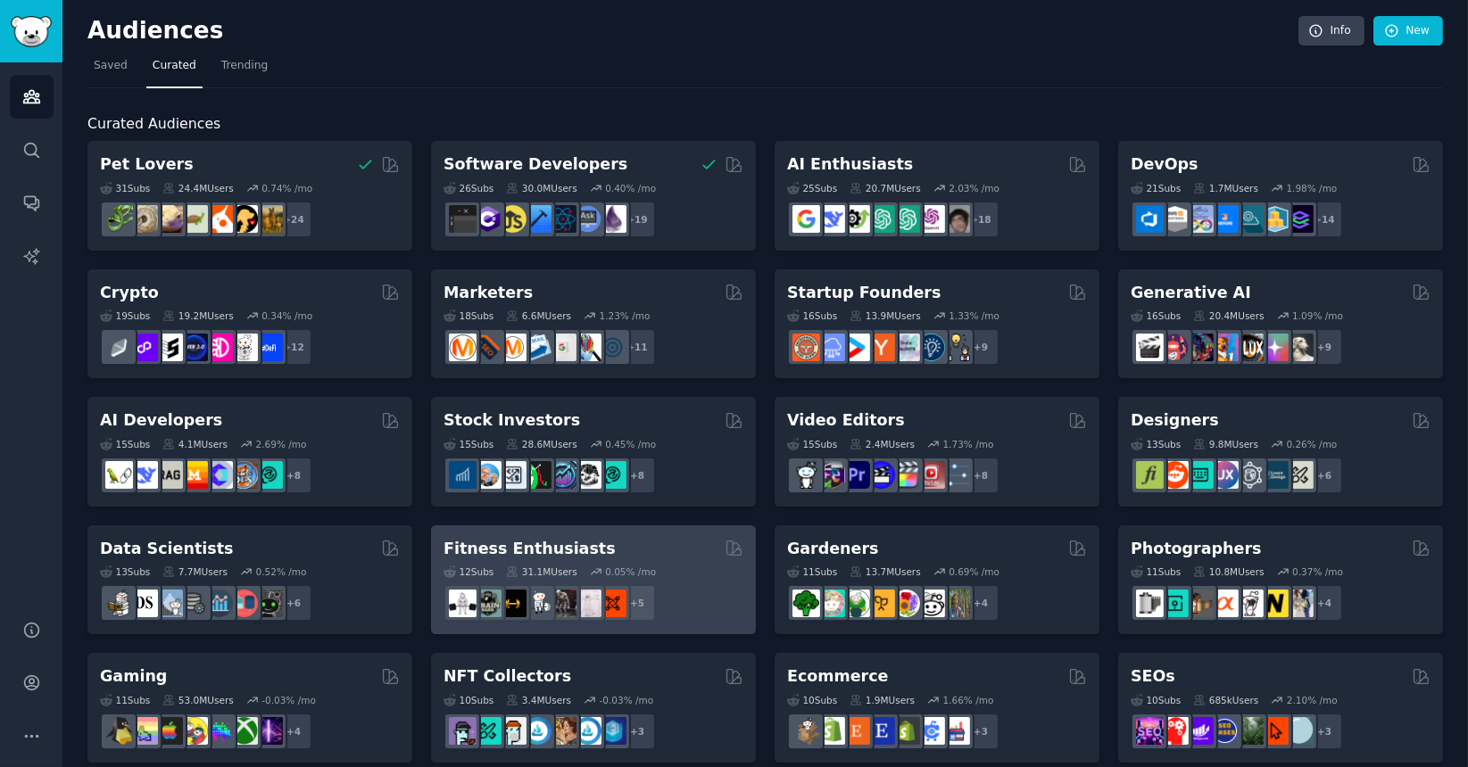
scroll to position [659, 0]
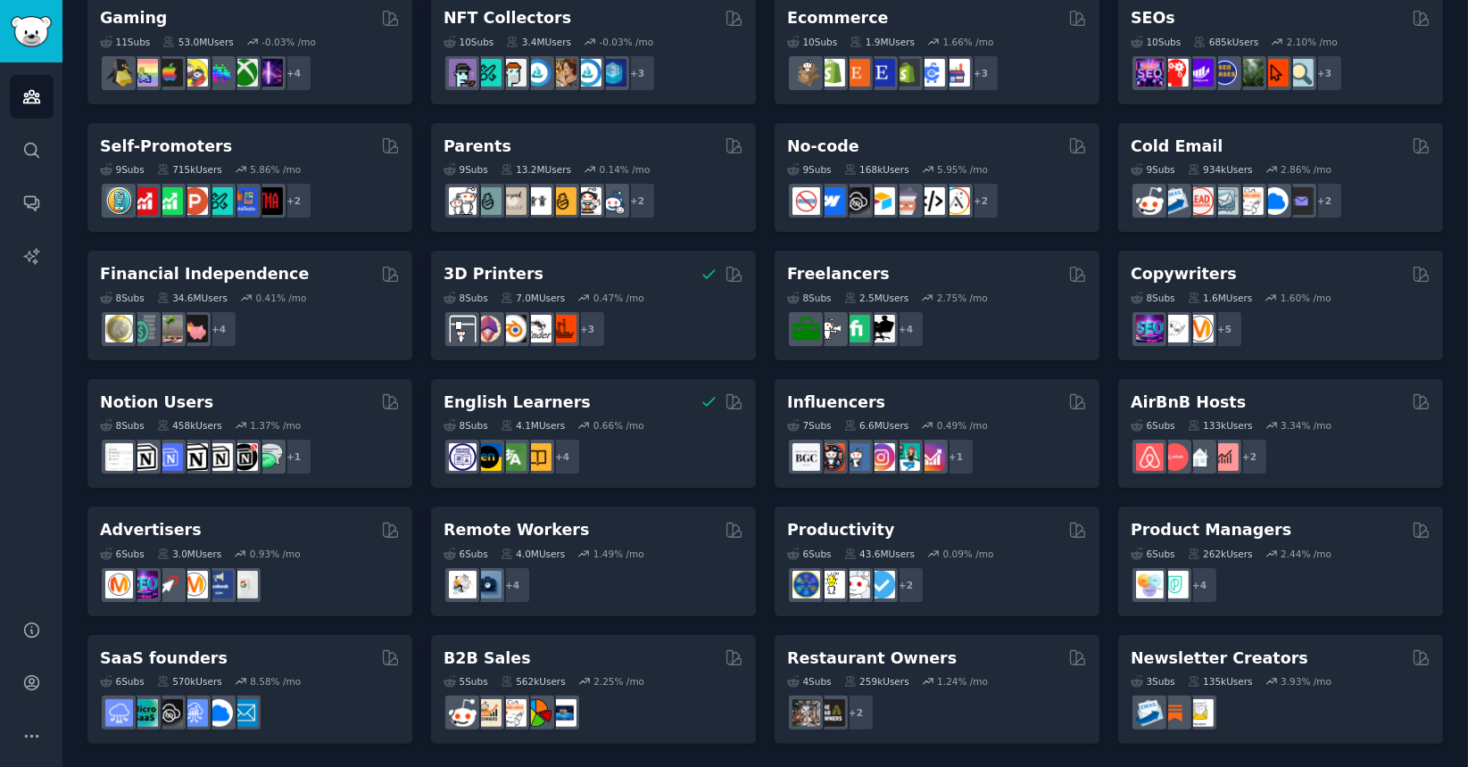
click at [761, 493] on div "Pet Lovers 31 Sub s 24.4M Users 0.74 % /mo + 24 Software Developers 26 Sub s 30…" at bounding box center [764, 113] width 1355 height 1262
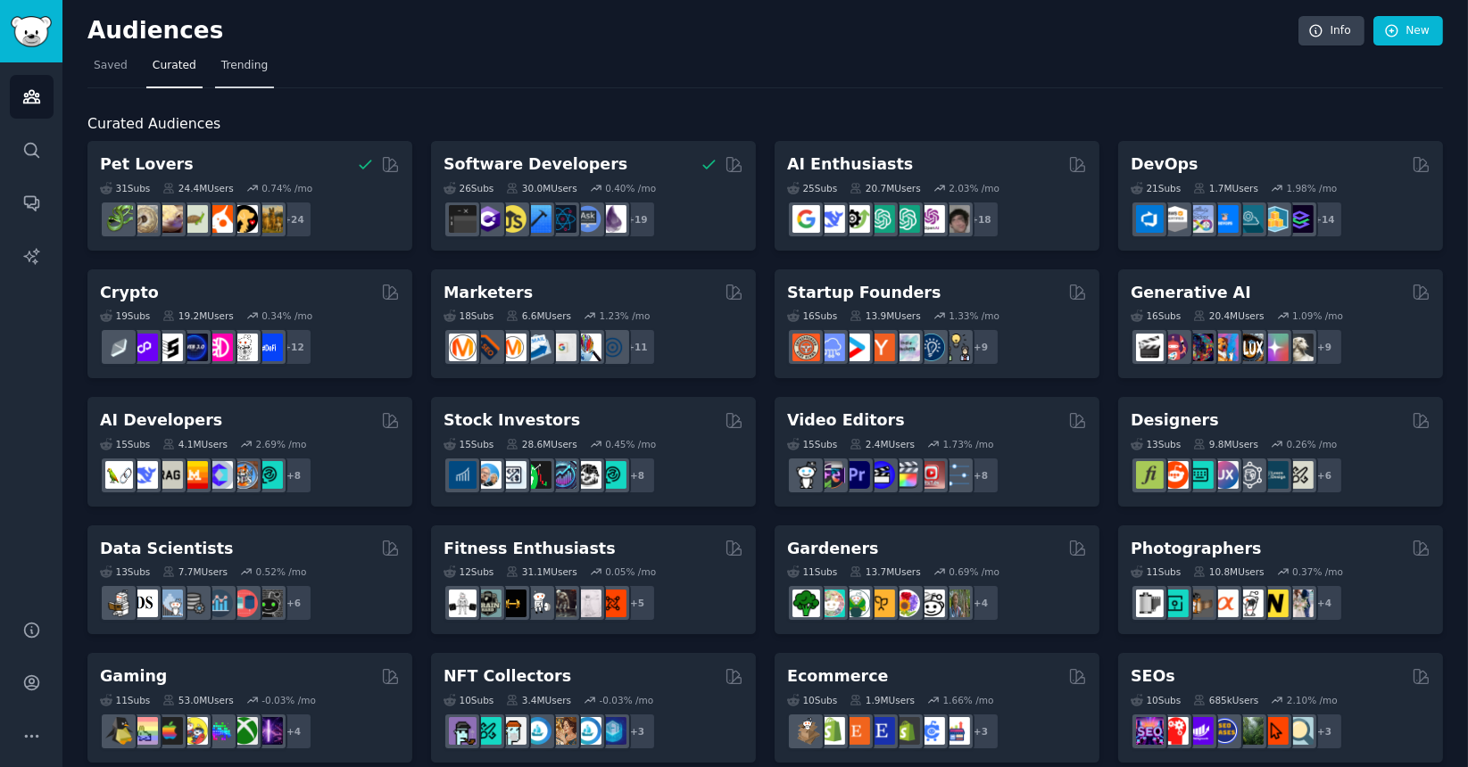
click at [243, 79] on link "Trending" at bounding box center [244, 70] width 59 height 37
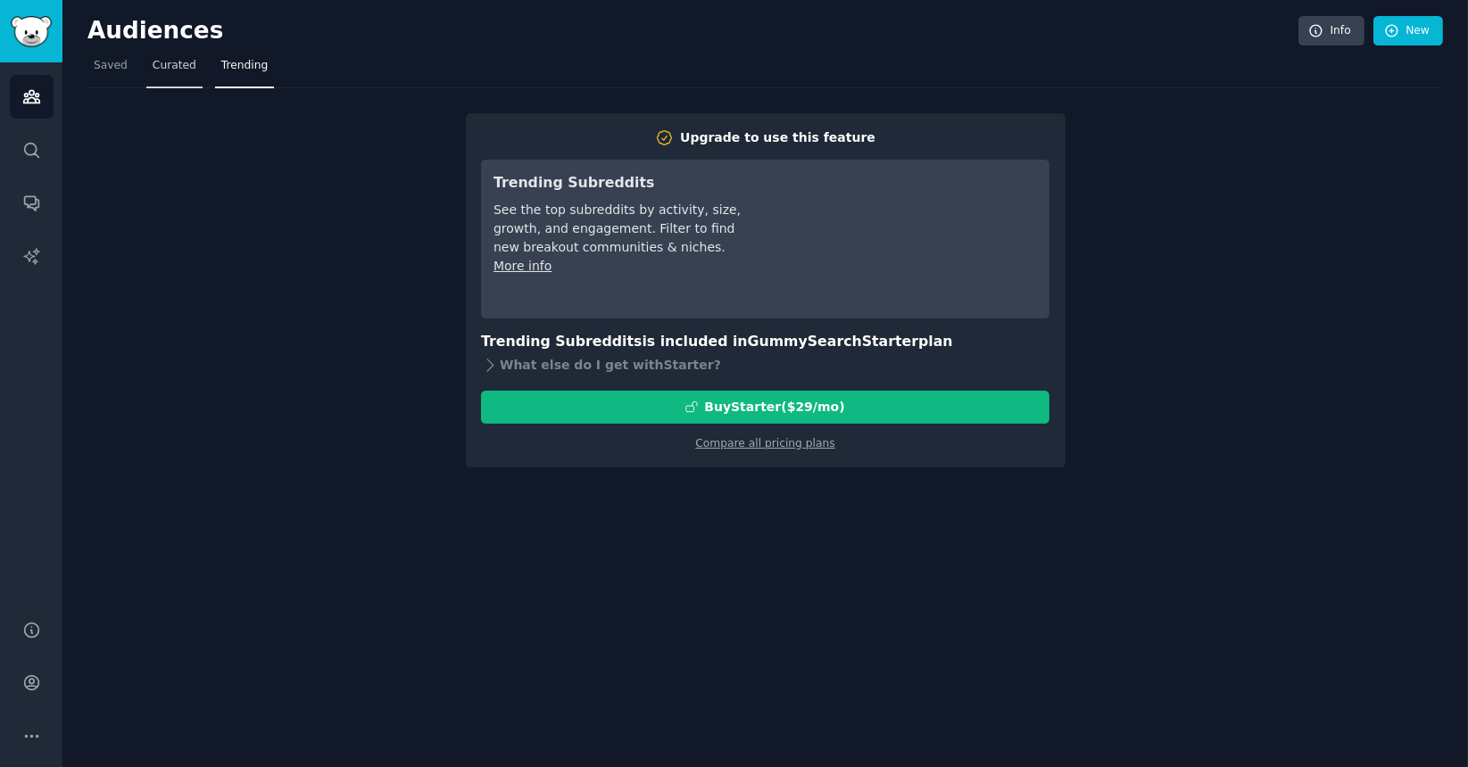
click at [169, 70] on span "Curated" at bounding box center [175, 66] width 44 height 16
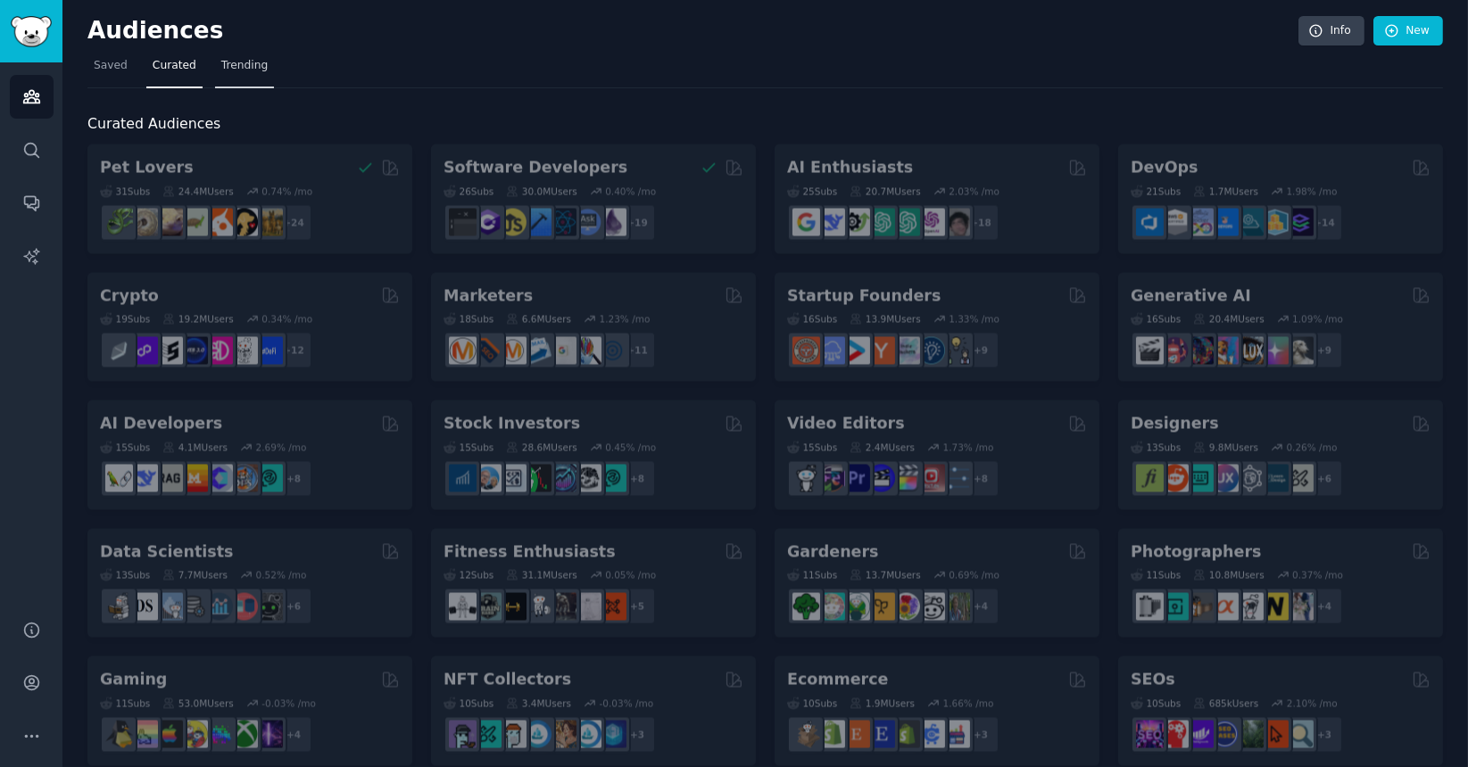
click at [247, 64] on span "Trending" at bounding box center [244, 66] width 46 height 16
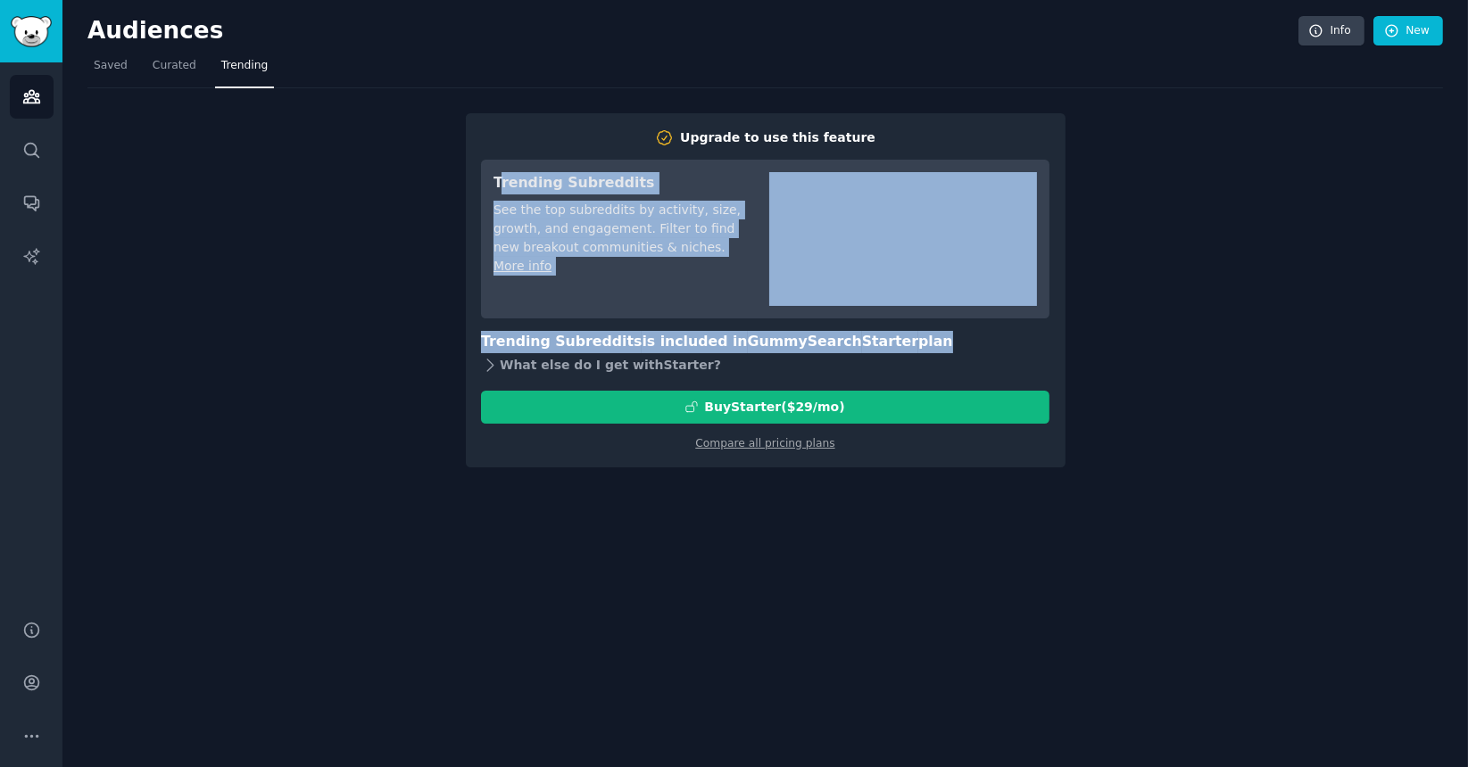
drag, startPoint x: 502, startPoint y: 183, endPoint x: 759, endPoint y: 357, distance: 310.4
click at [759, 357] on div "Upgrade to use this feature Trending Subreddits See the top subreddits by activ…" at bounding box center [765, 289] width 568 height 323
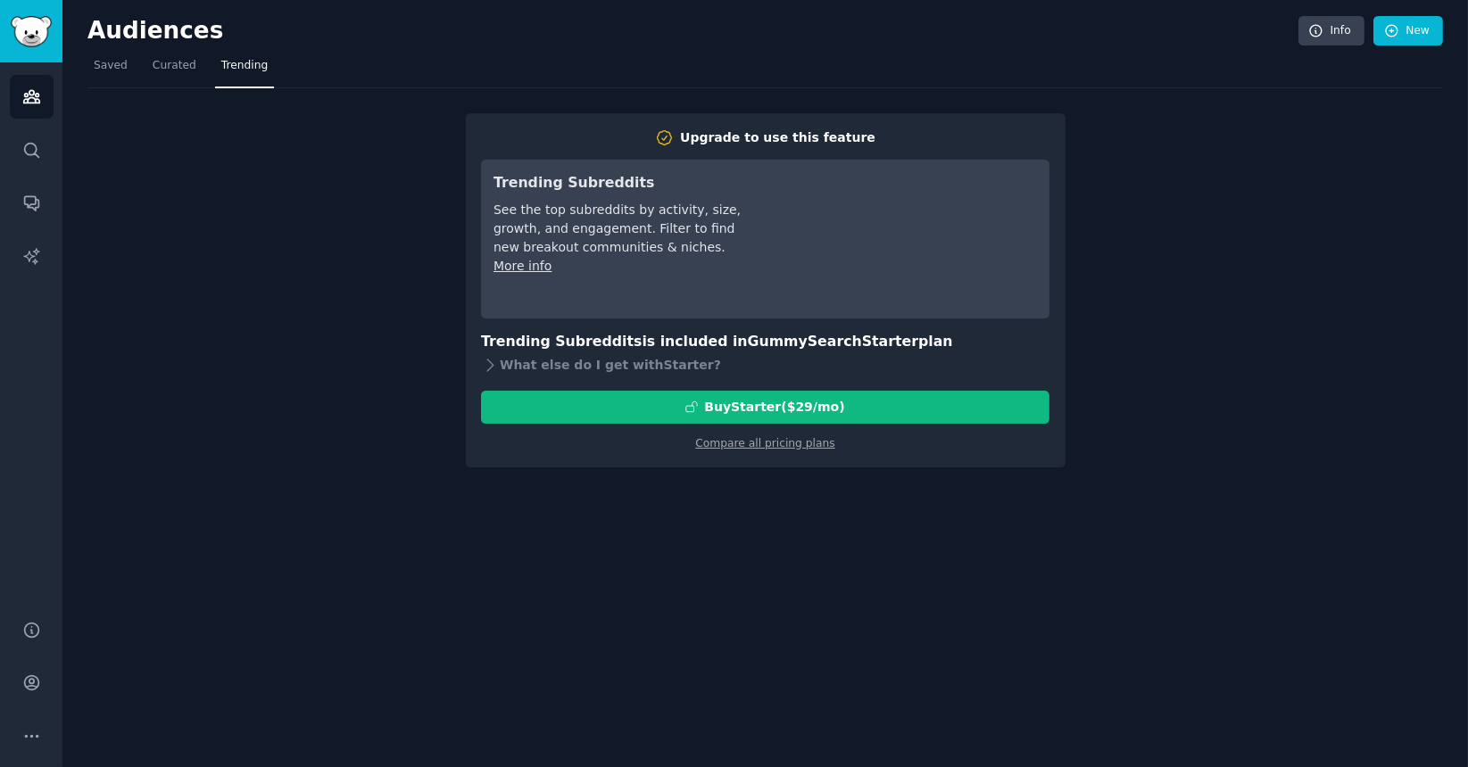
click at [511, 472] on div "Audiences Info New Saved Curated Trending Upgrade to use this feature Trending …" at bounding box center [764, 383] width 1405 height 767
click at [171, 63] on span "Curated" at bounding box center [175, 66] width 44 height 16
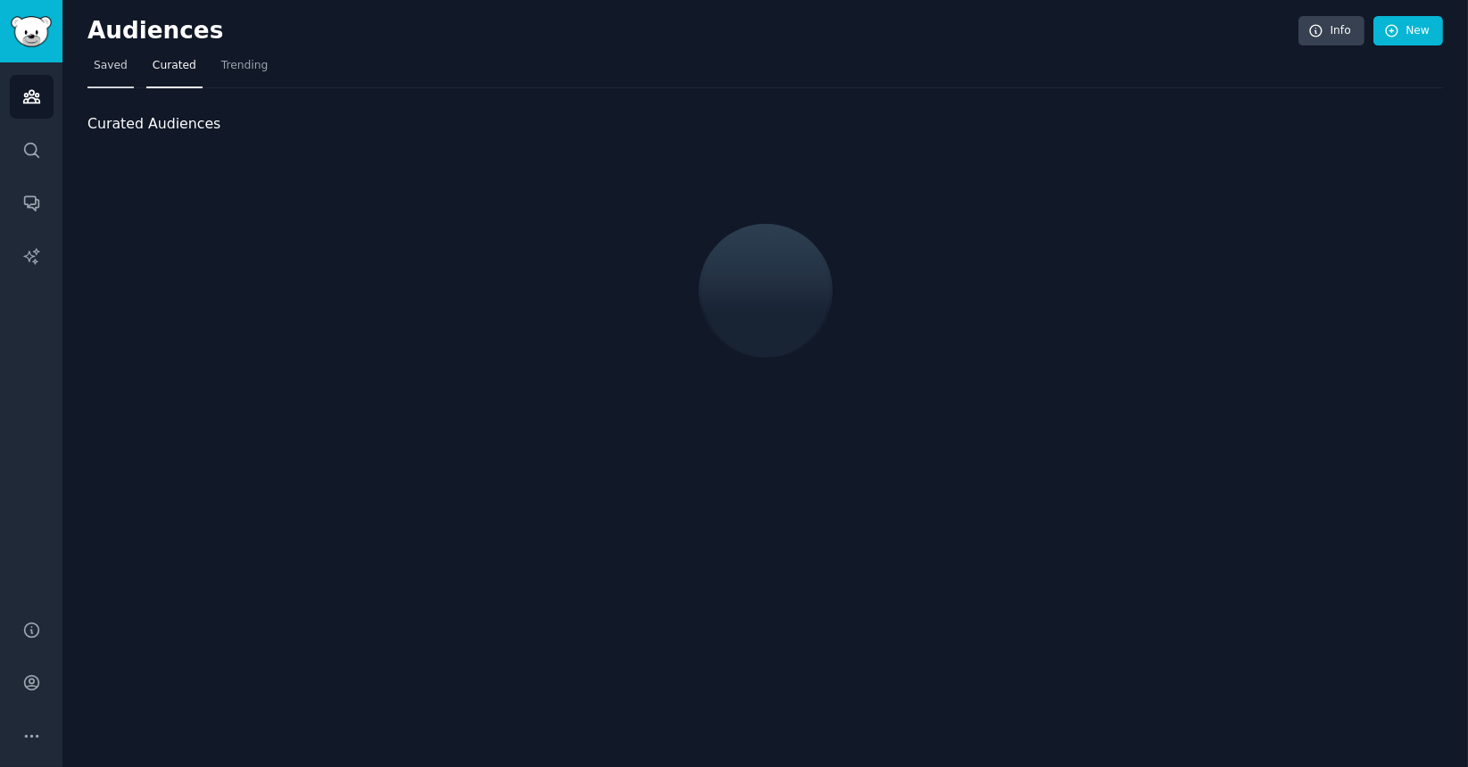
click at [100, 62] on span "Saved" at bounding box center [111, 66] width 34 height 16
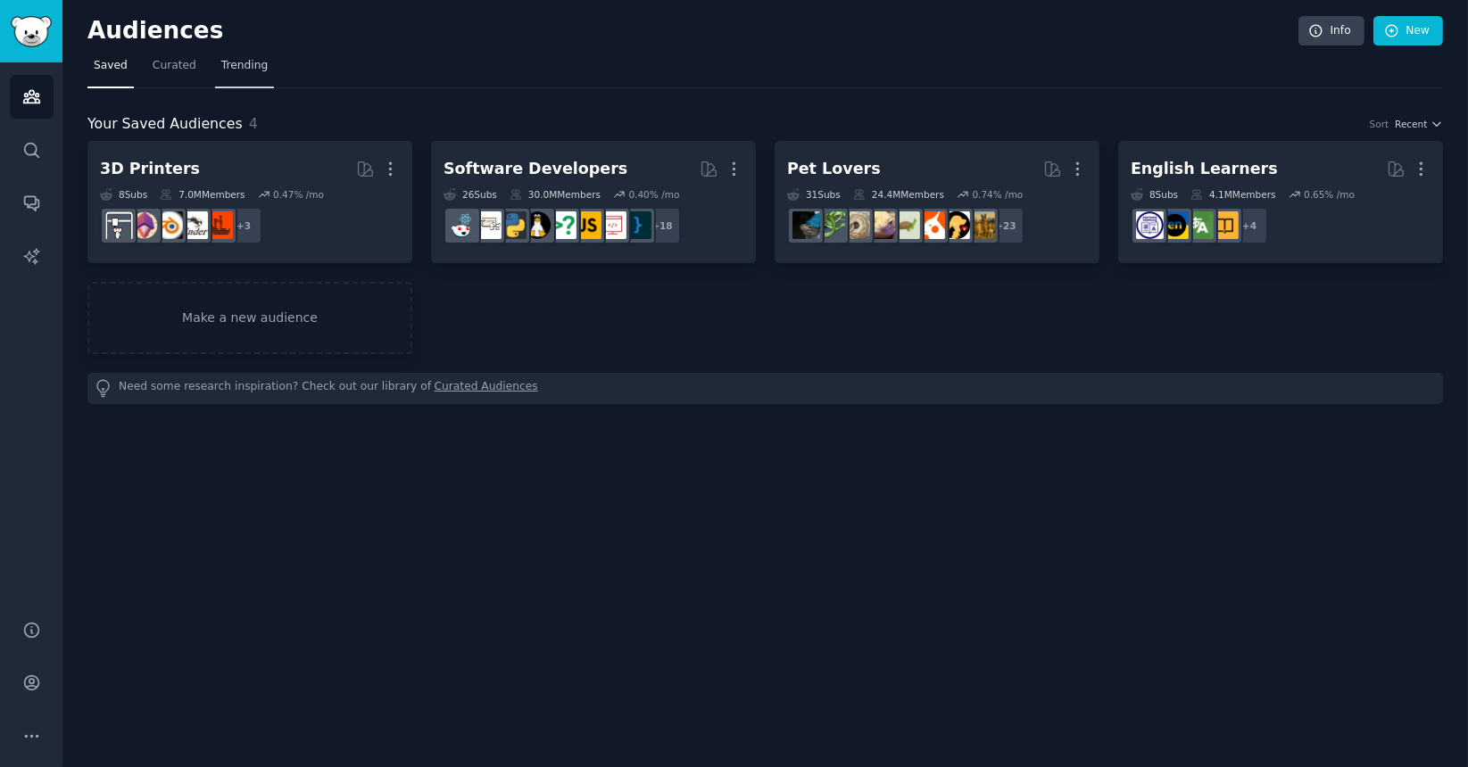
click at [228, 72] on span "Trending" at bounding box center [244, 66] width 46 height 16
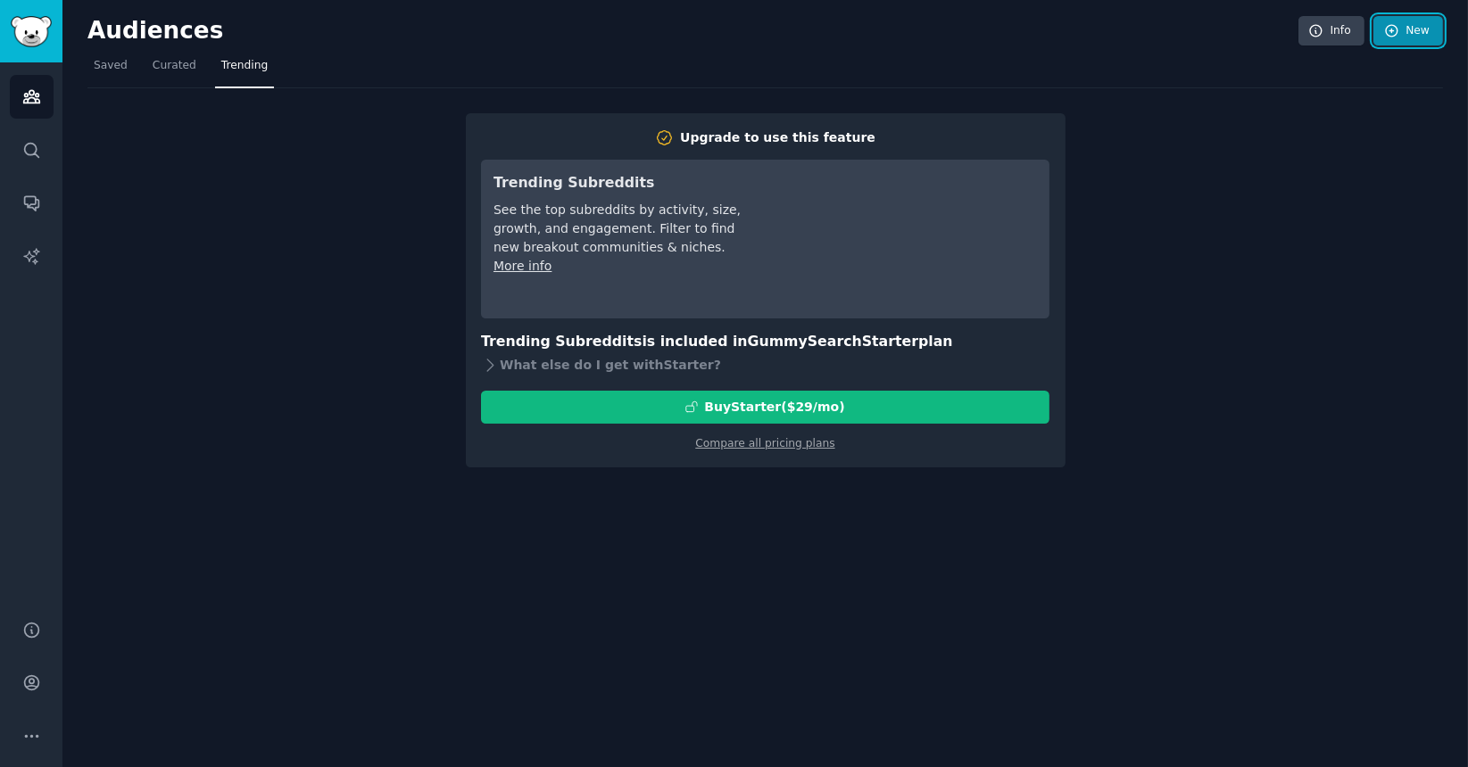
click at [1402, 29] on link "New" at bounding box center [1408, 31] width 70 height 30
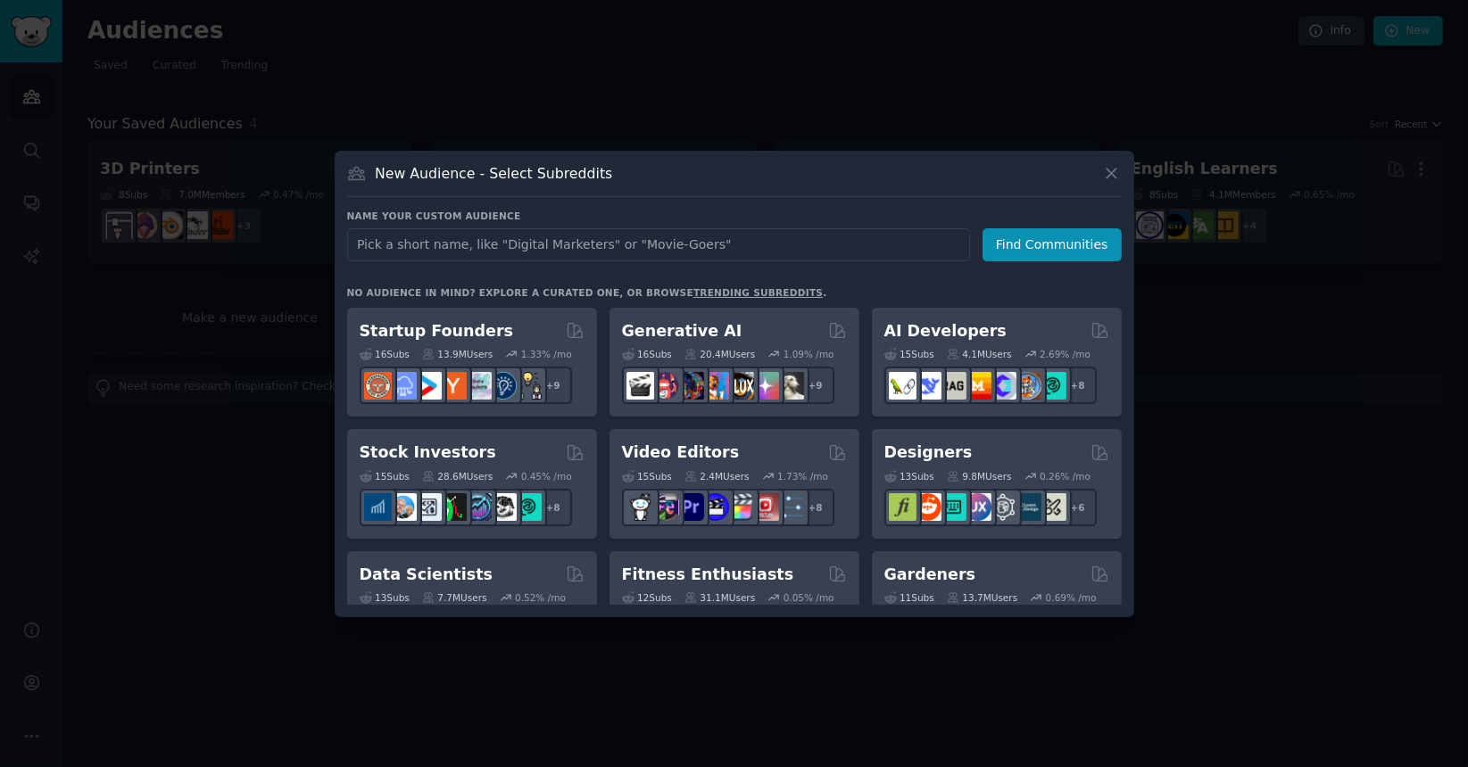
scroll to position [236, 0]
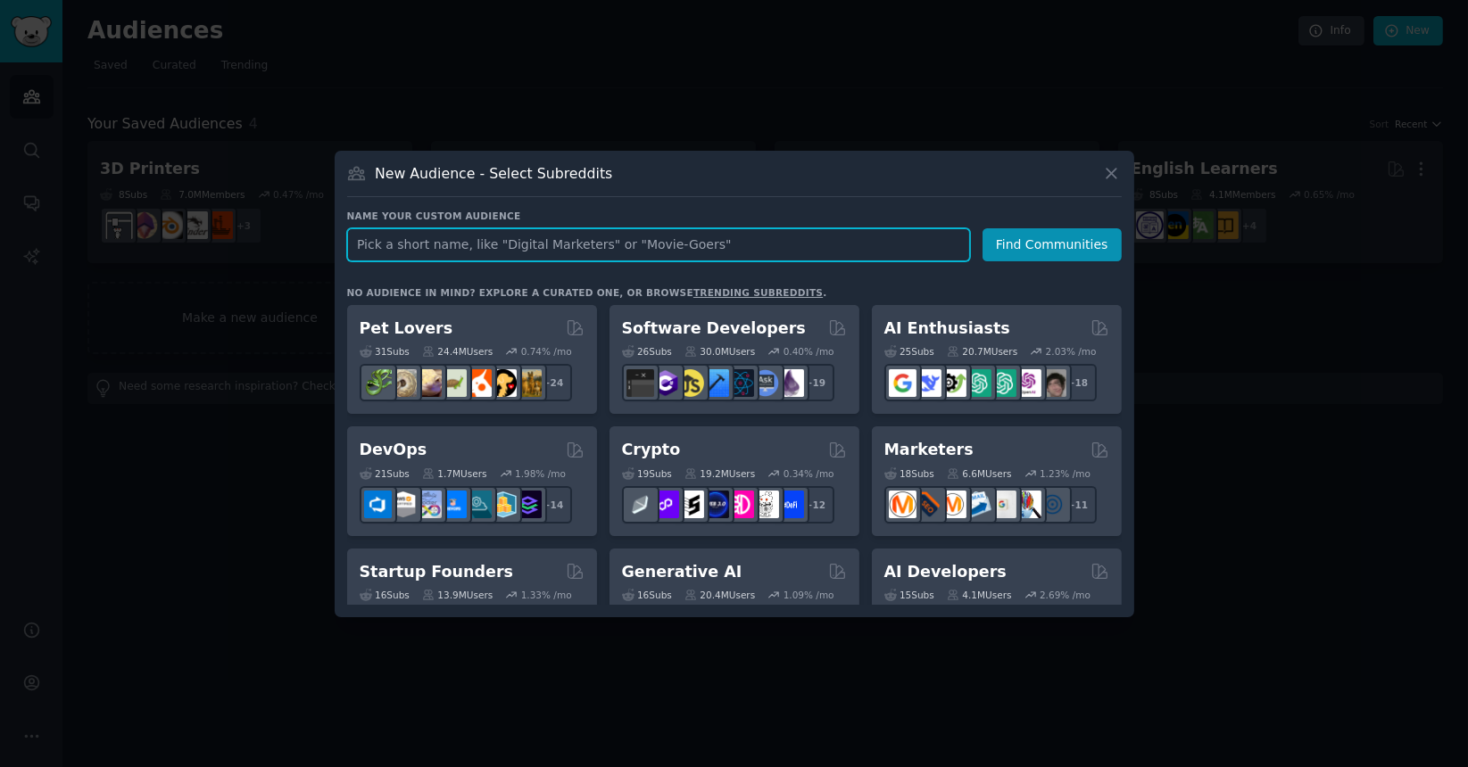
click at [467, 242] on input "text" at bounding box center [658, 244] width 623 height 33
type input "w"
type input "cyber"
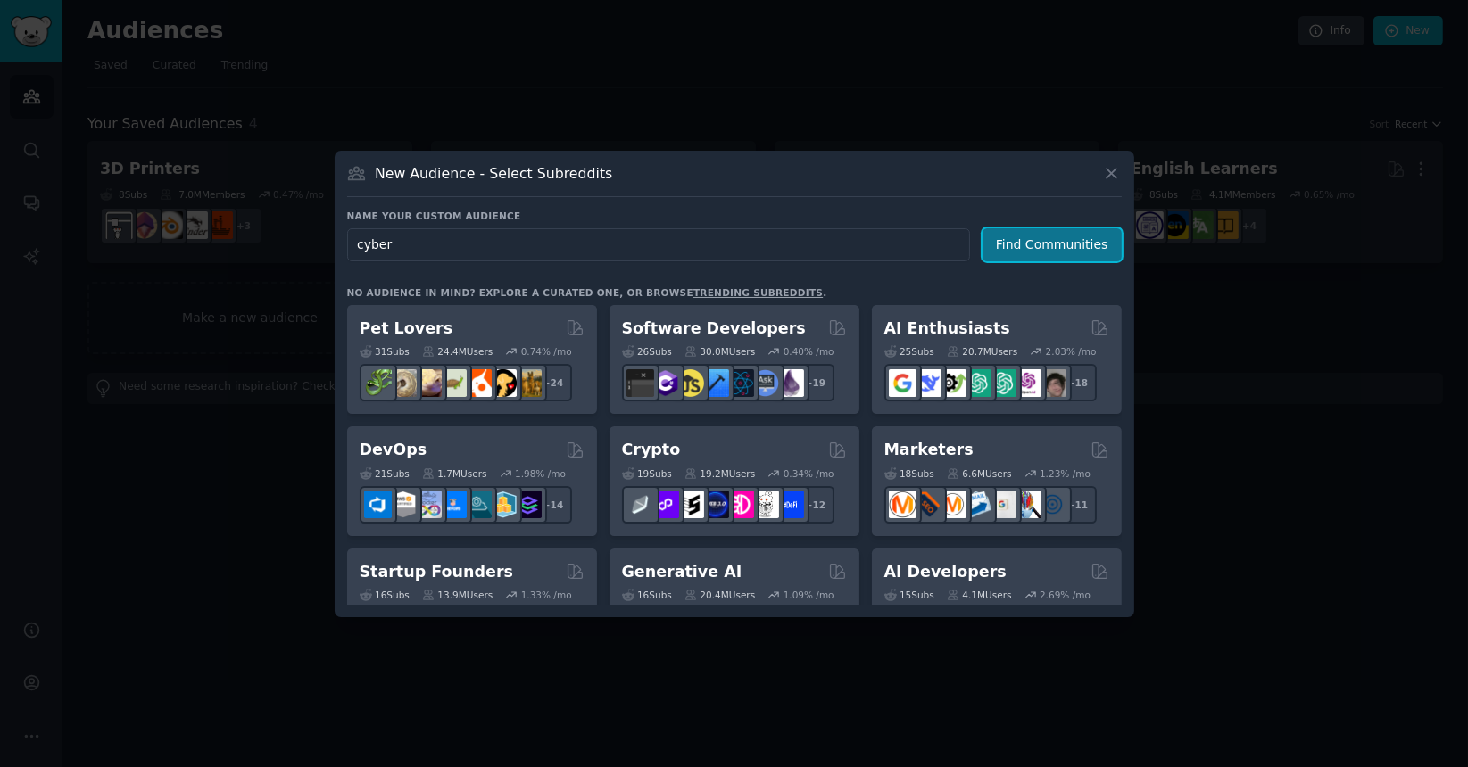
click at [1022, 246] on button "Find Communities" at bounding box center [1051, 244] width 139 height 33
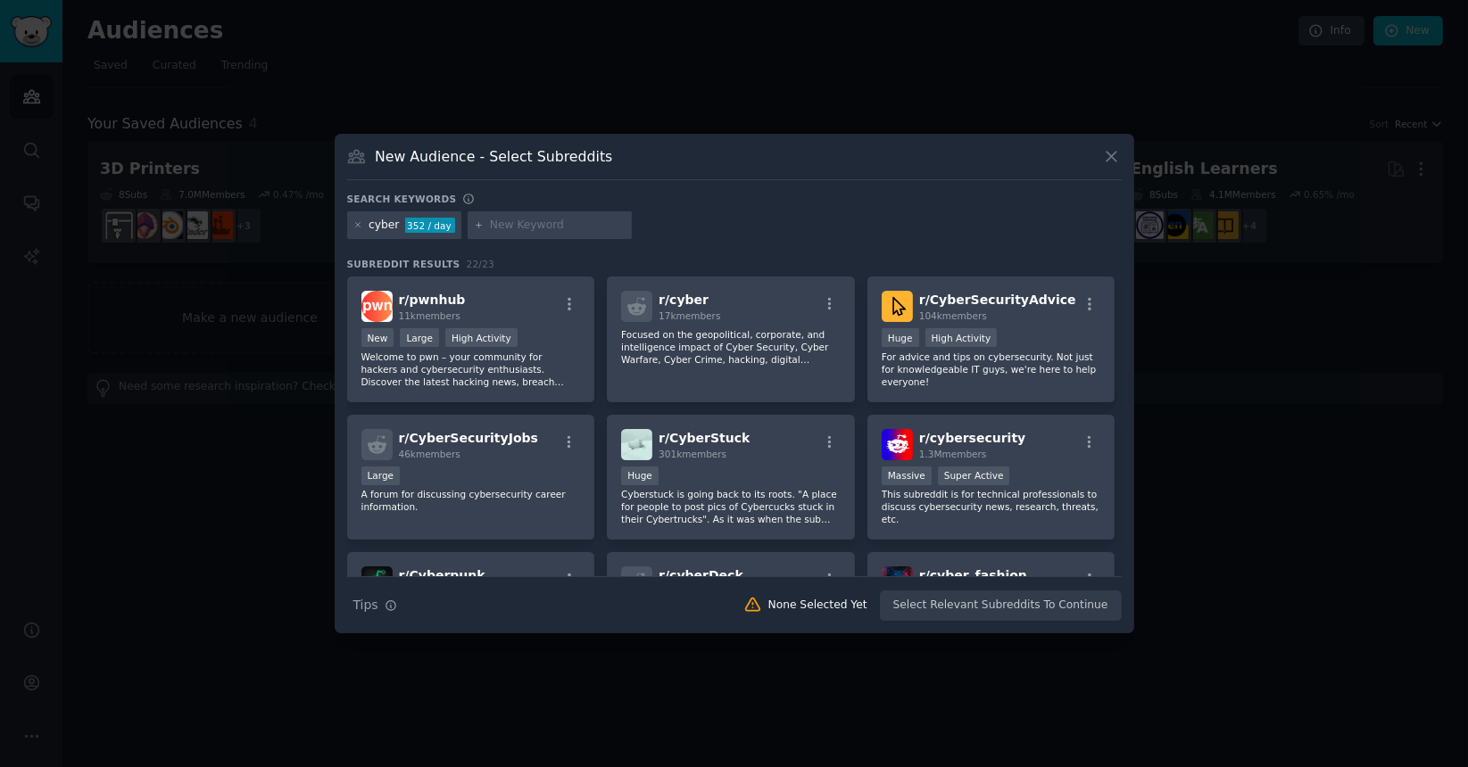
click at [635, 153] on div "New Audience - Select Subreddits" at bounding box center [734, 163] width 775 height 34
click at [1105, 159] on icon at bounding box center [1111, 156] width 19 height 19
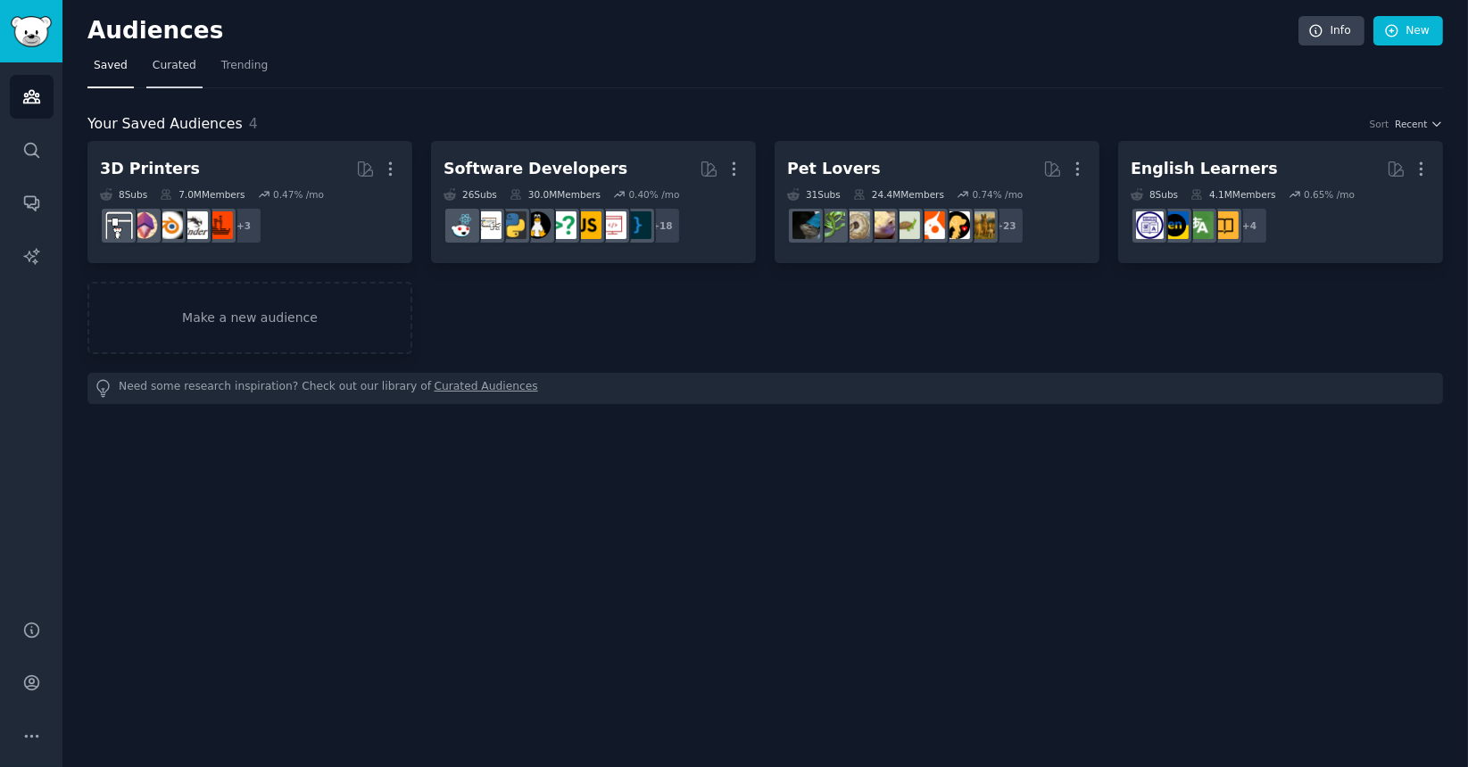
click at [170, 81] on link "Curated" at bounding box center [174, 70] width 56 height 37
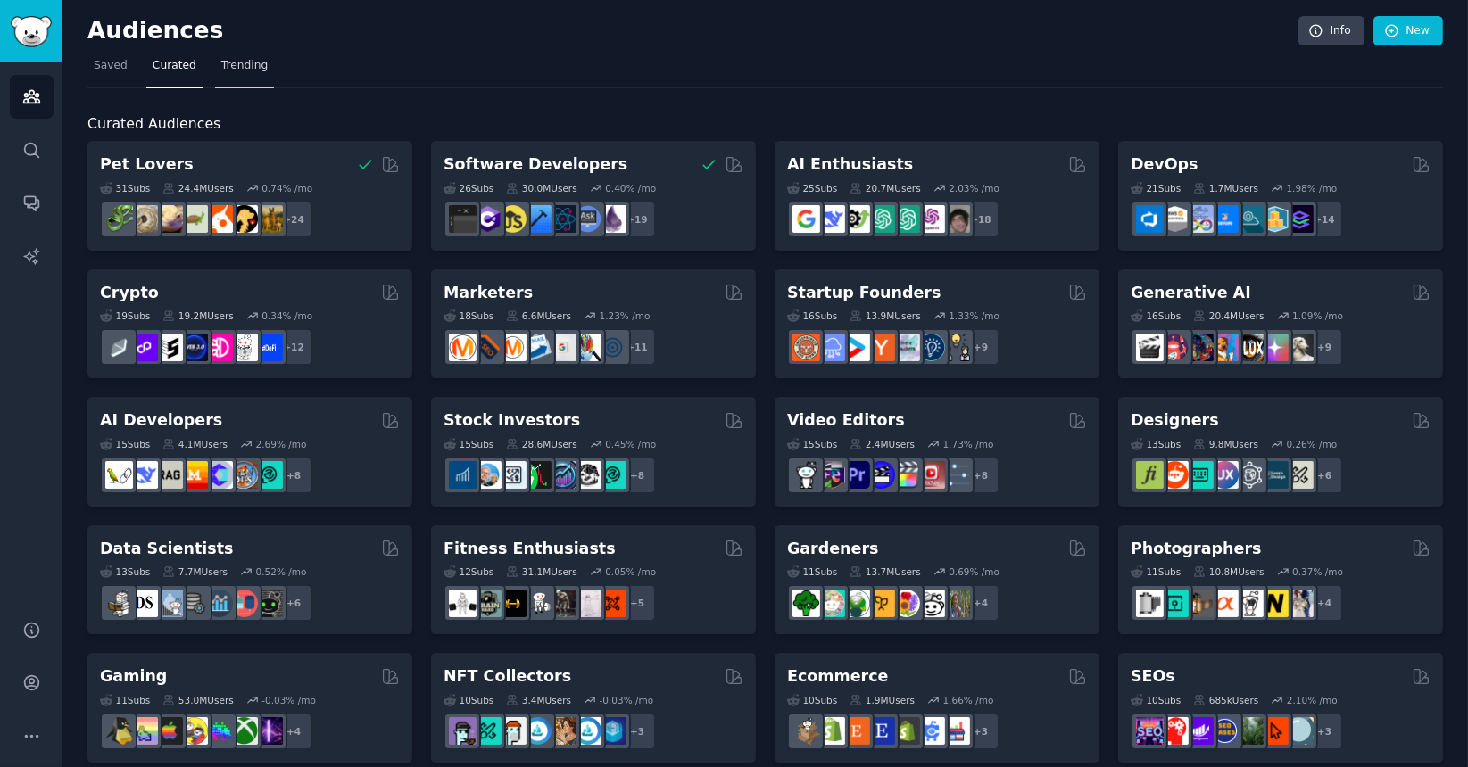
click at [228, 68] on span "Trending" at bounding box center [244, 66] width 46 height 16
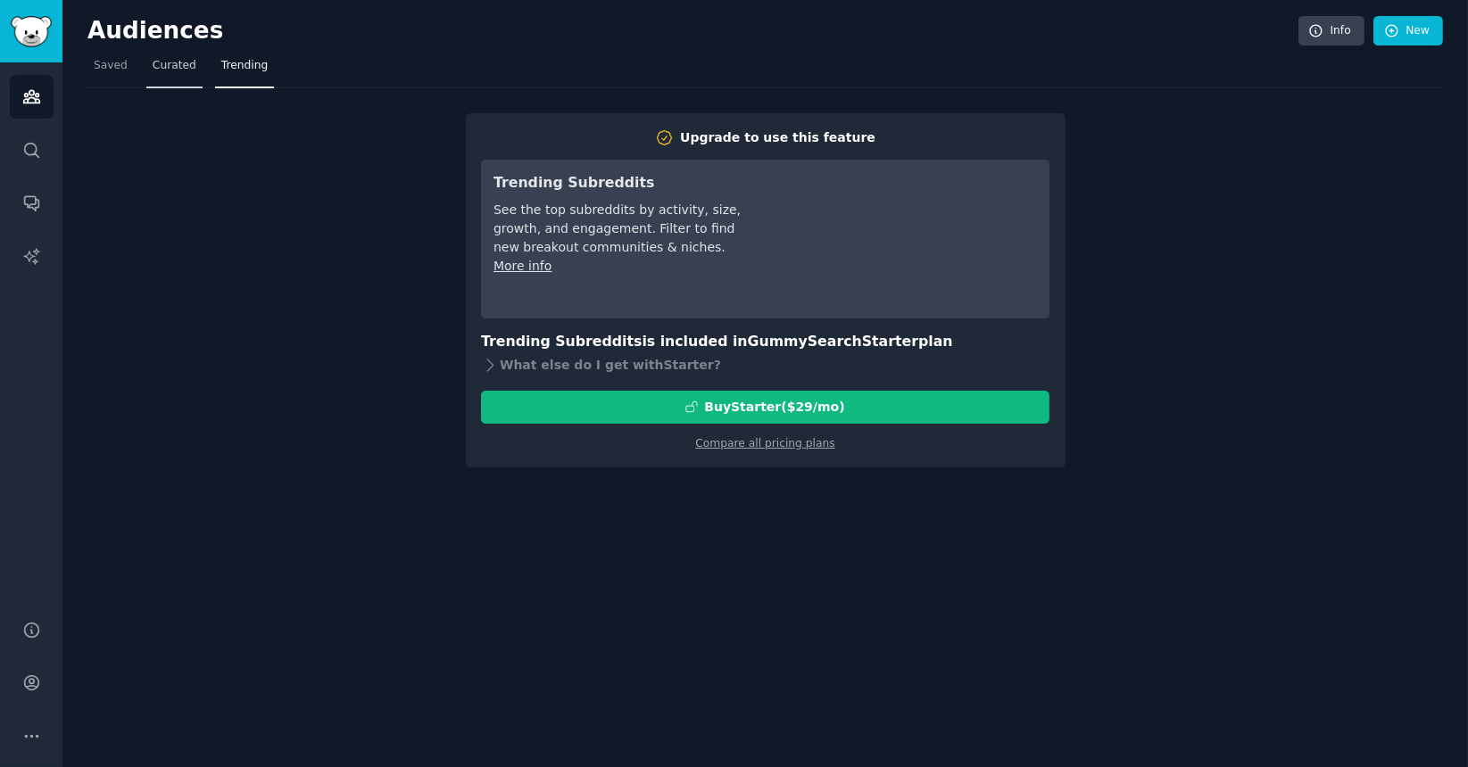
click at [180, 79] on link "Curated" at bounding box center [174, 70] width 56 height 37
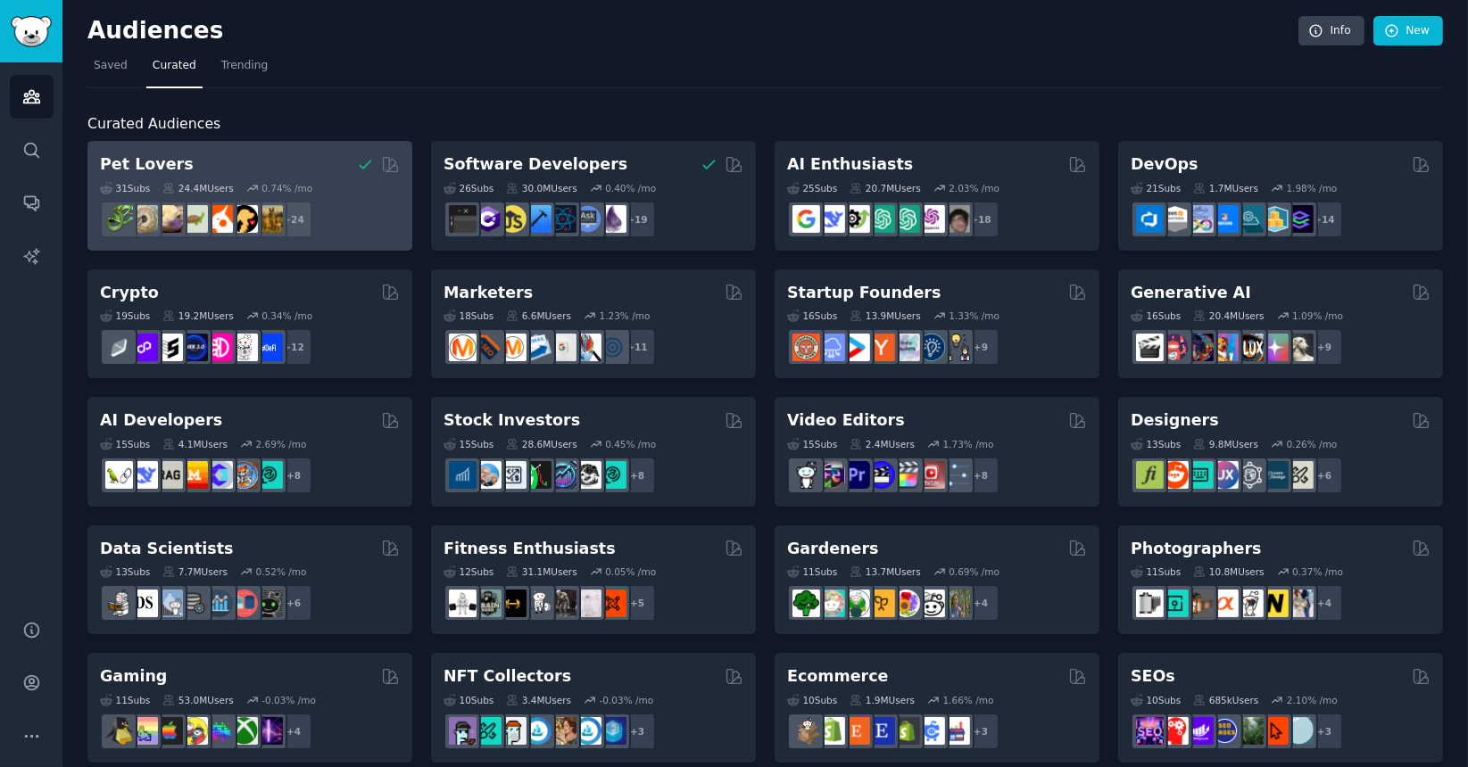
click at [389, 216] on div "+ 24" at bounding box center [250, 219] width 300 height 37
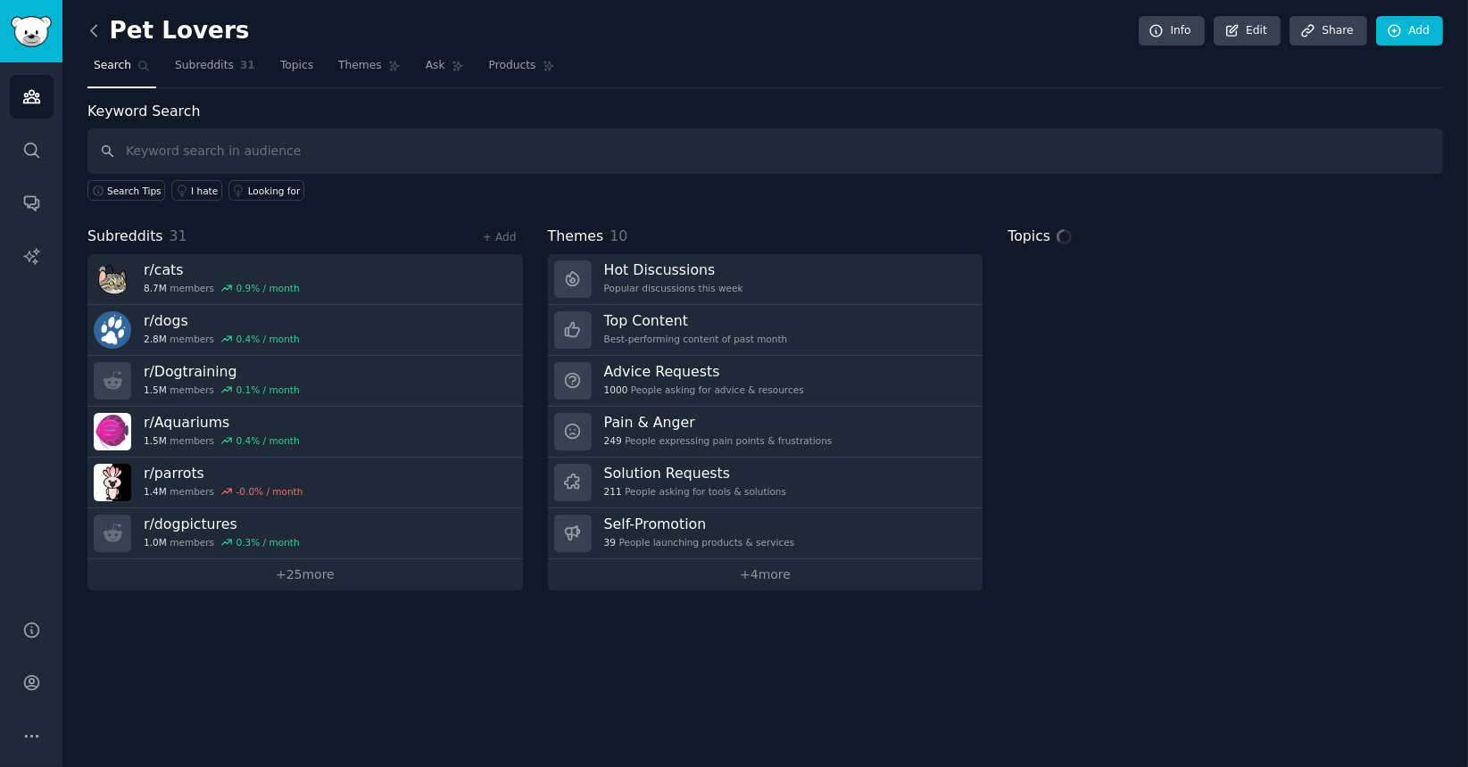
click at [89, 29] on icon at bounding box center [94, 30] width 19 height 19
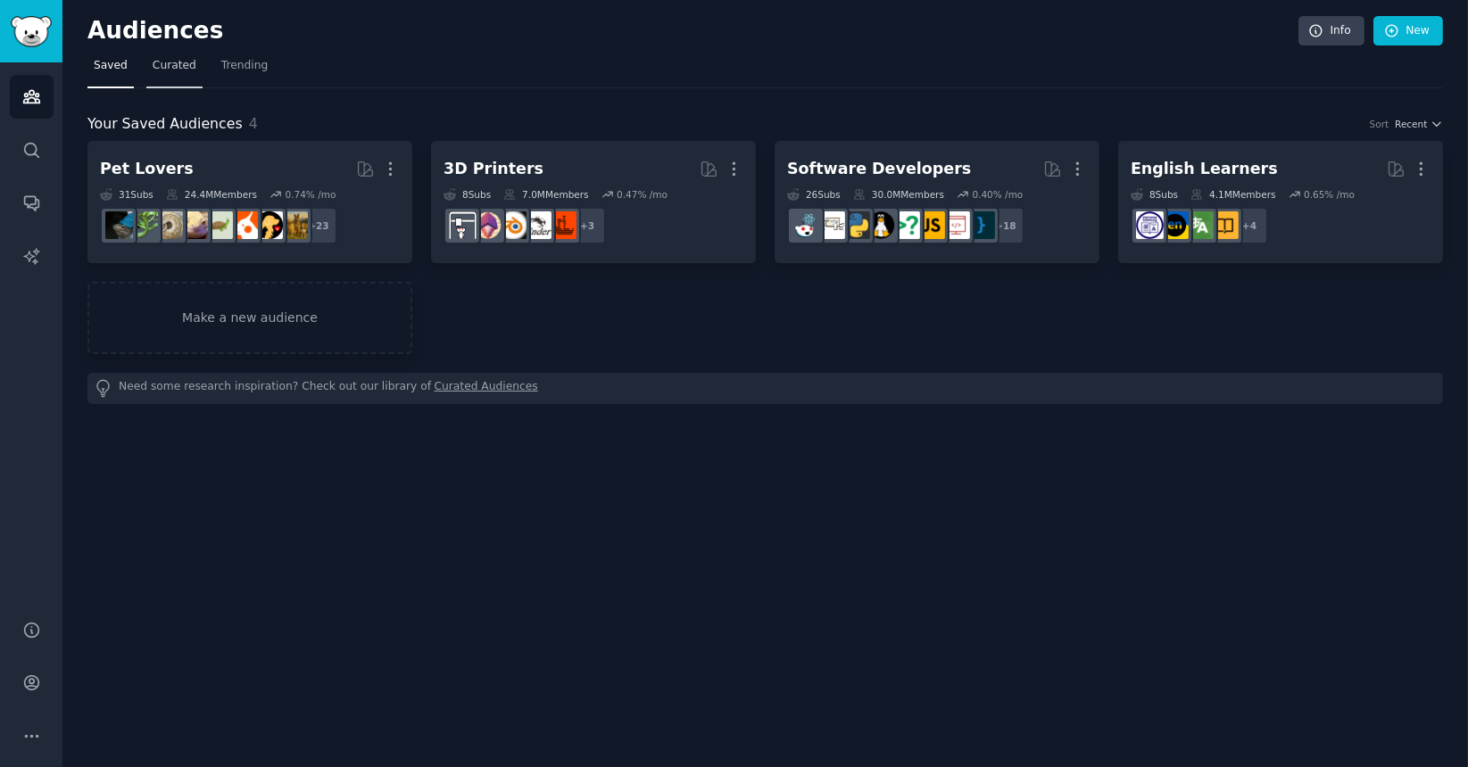
click at [159, 71] on span "Curated" at bounding box center [175, 66] width 44 height 16
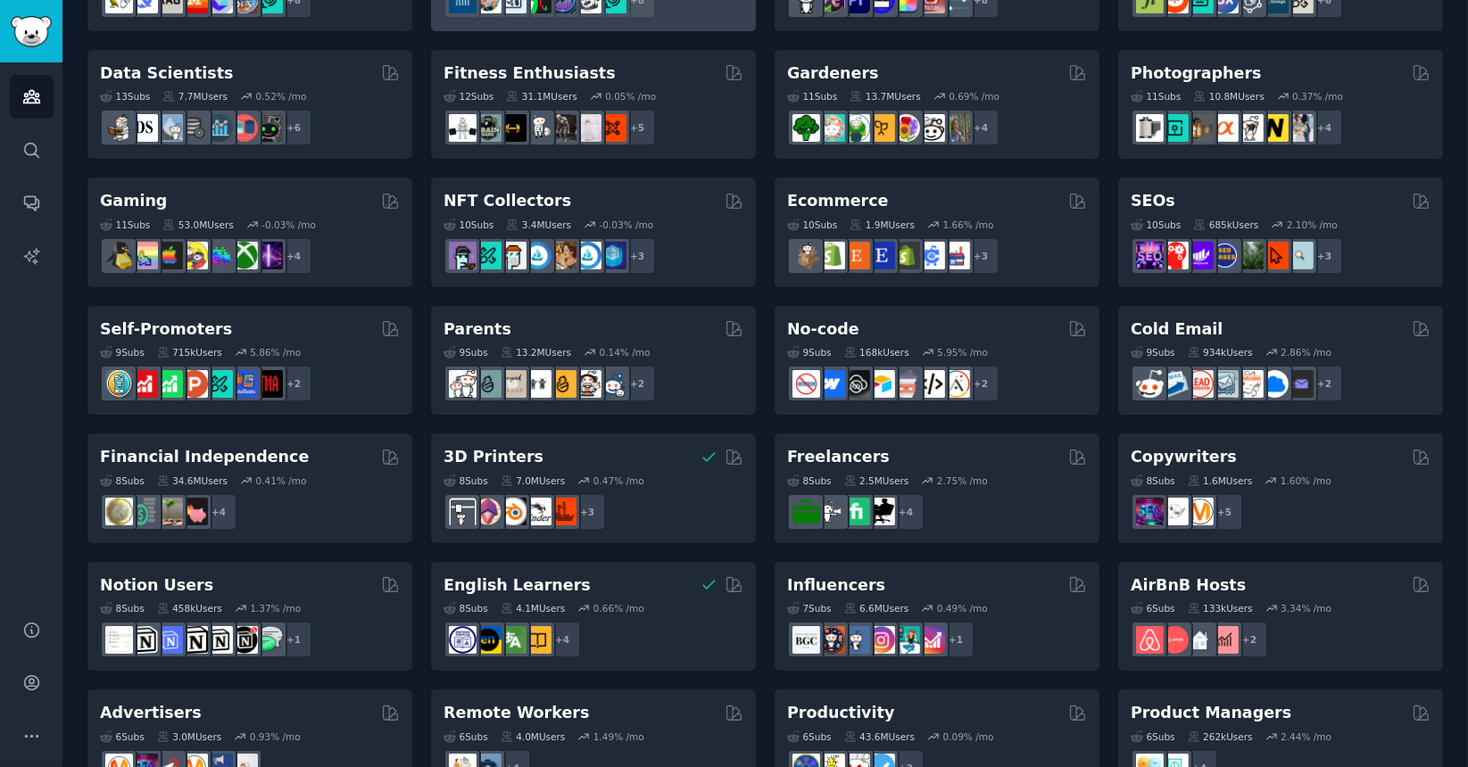
scroll to position [659, 0]
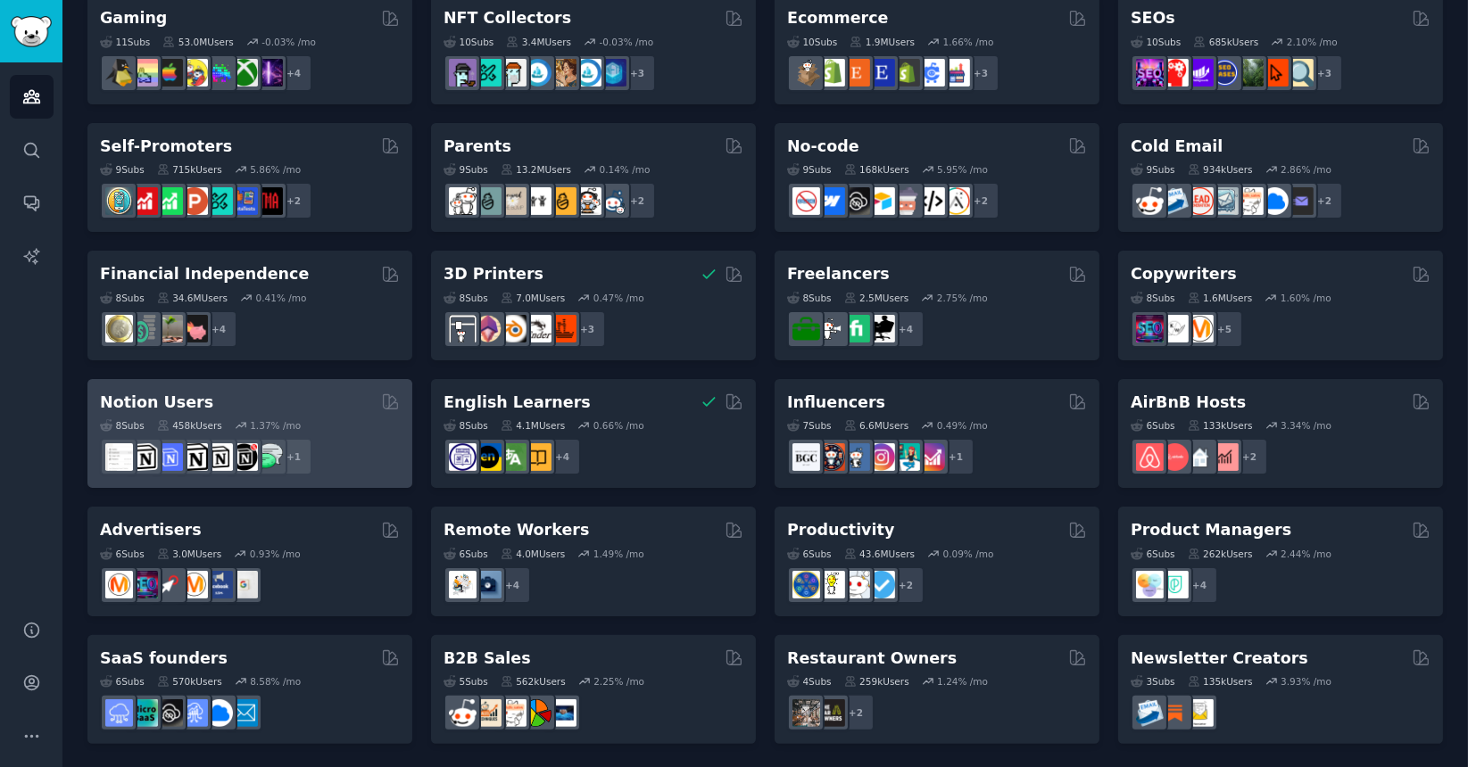
click at [269, 413] on div "8 Sub s 458k Users 1.37 % /mo r/BestNotionTemplates + 1" at bounding box center [250, 444] width 300 height 62
